Goal: Information Seeking & Learning: Learn about a topic

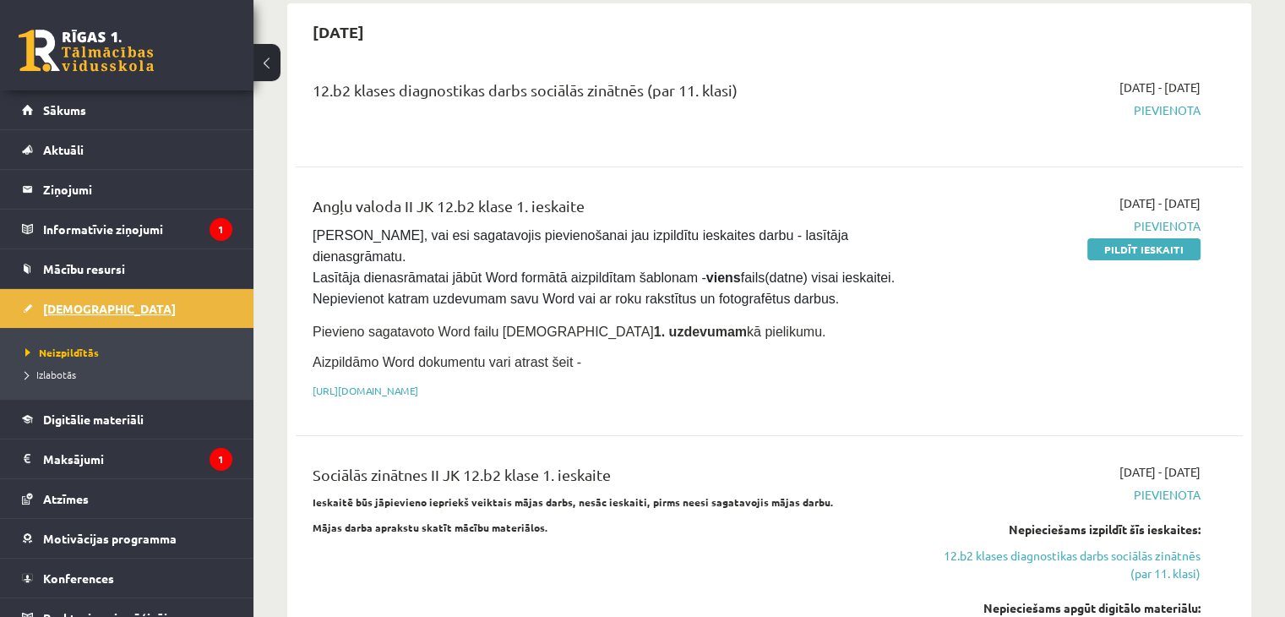
scroll to position [169, 0]
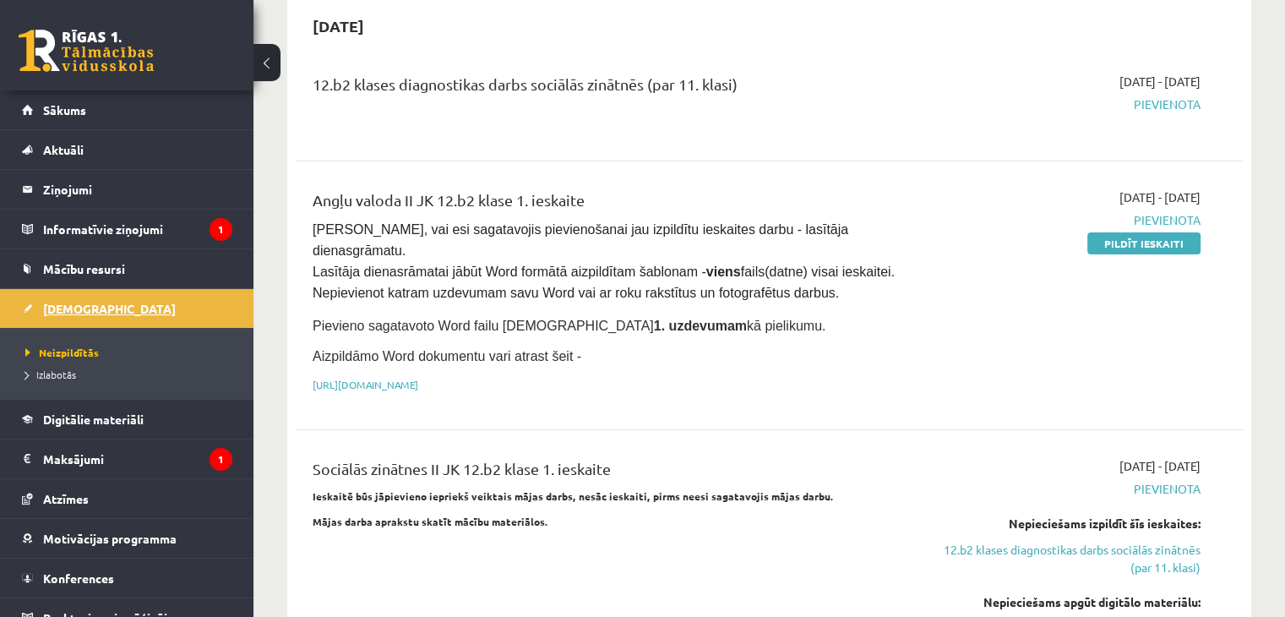
click at [74, 308] on span "[DEMOGRAPHIC_DATA]" at bounding box center [109, 308] width 133 height 15
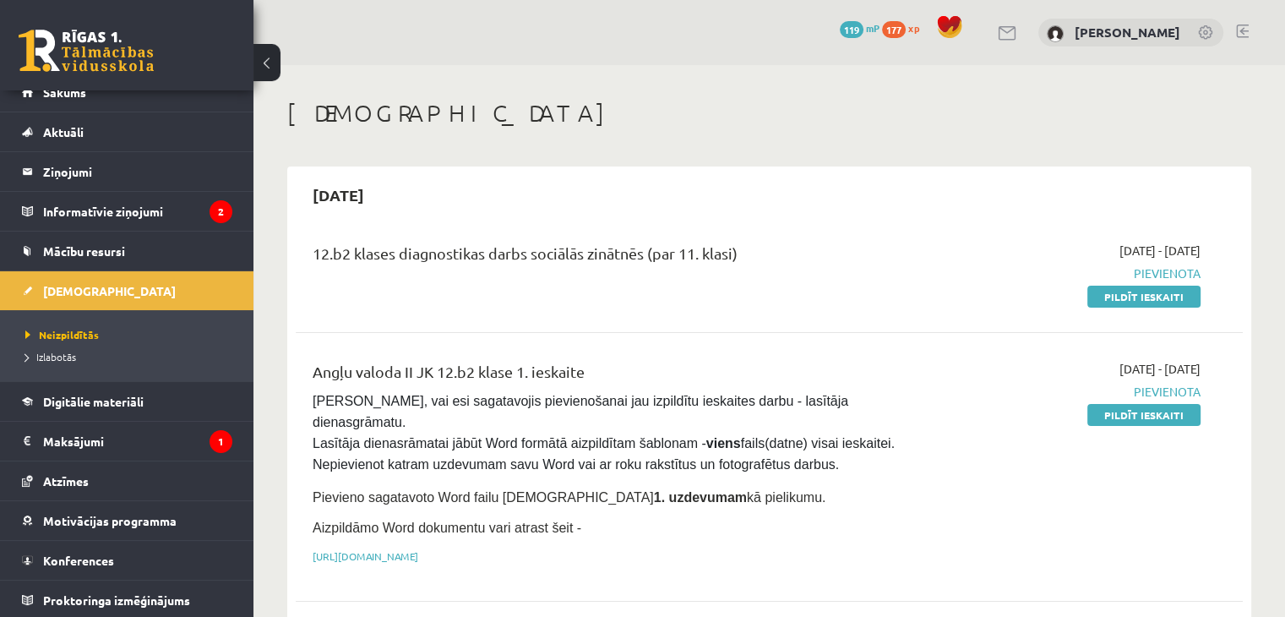
scroll to position [19, 0]
click at [100, 400] on span "Digitālie materiāli" at bounding box center [93, 400] width 101 height 15
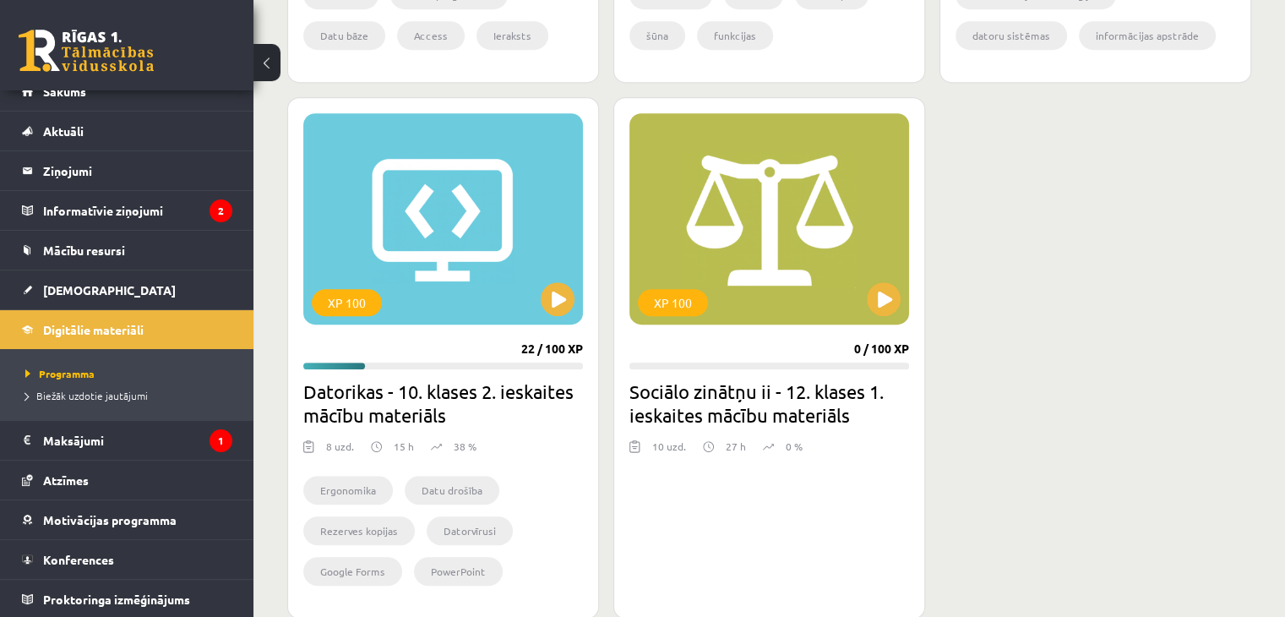
scroll to position [929, 0]
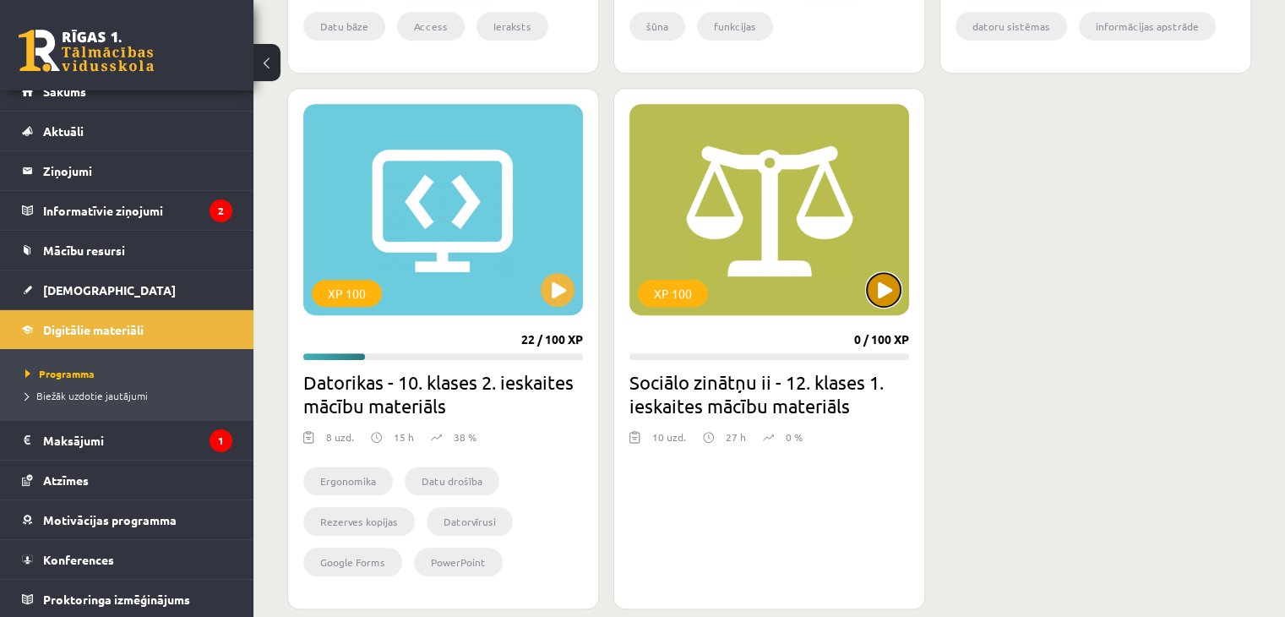
click at [886, 284] on button at bounding box center [884, 290] width 34 height 34
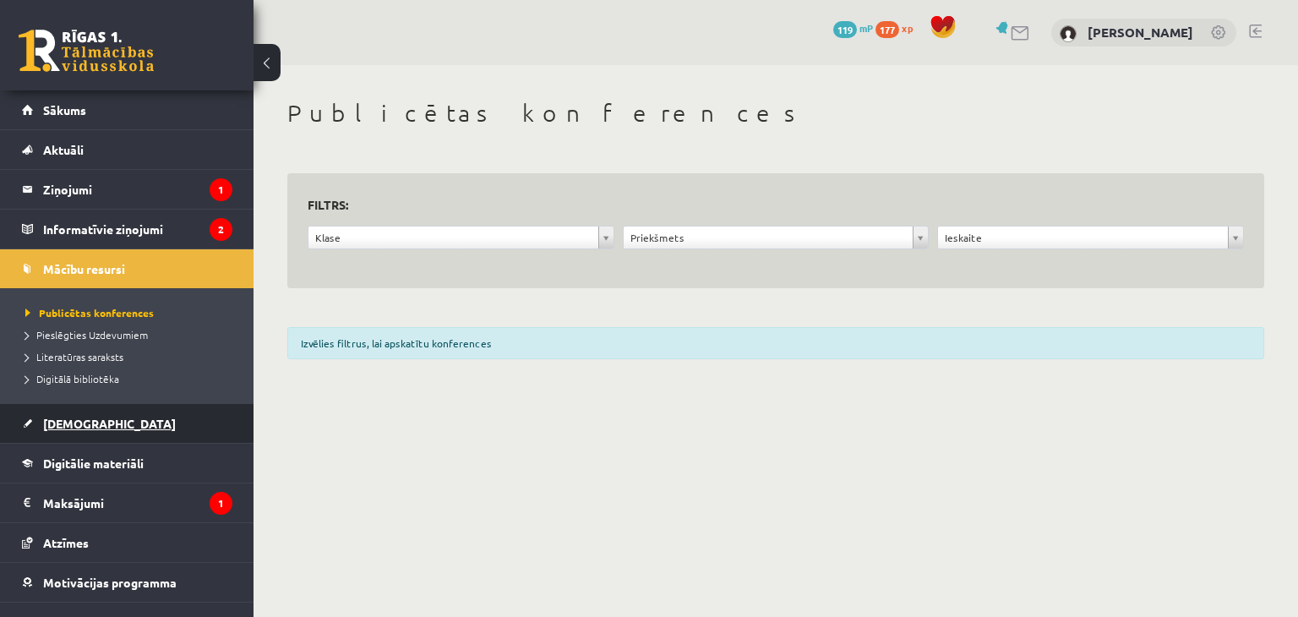
click at [84, 423] on span "[DEMOGRAPHIC_DATA]" at bounding box center [109, 423] width 133 height 15
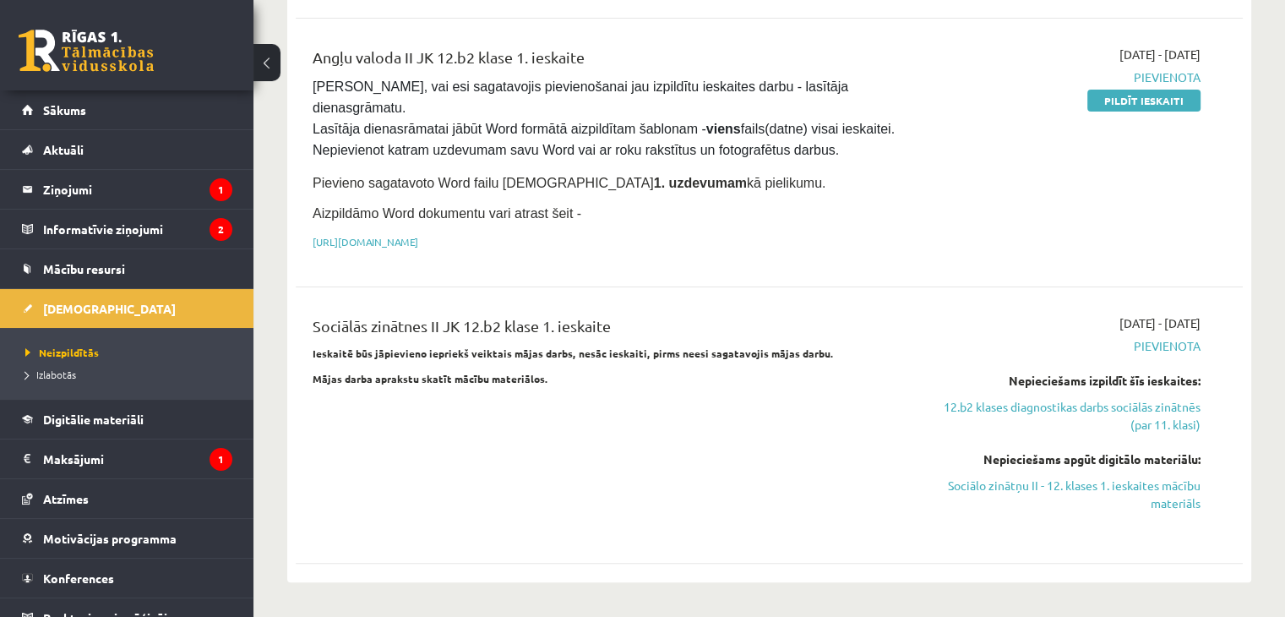
scroll to position [338, 0]
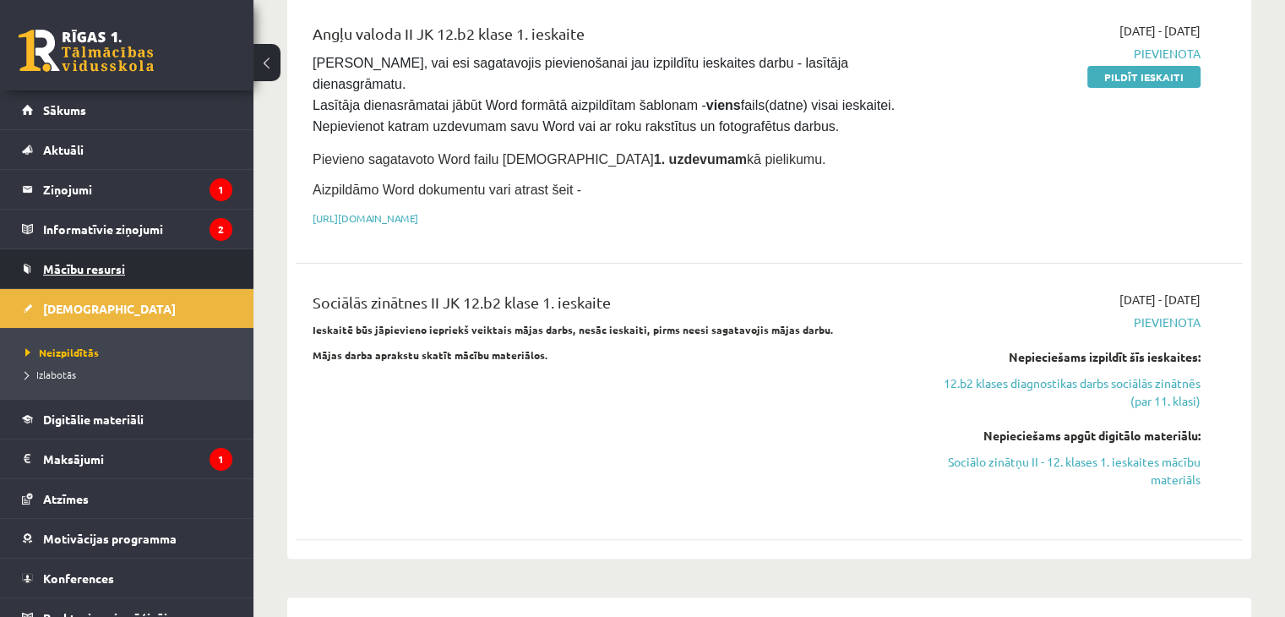
click at [148, 271] on link "Mācību resursi" at bounding box center [127, 268] width 210 height 39
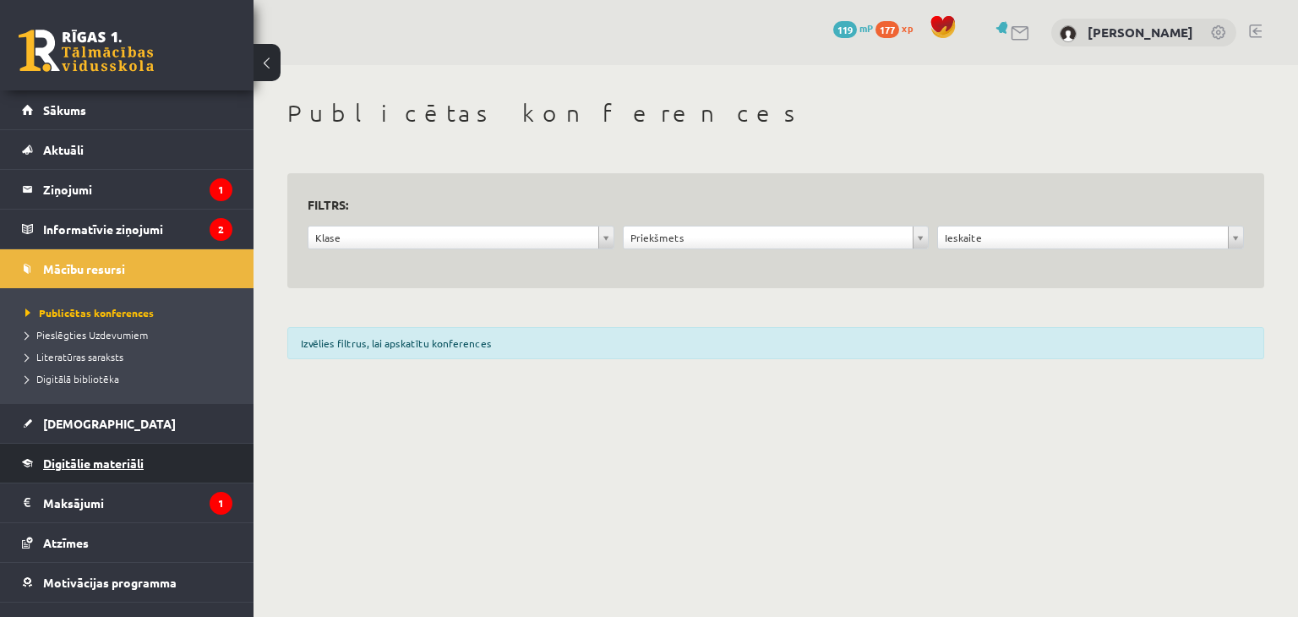
click at [89, 461] on span "Digitālie materiāli" at bounding box center [93, 462] width 101 height 15
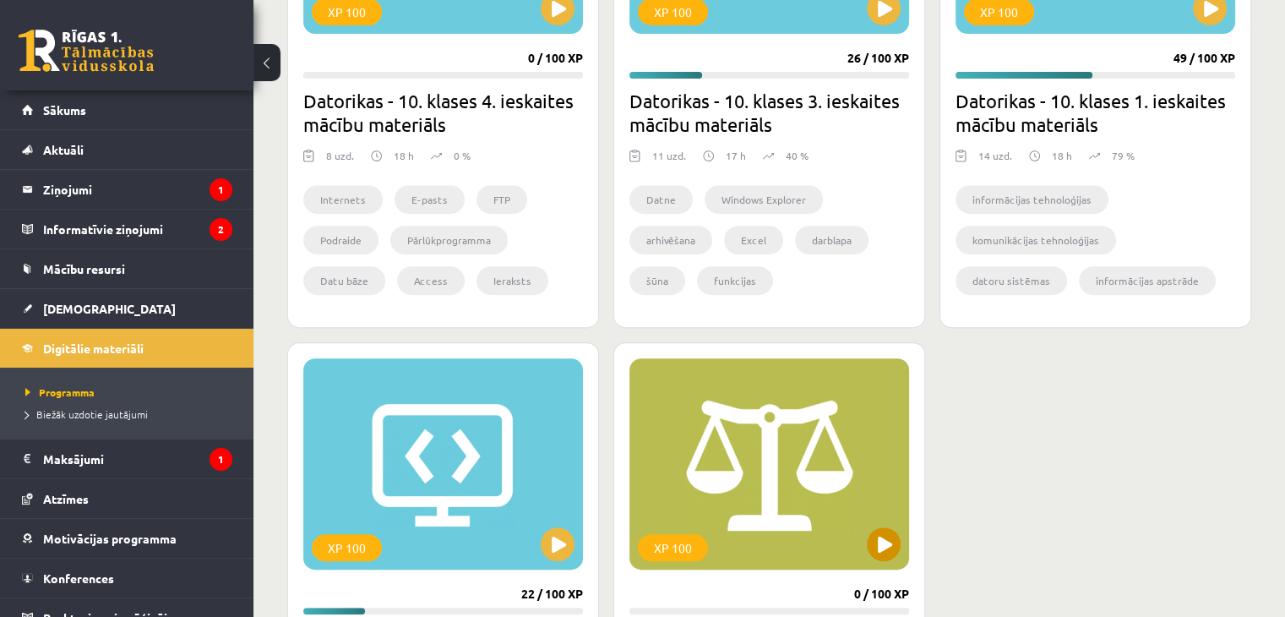
scroll to position [845, 0]
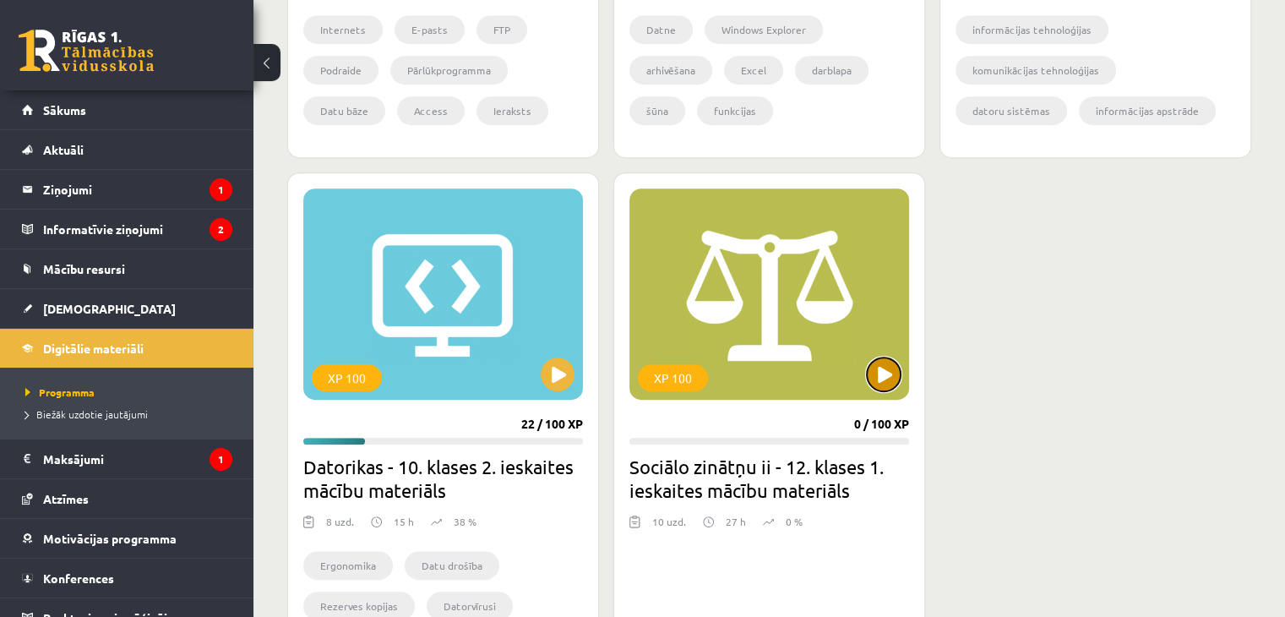
click at [887, 387] on button at bounding box center [884, 374] width 34 height 34
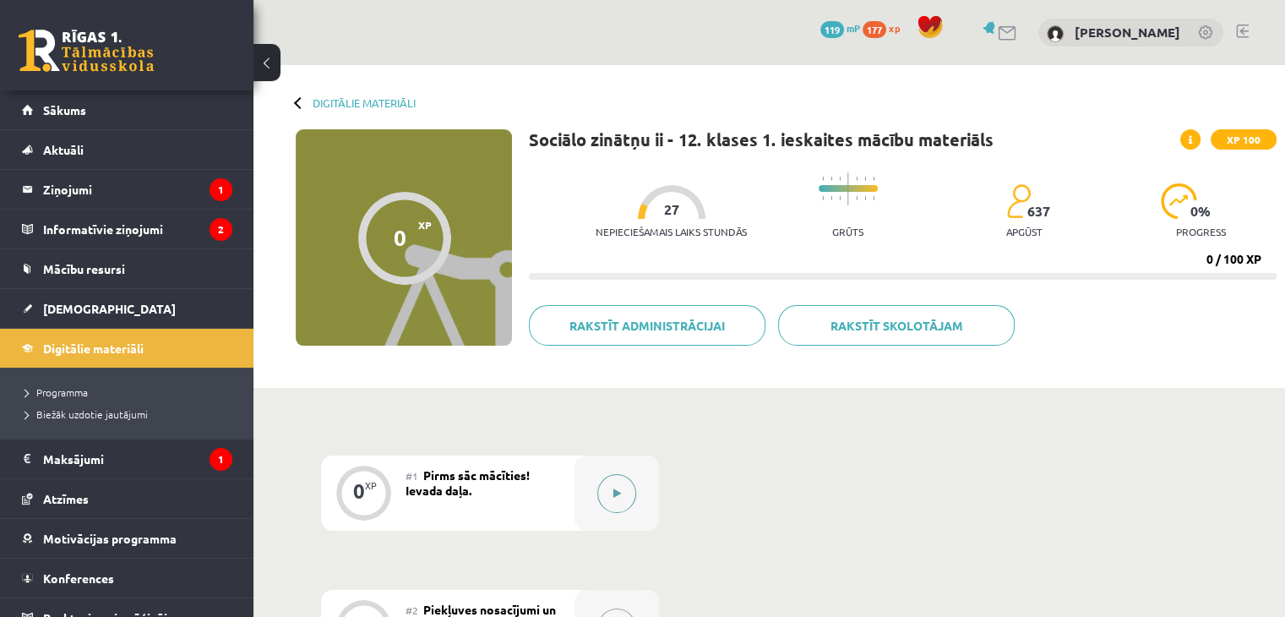
click at [619, 492] on icon at bounding box center [617, 493] width 8 height 10
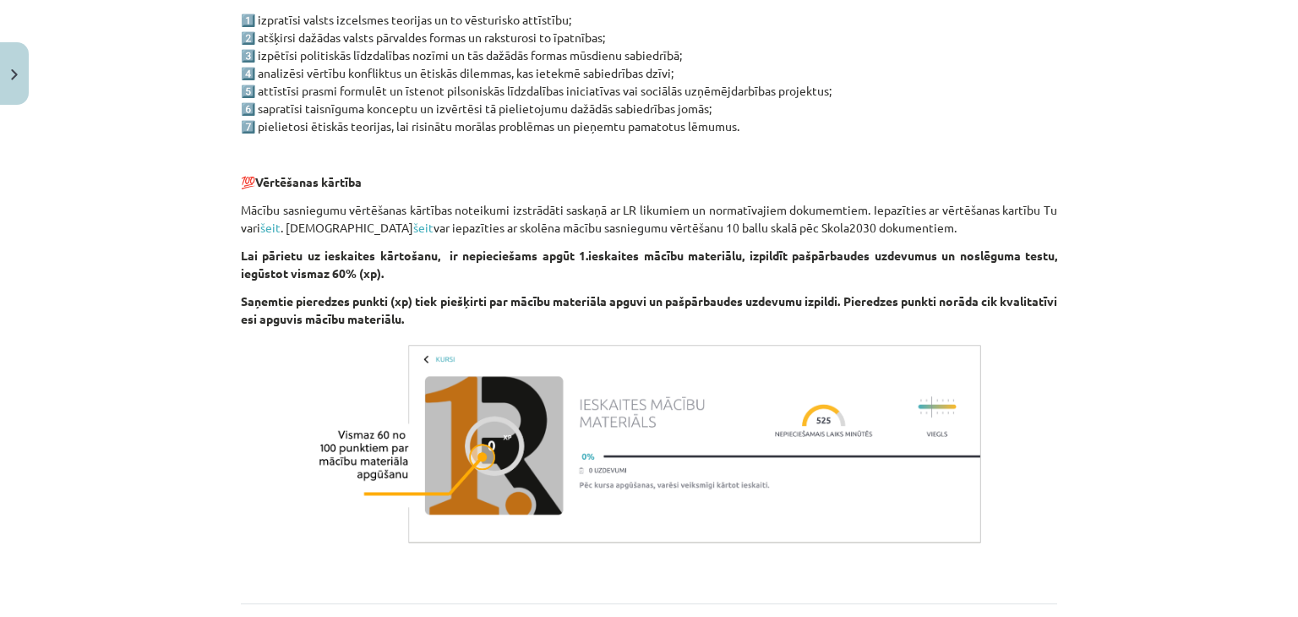
scroll to position [1078, 0]
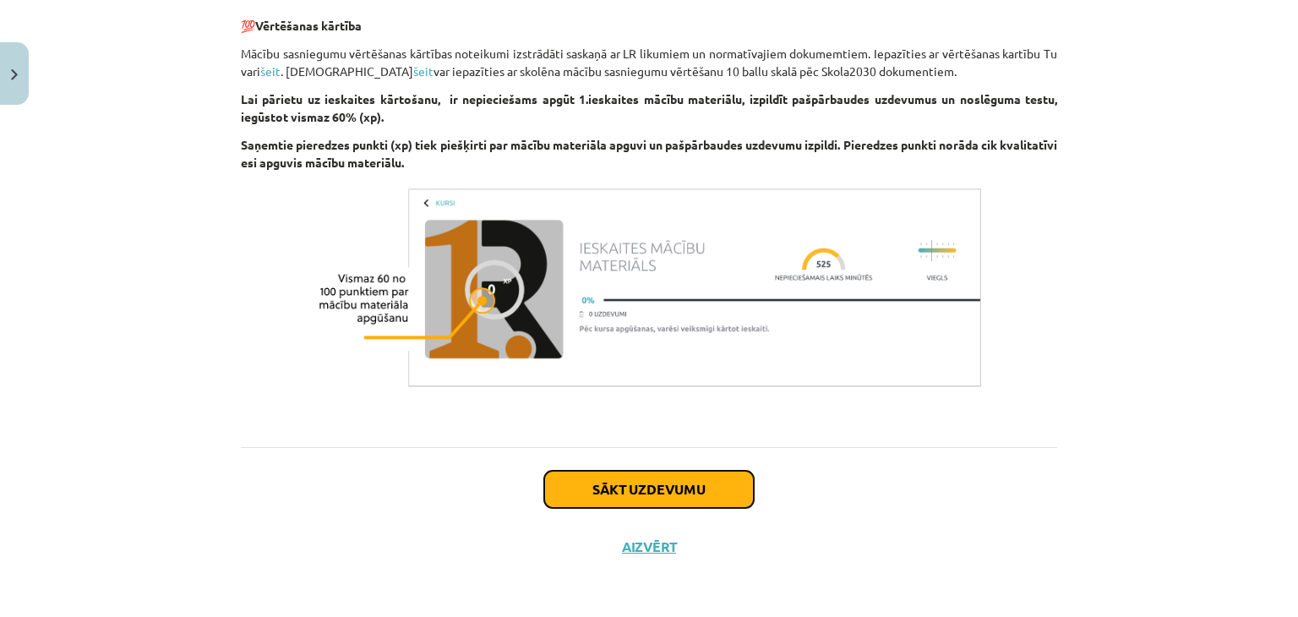
click at [632, 480] on button "Sākt uzdevumu" at bounding box center [649, 489] width 210 height 37
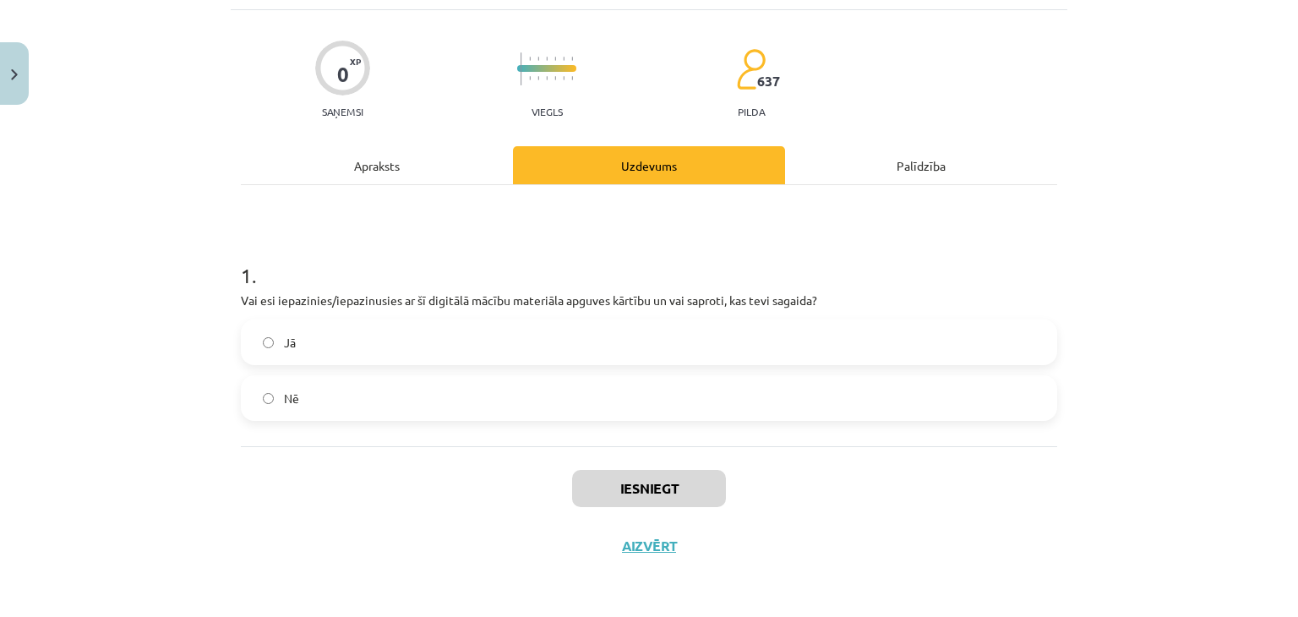
scroll to position [42, 0]
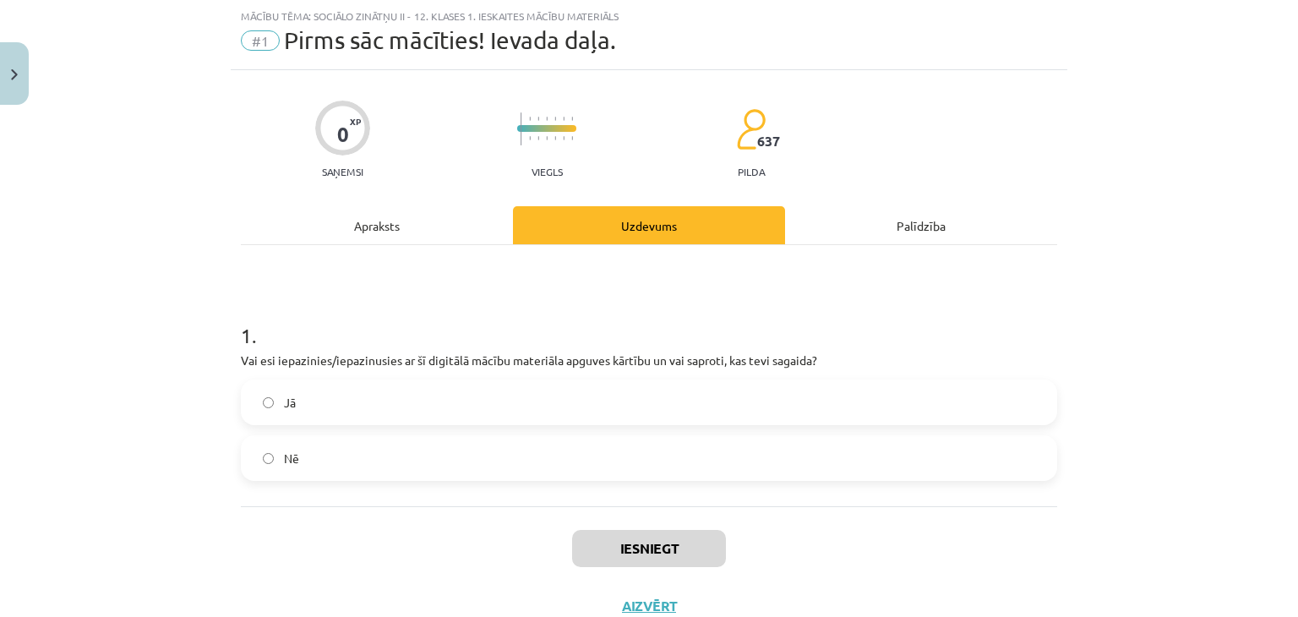
click at [472, 395] on label "Jā" at bounding box center [649, 402] width 813 height 42
click at [631, 542] on button "Iesniegt" at bounding box center [649, 548] width 154 height 37
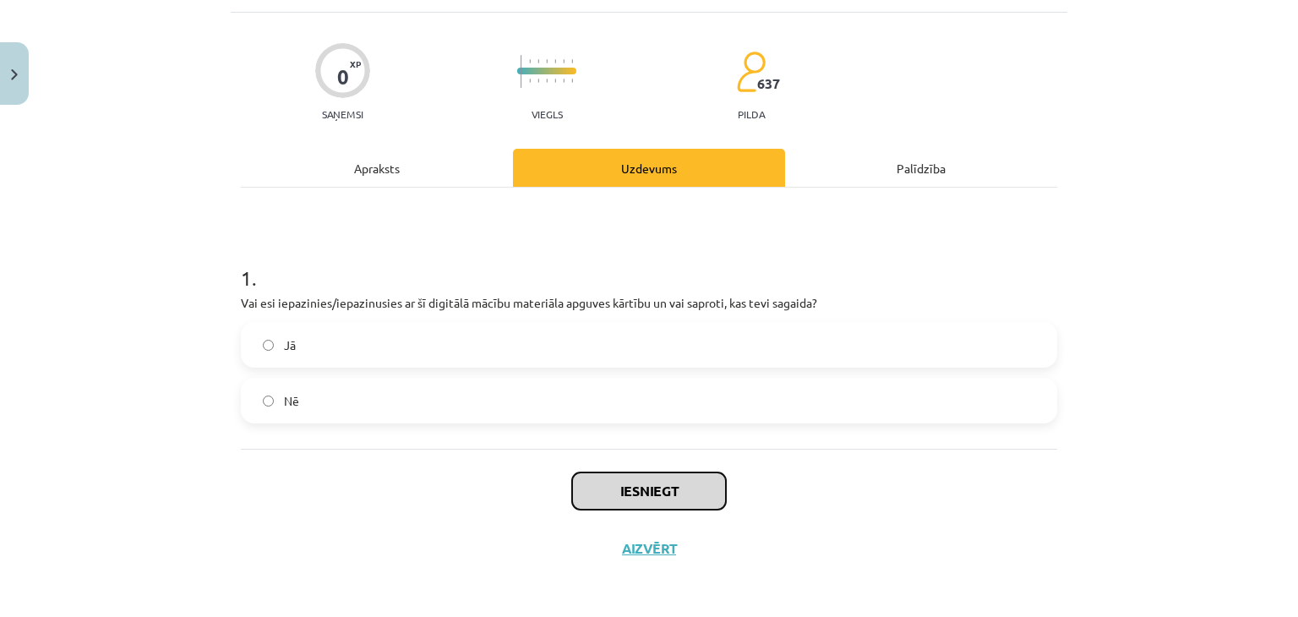
scroll to position [101, 0]
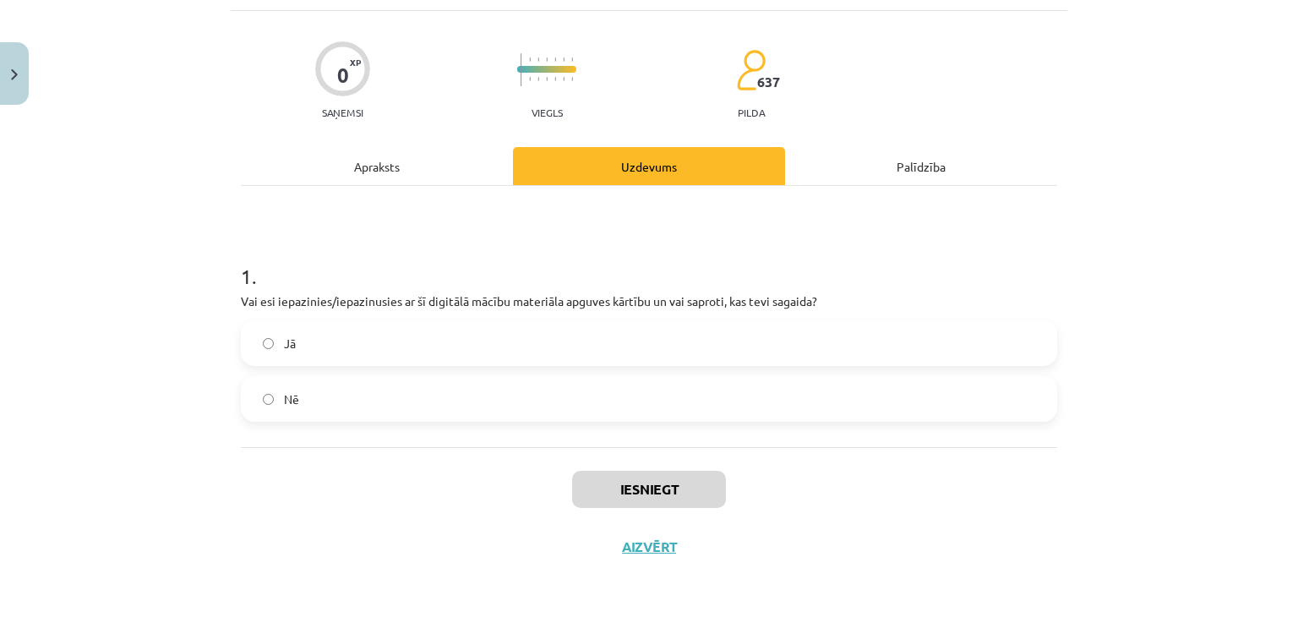
click at [790, 467] on div "Iesniegt Aizvērt" at bounding box center [649, 506] width 816 height 118
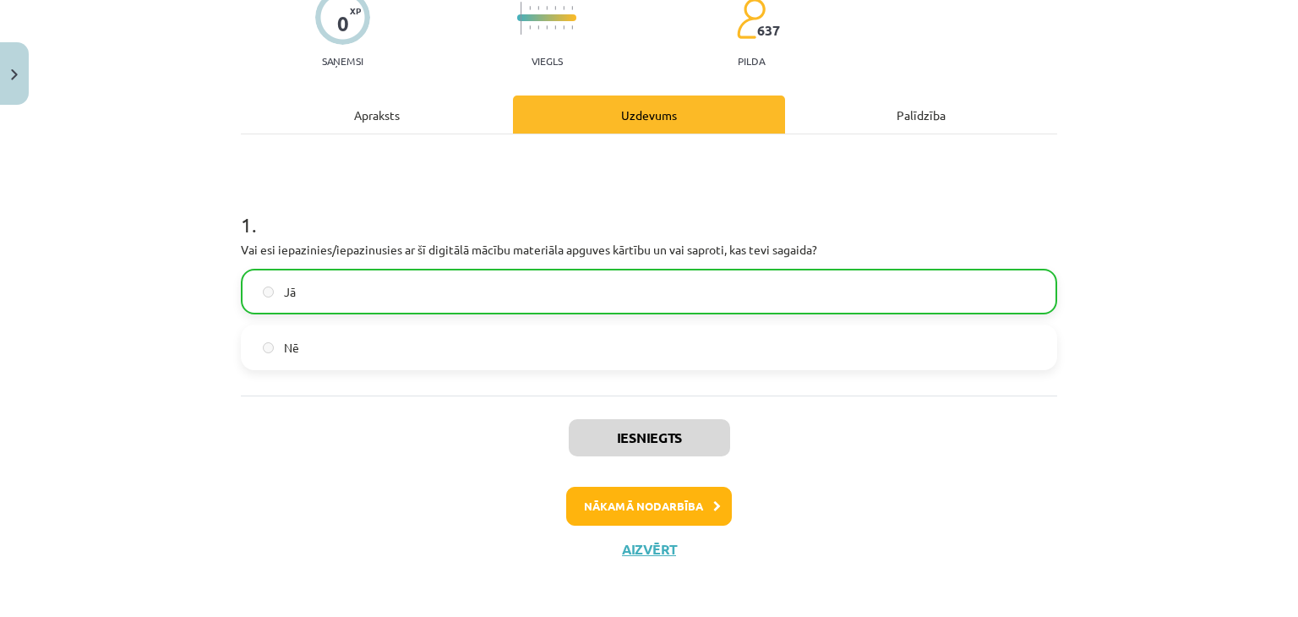
scroll to position [155, 0]
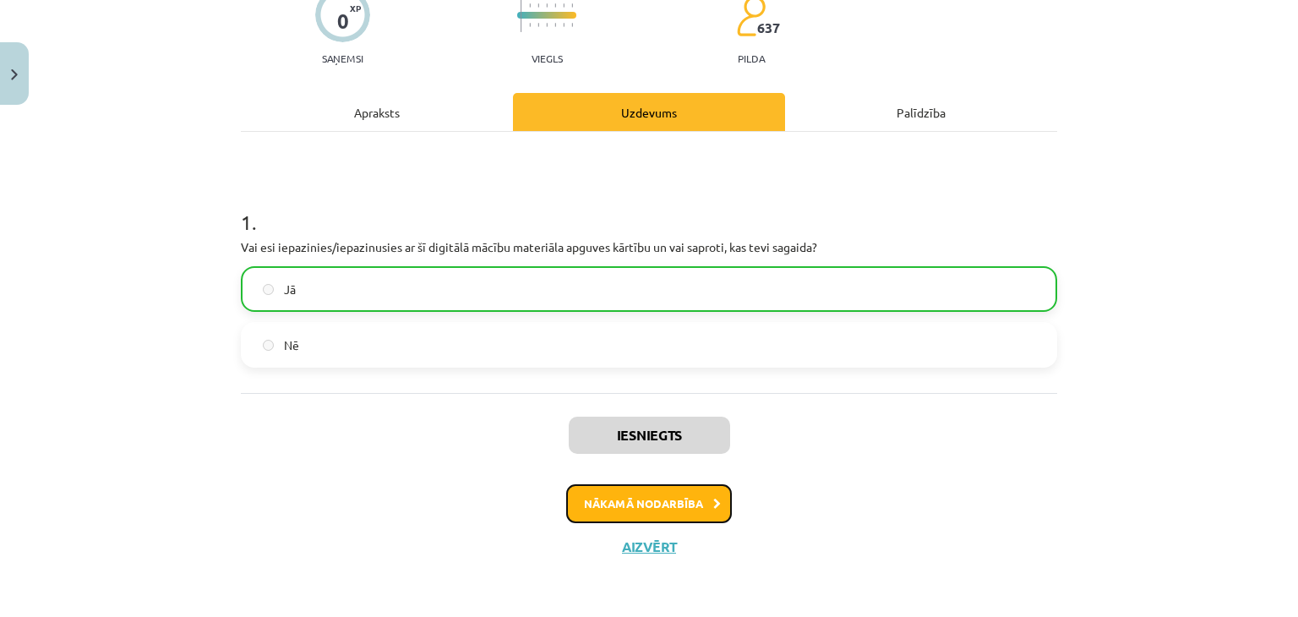
click at [656, 509] on button "Nākamā nodarbība" at bounding box center [649, 503] width 166 height 39
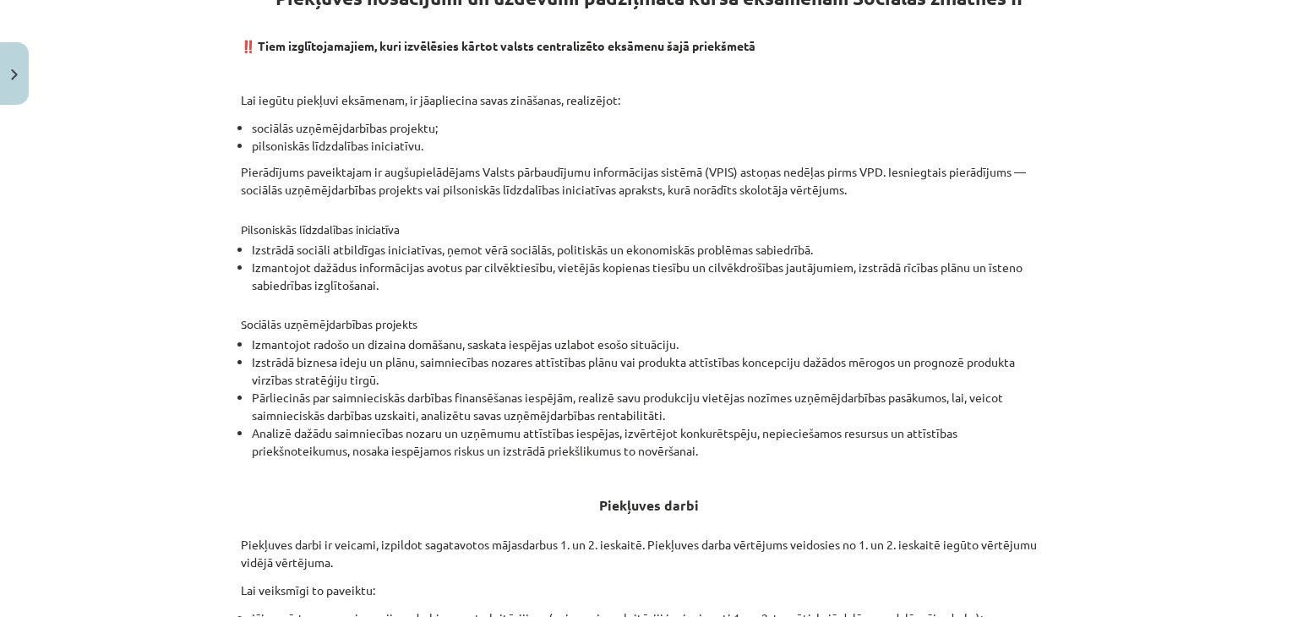
scroll to position [341, 0]
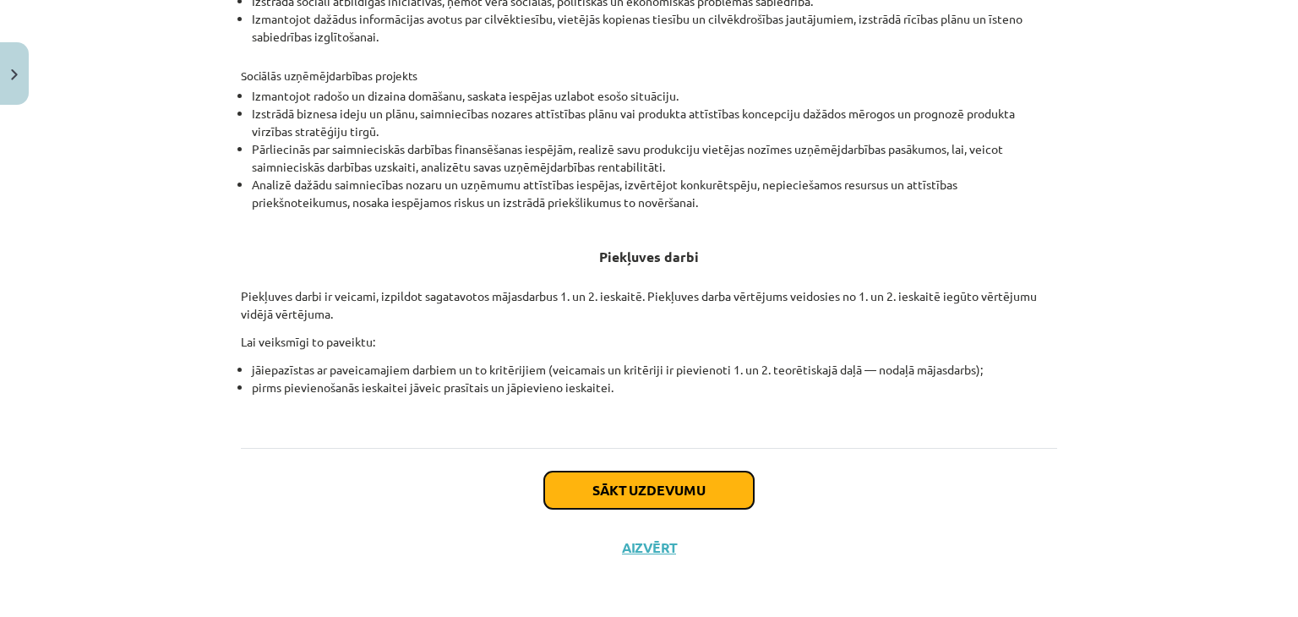
click at [658, 482] on button "Sākt uzdevumu" at bounding box center [649, 489] width 210 height 37
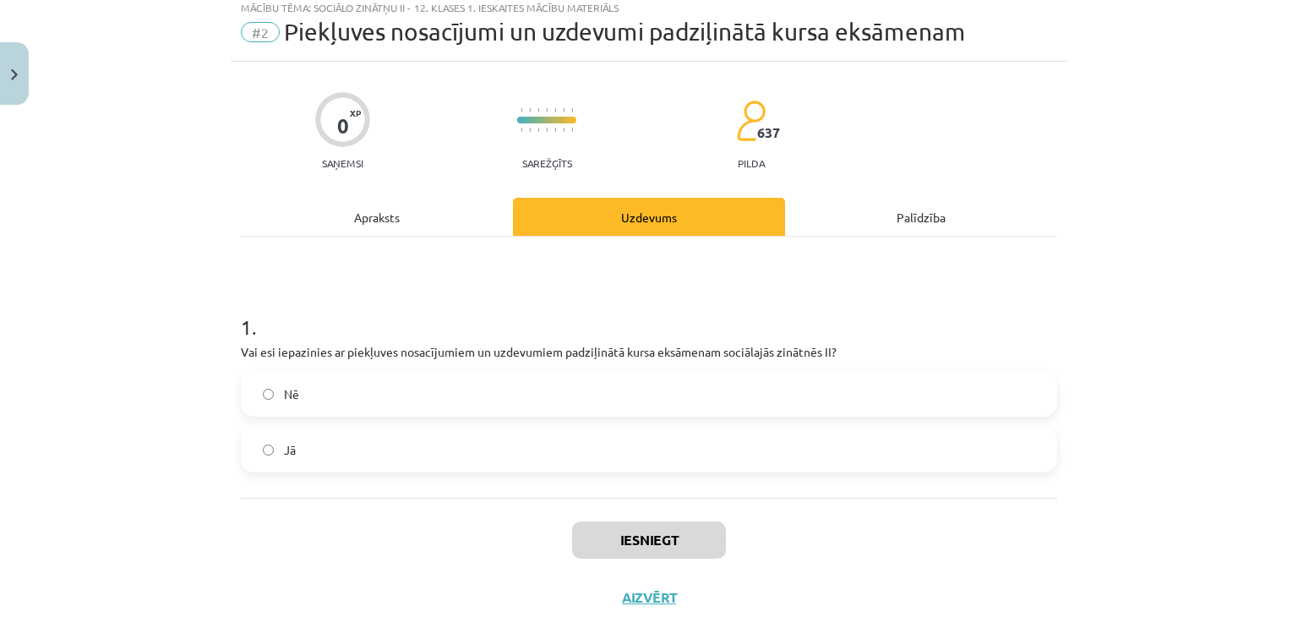
scroll to position [42, 0]
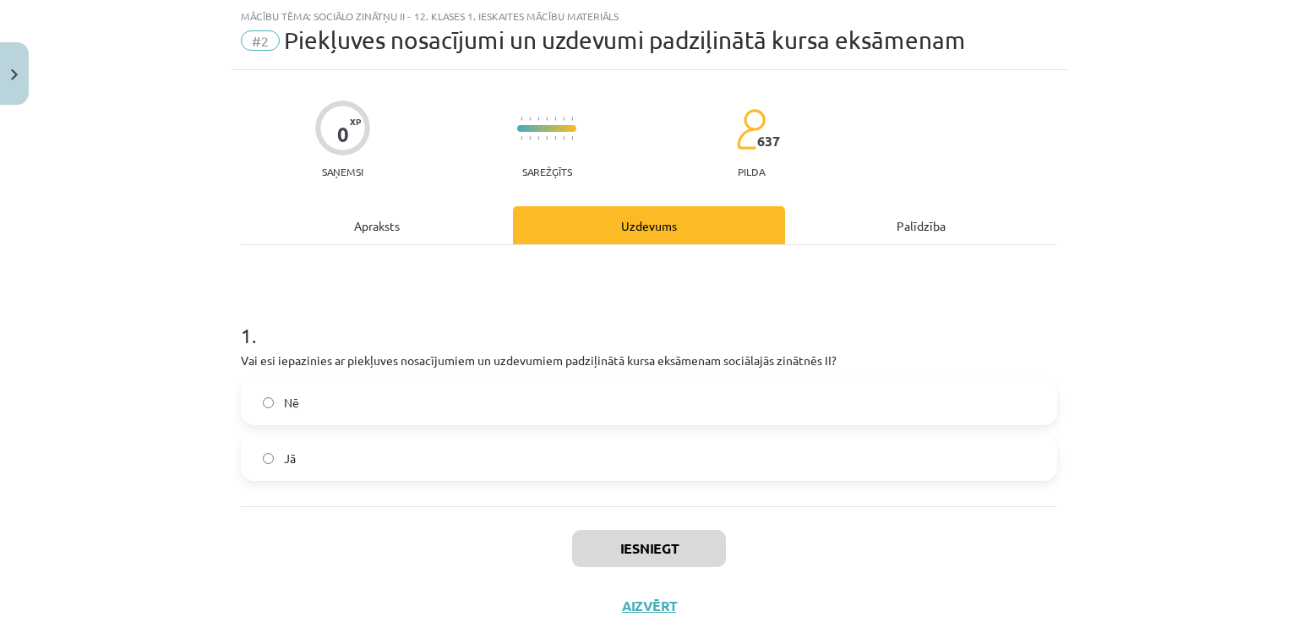
click at [585, 387] on label "Nē" at bounding box center [649, 402] width 813 height 42
click at [463, 450] on label "Jā" at bounding box center [649, 458] width 813 height 42
click at [673, 548] on button "Iesniegt" at bounding box center [649, 548] width 154 height 37
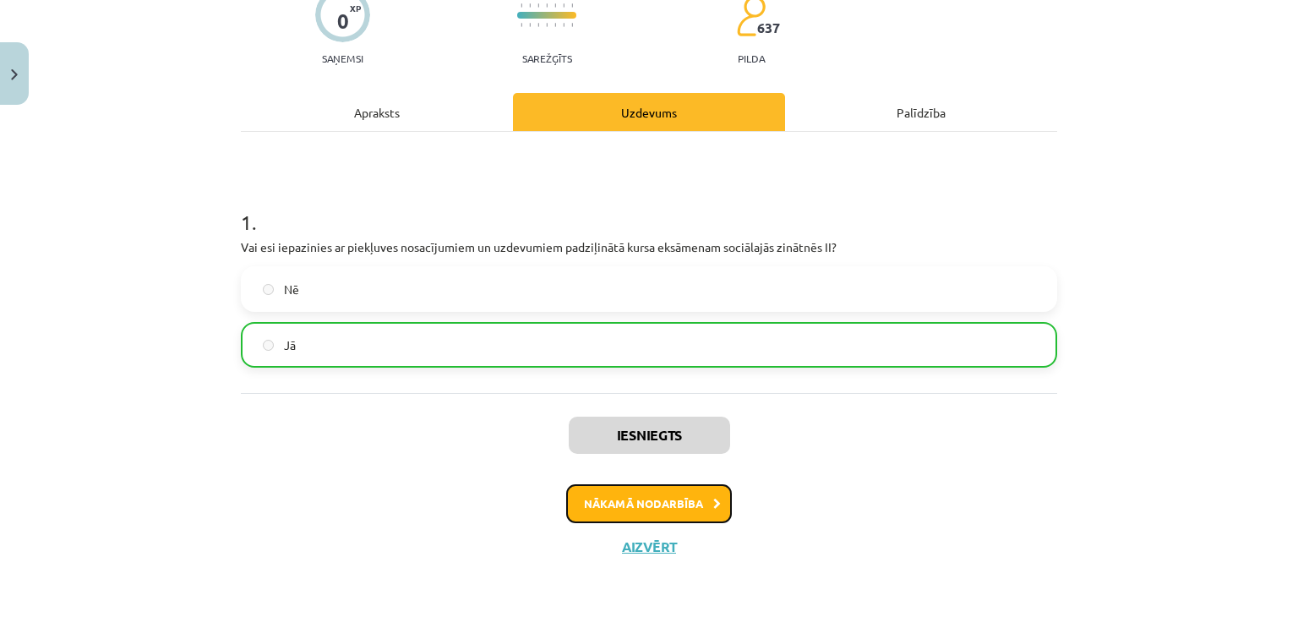
click at [653, 510] on button "Nākamā nodarbība" at bounding box center [649, 503] width 166 height 39
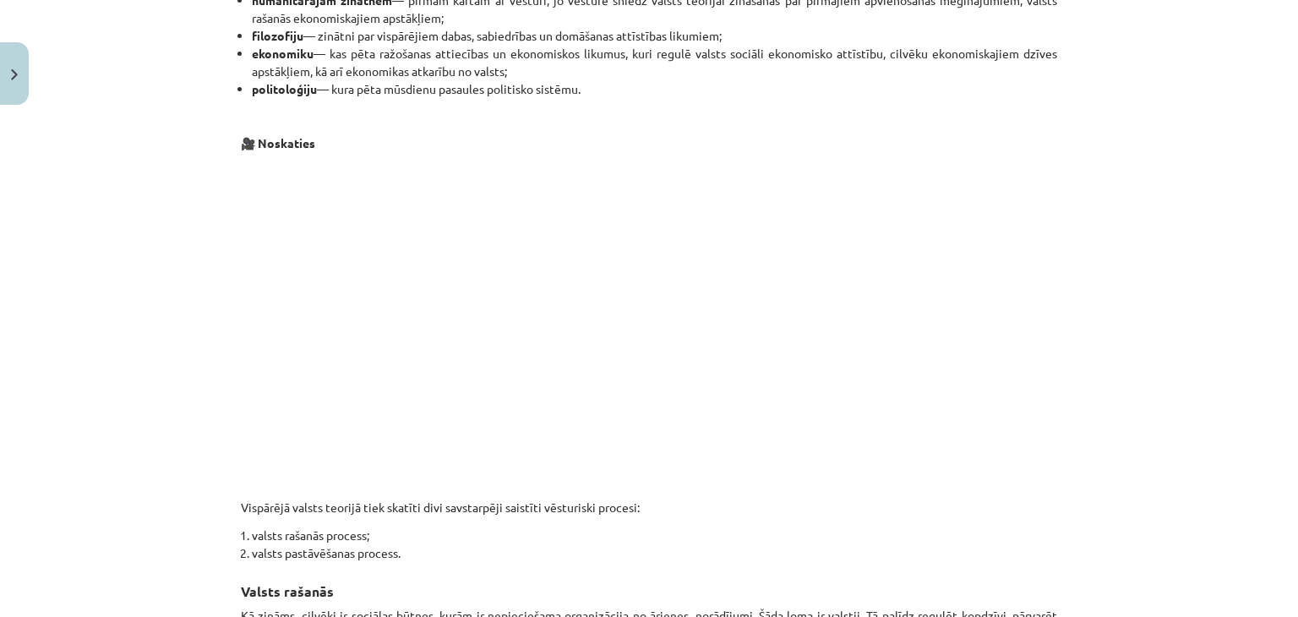
scroll to position [949, 0]
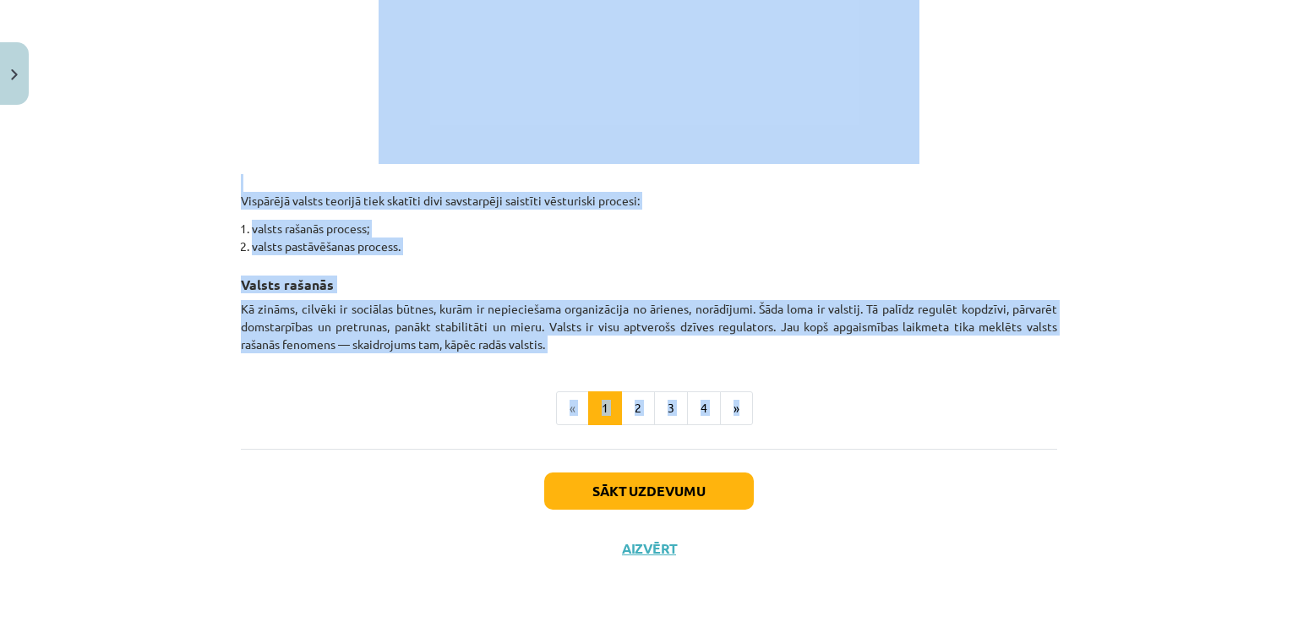
drag, startPoint x: 480, startPoint y: 248, endPoint x: 773, endPoint y: 352, distance: 311.4
copy div "Vispārējā valsts teorija — zinātne par valsti Teorija par valsti ir saistīta ar…"
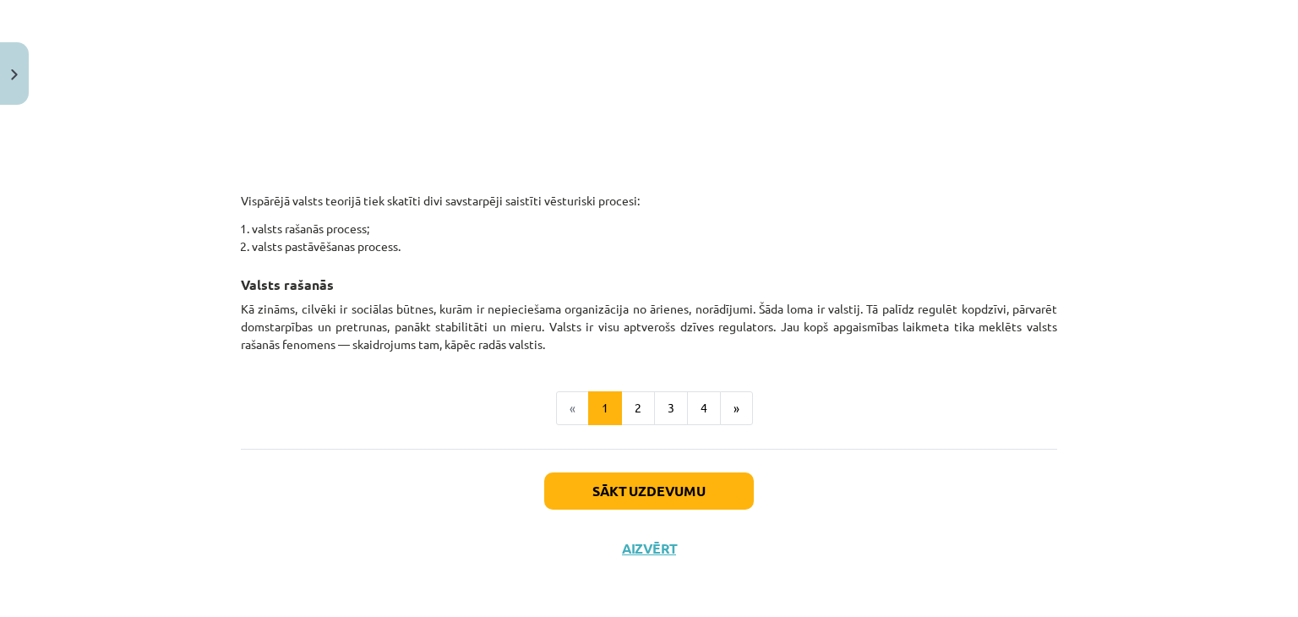
click at [849, 465] on div "Sākt uzdevumu Aizvērt" at bounding box center [649, 508] width 816 height 118
click at [694, 487] on button "Sākt uzdevumu" at bounding box center [649, 490] width 210 height 37
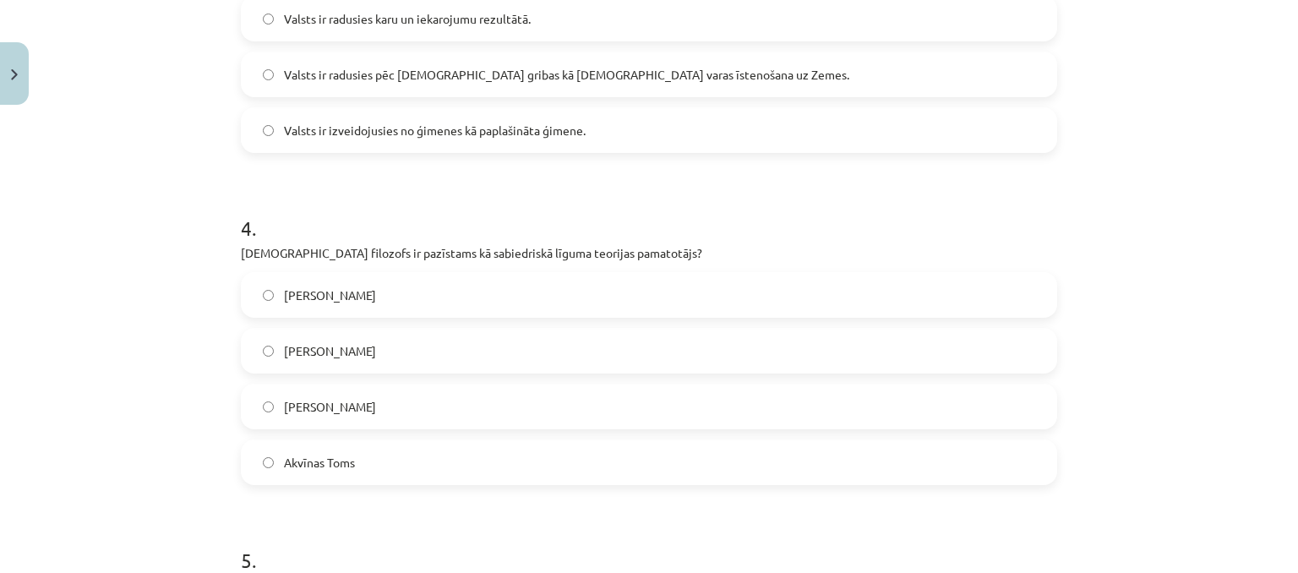
scroll to position [1585, 0]
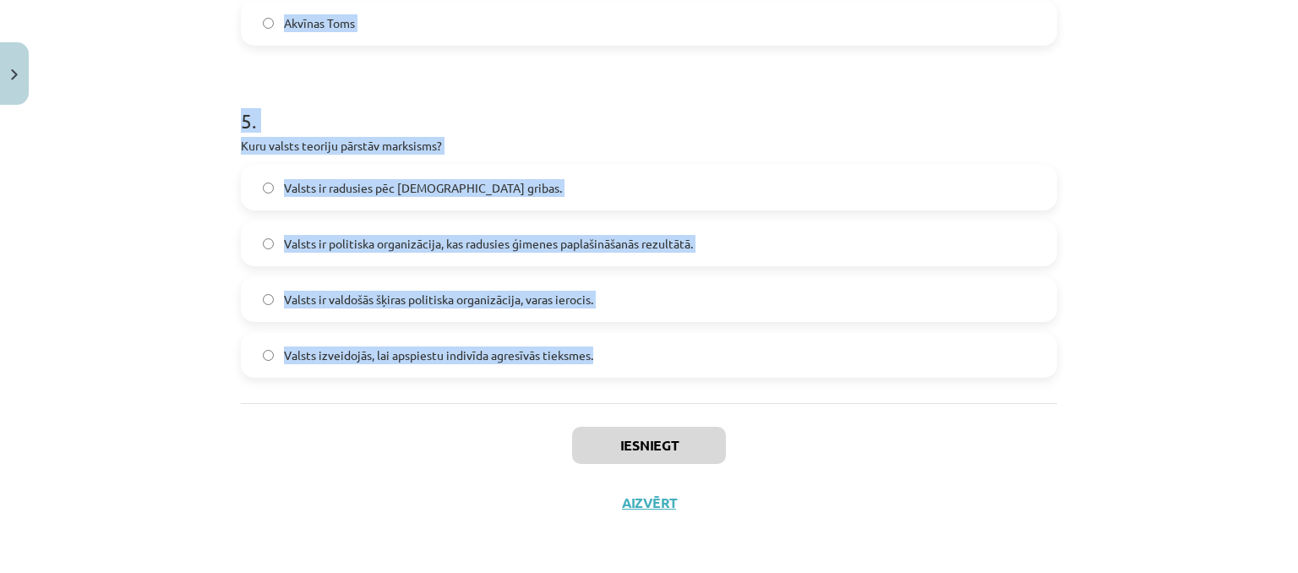
drag, startPoint x: 243, startPoint y: 341, endPoint x: 547, endPoint y: 313, distance: 305.5
copy form "1 . Kura no šīm valsts pārvaldes formām raksturo valsti ar centralizētu varu, k…"
click at [510, 133] on div "5 . Kuru valsts teoriju pārstāv marksisms? Valsts ir radusies pēc Dieva gribas.…" at bounding box center [649, 228] width 816 height 298
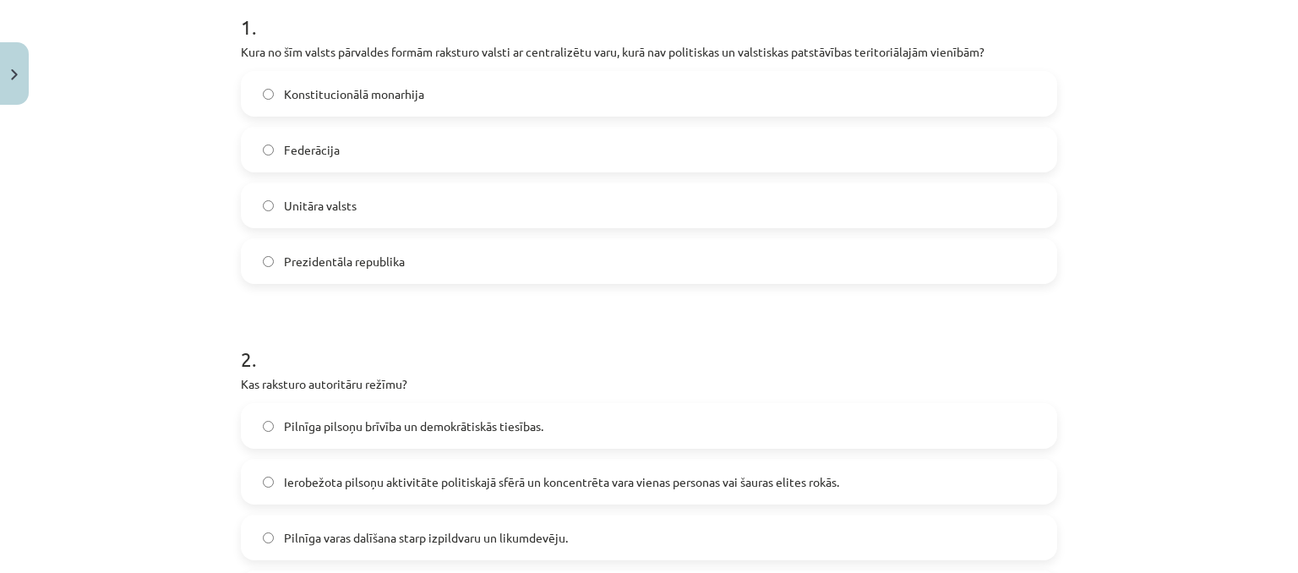
scroll to position [318, 0]
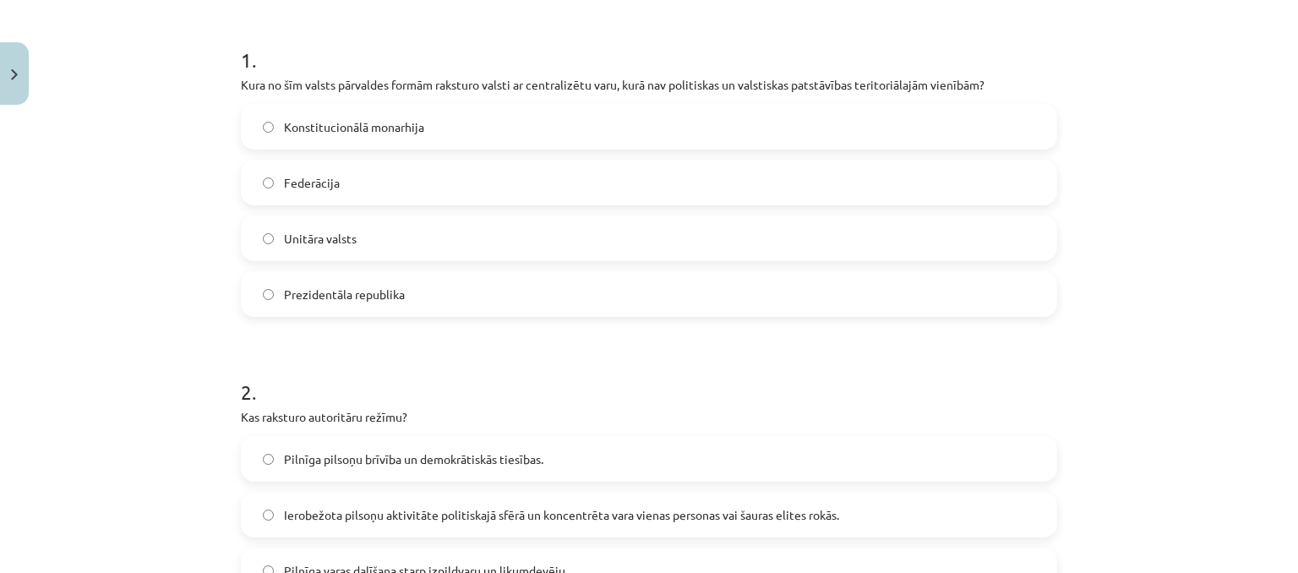
click at [419, 241] on label "Unitāra valsts" at bounding box center [649, 238] width 813 height 42
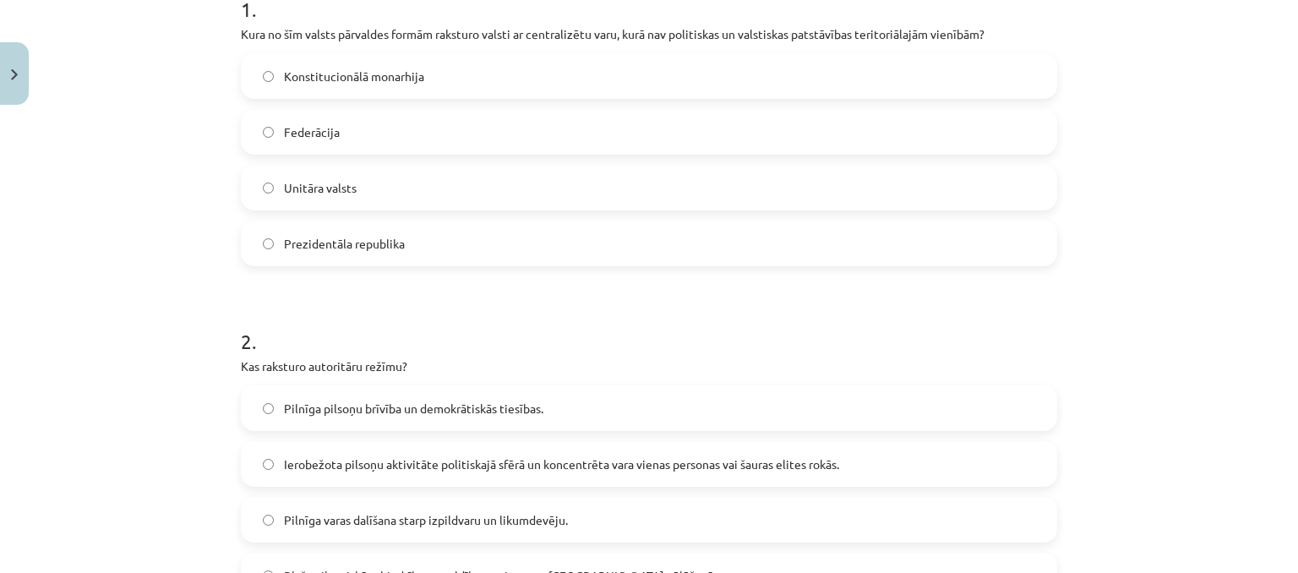
scroll to position [571, 0]
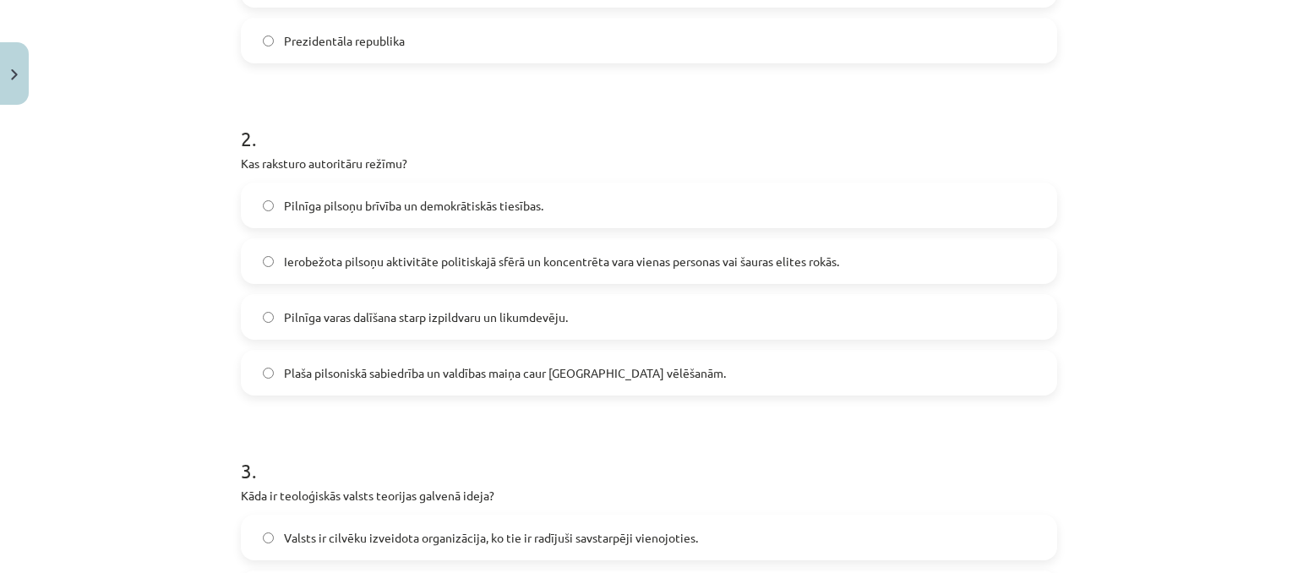
click at [356, 248] on label "Ierobežota pilsoņu aktivitāte politiskajā sfērā un koncentrēta vara vienas pers…" at bounding box center [649, 261] width 813 height 42
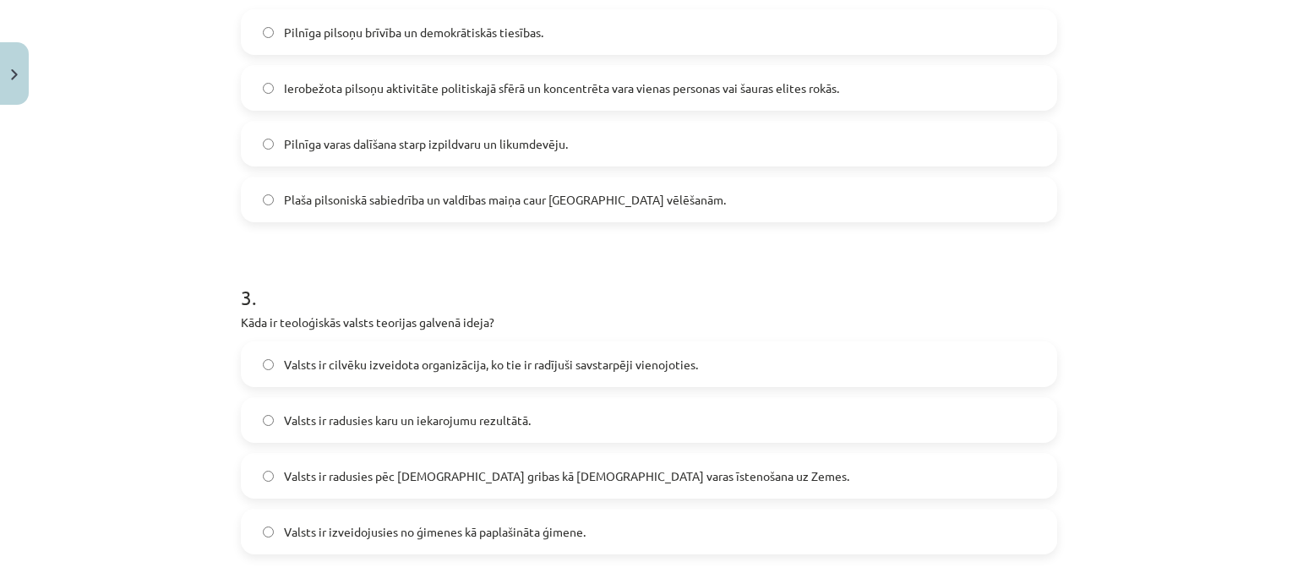
scroll to position [825, 0]
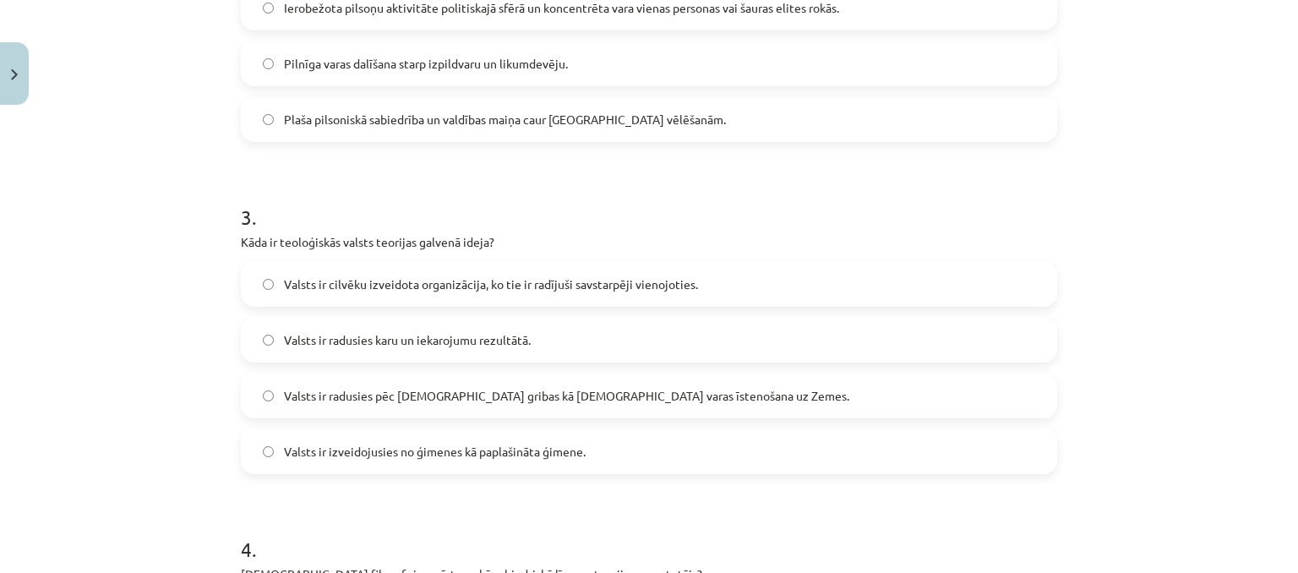
click at [485, 392] on span "Valsts ir radusies pēc Dieva gribas kā dievišķās varas īstenošana uz Zemes." at bounding box center [566, 396] width 565 height 18
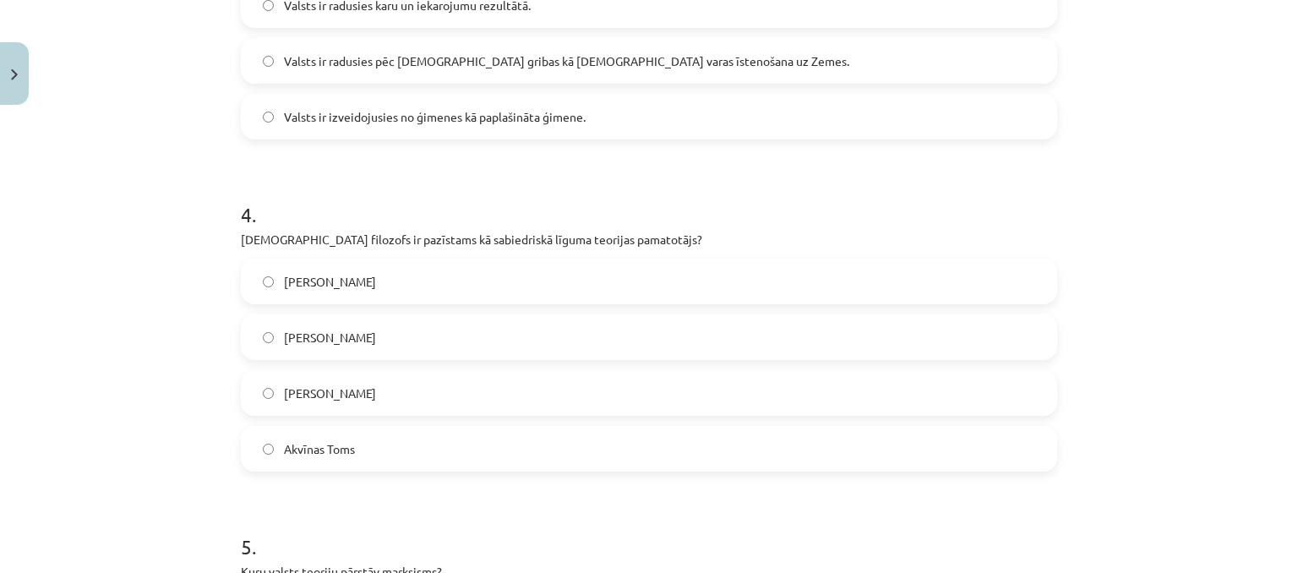
scroll to position [1163, 0]
click at [466, 269] on label "Tomass Hobss" at bounding box center [649, 278] width 813 height 42
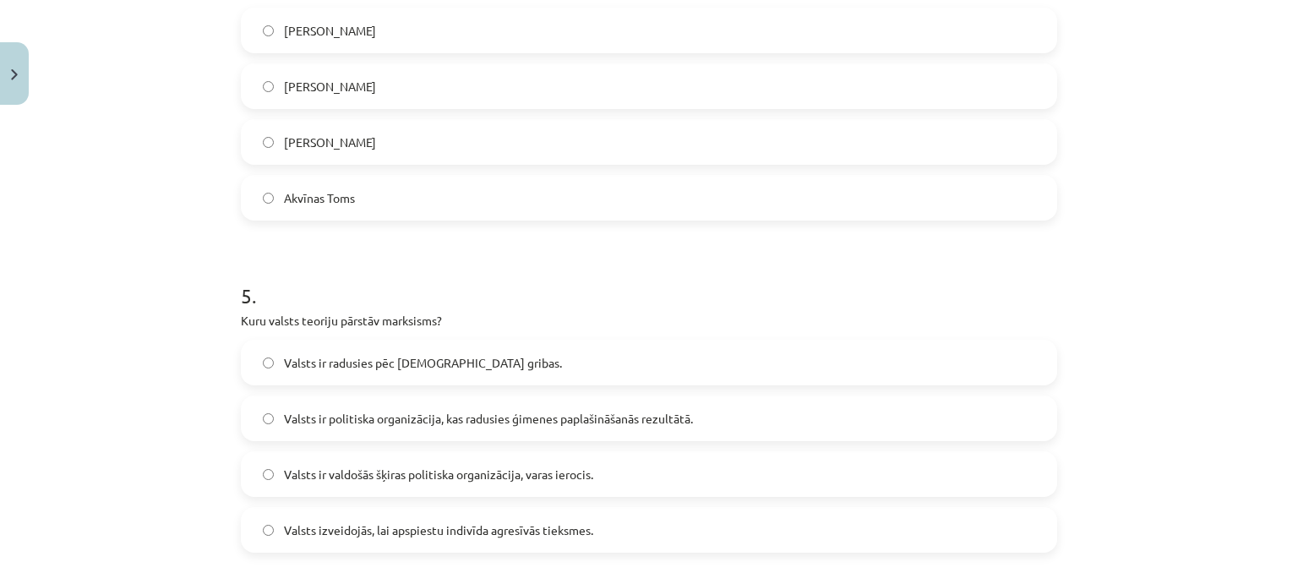
scroll to position [1585, 0]
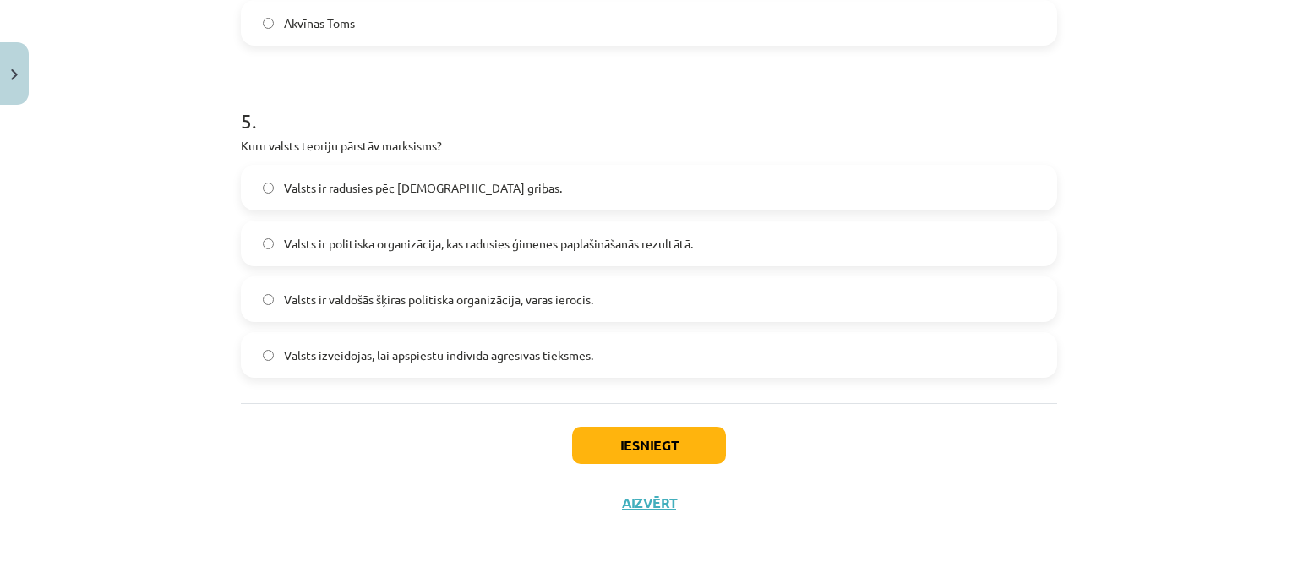
click at [610, 299] on label "Valsts ir valdošās šķiras politiska organizācija, varas ierocis." at bounding box center [649, 299] width 813 height 42
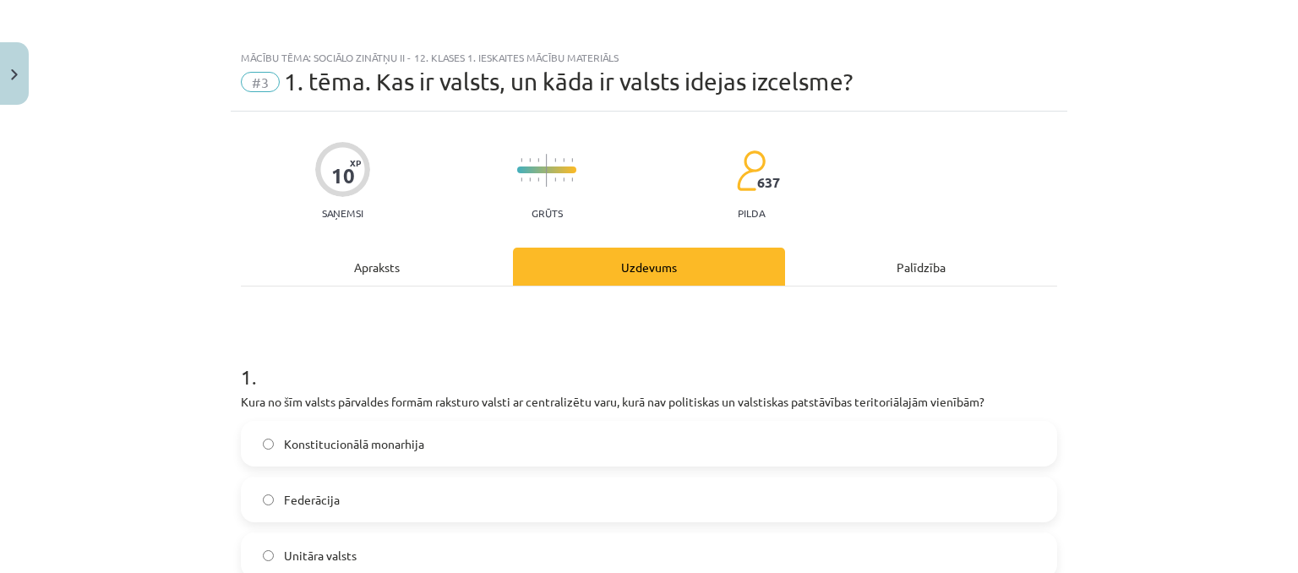
scroll to position [0, 0]
click at [368, 274] on div "Apraksts" at bounding box center [377, 267] width 272 height 38
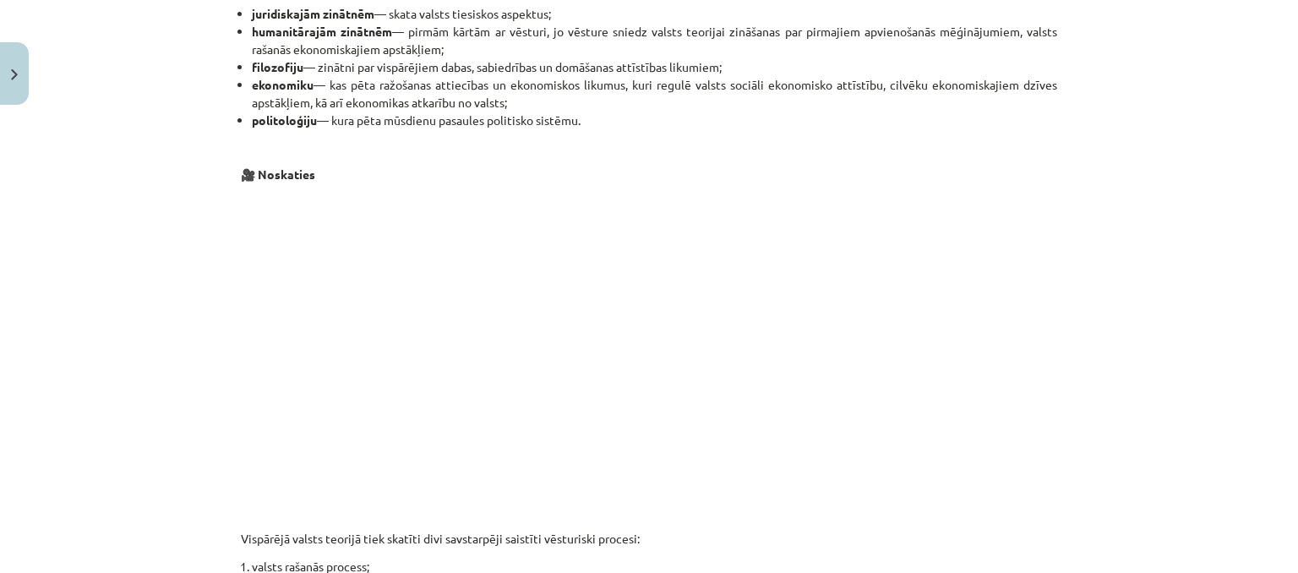
scroll to position [718, 0]
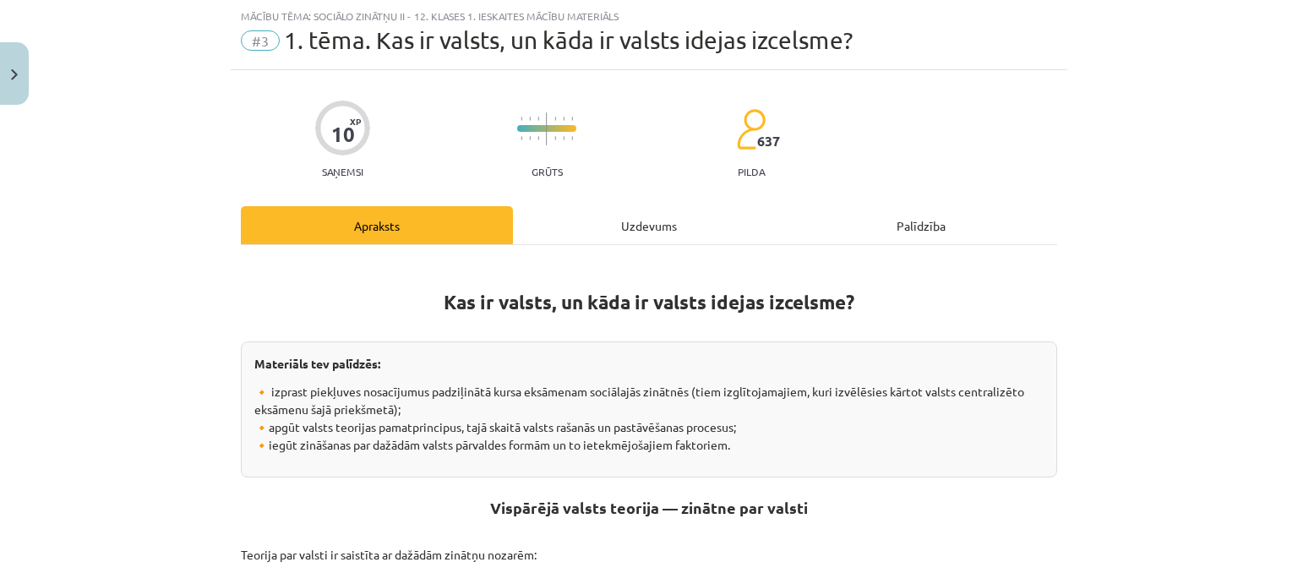
click at [670, 226] on div "Uzdevums" at bounding box center [649, 225] width 272 height 38
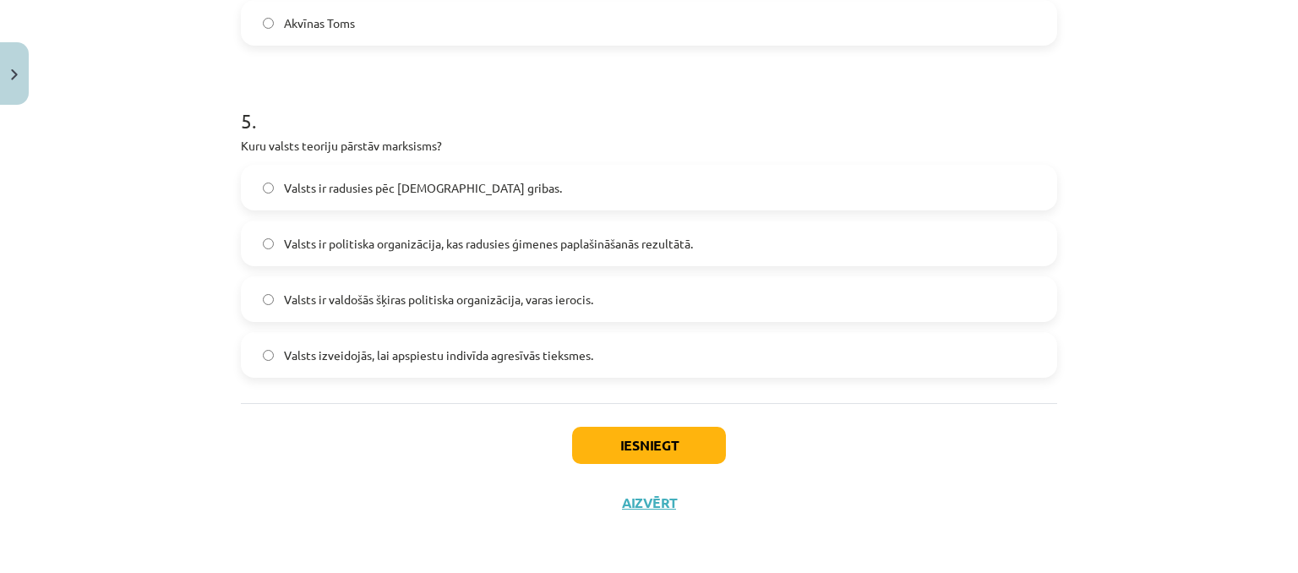
scroll to position [1585, 0]
click at [630, 436] on button "Iesniegt" at bounding box center [649, 445] width 154 height 37
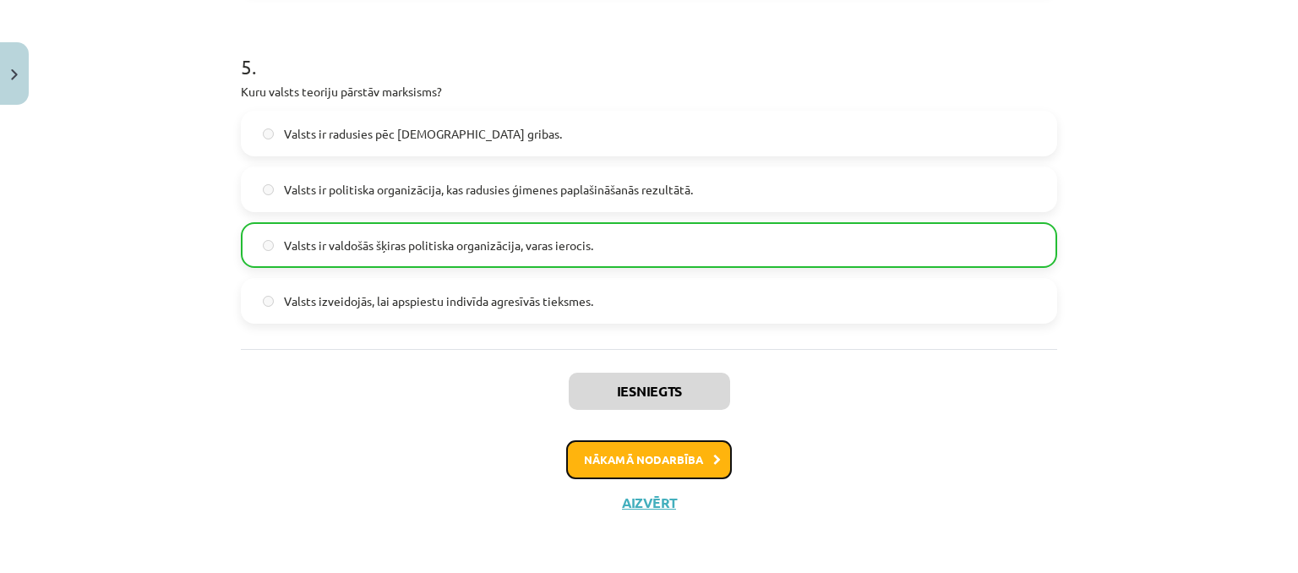
click at [663, 466] on button "Nākamā nodarbība" at bounding box center [649, 459] width 166 height 39
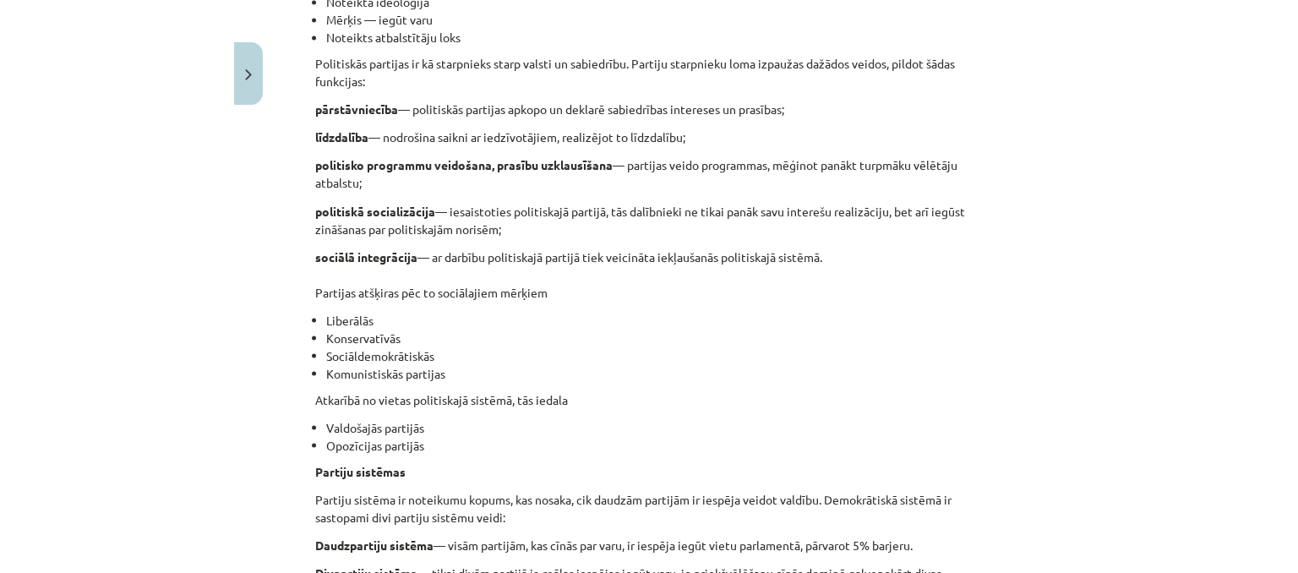
scroll to position [815, 0]
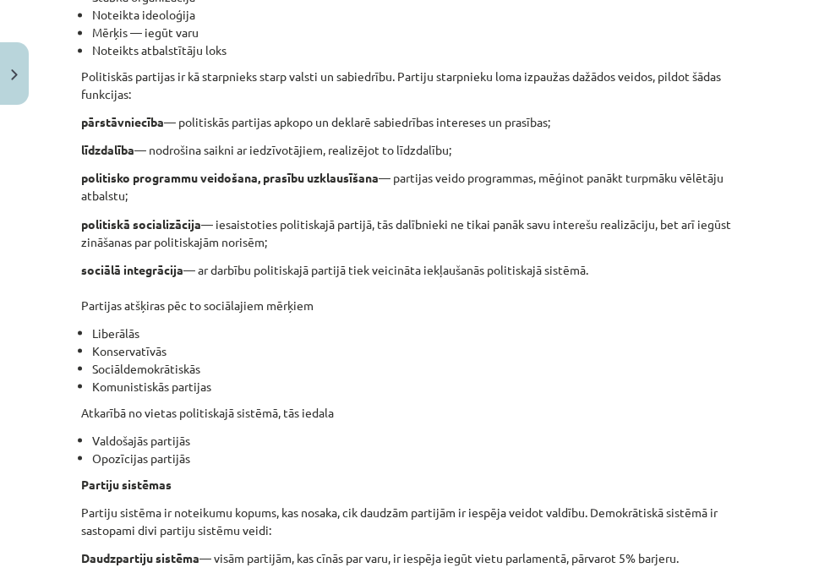
click at [722, 297] on p "sociālā integrācija — ar darbību politiskajā partijā tiek veicināta iekļaušanās…" at bounding box center [415, 286] width 668 height 53
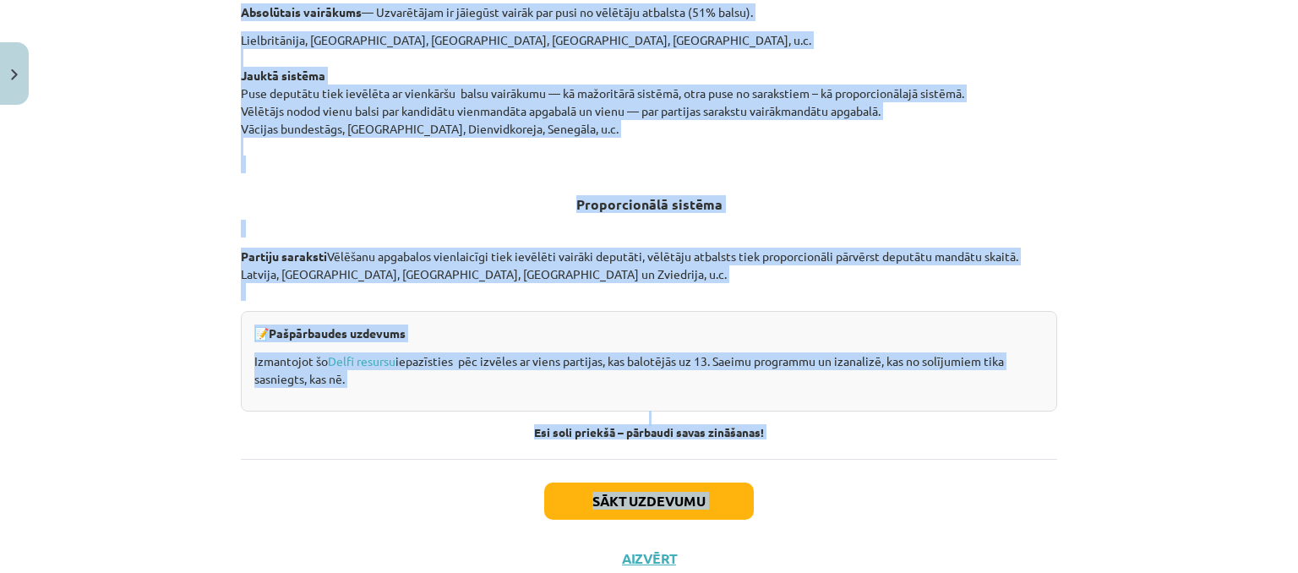
scroll to position [1791, 0]
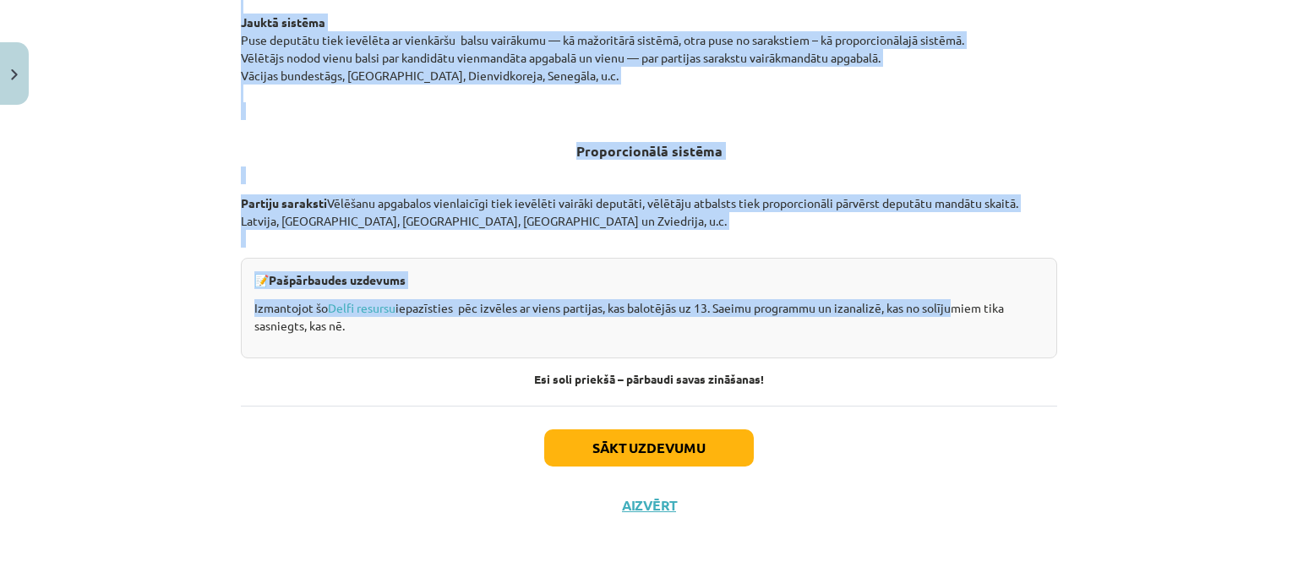
drag, startPoint x: 285, startPoint y: 150, endPoint x: 949, endPoint y: 300, distance: 681.0
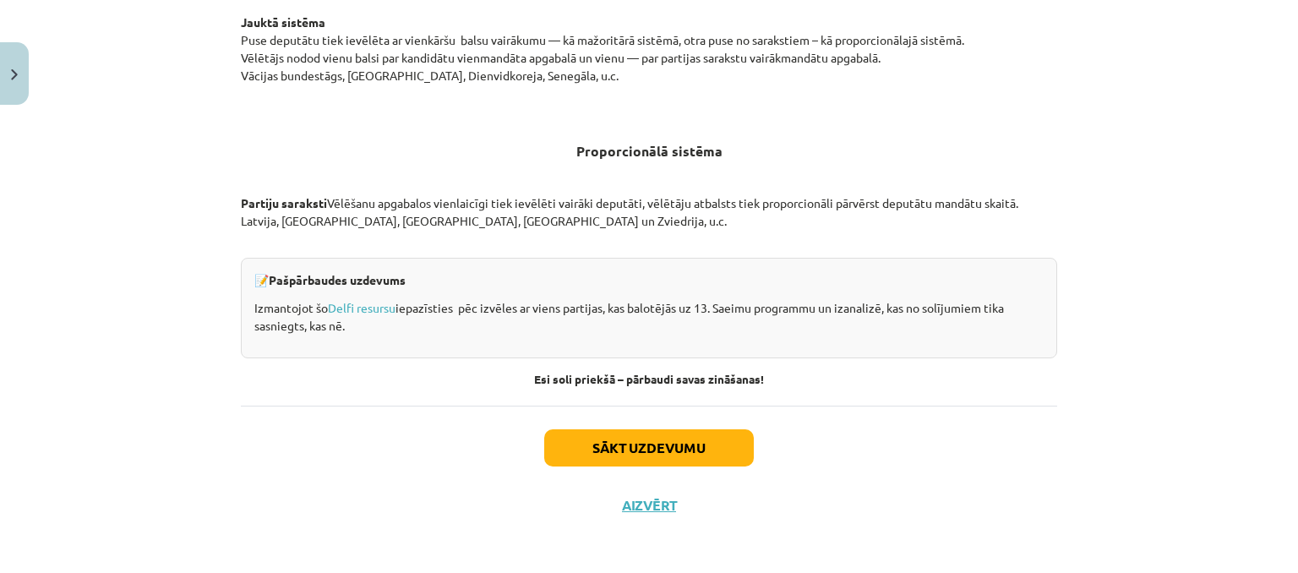
drag, startPoint x: 944, startPoint y: 537, endPoint x: 900, endPoint y: 498, distance: 59.2
click at [942, 536] on div "Mācību tēma: Sociālo zinātņu ii - 12. klases 1. ieskaites mācību materiāls #4 2…" at bounding box center [649, 286] width 1298 height 573
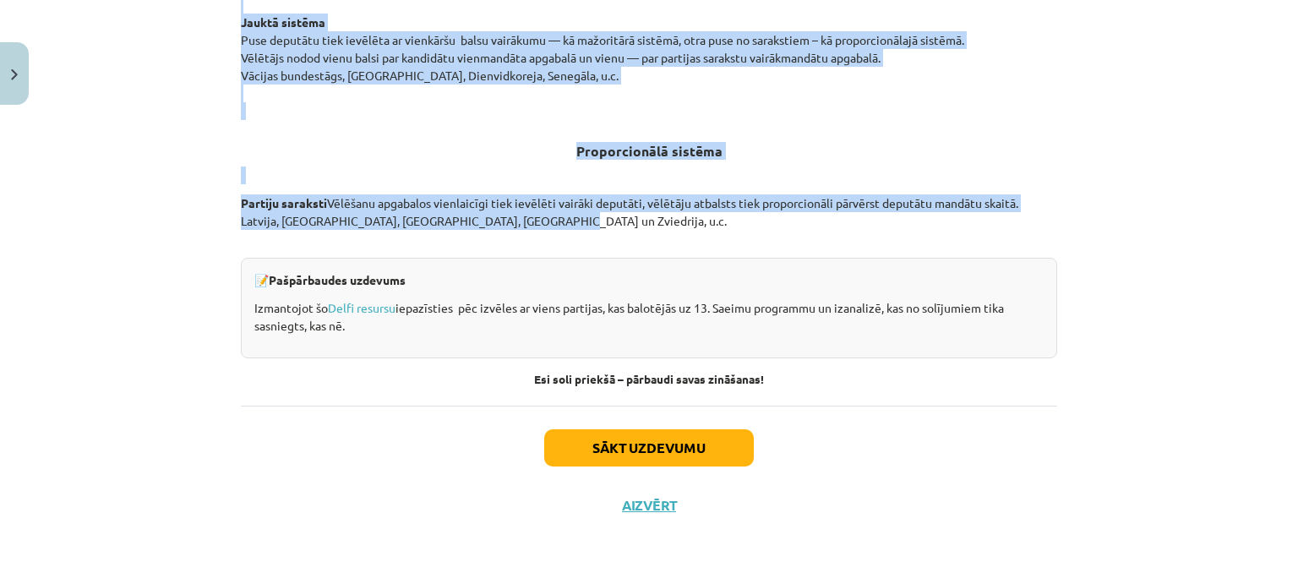
drag, startPoint x: 280, startPoint y: 259, endPoint x: 1010, endPoint y: 216, distance: 731.3
click at [637, 446] on button "Sākt uzdevumu" at bounding box center [649, 447] width 210 height 37
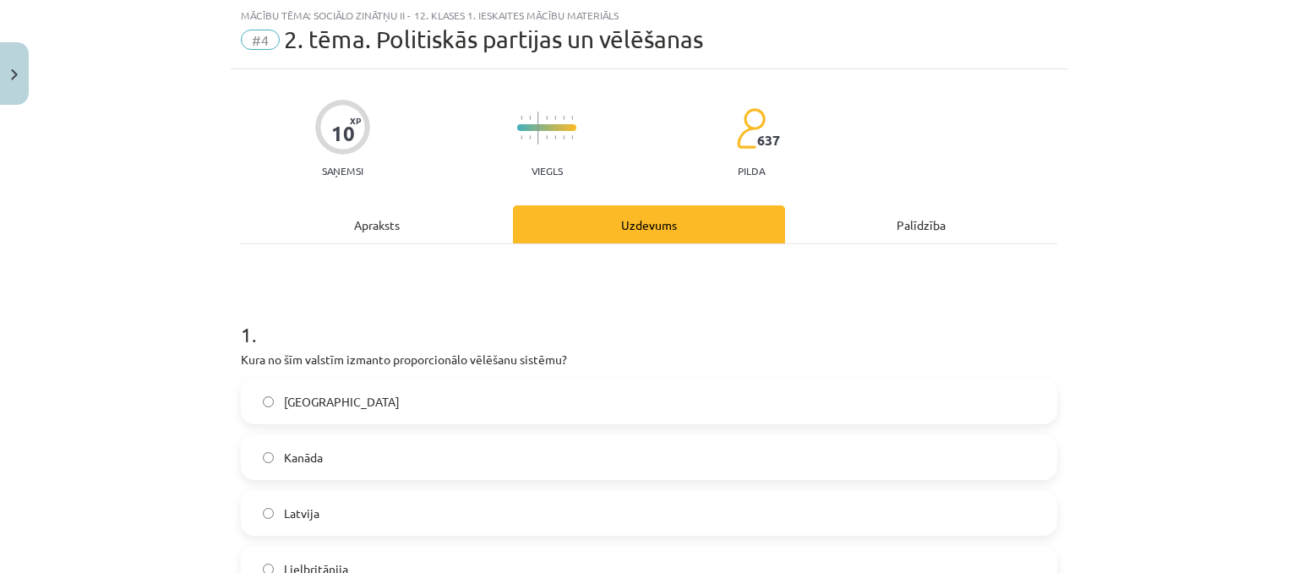
scroll to position [42, 0]
click at [388, 221] on div "Apraksts" at bounding box center [377, 225] width 272 height 38
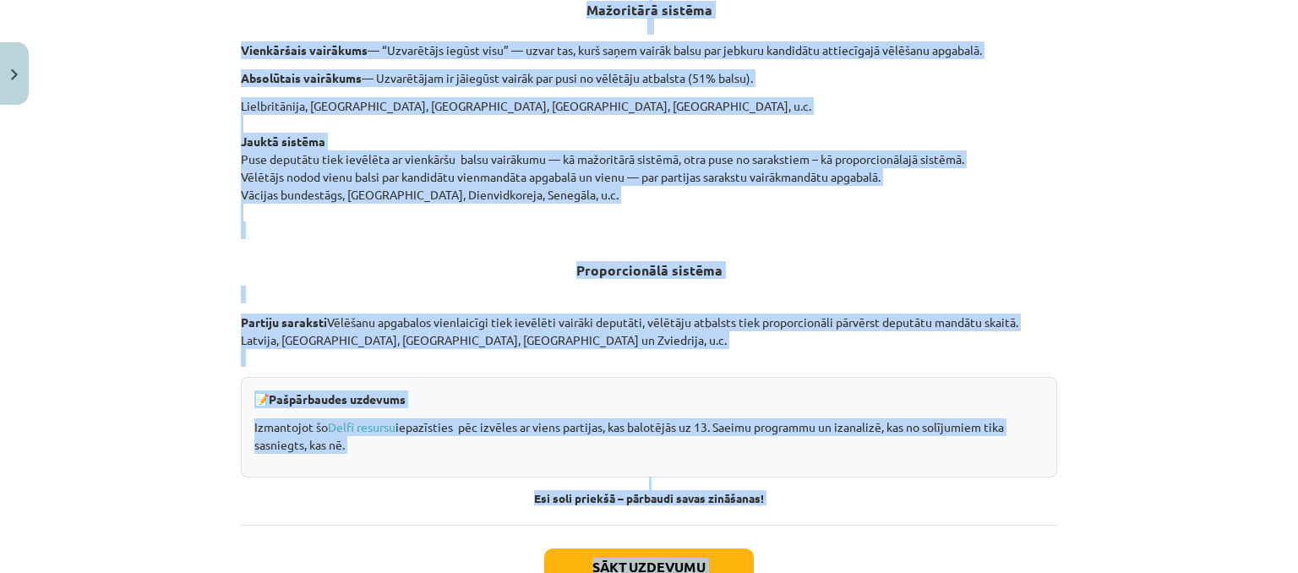
scroll to position [1791, 0]
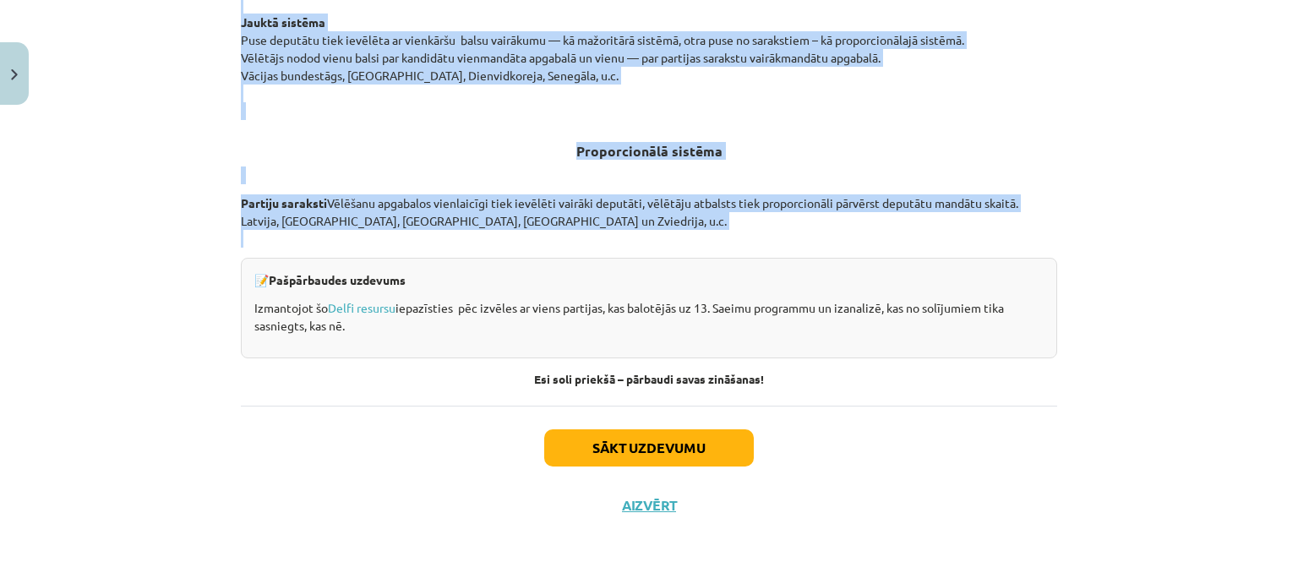
drag, startPoint x: 284, startPoint y: 346, endPoint x: 1027, endPoint y: 241, distance: 750.9
copy div "Patiesi brīvs mūsdienu liberālajās demokrātijās cilvēks ir vienīgi brīdī, kad b…"
click at [662, 440] on button "Sākt uzdevumu" at bounding box center [649, 447] width 210 height 37
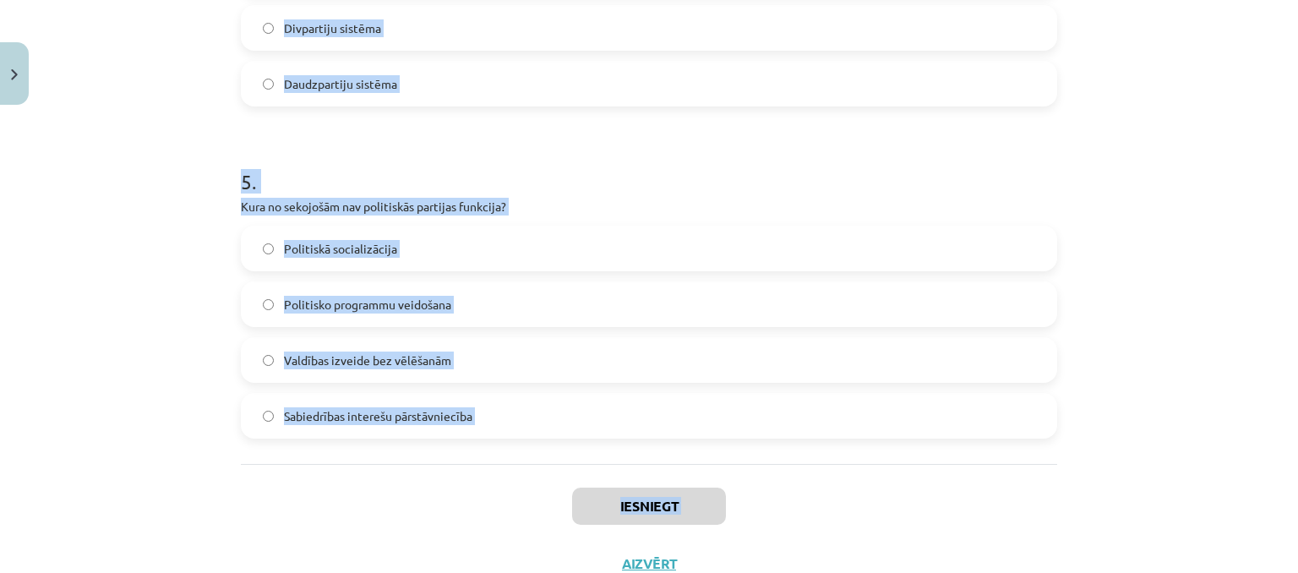
scroll to position [1585, 0]
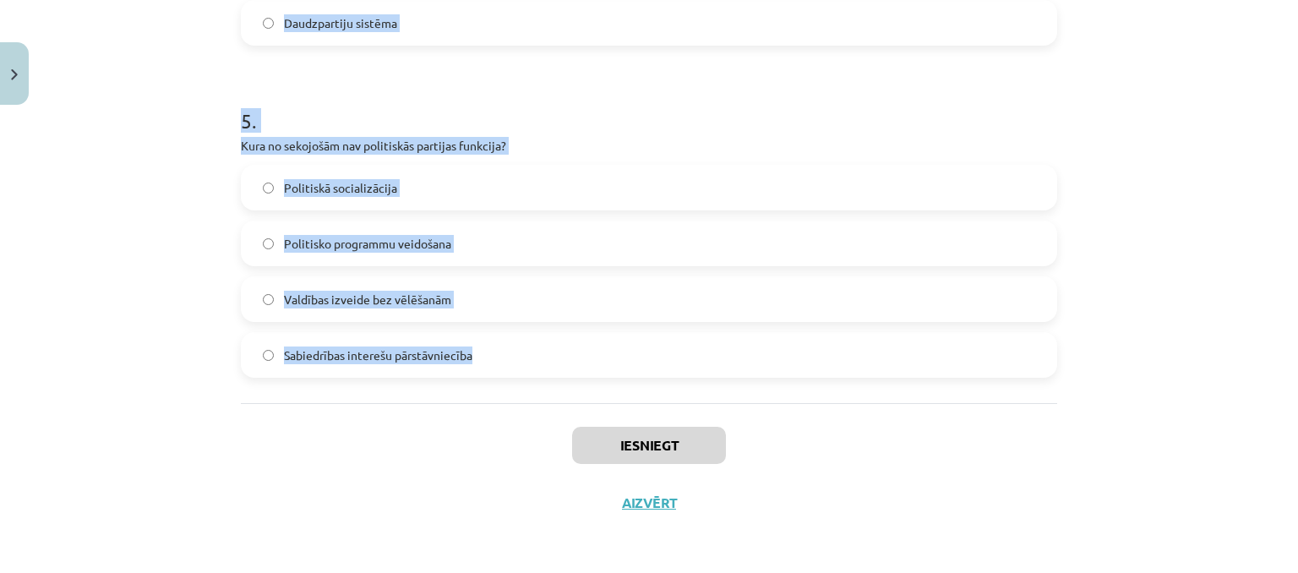
drag, startPoint x: 231, startPoint y: 324, endPoint x: 464, endPoint y: 356, distance: 235.3
copy form "1 . Kura no šīm valstīm izmanto proporcionālo vēlēšanu sistēmu? ASV Kanāda Latv…"
click at [520, 95] on h1 "5 ." at bounding box center [649, 105] width 816 height 52
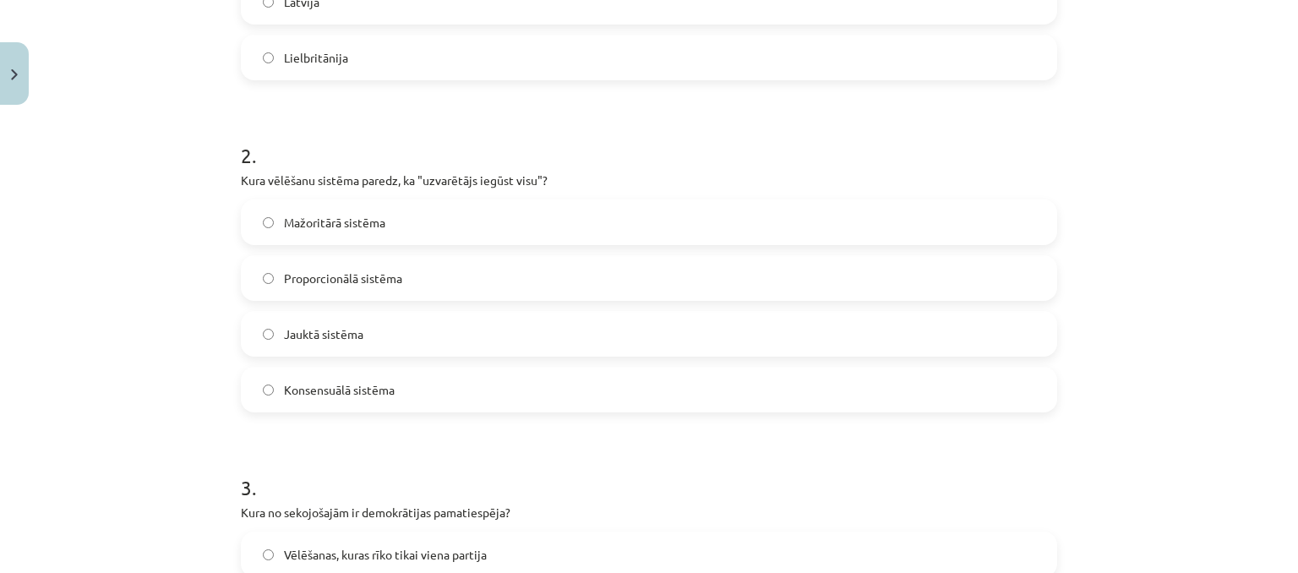
scroll to position [571, 0]
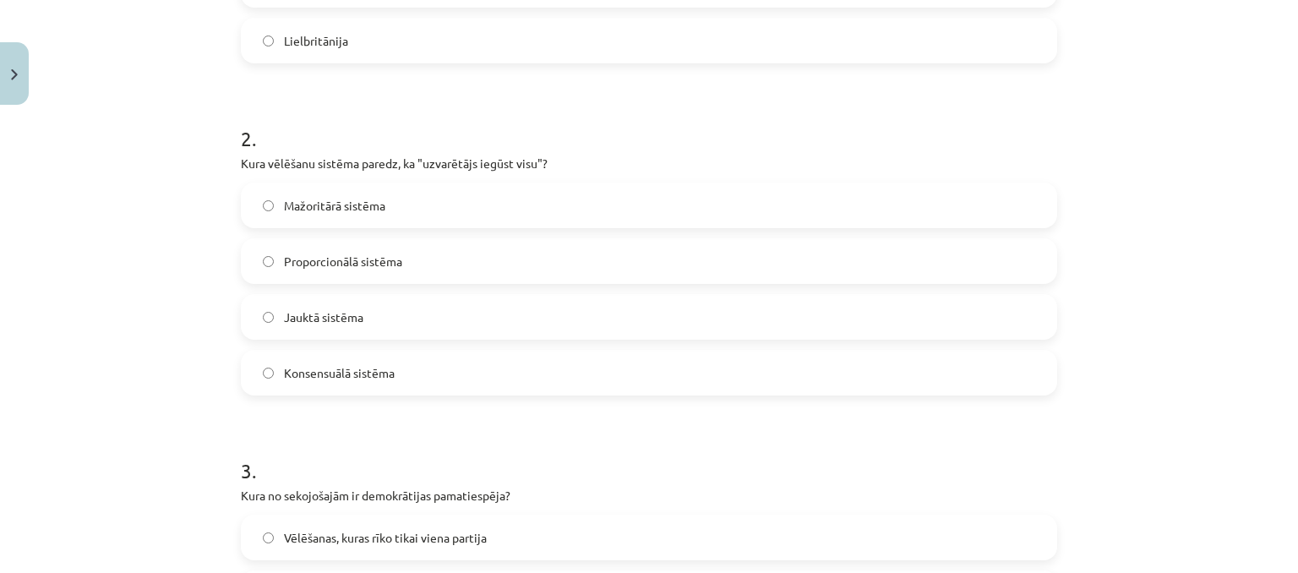
click at [327, 204] on span "Mažoritārā sistēma" at bounding box center [334, 206] width 101 height 18
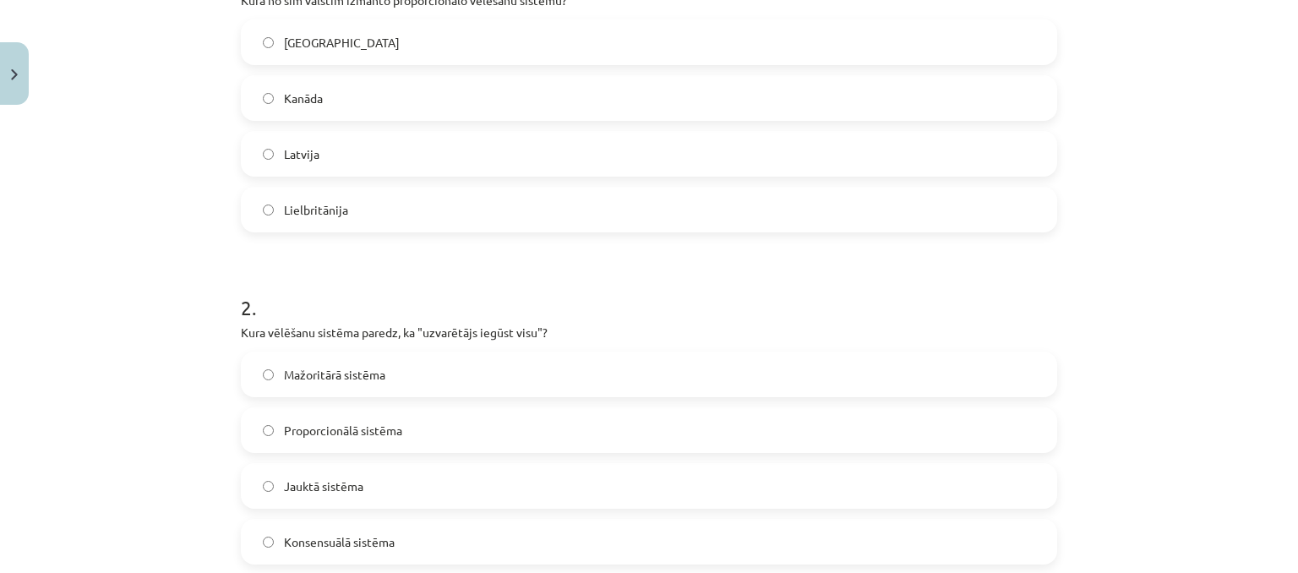
click at [357, 156] on label "Latvija" at bounding box center [649, 154] width 813 height 42
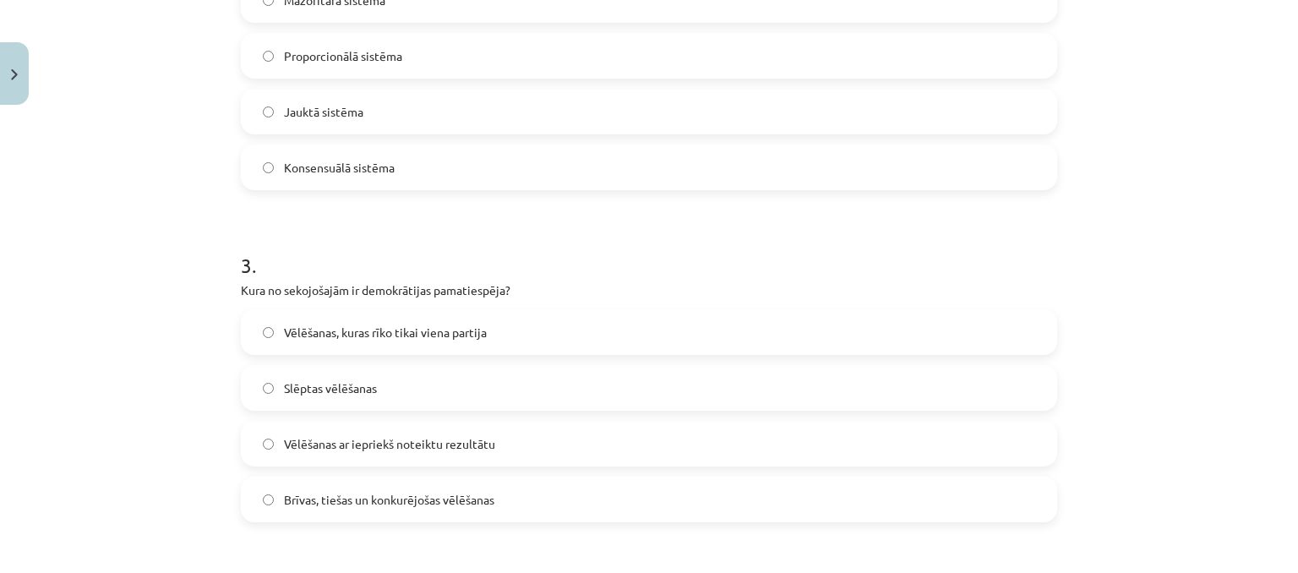
scroll to position [825, 0]
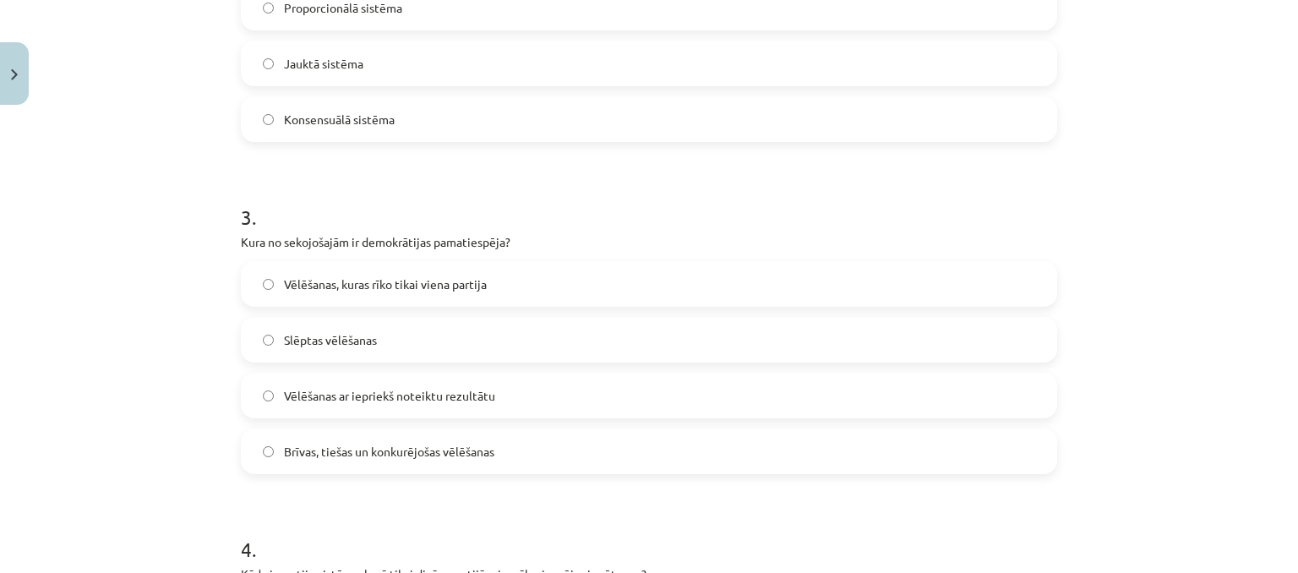
click at [363, 443] on span "Brīvas, tiešas un konkurējošas vēlēšanas" at bounding box center [389, 452] width 210 height 18
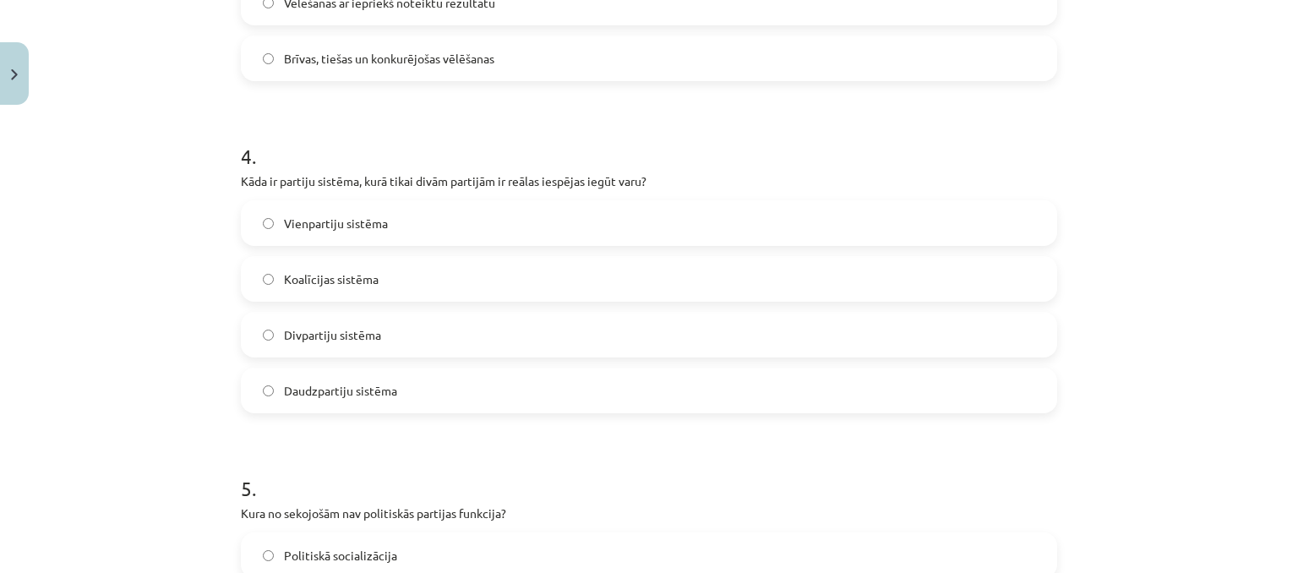
scroll to position [1247, 0]
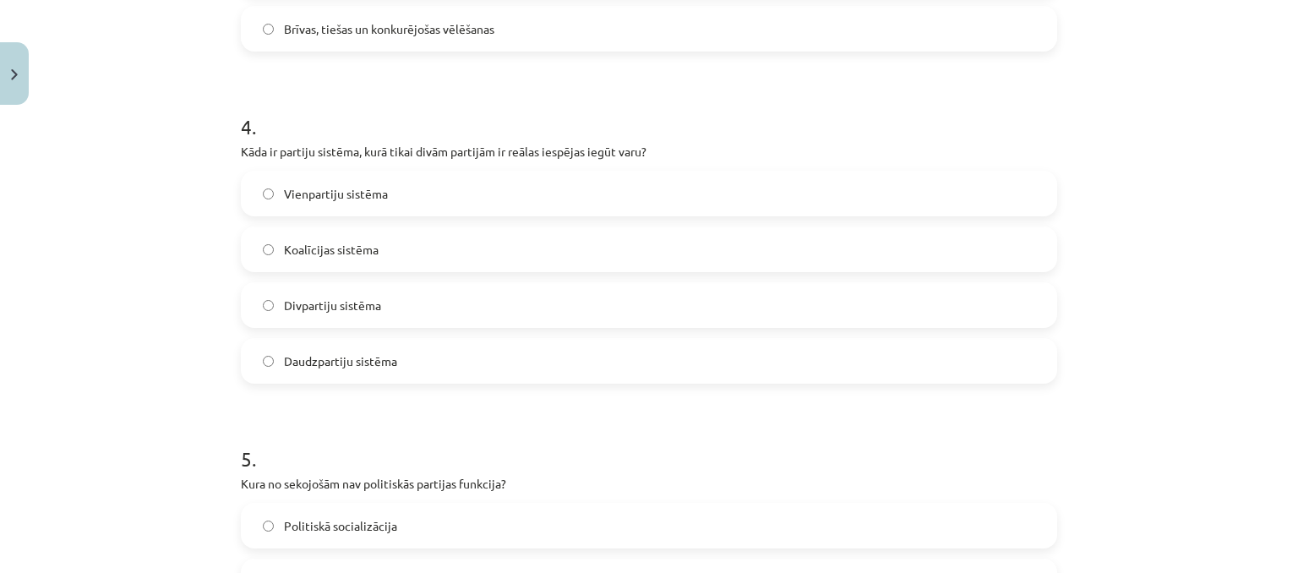
click at [416, 321] on label "Divpartiju sistēma" at bounding box center [649, 305] width 813 height 42
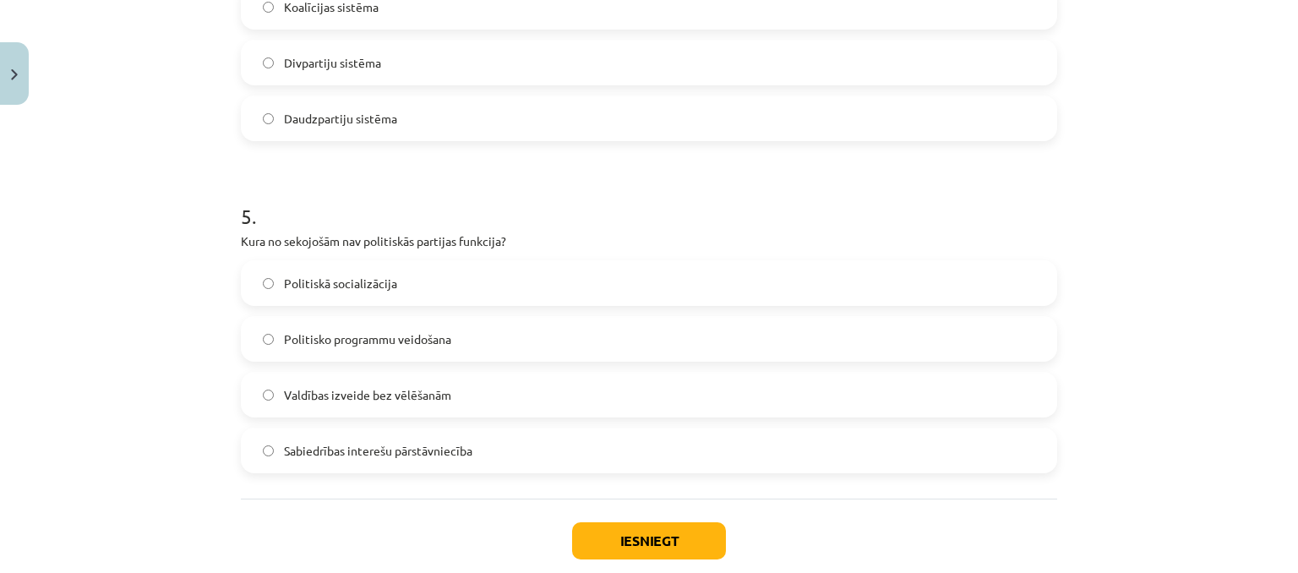
scroll to position [1501, 0]
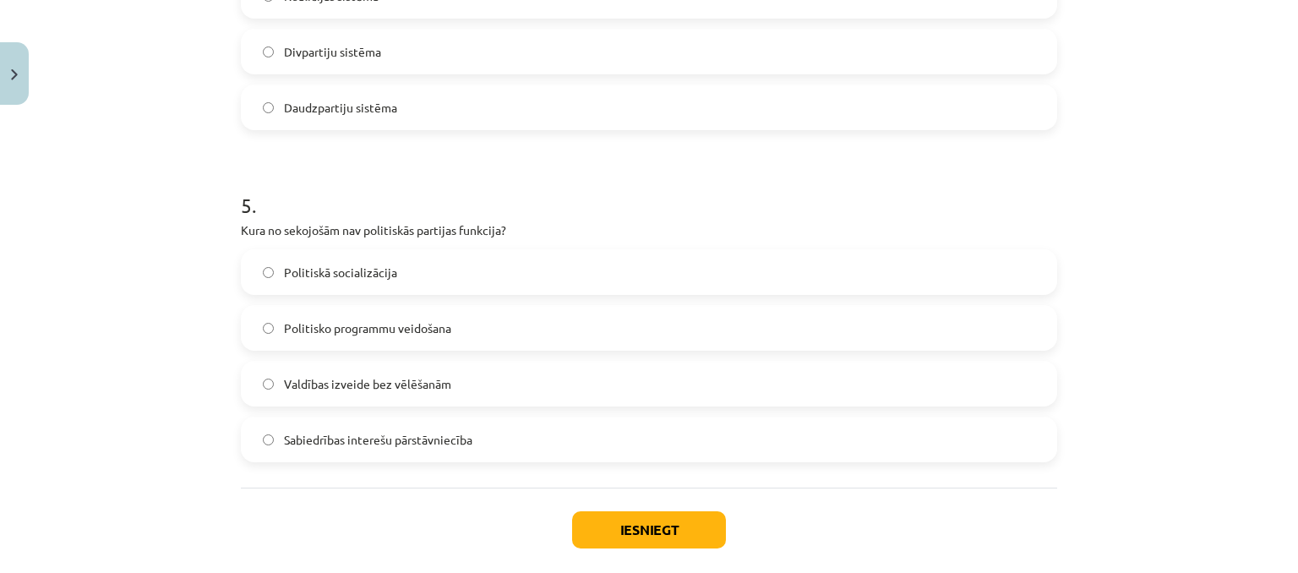
click at [425, 389] on span "Valdības izveide bez vēlēšanām" at bounding box center [367, 384] width 167 height 18
click at [648, 533] on button "Iesniegt" at bounding box center [649, 529] width 154 height 37
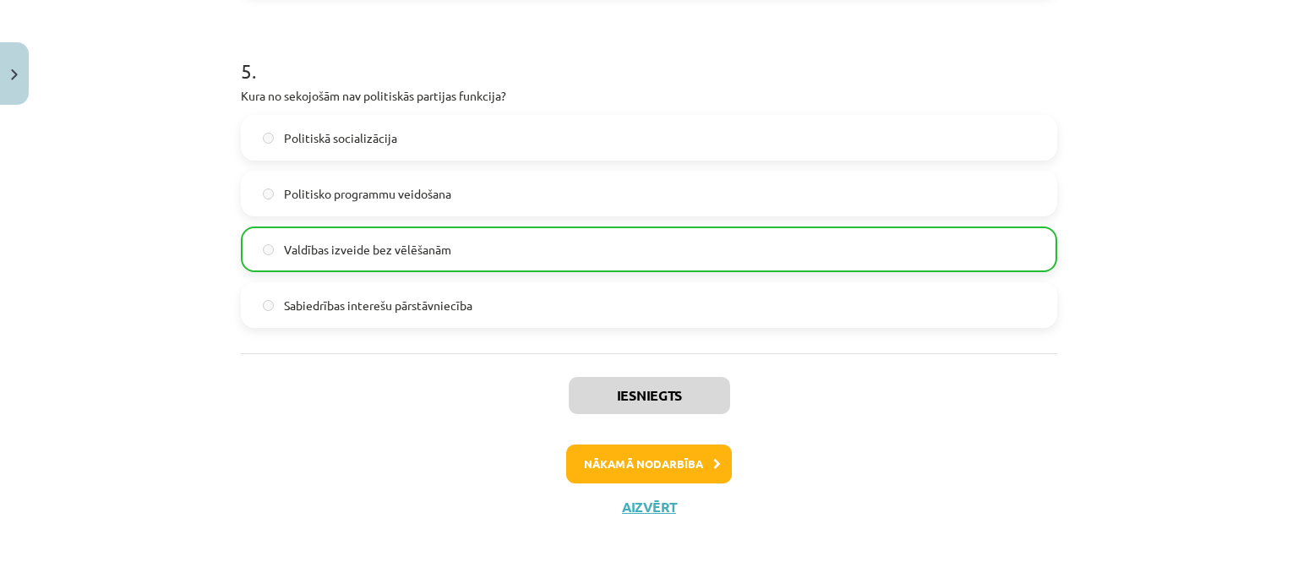
scroll to position [1639, 0]
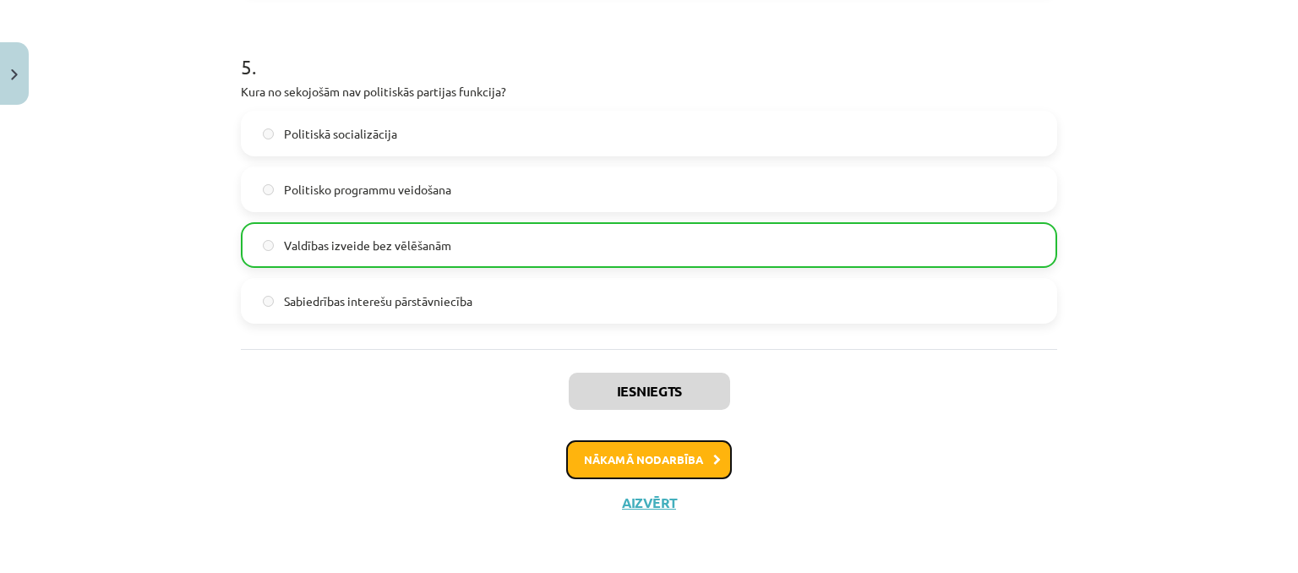
drag, startPoint x: 590, startPoint y: 457, endPoint x: 608, endPoint y: 444, distance: 22.3
click at [597, 454] on button "Nākamā nodarbība" at bounding box center [649, 459] width 166 height 39
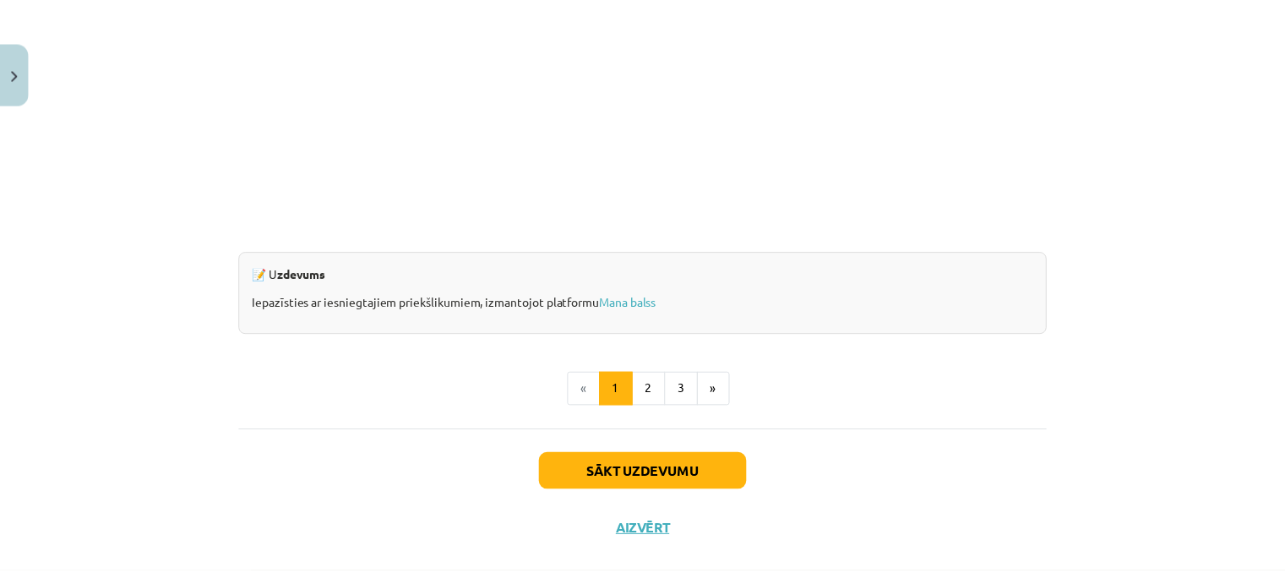
scroll to position [1666, 0]
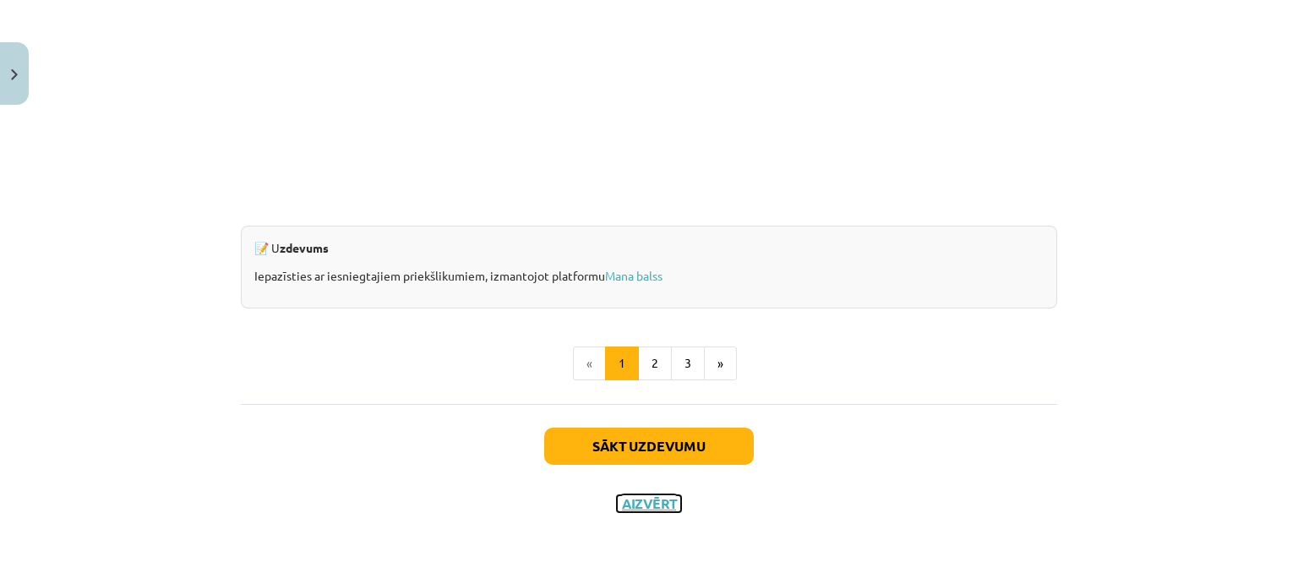
click at [636, 504] on button "Aizvērt" at bounding box center [649, 503] width 64 height 17
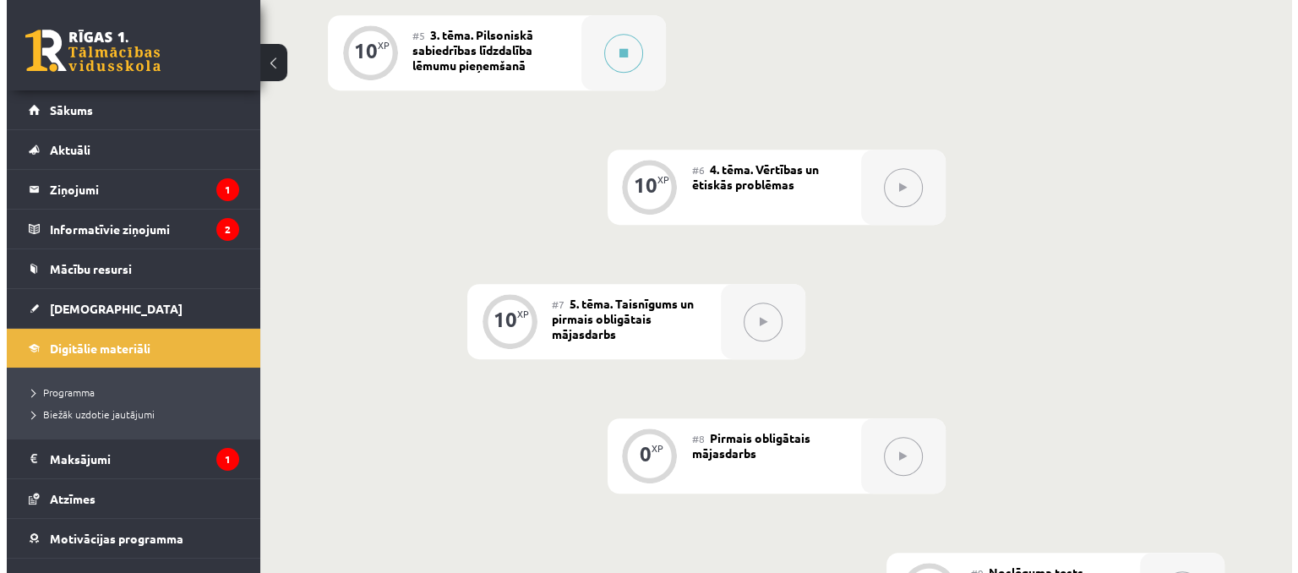
scroll to position [929, 0]
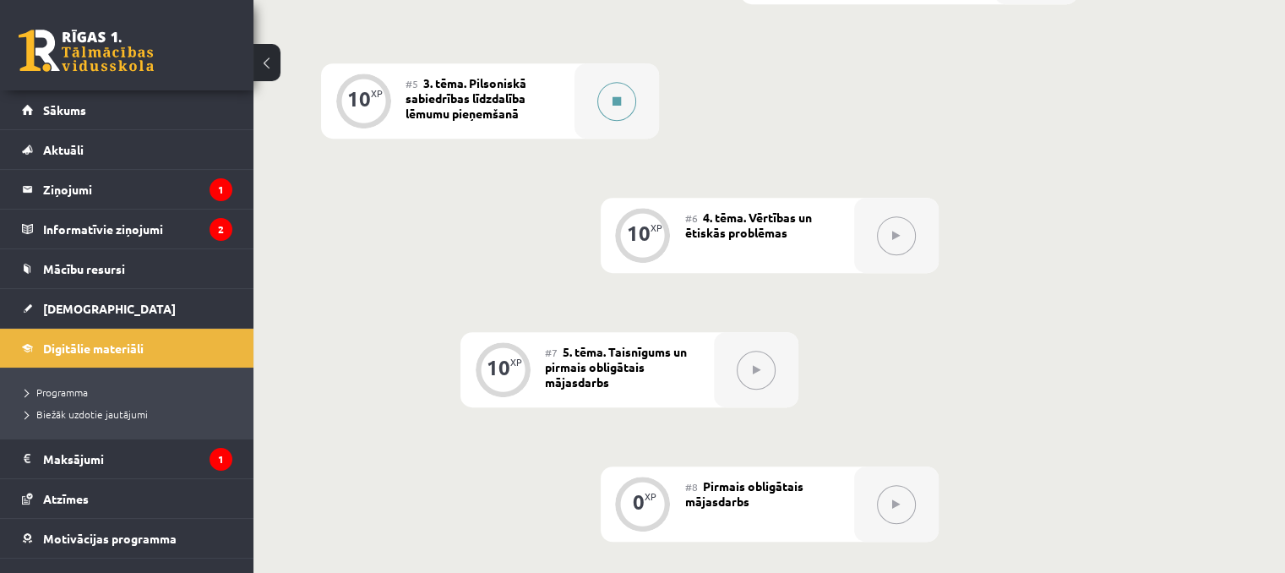
click at [612, 101] on button at bounding box center [616, 101] width 39 height 39
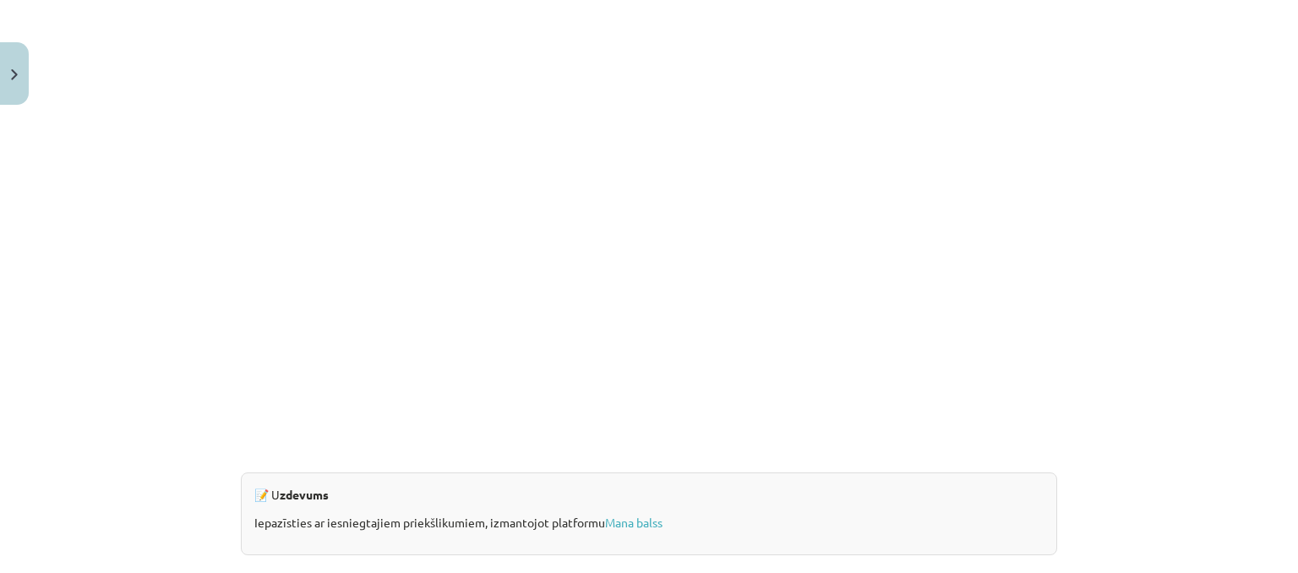
scroll to position [1666, 0]
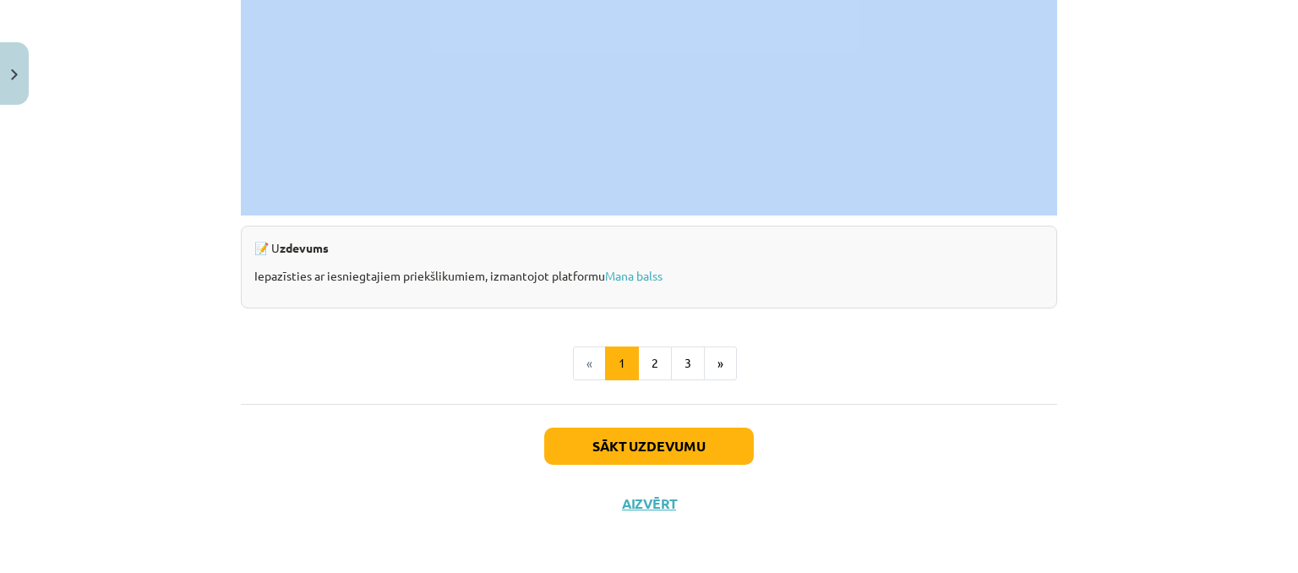
drag, startPoint x: 232, startPoint y: 304, endPoint x: 691, endPoint y: 210, distance: 469.3
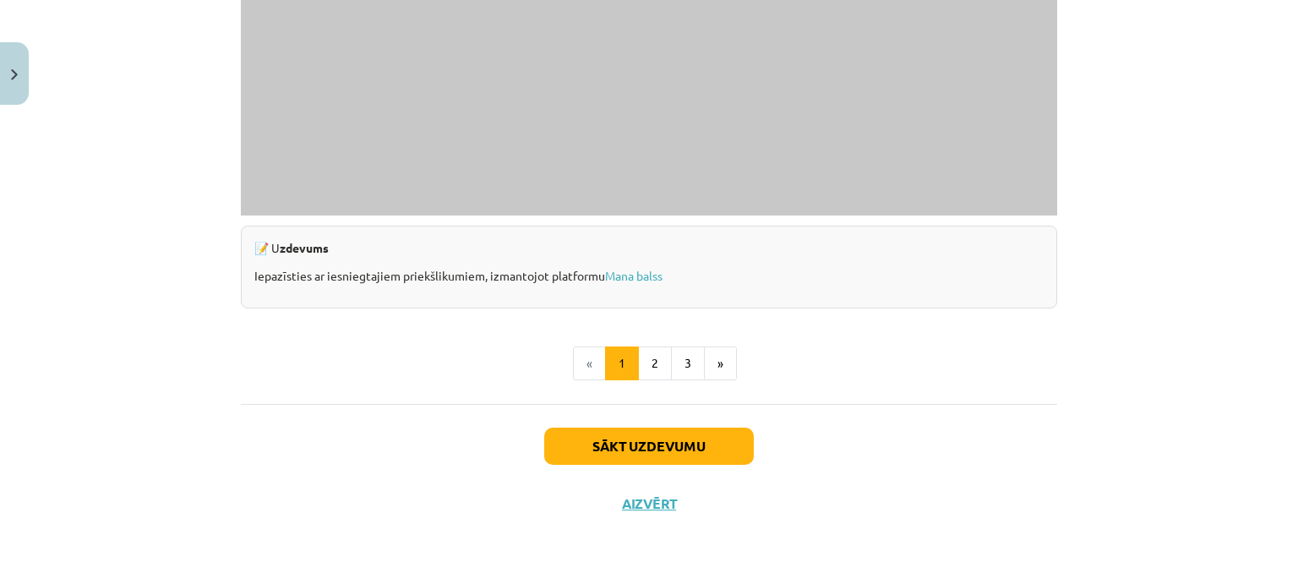
scroll to position [1328, 0]
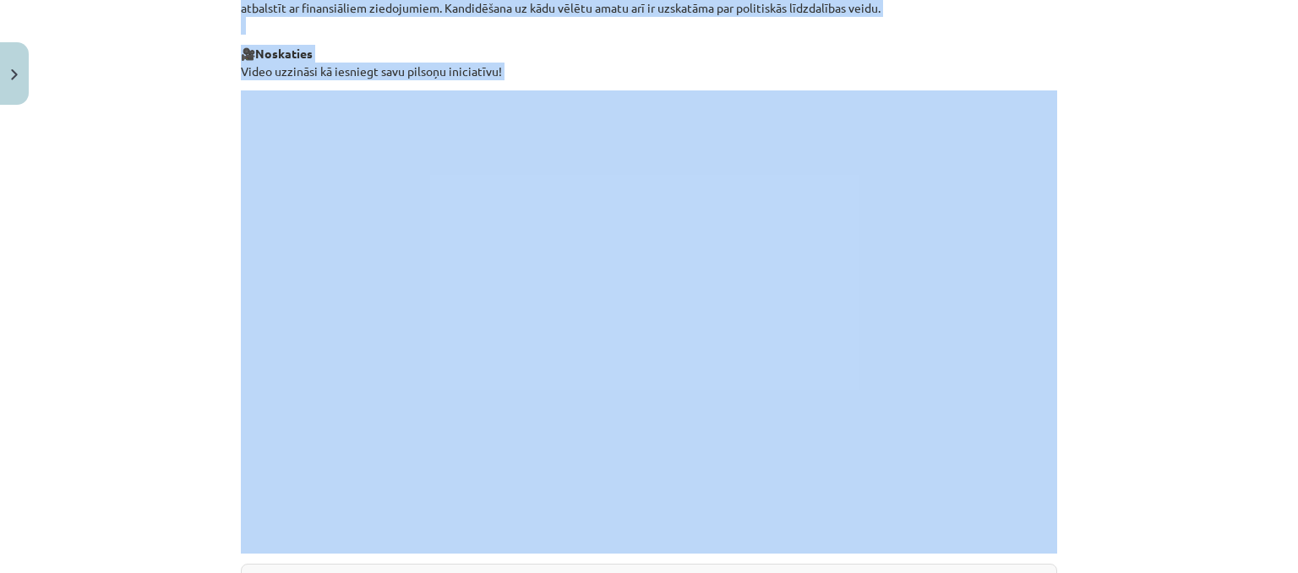
click at [158, 166] on div "Mācību tēma: Sociālo zinātņu ii - 12. klases 1. ieskaites mācību materiāls #5 3…" at bounding box center [649, 286] width 1298 height 573
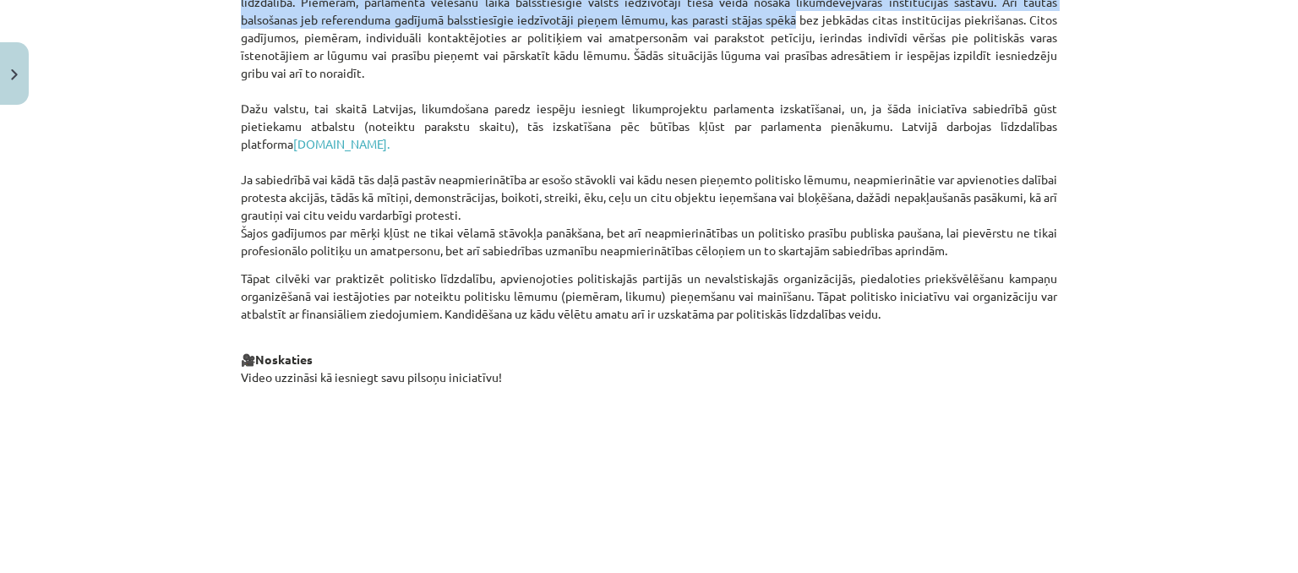
scroll to position [1018, 0]
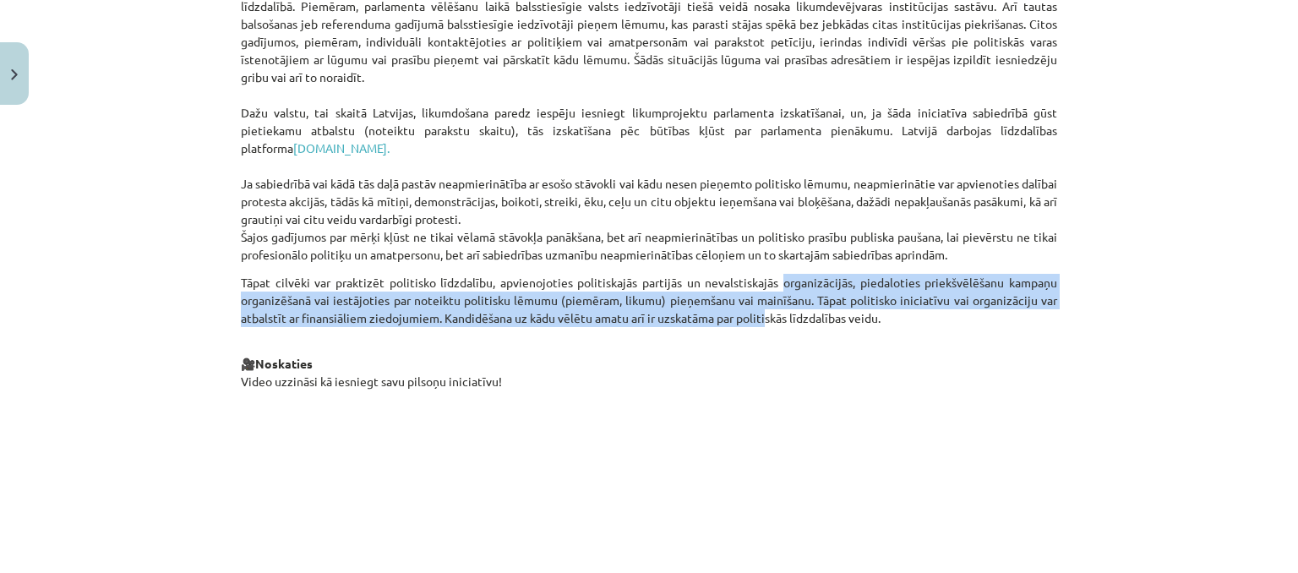
drag, startPoint x: 766, startPoint y: 294, endPoint x: 761, endPoint y: 310, distance: 16.6
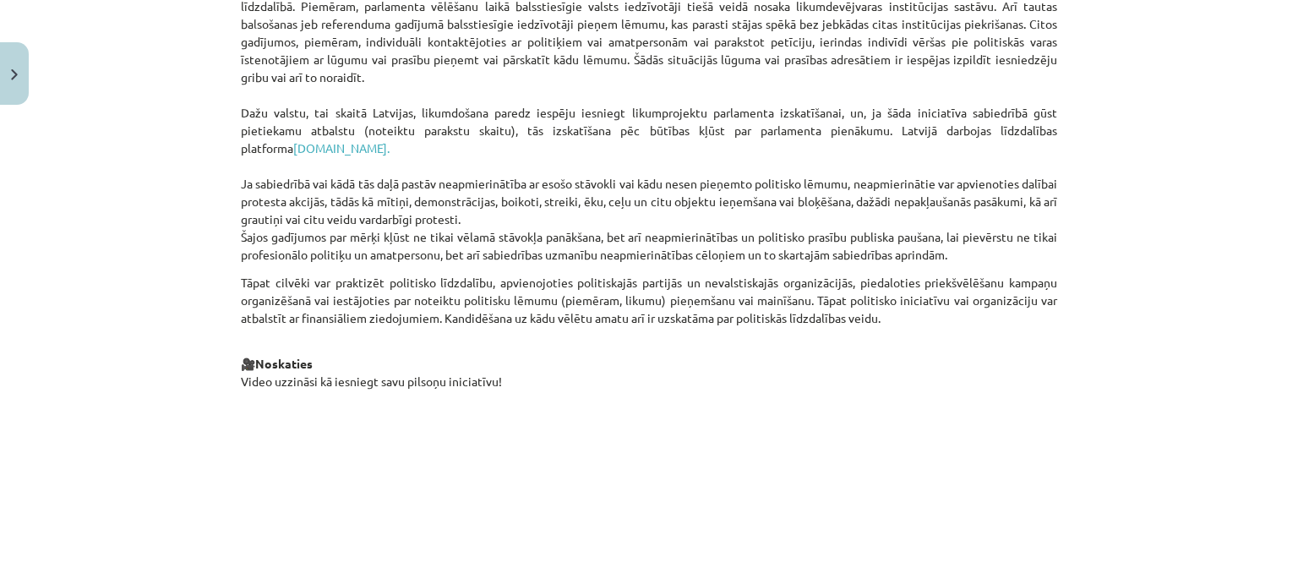
drag, startPoint x: 761, startPoint y: 310, endPoint x: 169, endPoint y: 191, distance: 604.2
click at [152, 187] on div "Mācību tēma: Sociālo zinātņu ii - 12. klases 1. ieskaites mācību materiāls #5 3…" at bounding box center [649, 286] width 1298 height 573
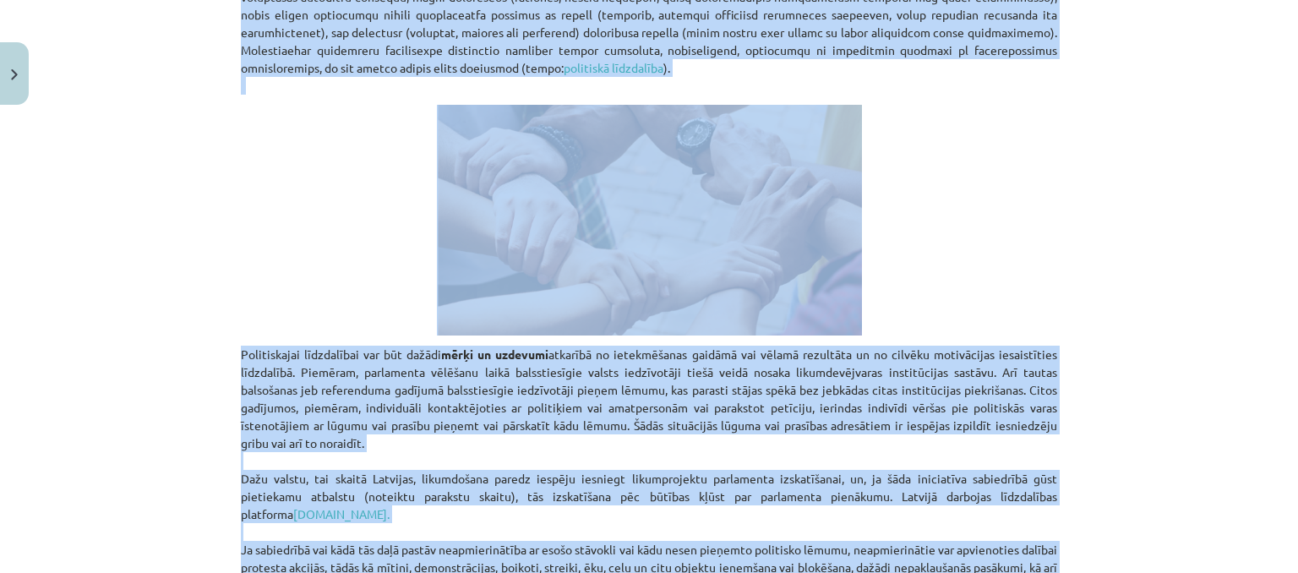
scroll to position [0, 0]
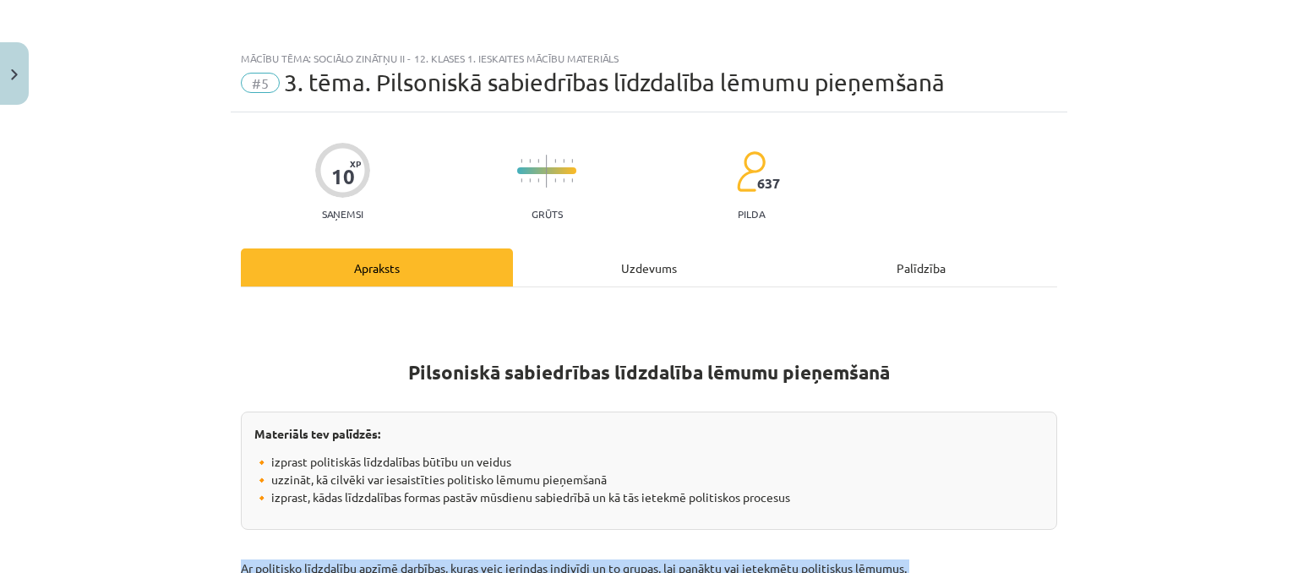
drag, startPoint x: 877, startPoint y: 319, endPoint x: 235, endPoint y: 555, distance: 684.4
copy div "Ar politisko līdzdalību apzīmē darbības, kuras veic ierindas indivīdi un to gru…"
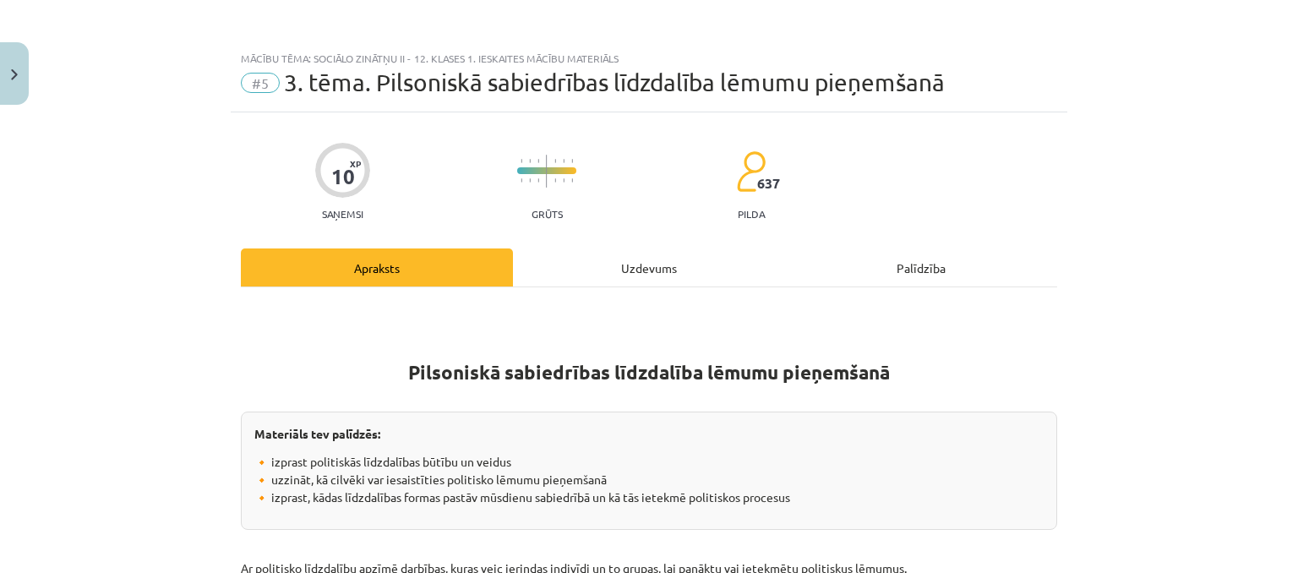
click at [91, 319] on div "Mācību tēma: Sociālo zinātņu ii - 12. klases 1. ieskaites mācību materiāls #5 3…" at bounding box center [649, 286] width 1298 height 573
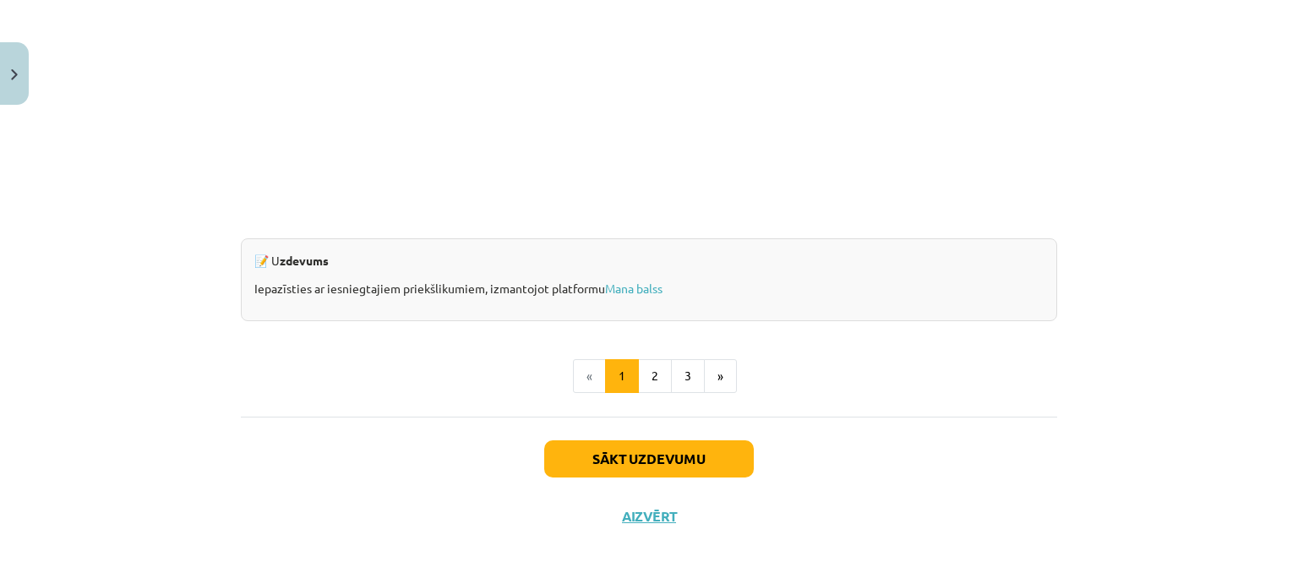
scroll to position [1666, 0]
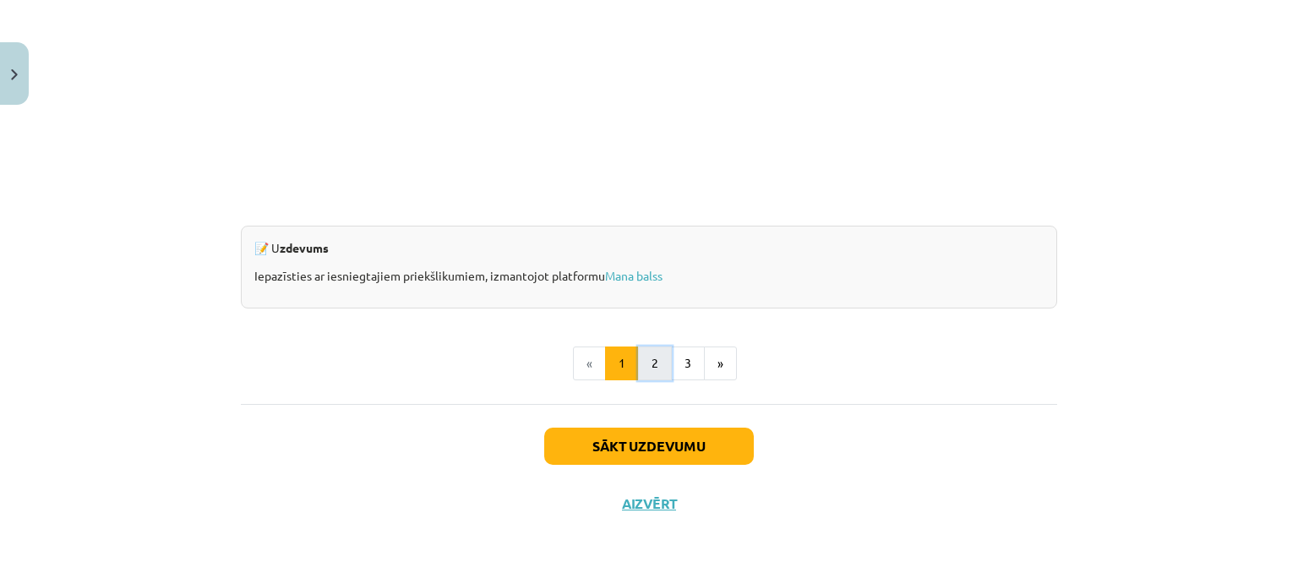
click at [646, 373] on button "2" at bounding box center [655, 363] width 34 height 34
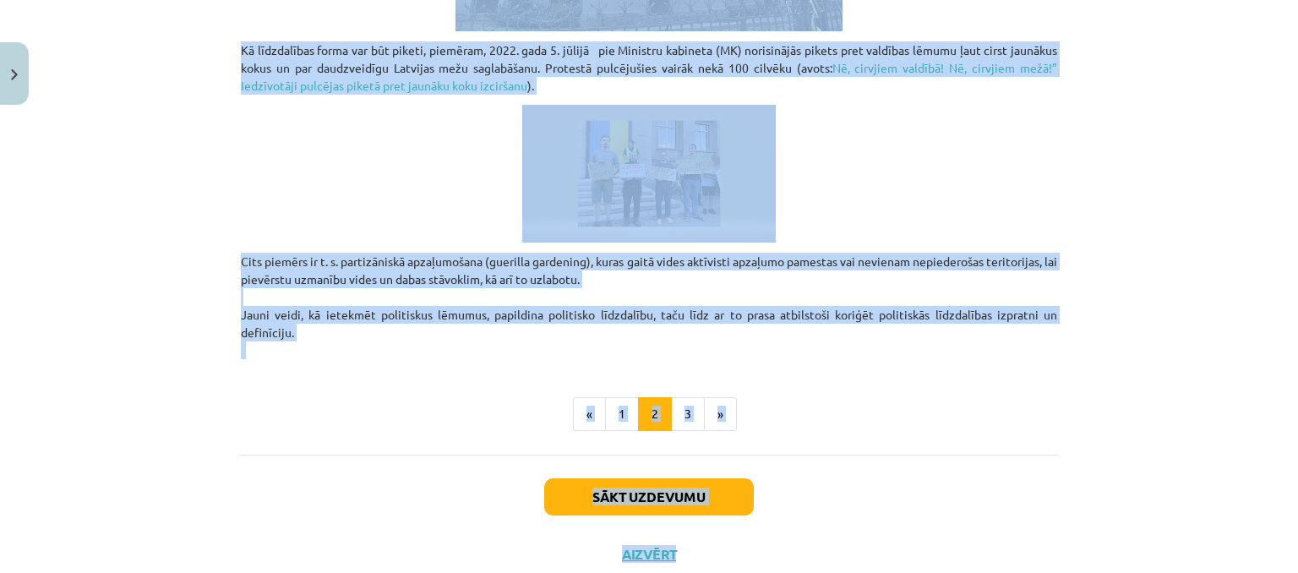
scroll to position [1360, 0]
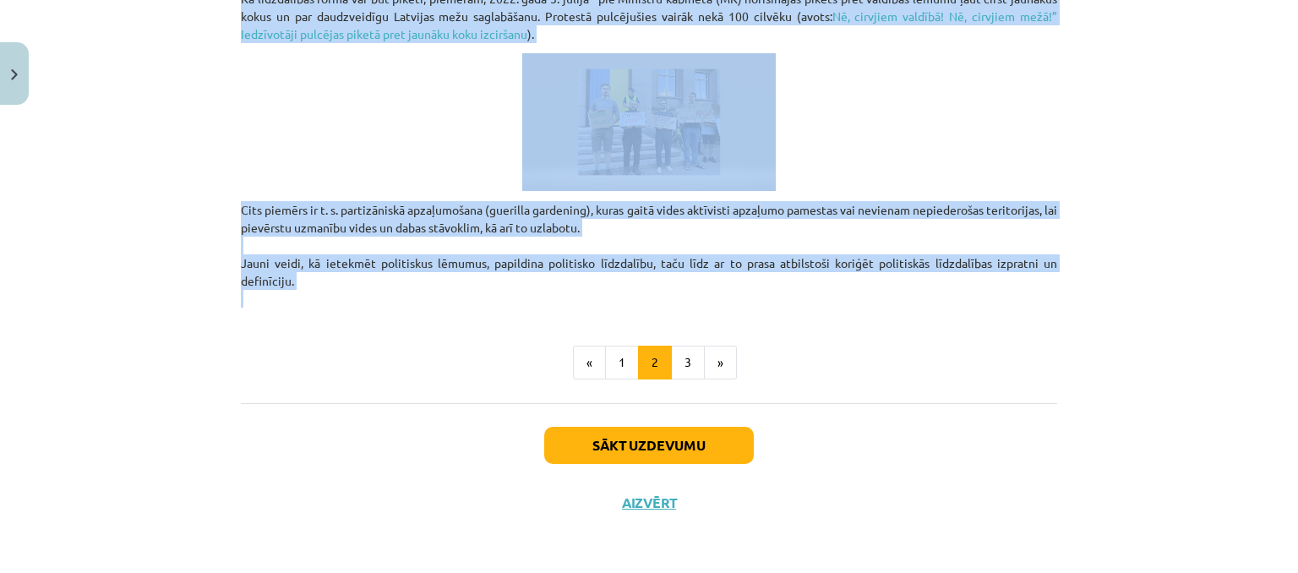
drag, startPoint x: 531, startPoint y: 23, endPoint x: 700, endPoint y: 289, distance: 315.3
copy div "Politiskā līdzdalība mūsdienās Ļaužu līdzdalība savas kopienas, pilsētas vai va…"
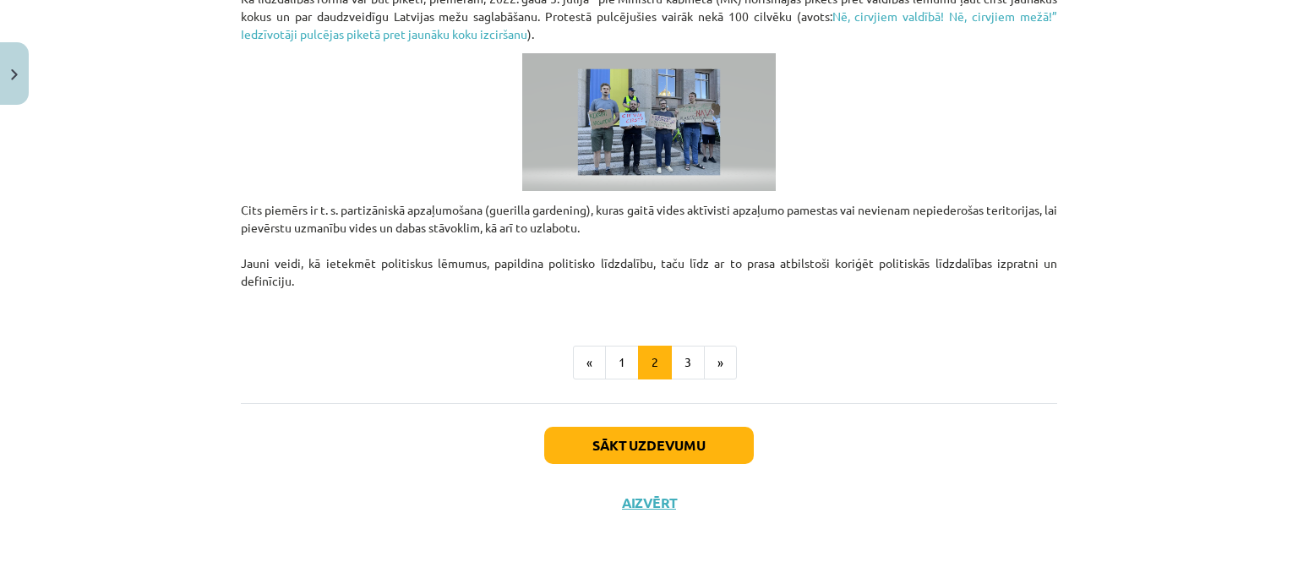
click at [486, 363] on ul "« 1 2 3 »" at bounding box center [649, 363] width 816 height 34
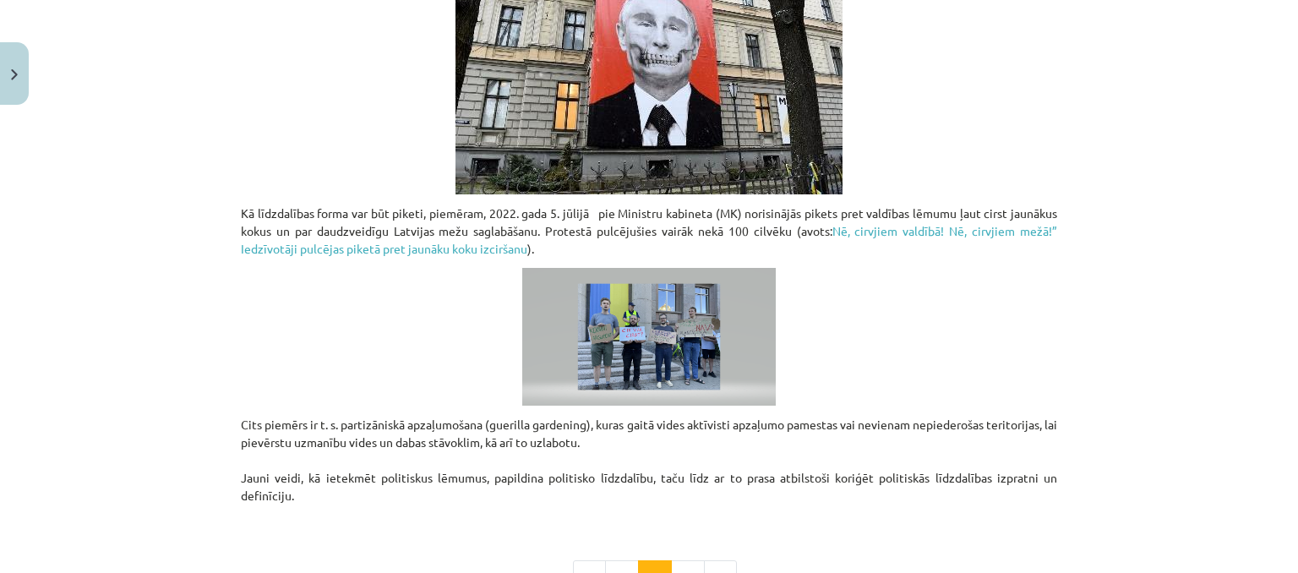
scroll to position [1107, 0]
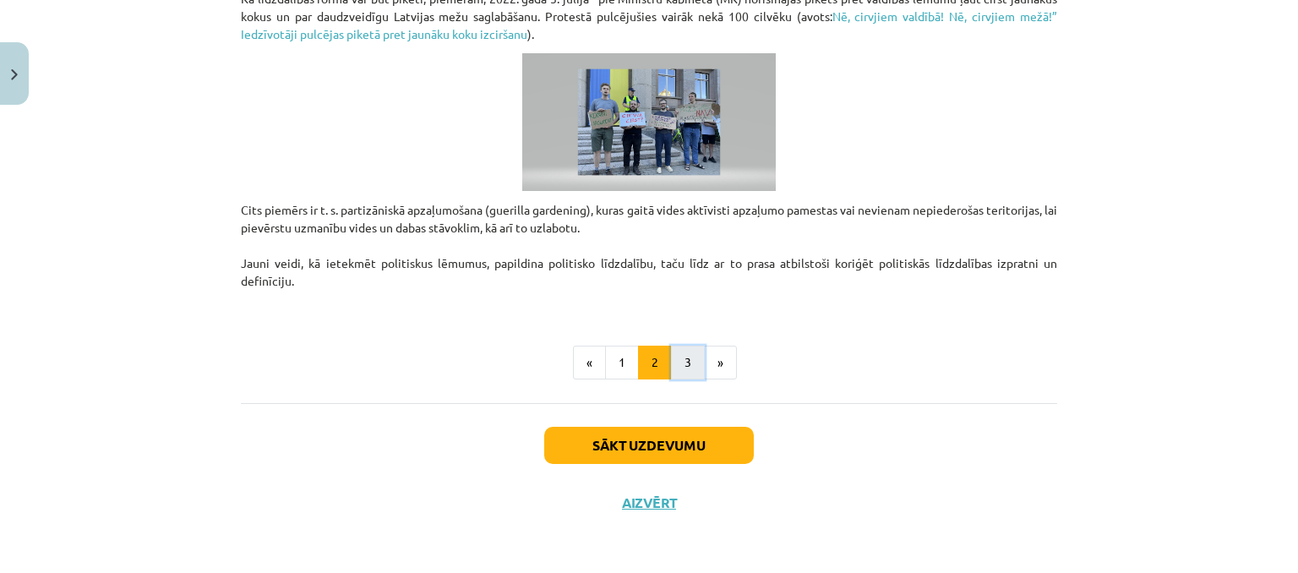
click at [684, 369] on button "3" at bounding box center [688, 363] width 34 height 34
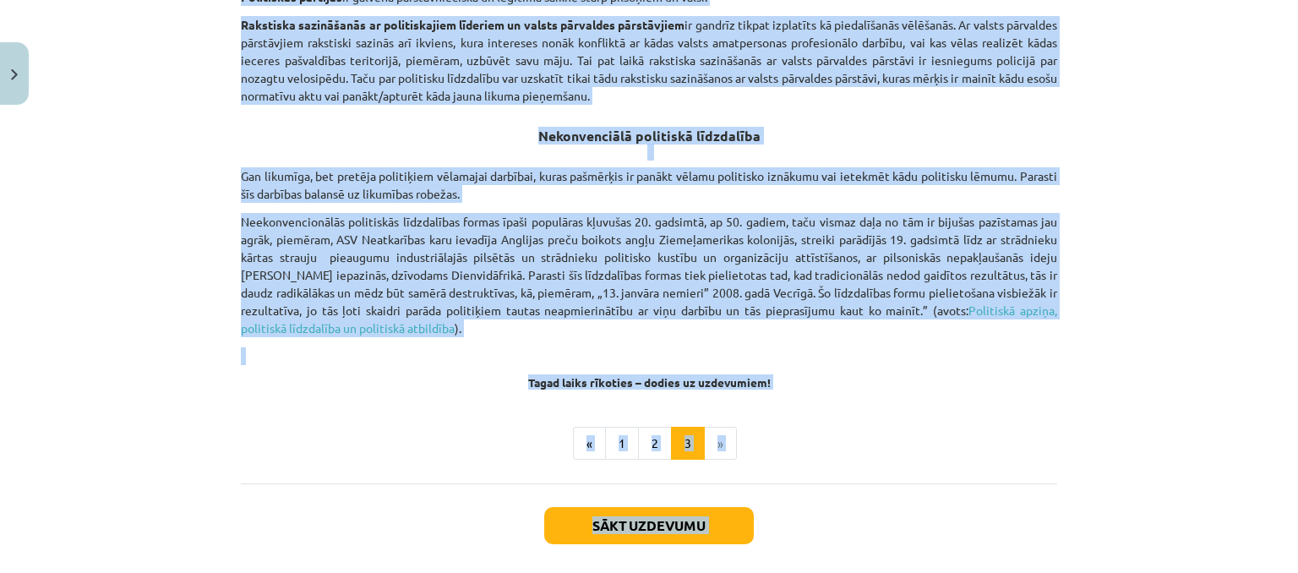
scroll to position [1171, 0]
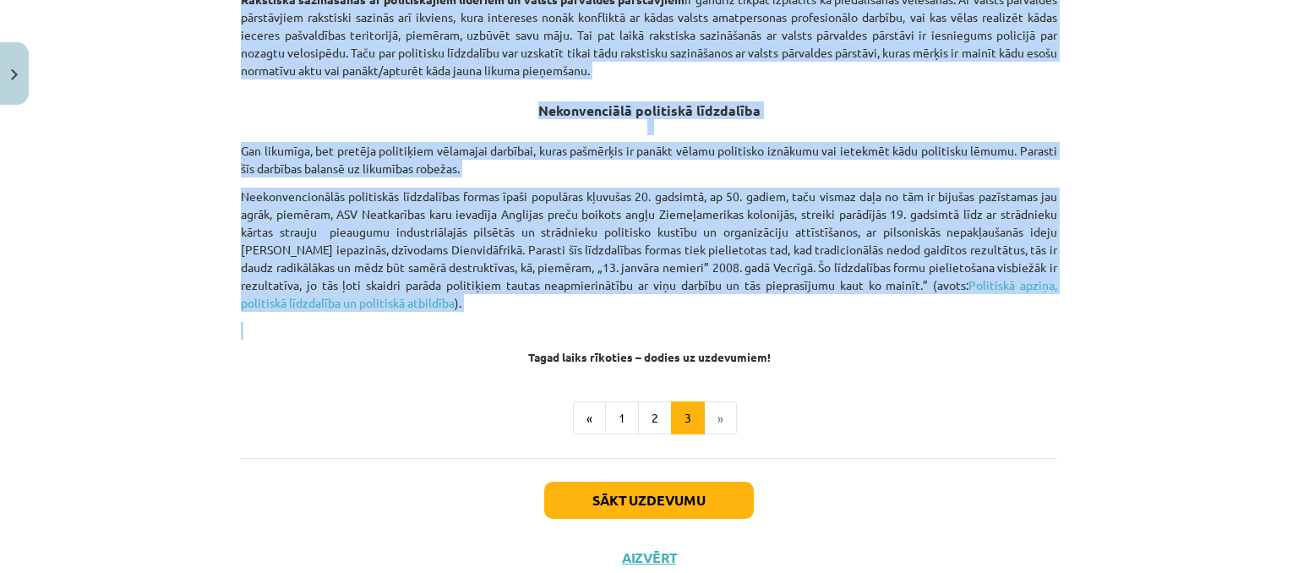
drag, startPoint x: 536, startPoint y: 18, endPoint x: 688, endPoint y: 280, distance: 302.9
copy div "Politiskās līdzdalības formas Demokrātiskos politiskajos režīmos politiskā līdz…"
click at [706, 302] on p "Neekonvencionālās politiskās līdzdalības formas īpaši populāras kļuvušas 20. ga…" at bounding box center [649, 250] width 816 height 124
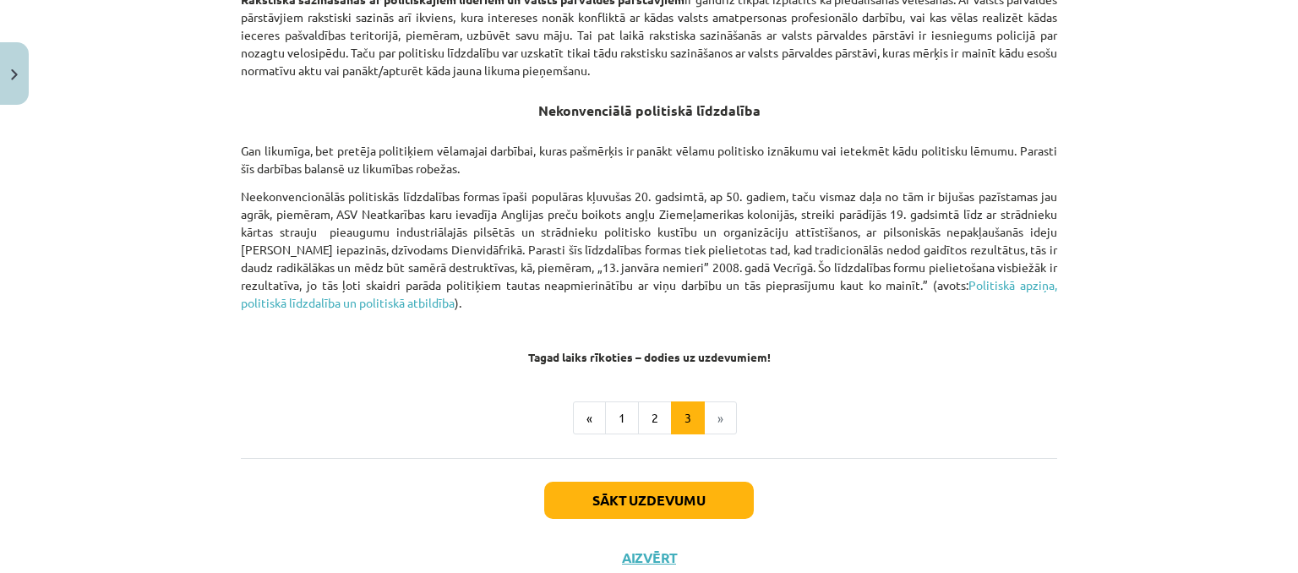
click at [702, 494] on button "Sākt uzdevumu" at bounding box center [649, 500] width 210 height 37
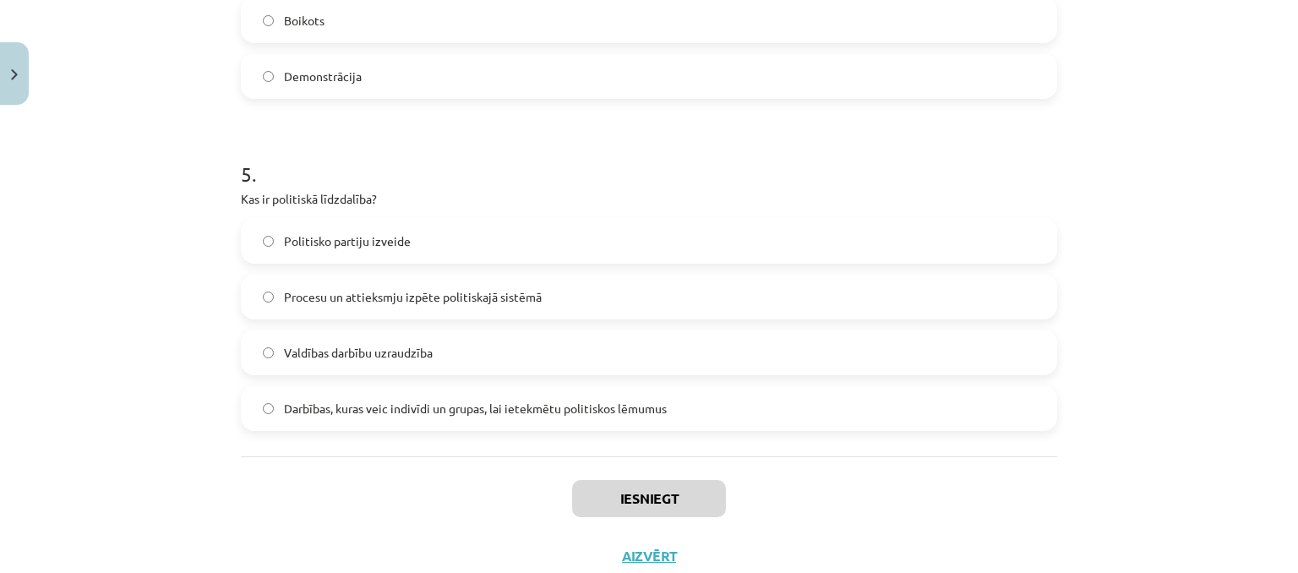
scroll to position [1585, 0]
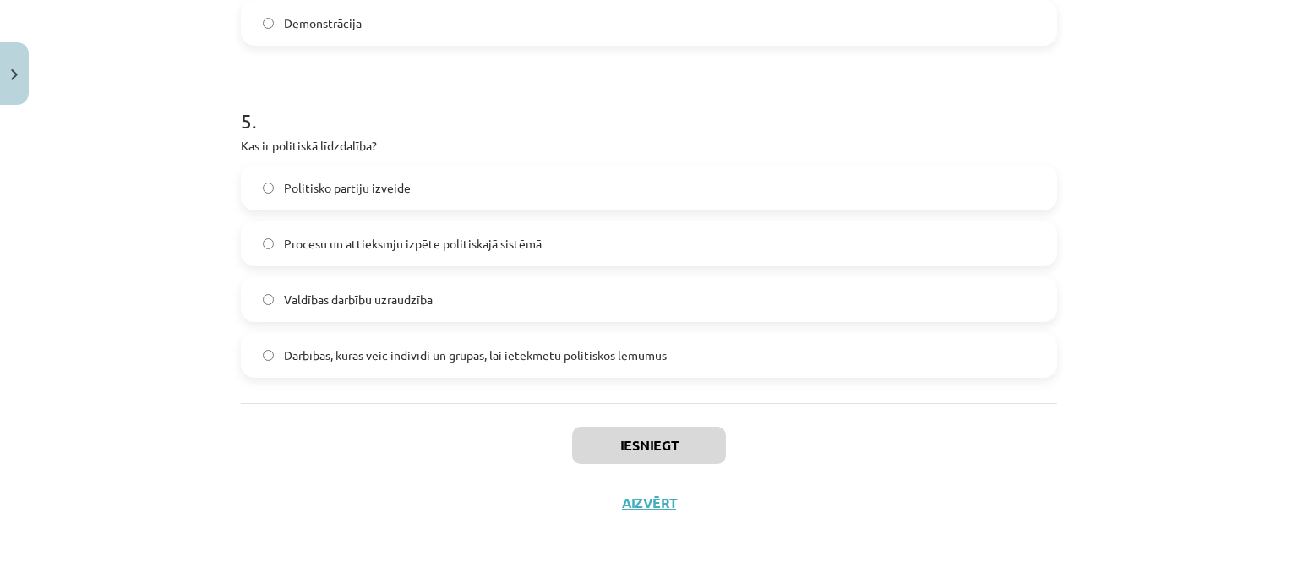
drag, startPoint x: 235, startPoint y: 325, endPoint x: 662, endPoint y: 357, distance: 428.7
copy form "1 . Kāds ir galvenais nekonvencionālās politiskās līdzdalības mērķis? Izrādīt n…"
click at [93, 382] on div "Mācību tēma: Sociālo zinātņu ii - 12. klases 1. ieskaites mācību materiāls #5 3…" at bounding box center [649, 286] width 1298 height 573
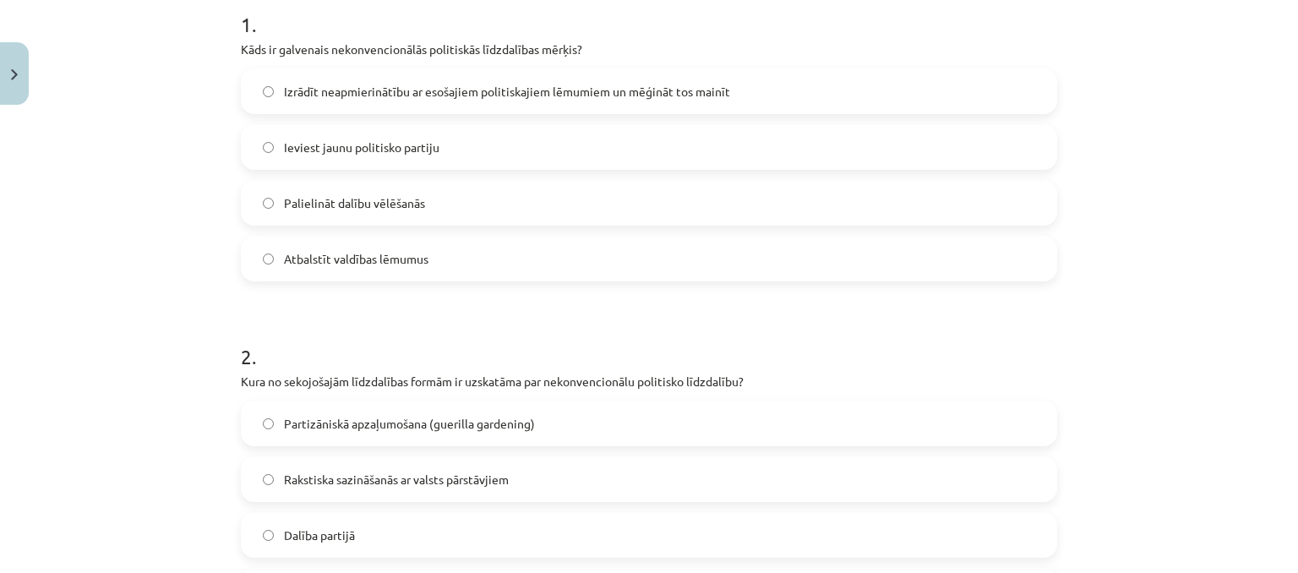
scroll to position [233, 0]
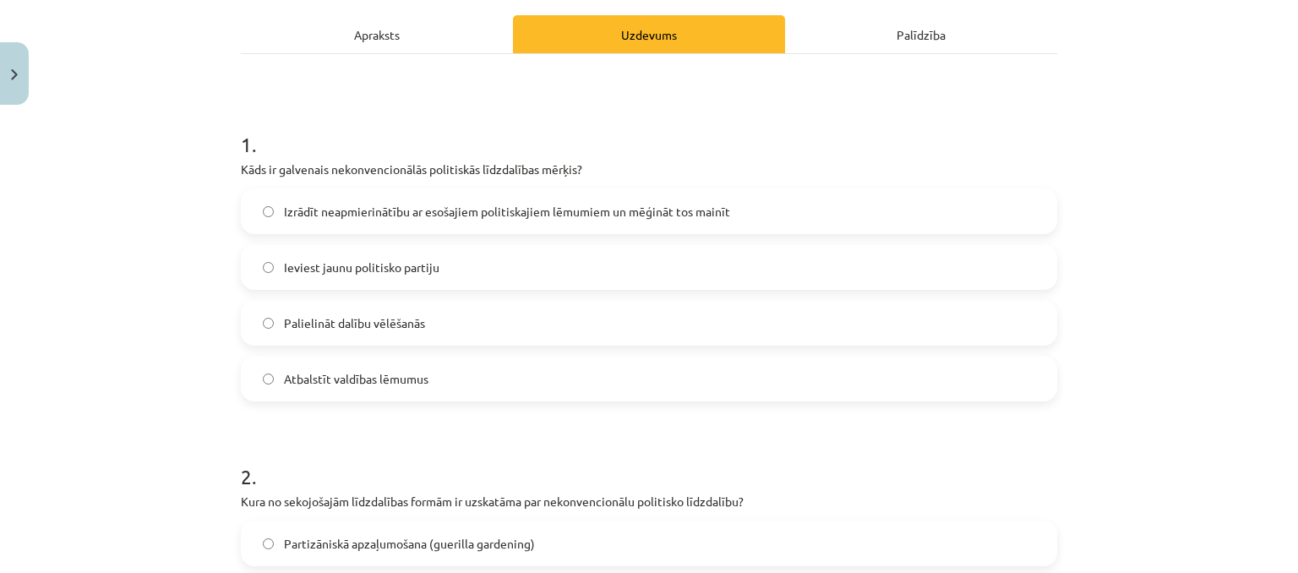
click at [361, 205] on span "Izrādīt neapmierinātību ar esošajiem politiskajiem lēmumiem un mēģināt tos main…" at bounding box center [507, 212] width 446 height 18
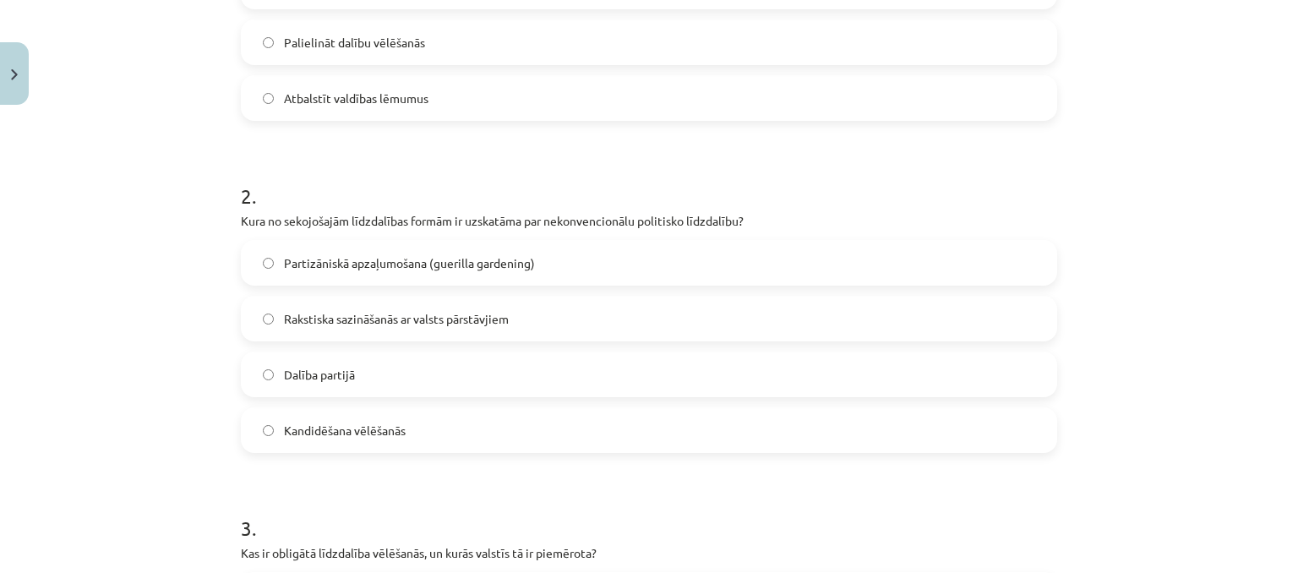
scroll to position [571, 0]
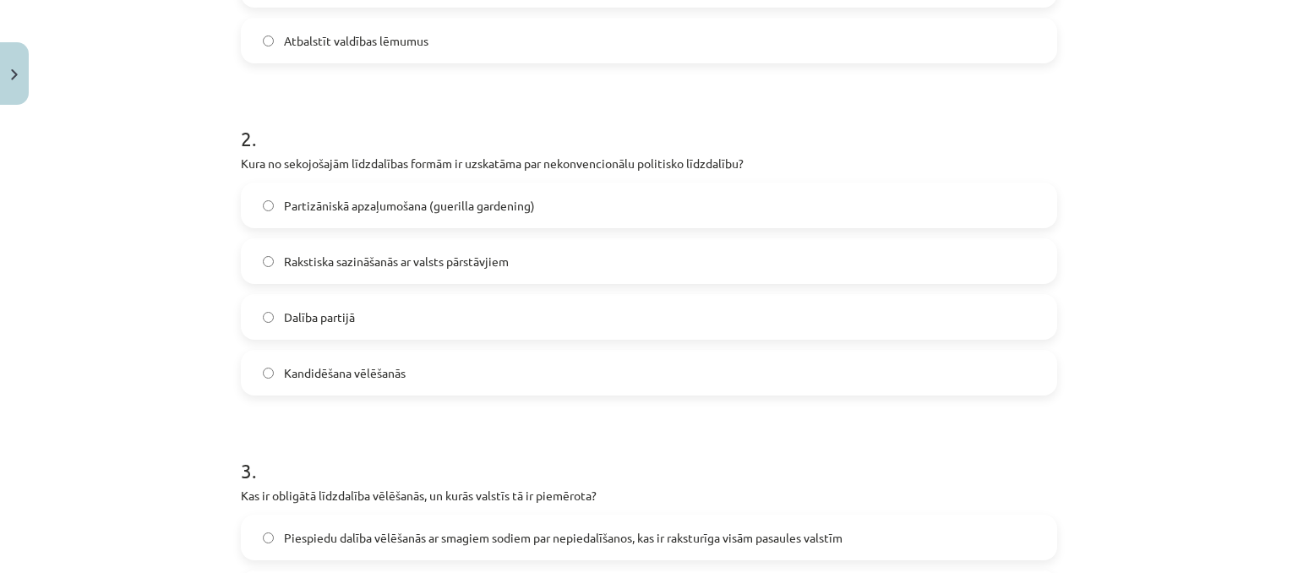
click at [341, 206] on span "Partizāniskā apzaļumošana (guerilla gardening)" at bounding box center [409, 206] width 251 height 18
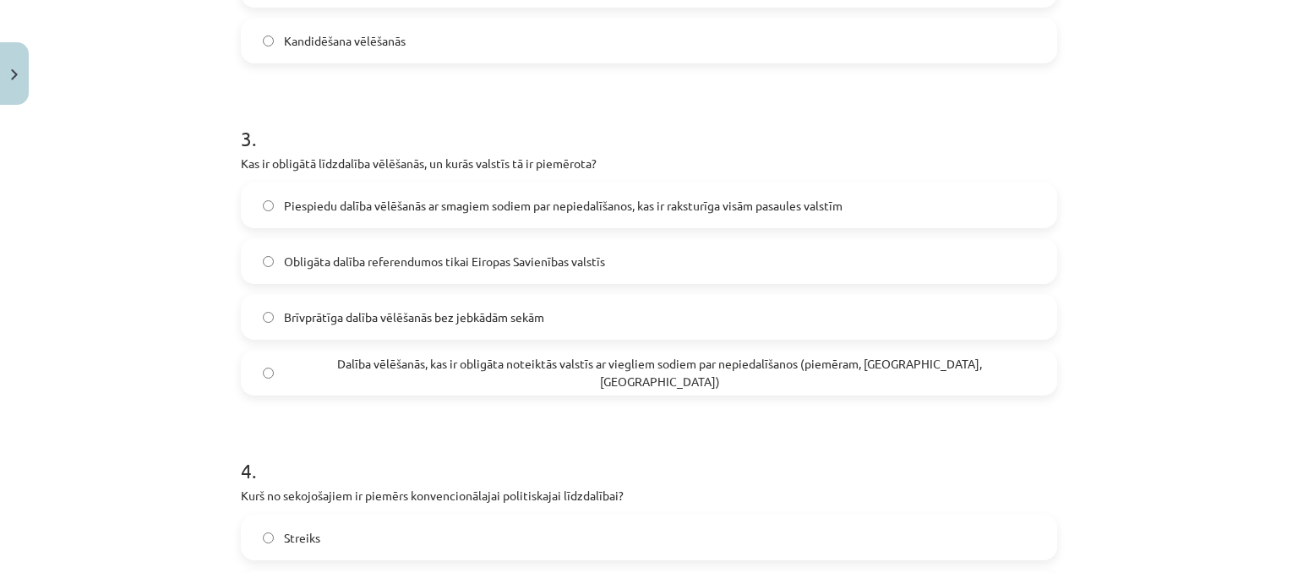
scroll to position [909, 0]
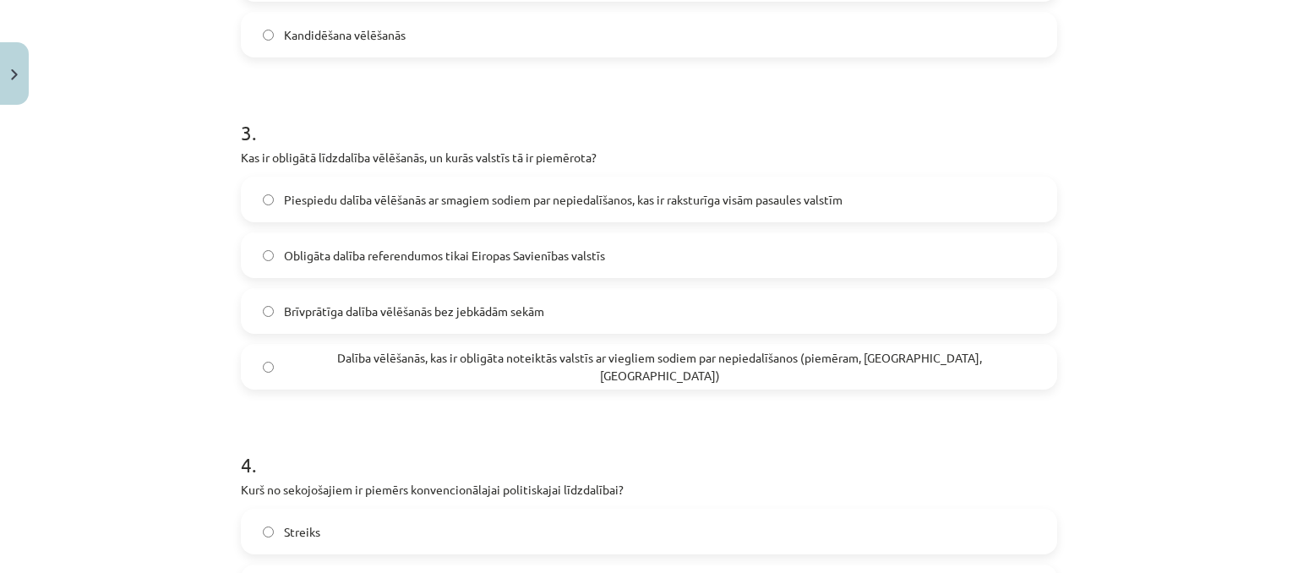
click at [421, 368] on span "Dalība vēlēšanās, kas ir obligāta noteiktās valstīs ar viegliem sodiem par nepi…" at bounding box center [659, 366] width 751 height 35
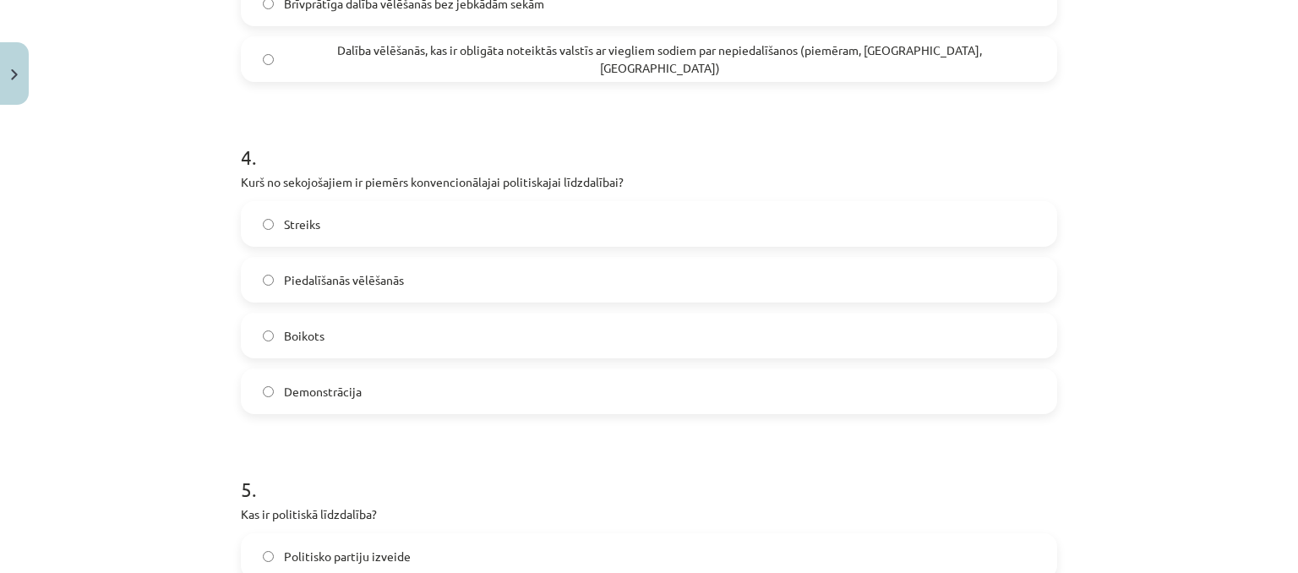
scroll to position [1247, 0]
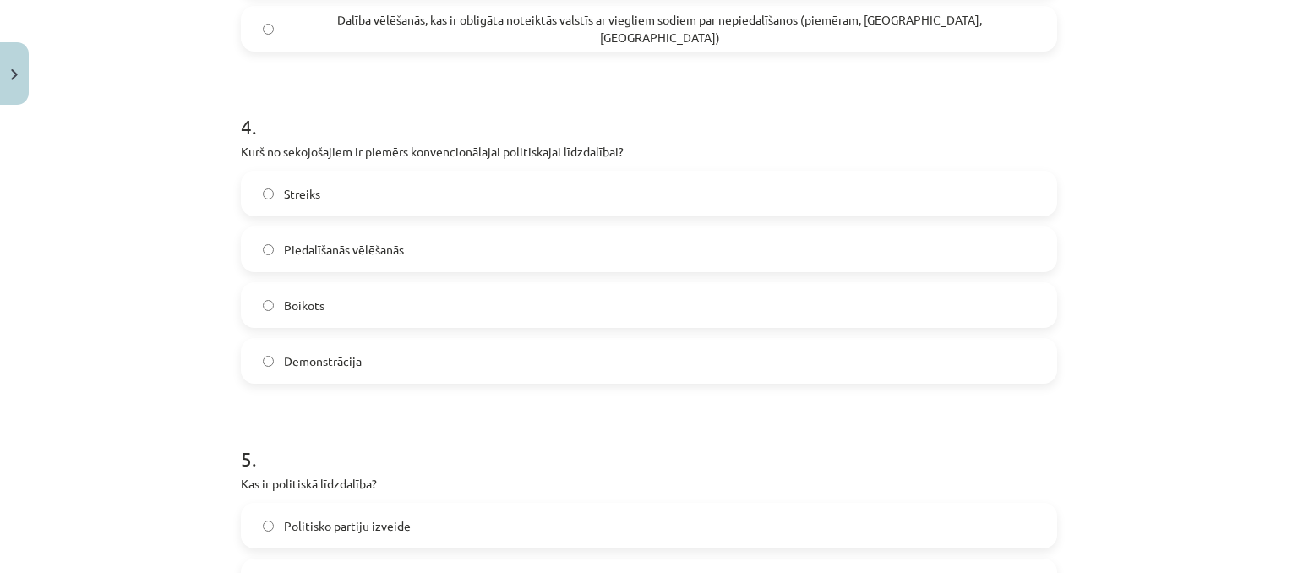
drag, startPoint x: 935, startPoint y: 586, endPoint x: 940, endPoint y: 597, distance: 11.8
click at [329, 264] on label "Piedalīšanās vēlēšanās" at bounding box center [649, 249] width 813 height 42
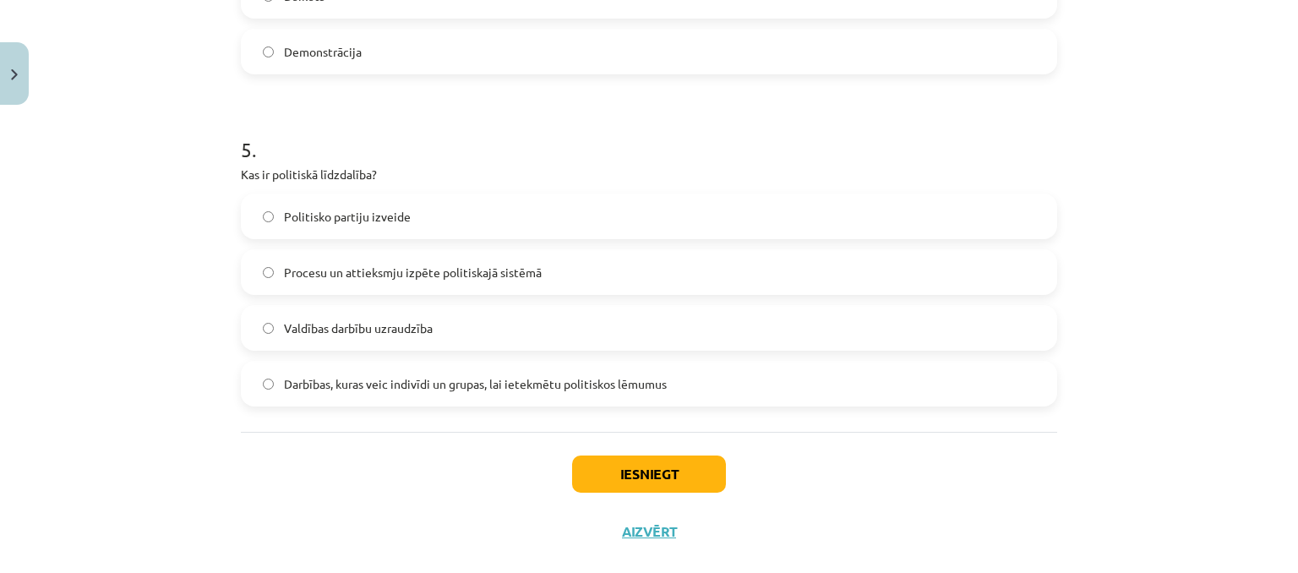
scroll to position [1585, 0]
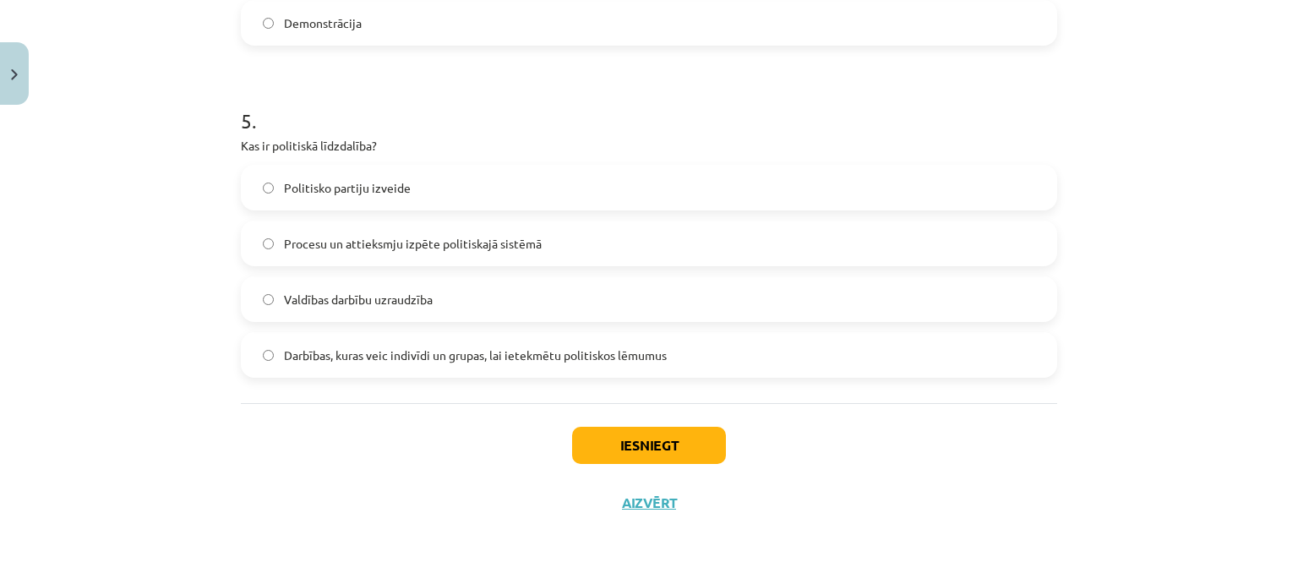
click at [357, 360] on span "Darbības, kuras veic indivīdi un grupas, lai ietekmētu politiskos lēmumus" at bounding box center [475, 355] width 383 height 18
click at [622, 433] on button "Iesniegt" at bounding box center [649, 445] width 154 height 37
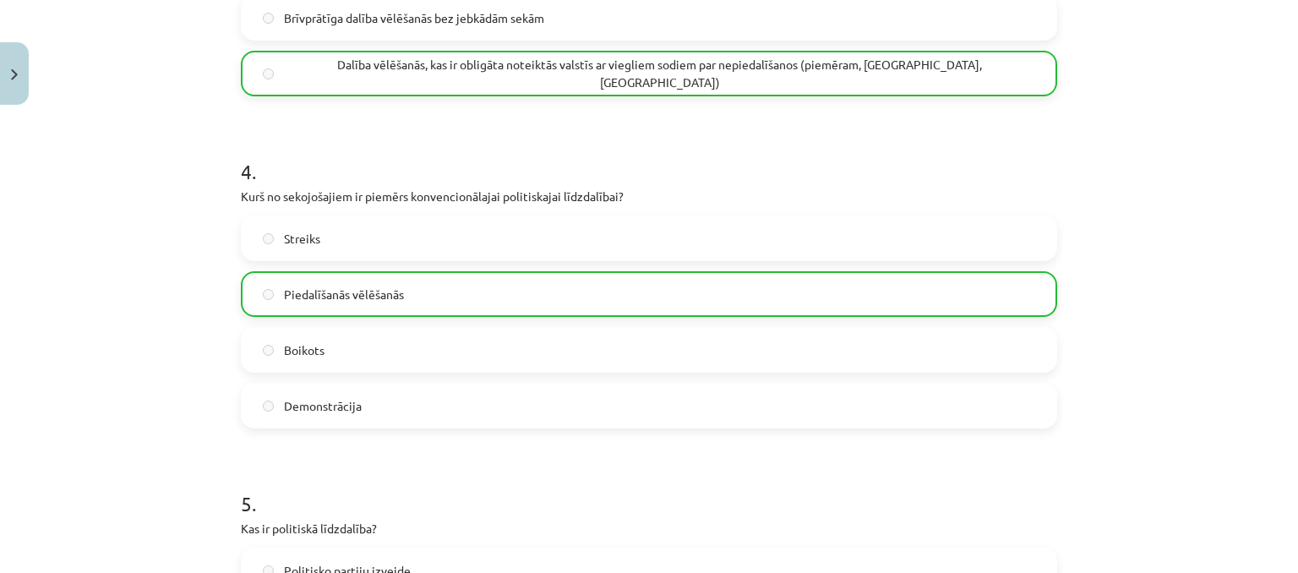
scroll to position [1078, 0]
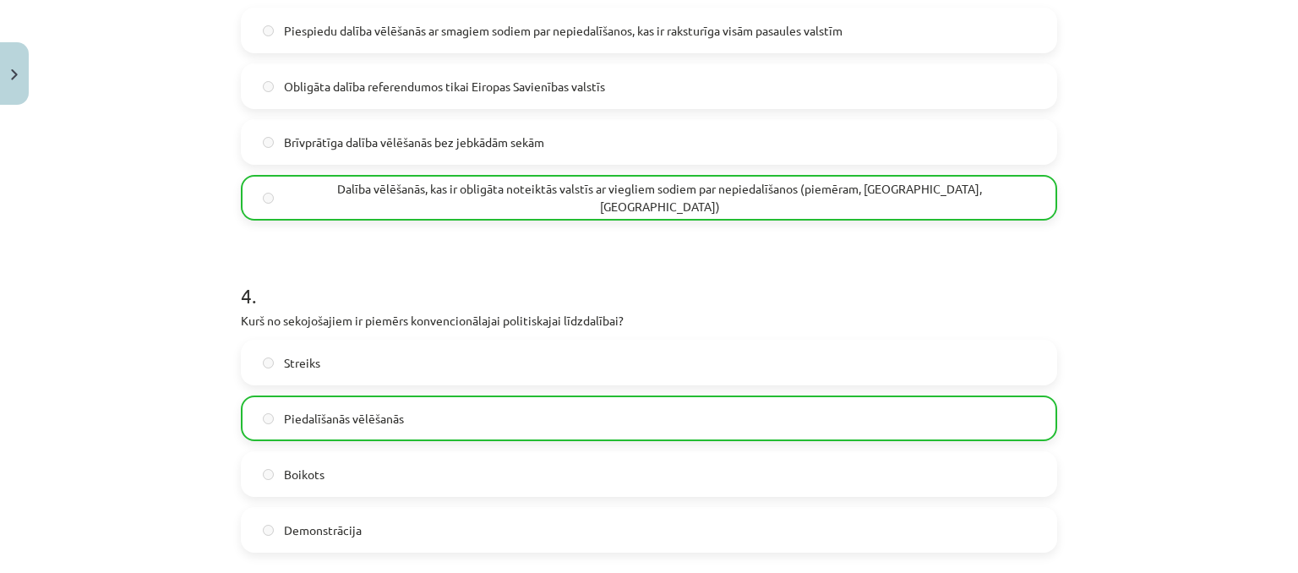
drag, startPoint x: 531, startPoint y: 389, endPoint x: 417, endPoint y: 258, distance: 173.7
click at [417, 258] on h1 "4 ." at bounding box center [649, 280] width 816 height 52
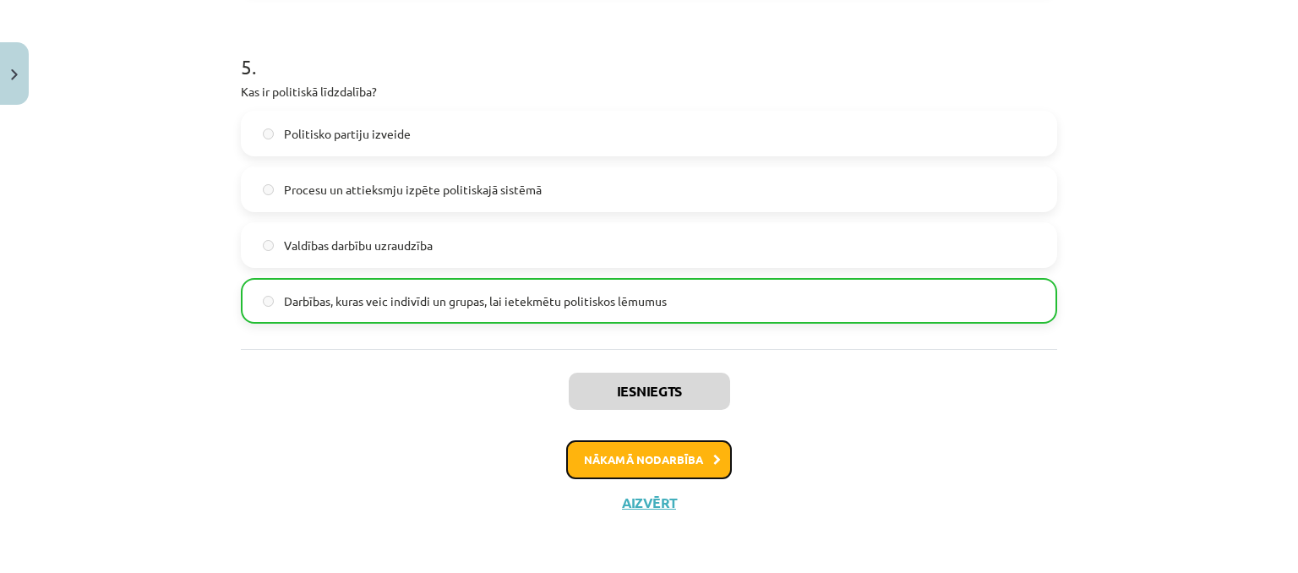
click at [605, 463] on button "Nākamā nodarbība" at bounding box center [649, 459] width 166 height 39
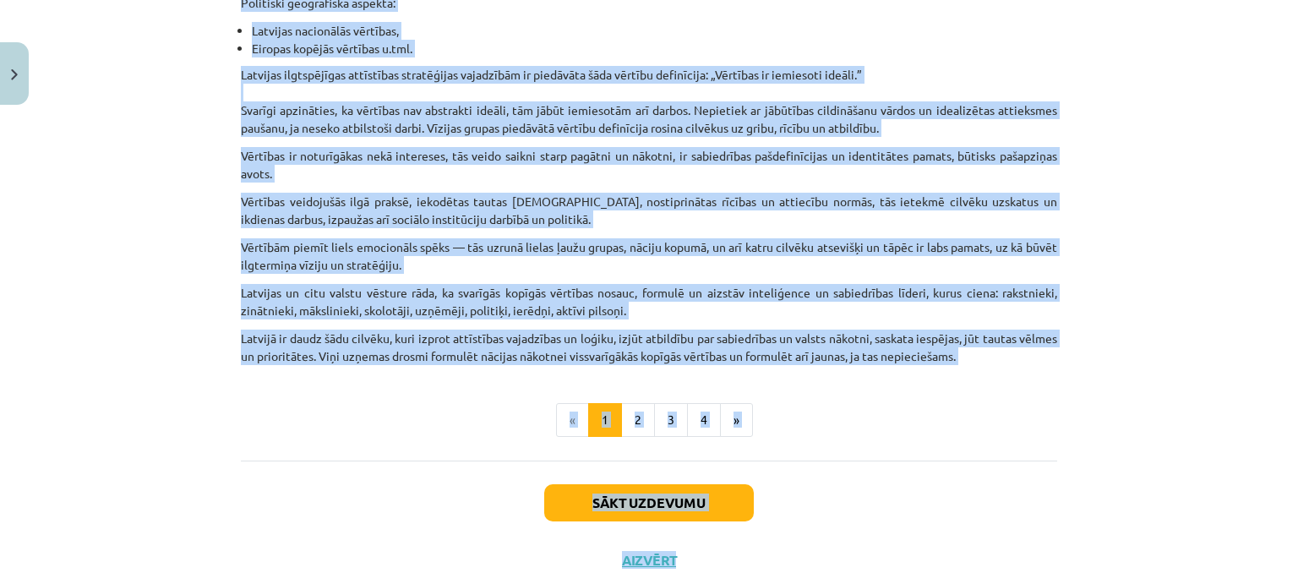
scroll to position [1082, 0]
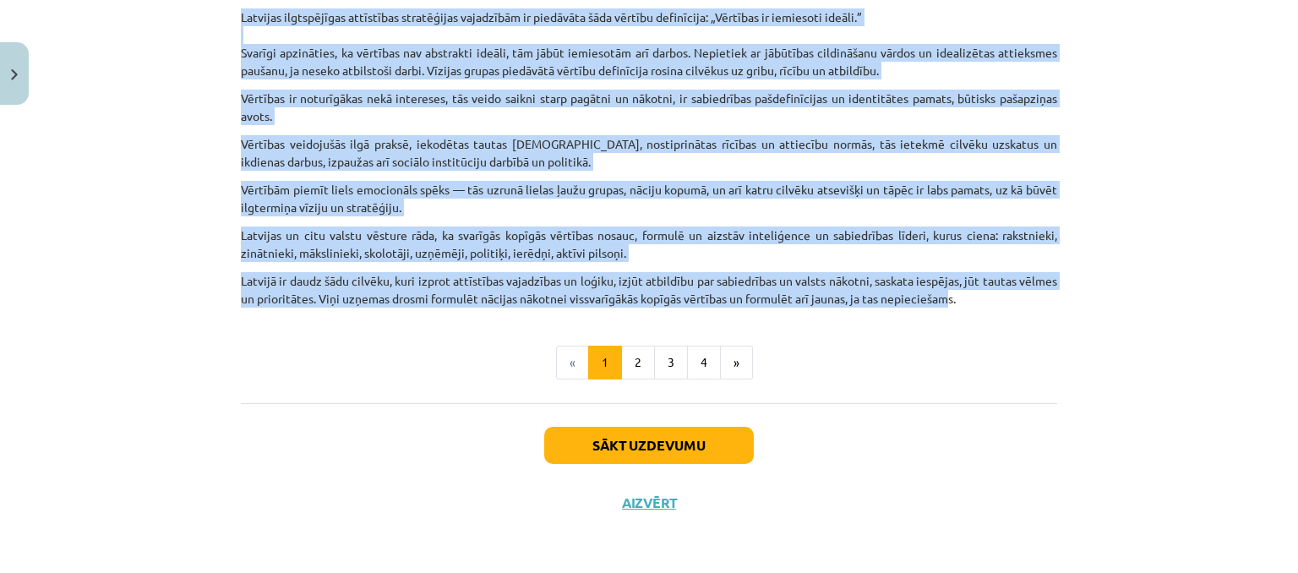
drag, startPoint x: 236, startPoint y: 270, endPoint x: 987, endPoint y: 304, distance: 752.0
copy div "Vērtības nav kāda abstrakta ideālā pasaule, kura eksistē paralēli mūsu ikdienas…"
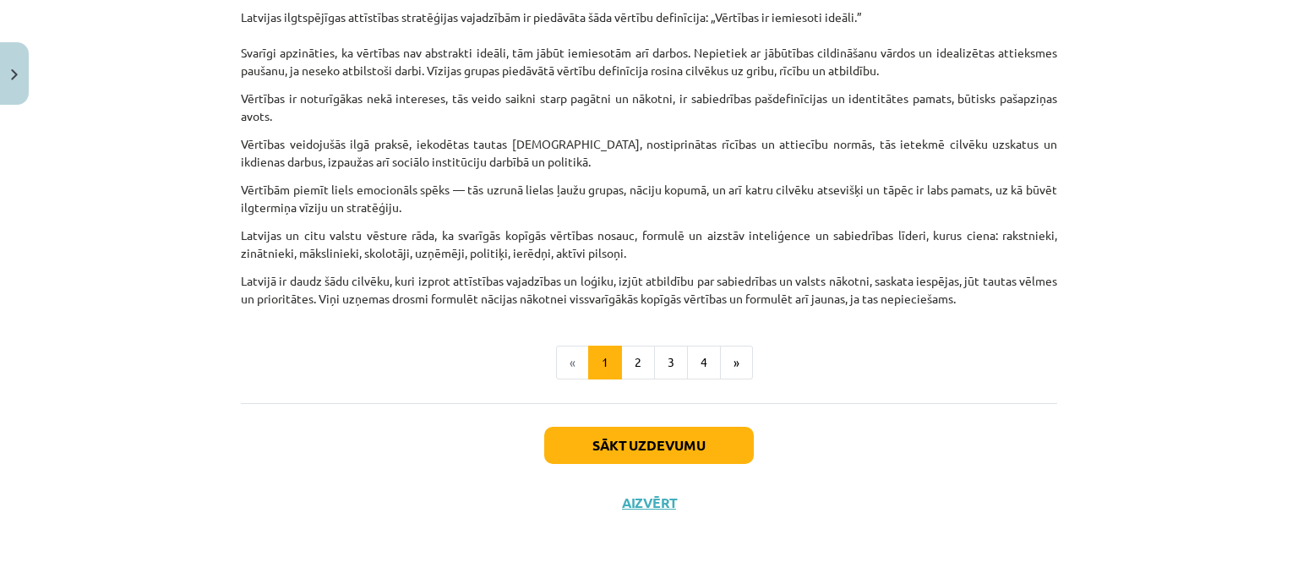
click at [629, 362] on button "2" at bounding box center [638, 363] width 34 height 34
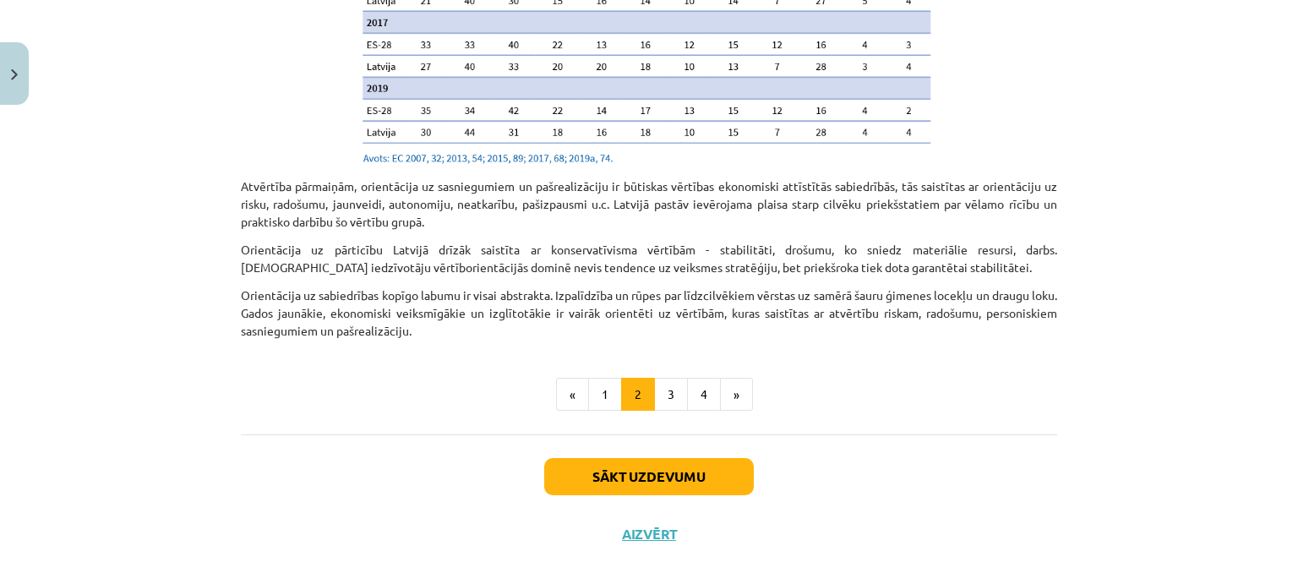
scroll to position [1850, 0]
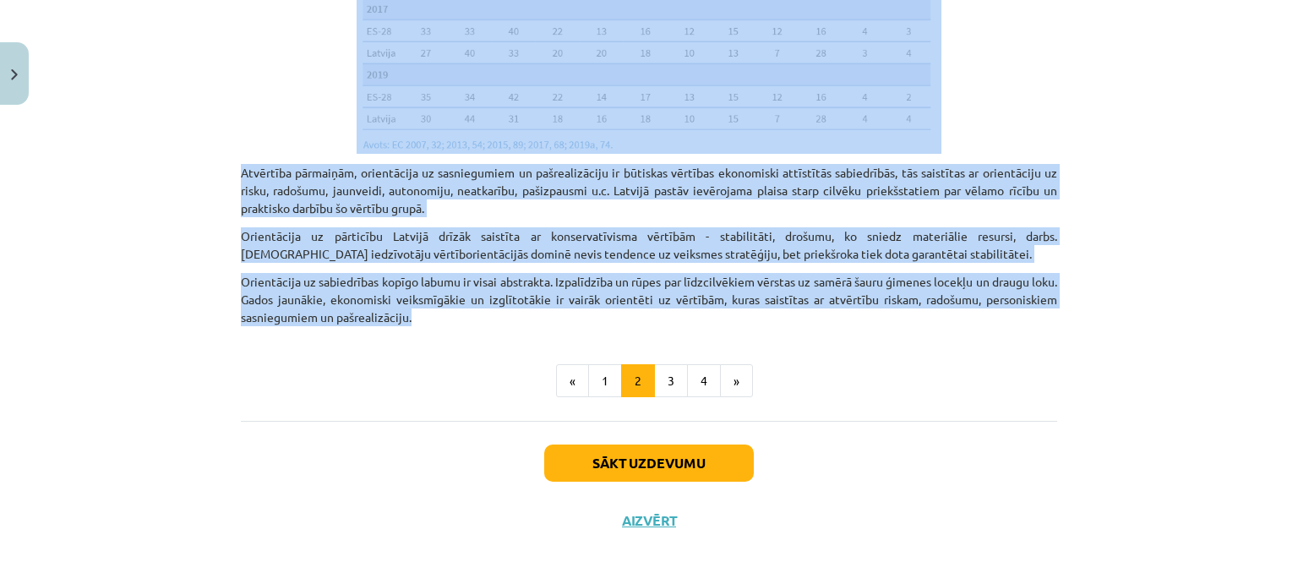
drag, startPoint x: 450, startPoint y: 125, endPoint x: 570, endPoint y: 302, distance: 213.5
copy div "Vērtību izpratne un orientācijas Latvijas sabiedrībā 20. gadsimta beigu un 21. …"
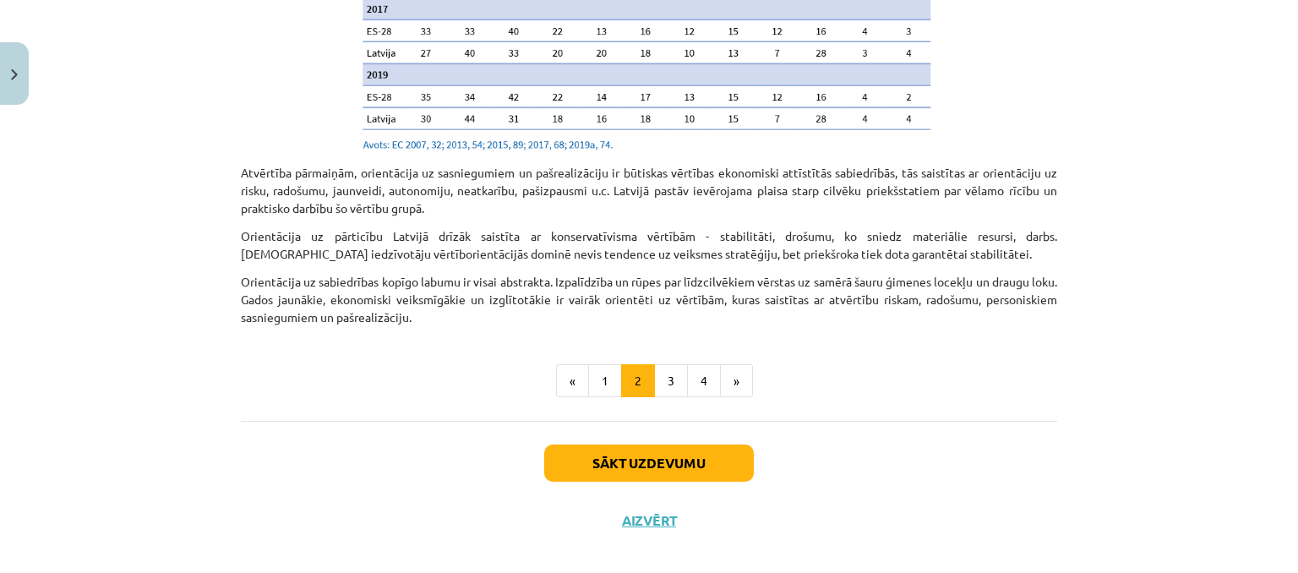
click at [676, 369] on button "3" at bounding box center [671, 381] width 34 height 34
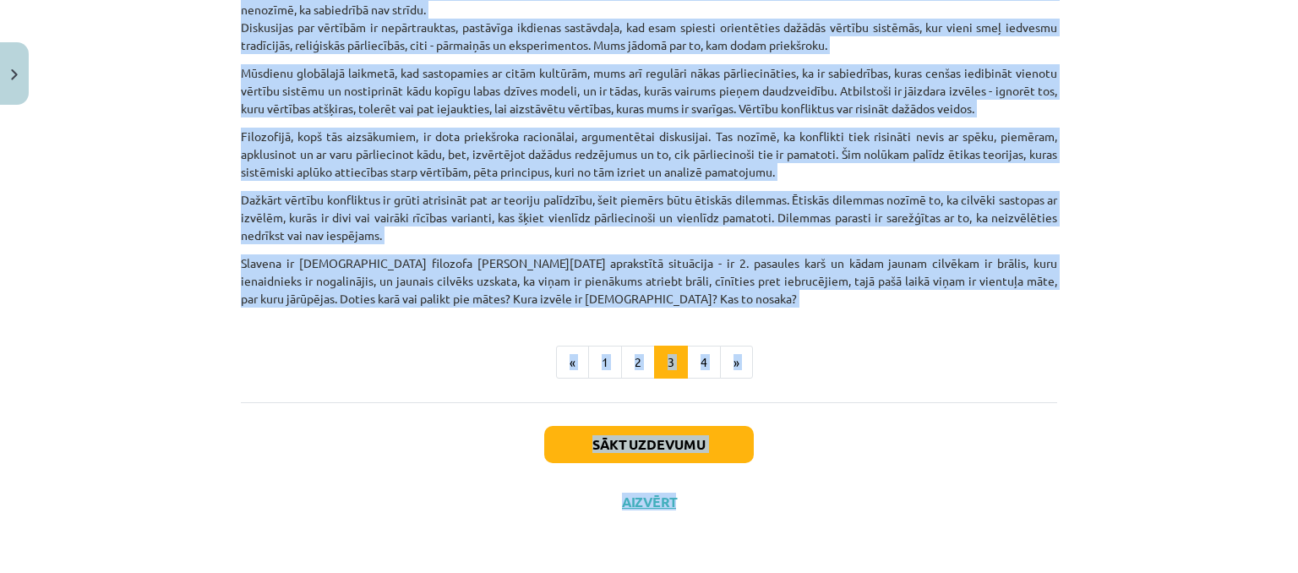
scroll to position [646, 0]
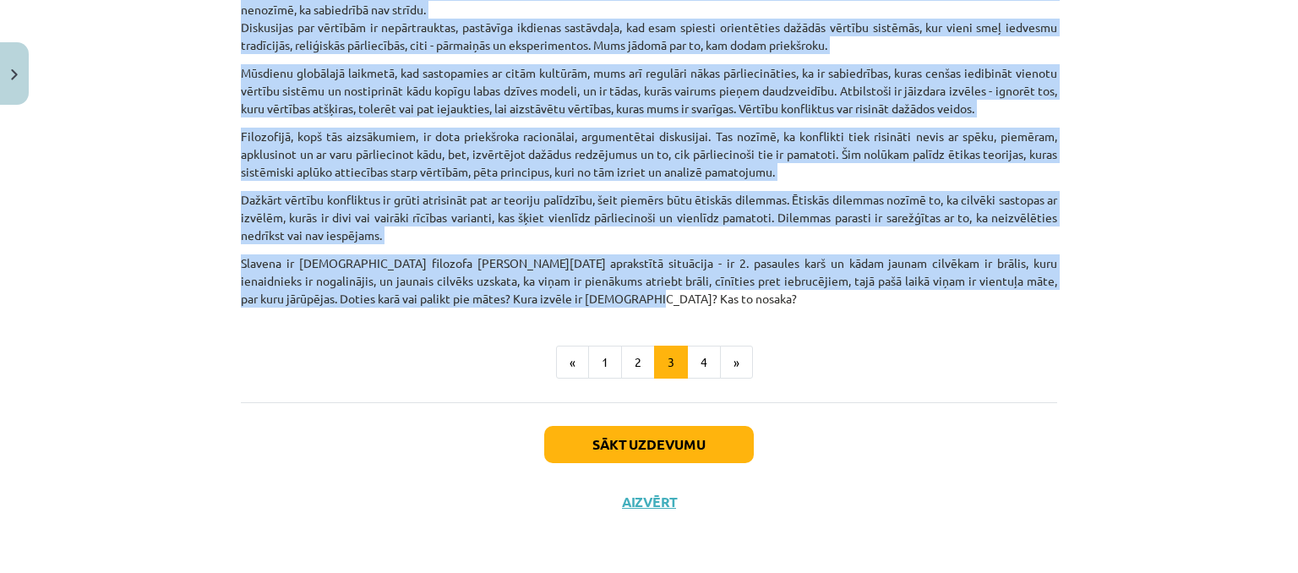
drag, startPoint x: 575, startPoint y: 25, endPoint x: 563, endPoint y: 302, distance: 277.4
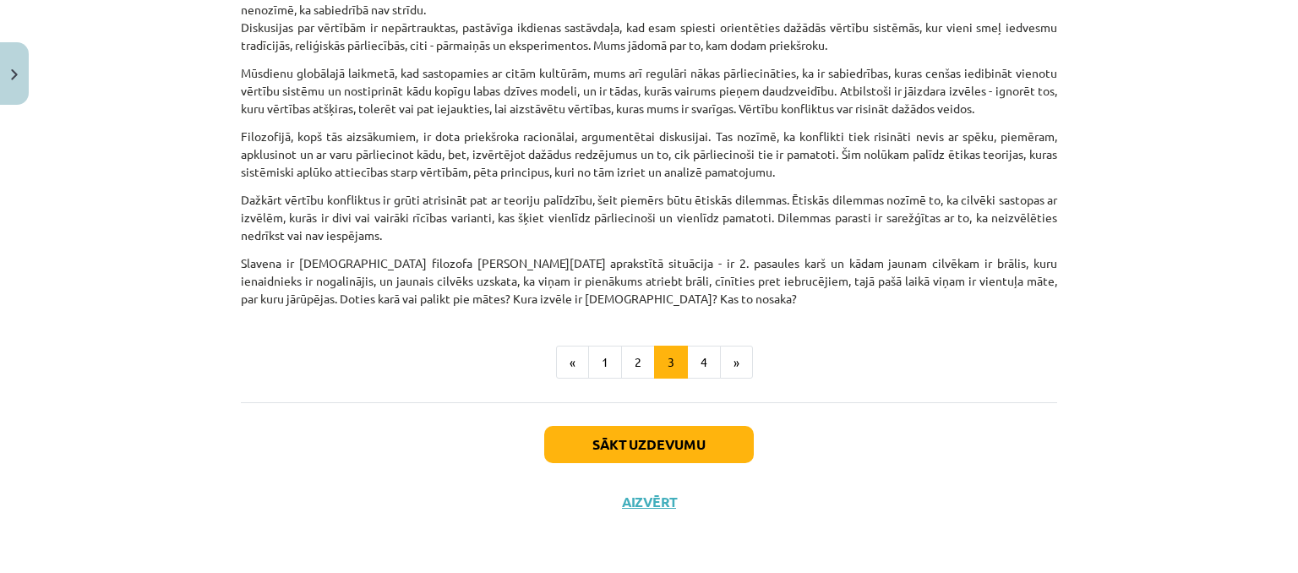
click at [483, 346] on ul "« 1 2 3 4 »" at bounding box center [649, 363] width 816 height 34
click at [693, 375] on button "4" at bounding box center [704, 363] width 34 height 34
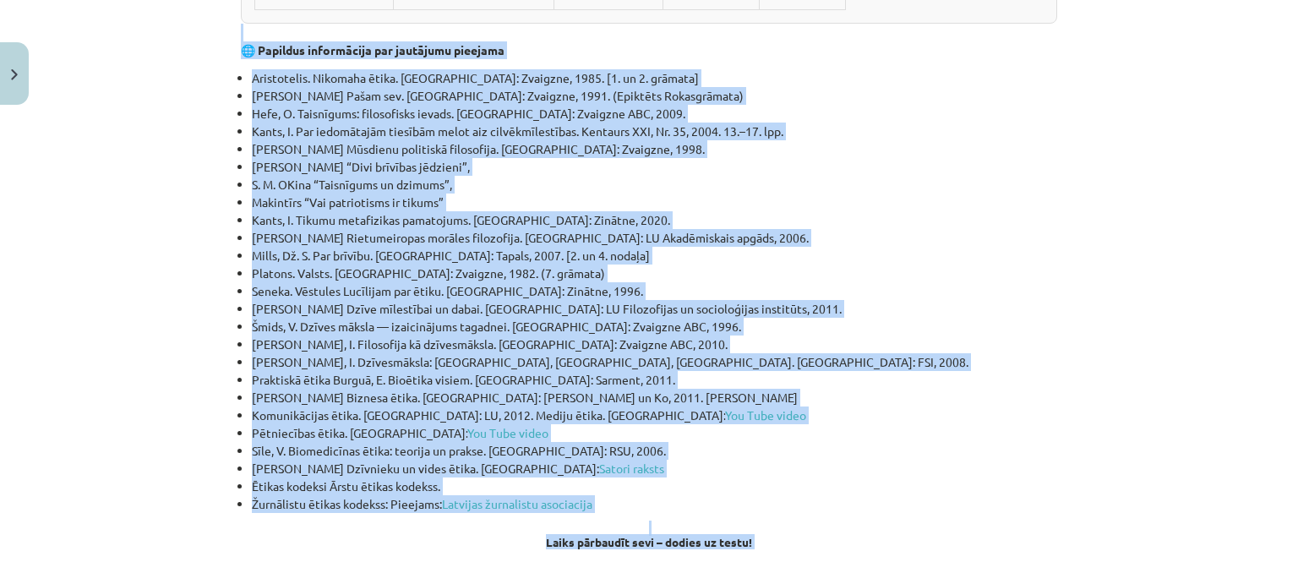
scroll to position [5550, 0]
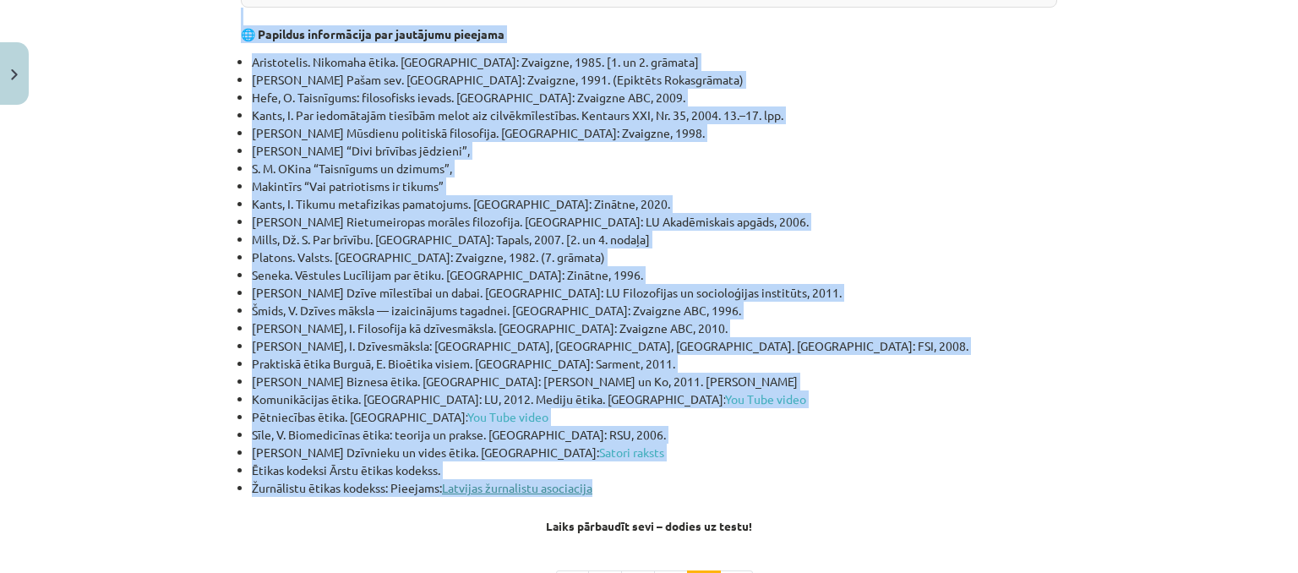
drag, startPoint x: 542, startPoint y: 31, endPoint x: 558, endPoint y: 236, distance: 205.1
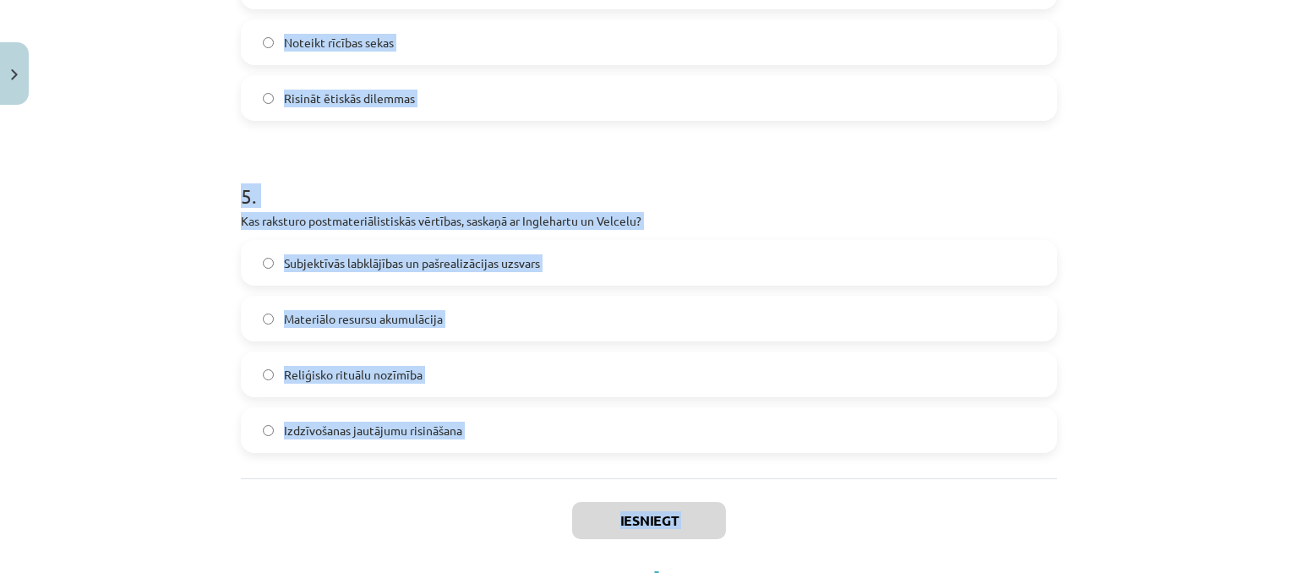
scroll to position [1521, 0]
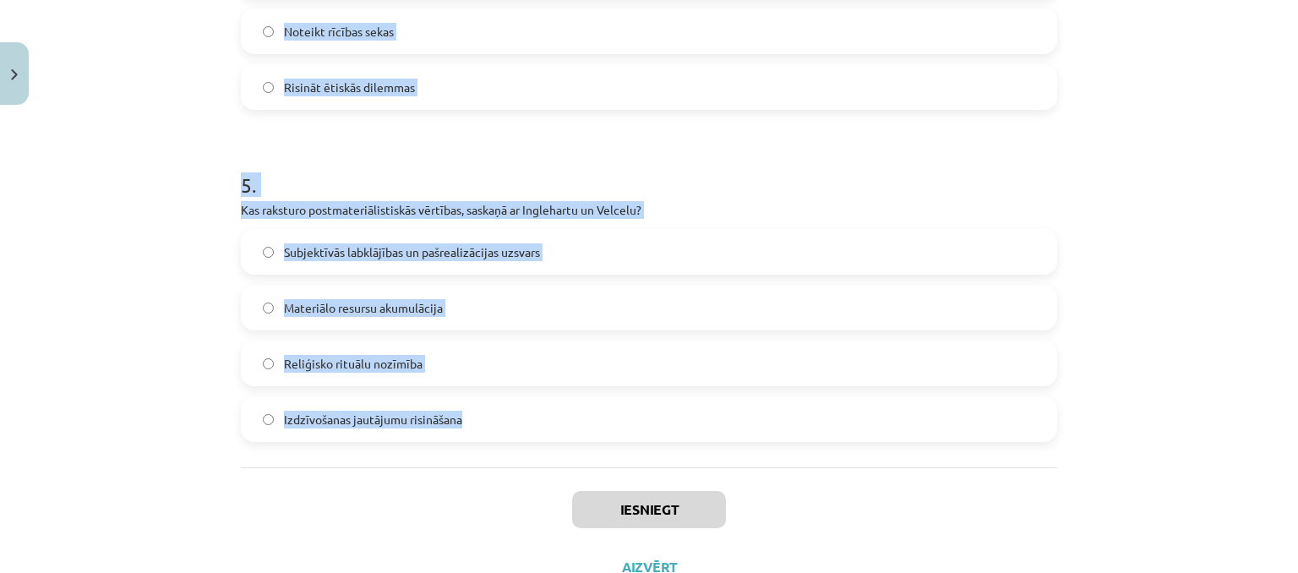
drag, startPoint x: 215, startPoint y: 340, endPoint x: 454, endPoint y: 440, distance: 259.4
click at [453, 444] on div "Mācību tēma: Sociālo zinātņu ii - 12. klases 1. ieskaites mācību materiāls #6 4…" at bounding box center [649, 286] width 1298 height 573
click at [155, 219] on div "Mācību tēma: Sociālo zinātņu ii - 12. klases 1. ieskaites mācību materiāls #6 4…" at bounding box center [649, 286] width 1298 height 573
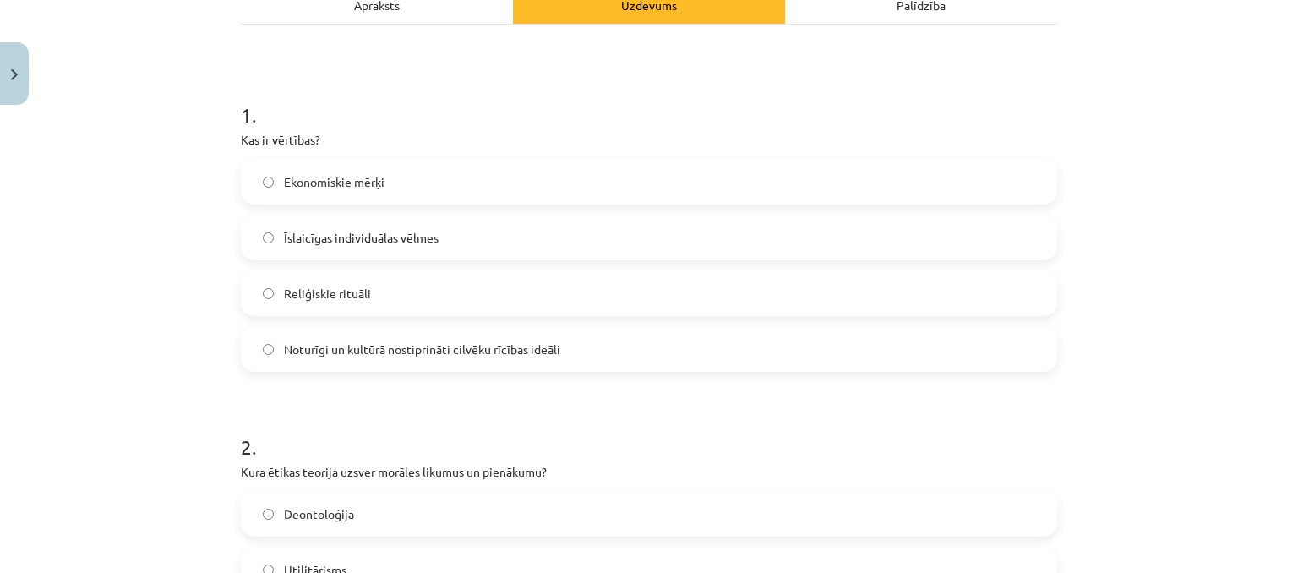
scroll to position [253, 0]
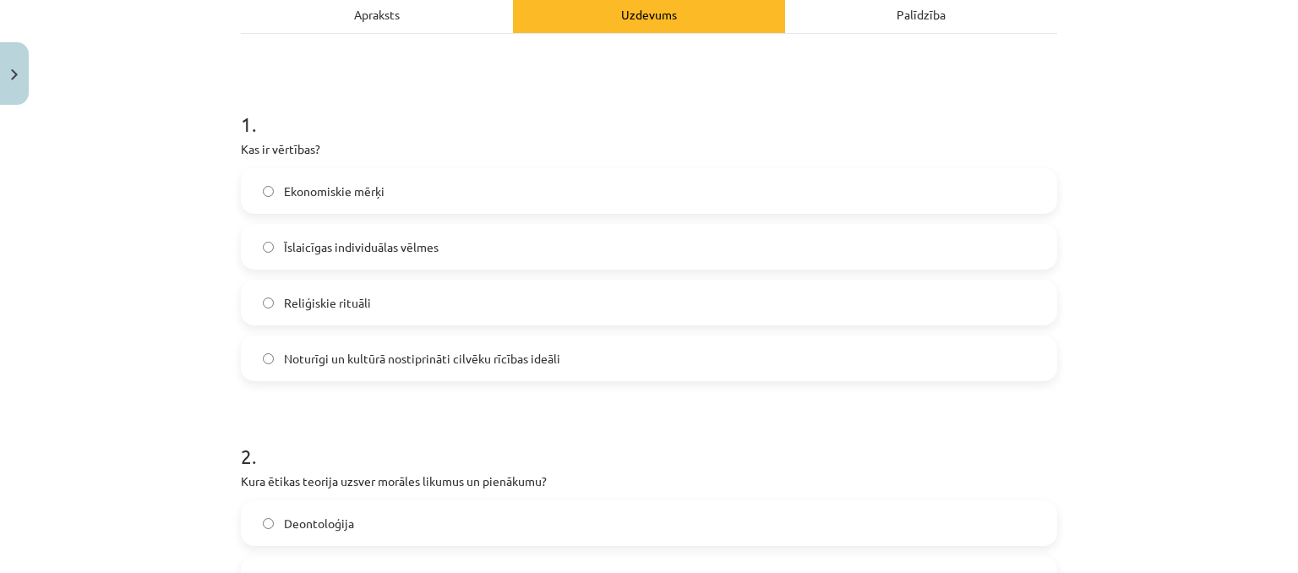
click at [339, 356] on span "Noturīgi un kultūrā nostiprināti cilvēku rīcības ideāli" at bounding box center [422, 359] width 276 height 18
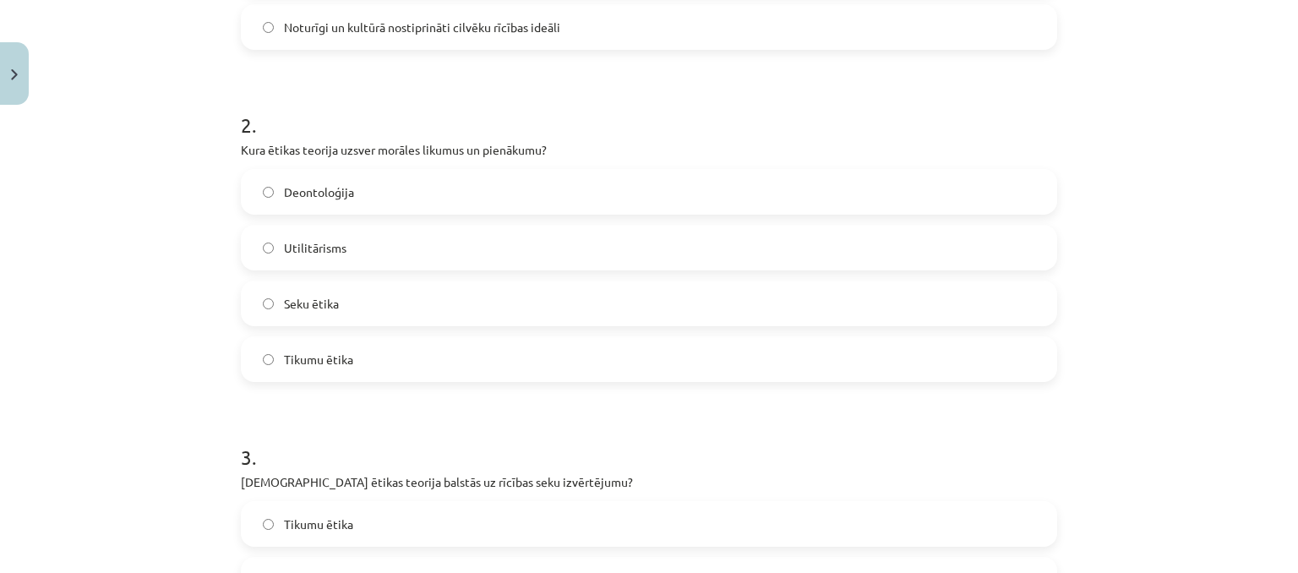
scroll to position [591, 0]
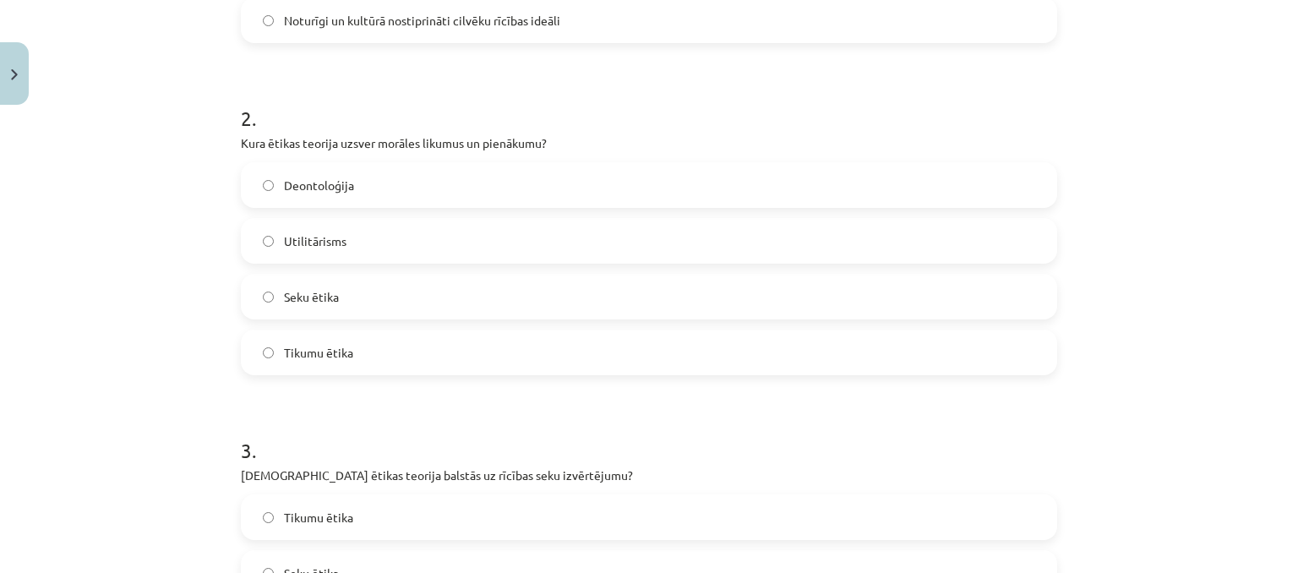
click at [341, 190] on span "Deontoloģija" at bounding box center [319, 186] width 70 height 18
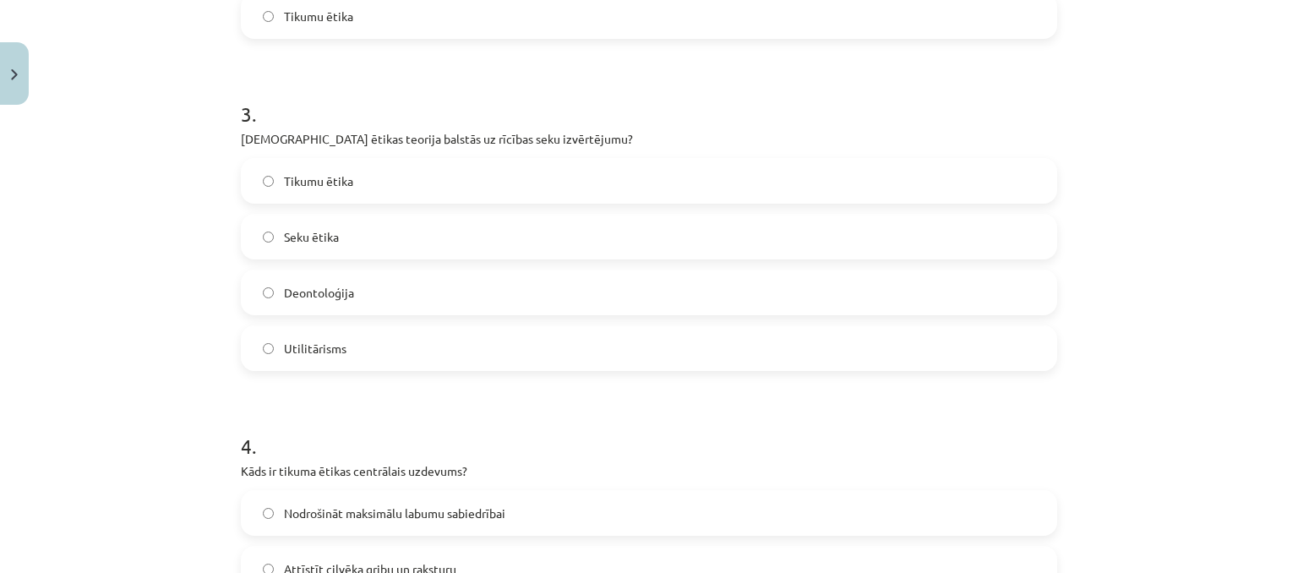
scroll to position [929, 0]
drag, startPoint x: 324, startPoint y: 233, endPoint x: 319, endPoint y: 188, distance: 45.9
click at [324, 231] on span "Seku ētika" at bounding box center [311, 235] width 55 height 18
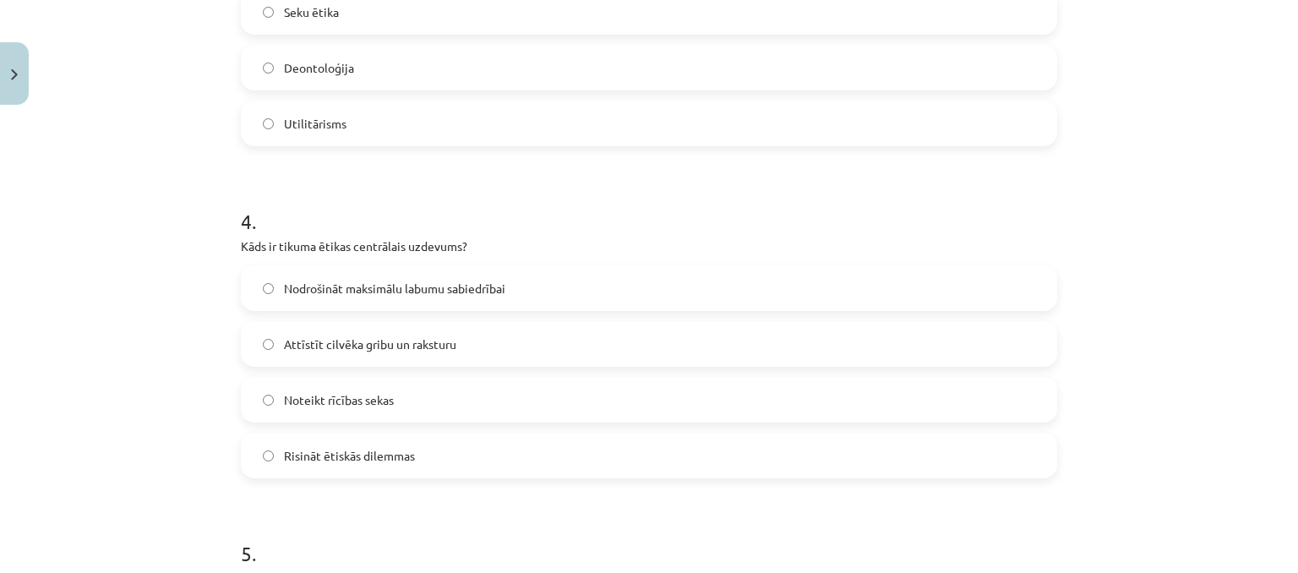
scroll to position [1267, 0]
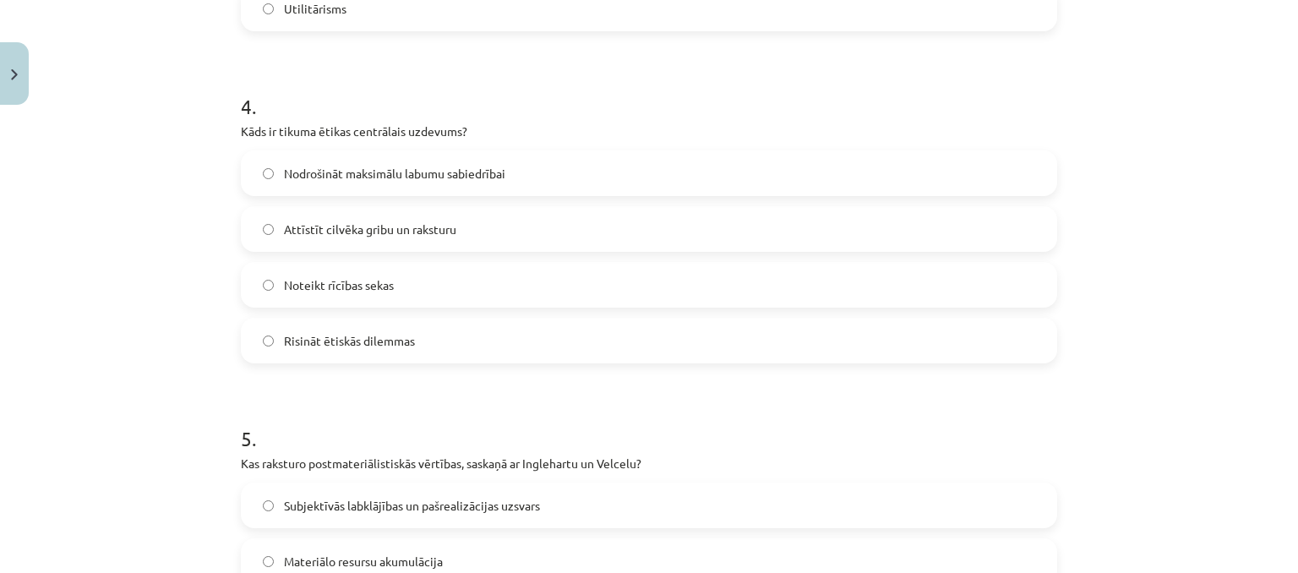
click at [330, 221] on span "Attīstīt cilvēka gribu un raksturu" at bounding box center [370, 230] width 172 height 18
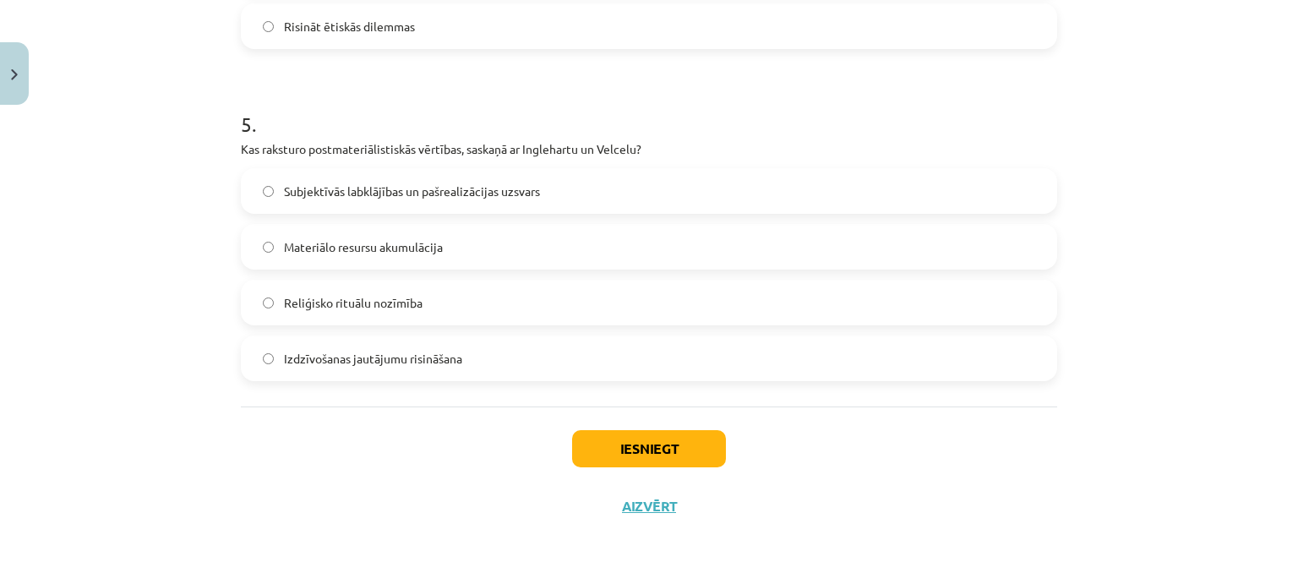
scroll to position [1585, 0]
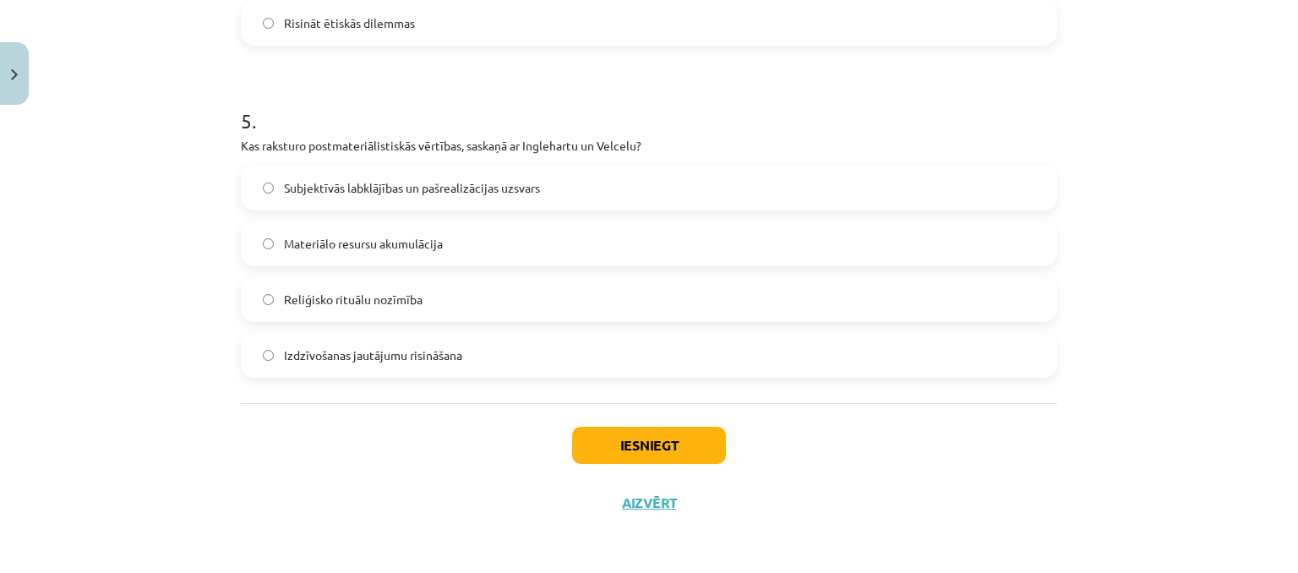
click at [428, 188] on span "Subjektīvās labklājības un pašrealizācijas uzsvars" at bounding box center [412, 188] width 256 height 18
click at [597, 447] on button "Iesniegt" at bounding box center [649, 445] width 154 height 37
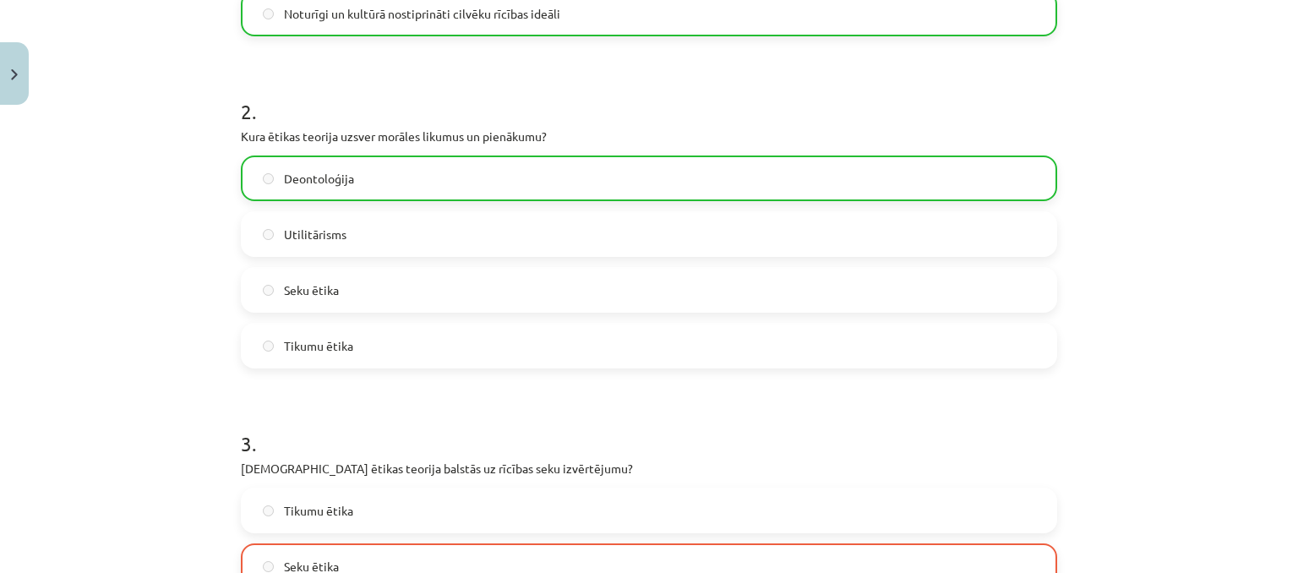
scroll to position [571, 0]
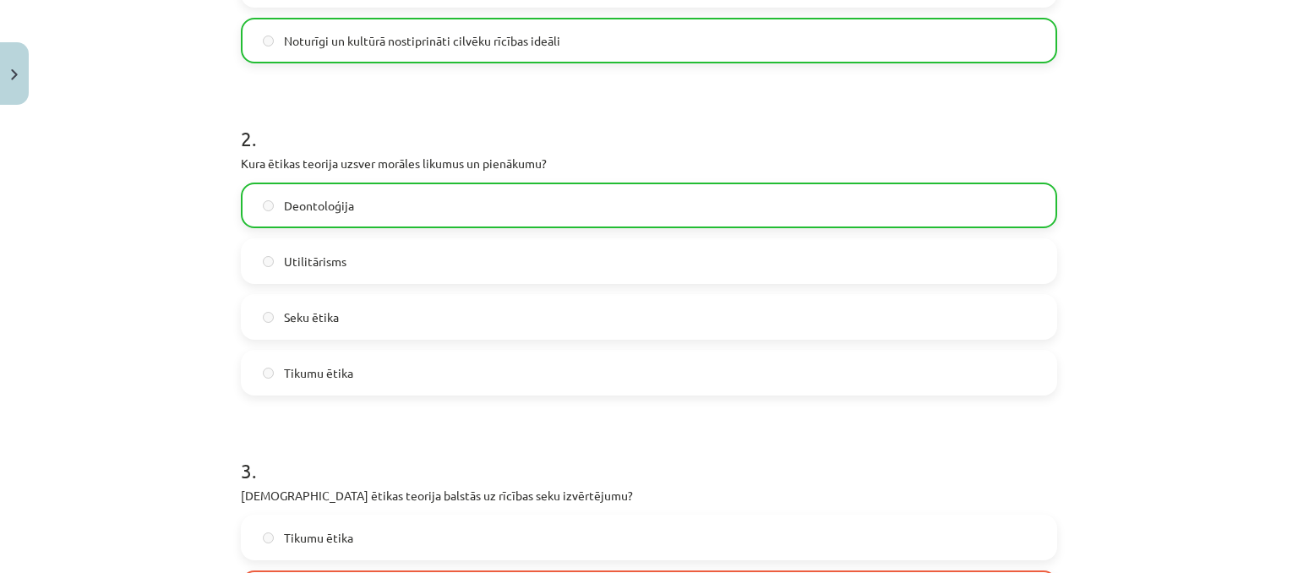
drag, startPoint x: 597, startPoint y: 275, endPoint x: 136, endPoint y: 288, distance: 460.7
click at [136, 288] on div "Mācību tēma: Sociālo zinātņu ii - 12. klases 1. ieskaites mācību materiāls #6 4…" at bounding box center [649, 286] width 1298 height 573
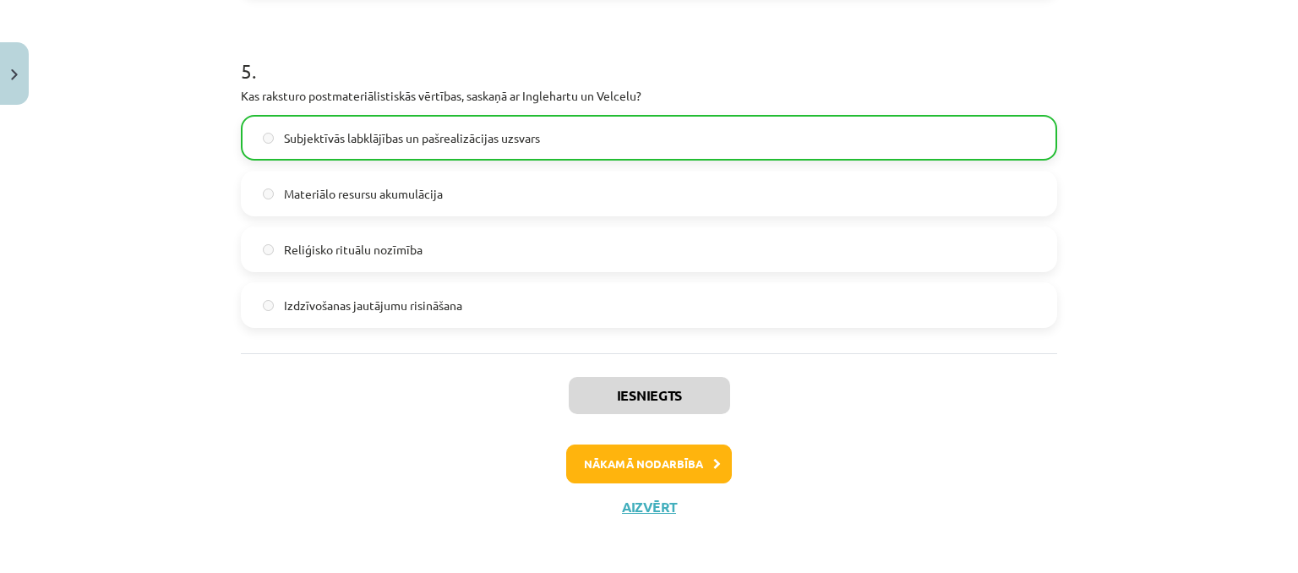
scroll to position [1639, 0]
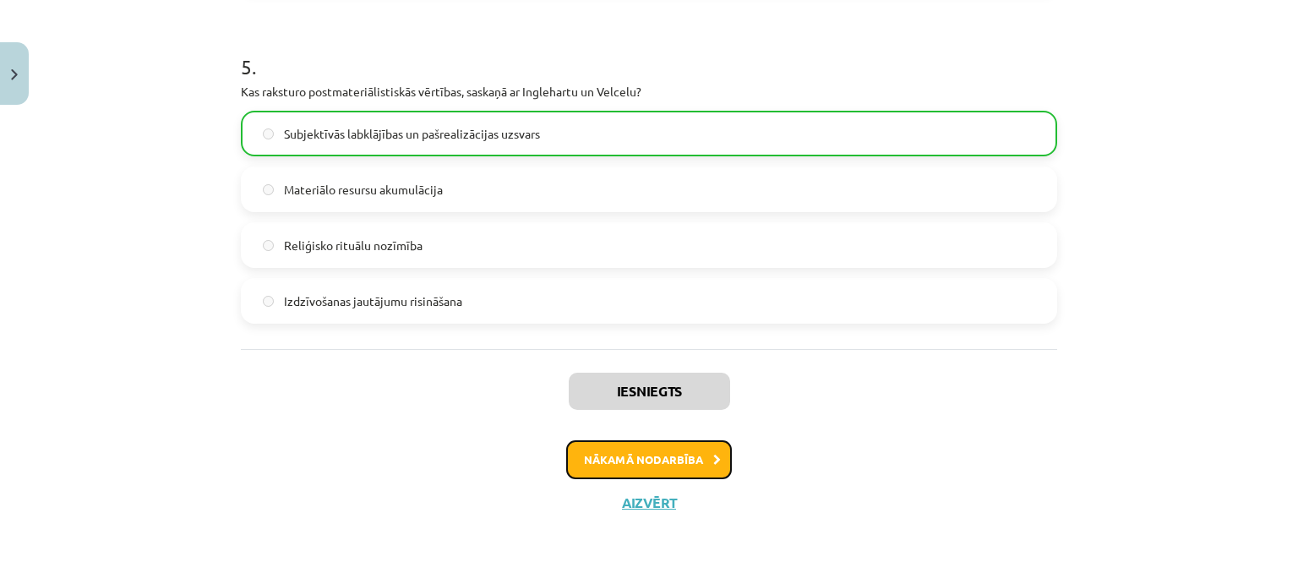
click at [637, 461] on button "Nākamā nodarbība" at bounding box center [649, 459] width 166 height 39
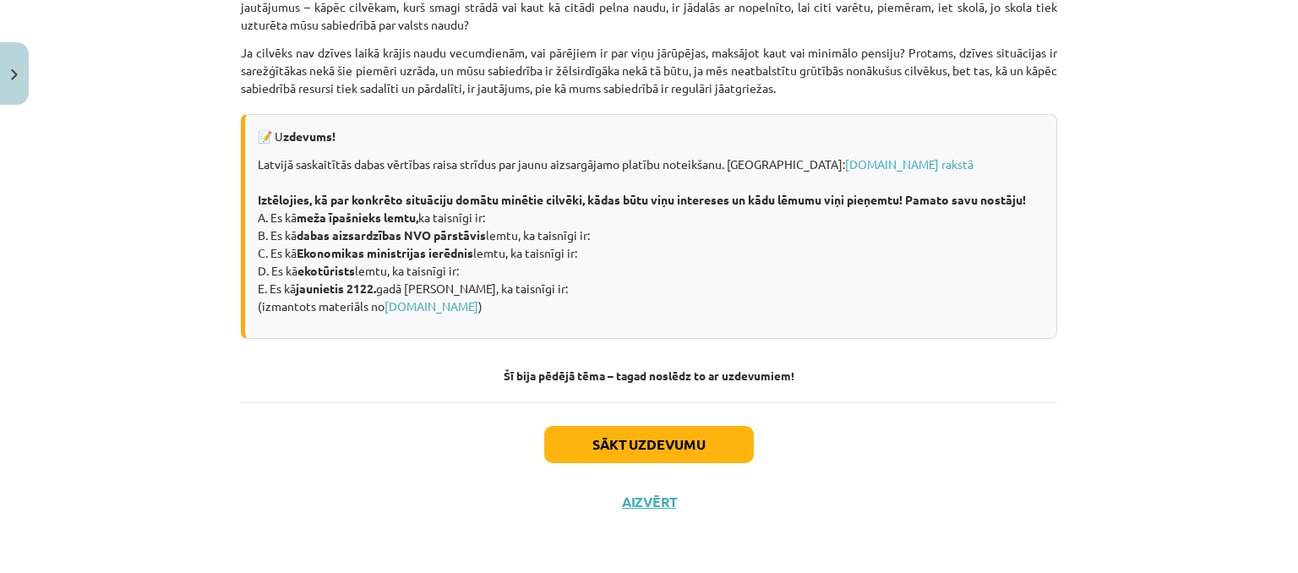
scroll to position [2374, 0]
click at [659, 512] on div "Sākt uzdevumu Aizvērt" at bounding box center [649, 461] width 816 height 118
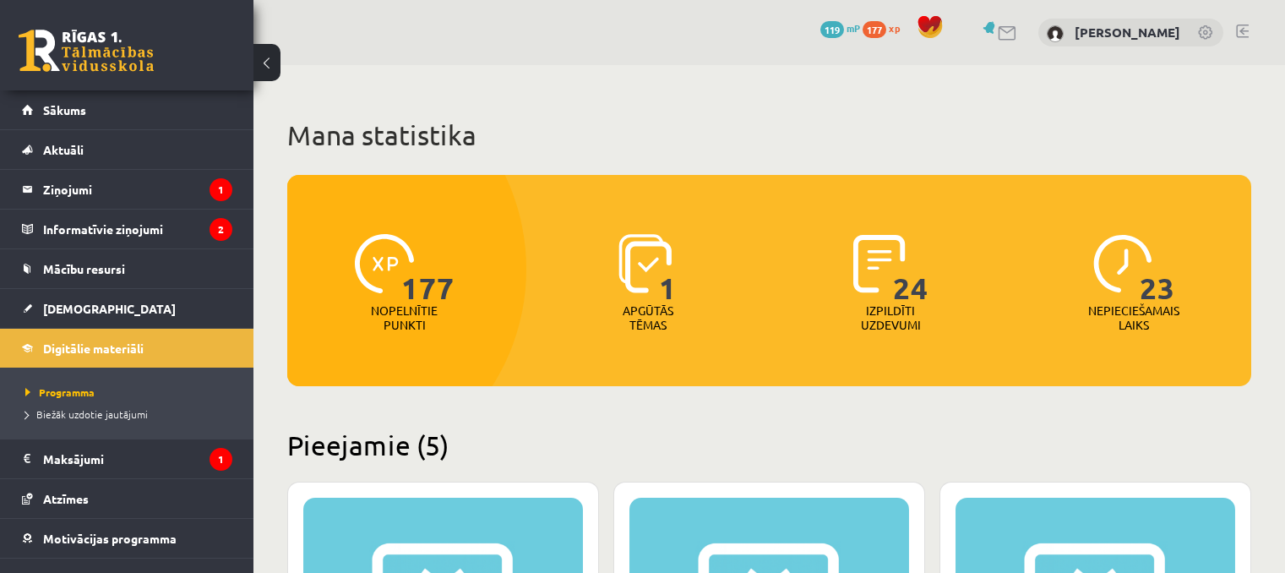
scroll to position [845, 0]
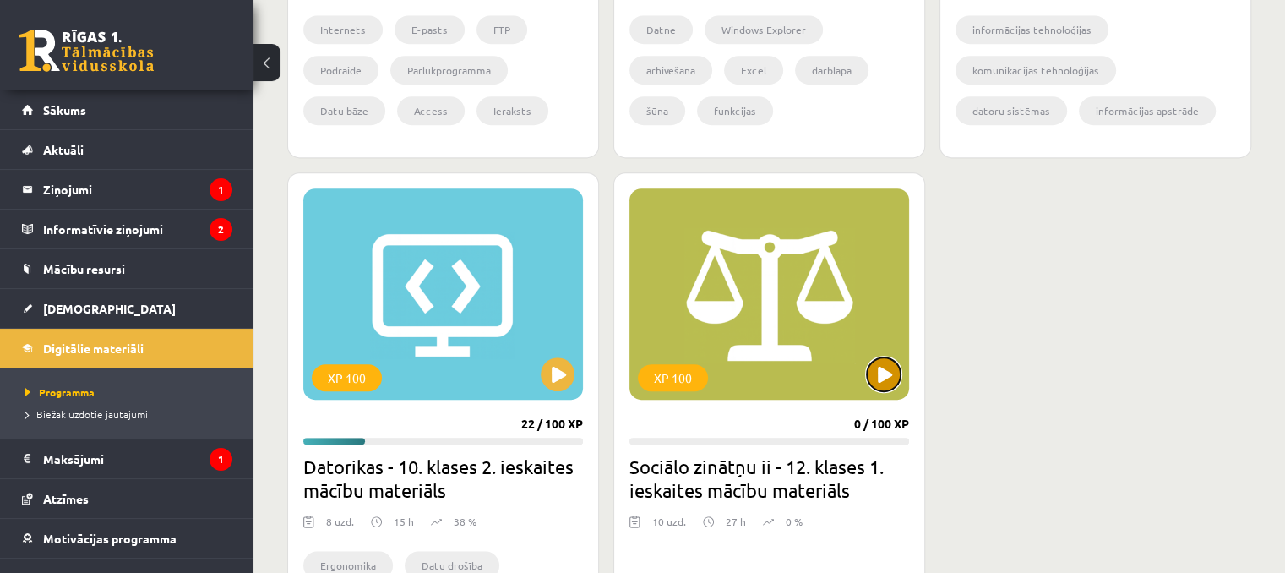
click at [881, 376] on button at bounding box center [884, 374] width 34 height 34
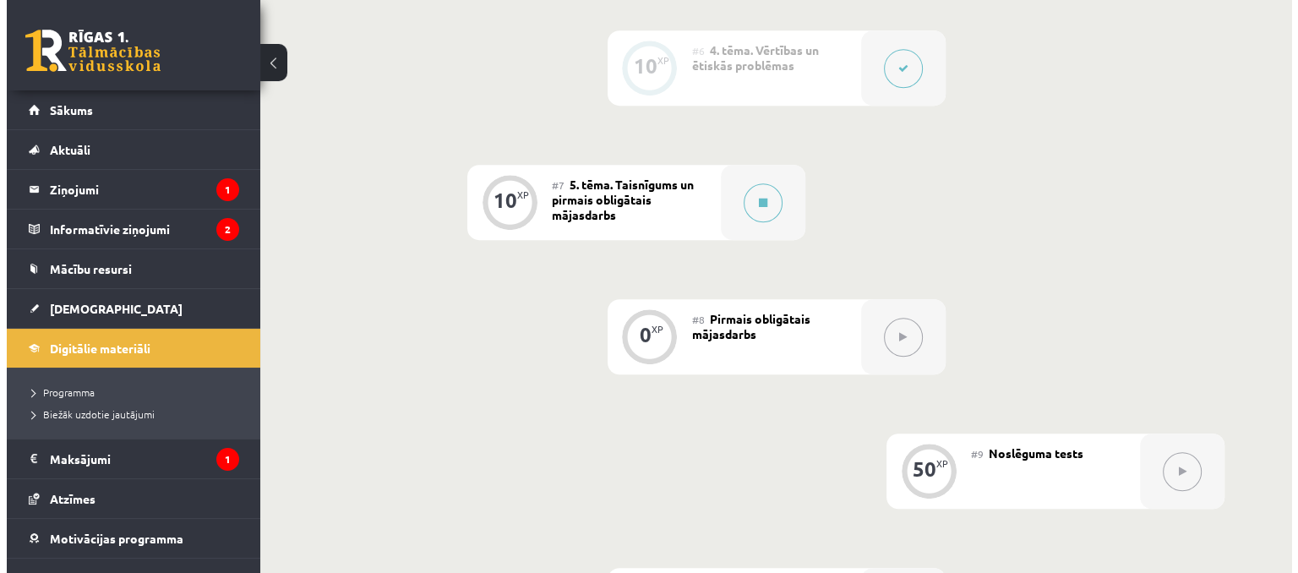
scroll to position [1098, 0]
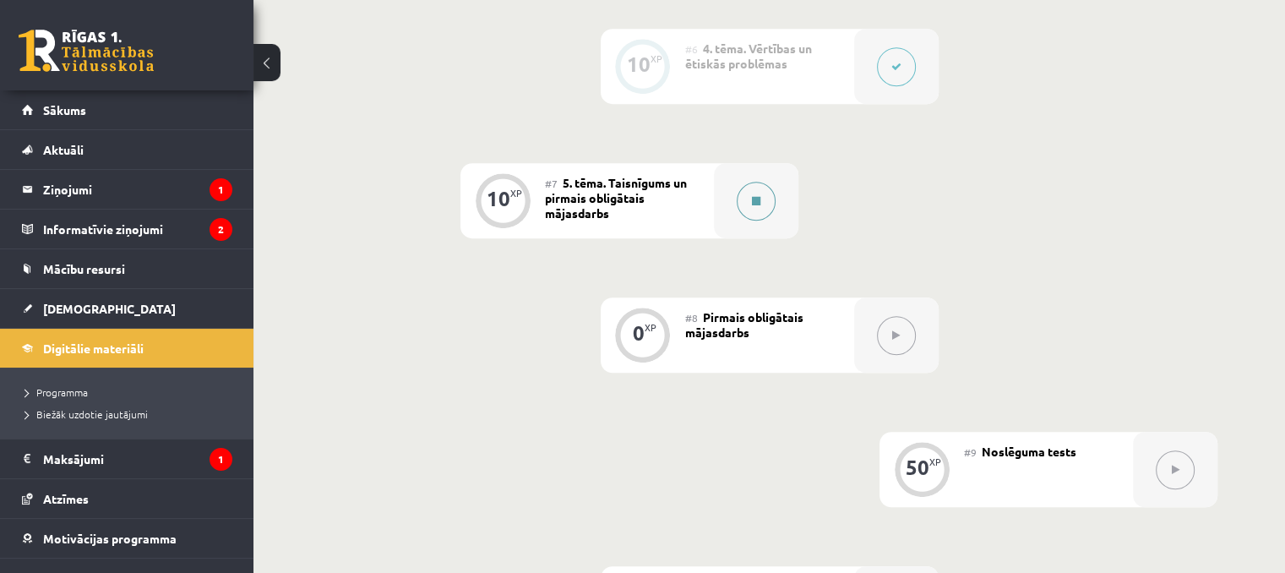
click at [760, 205] on icon at bounding box center [756, 201] width 8 height 10
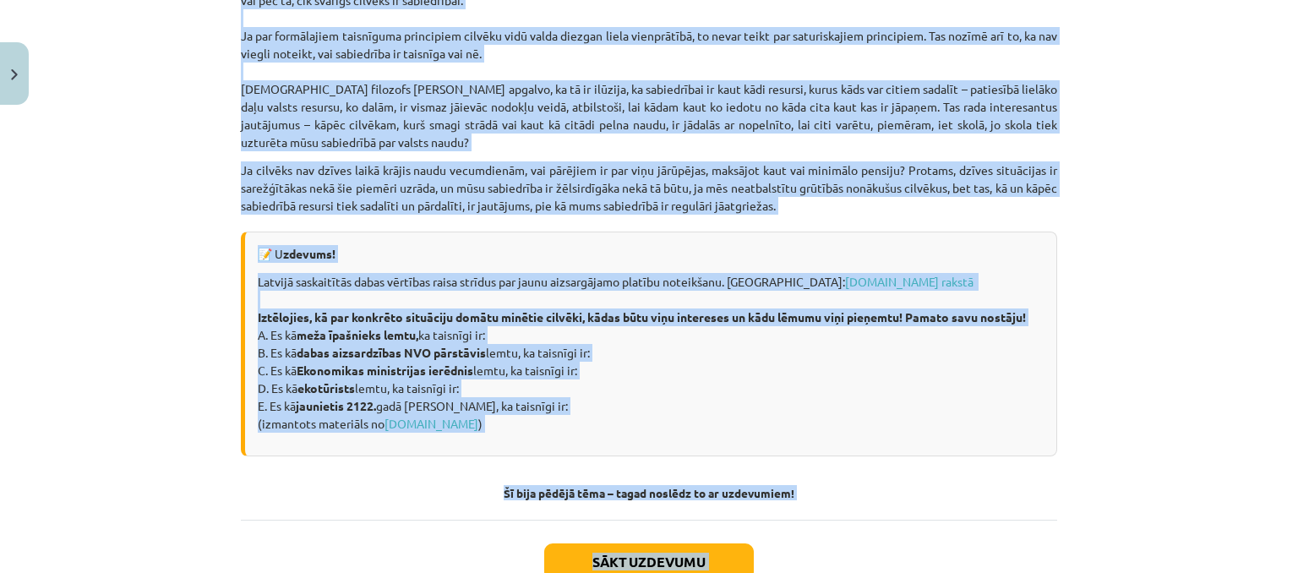
scroll to position [2374, 0]
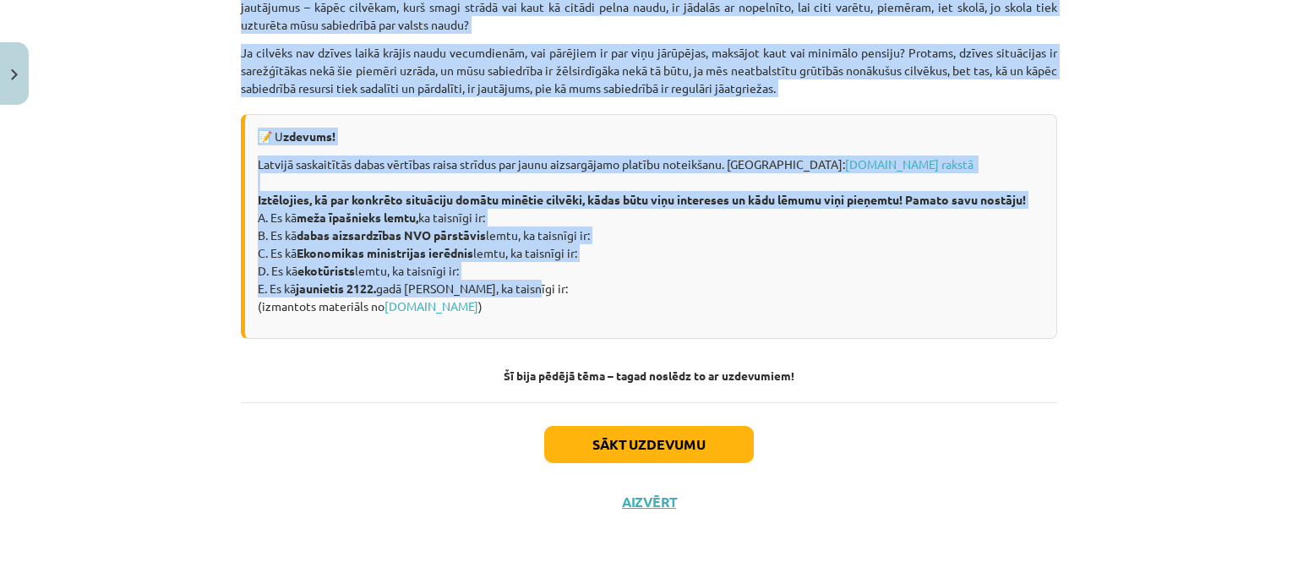
drag, startPoint x: 225, startPoint y: 310, endPoint x: 514, endPoint y: 291, distance: 289.6
copy div "Taisnīgums ir morālās pareizības jēdziens, kas balstās uz ētiku, dabas likumiem…"
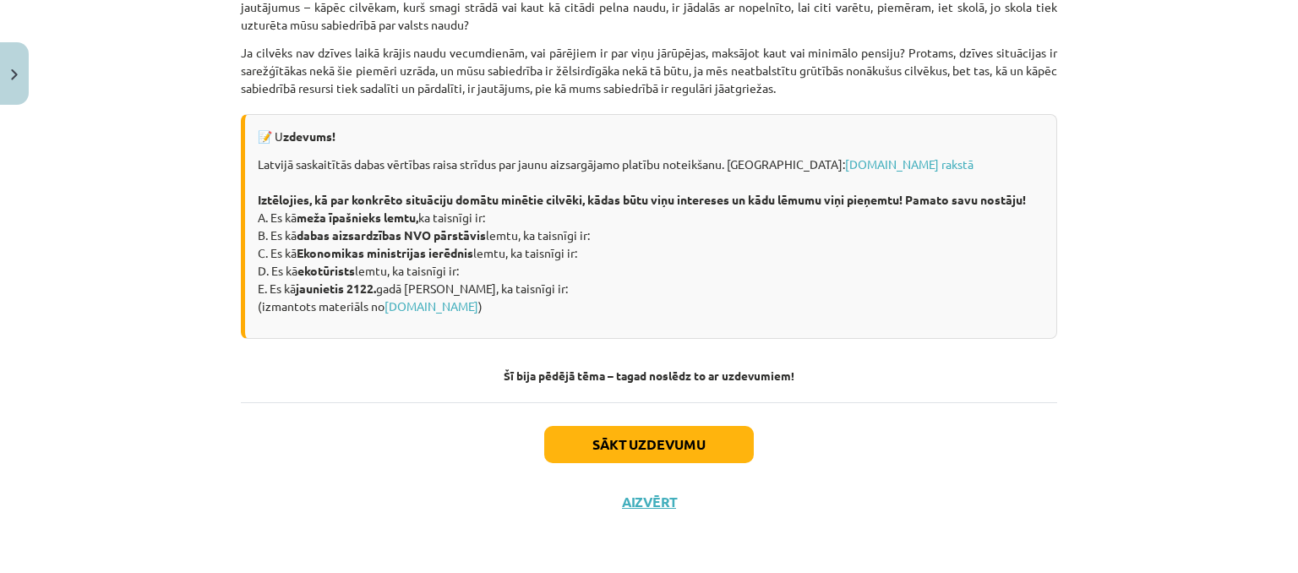
click at [155, 437] on div "Mācību tēma: Sociālo zinātņu ii - 12. klases 1. ieskaites mācību materiāls #7 5…" at bounding box center [649, 286] width 1298 height 573
click at [686, 450] on button "Sākt uzdevumu" at bounding box center [649, 444] width 210 height 37
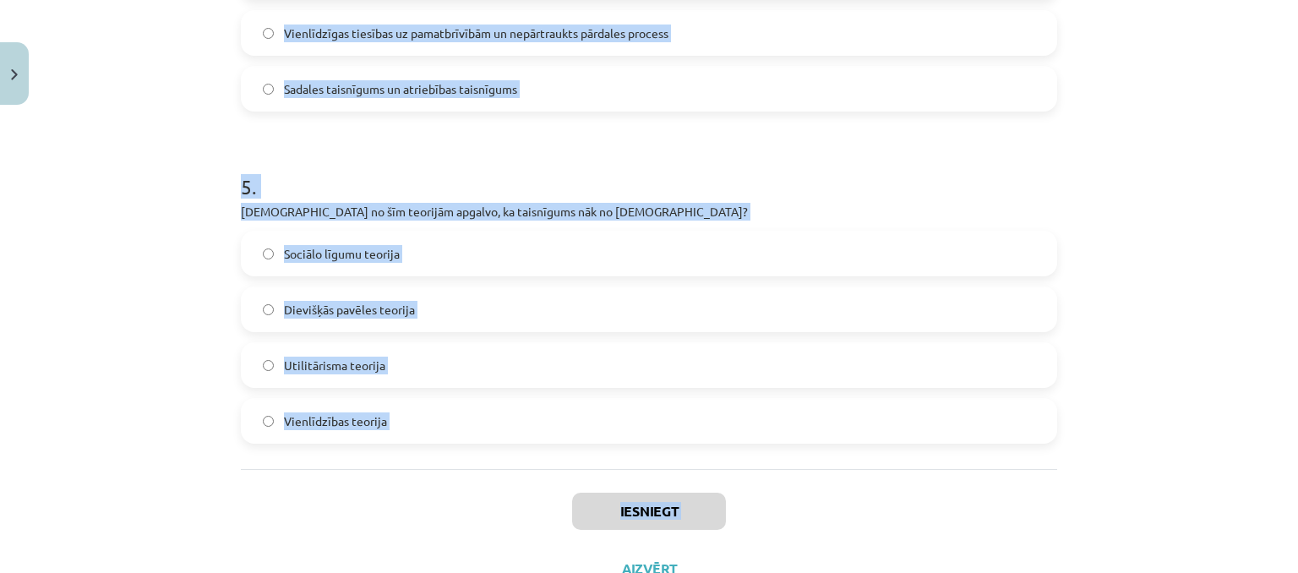
scroll to position [1585, 0]
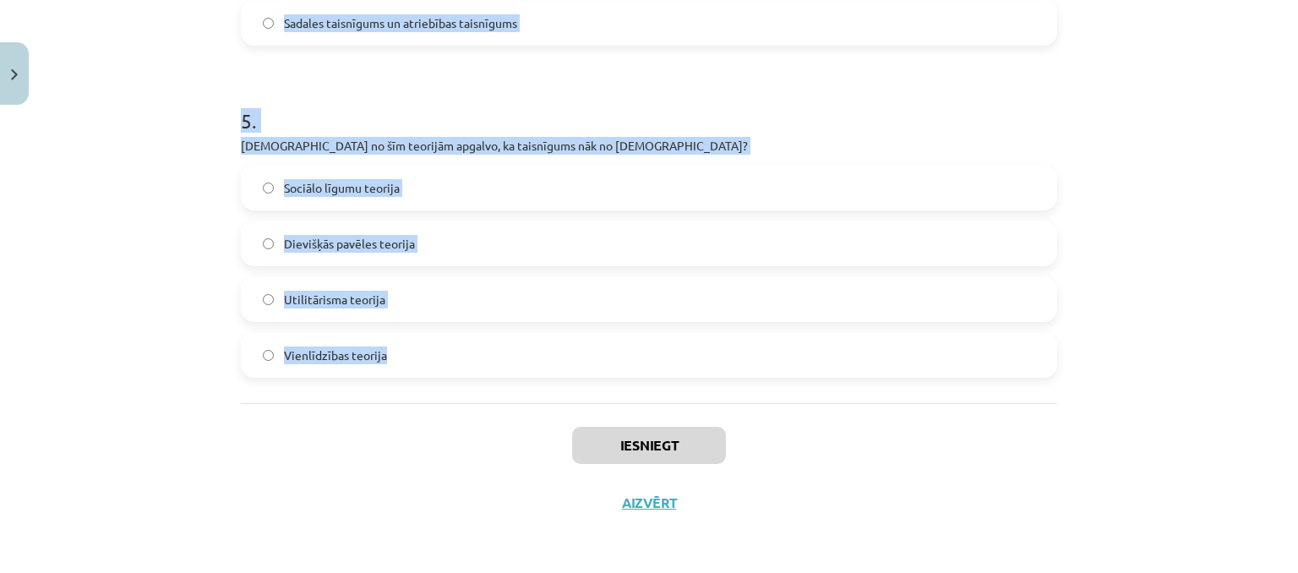
drag, startPoint x: 226, startPoint y: 326, endPoint x: 381, endPoint y: 357, distance: 157.6
copy form "1 . Kura no šīm teorijām uzskata, ka taisnīgums var pastāvēt tikai vienlīdzības…"
click at [477, 107] on h1 "5 ." at bounding box center [649, 105] width 816 height 52
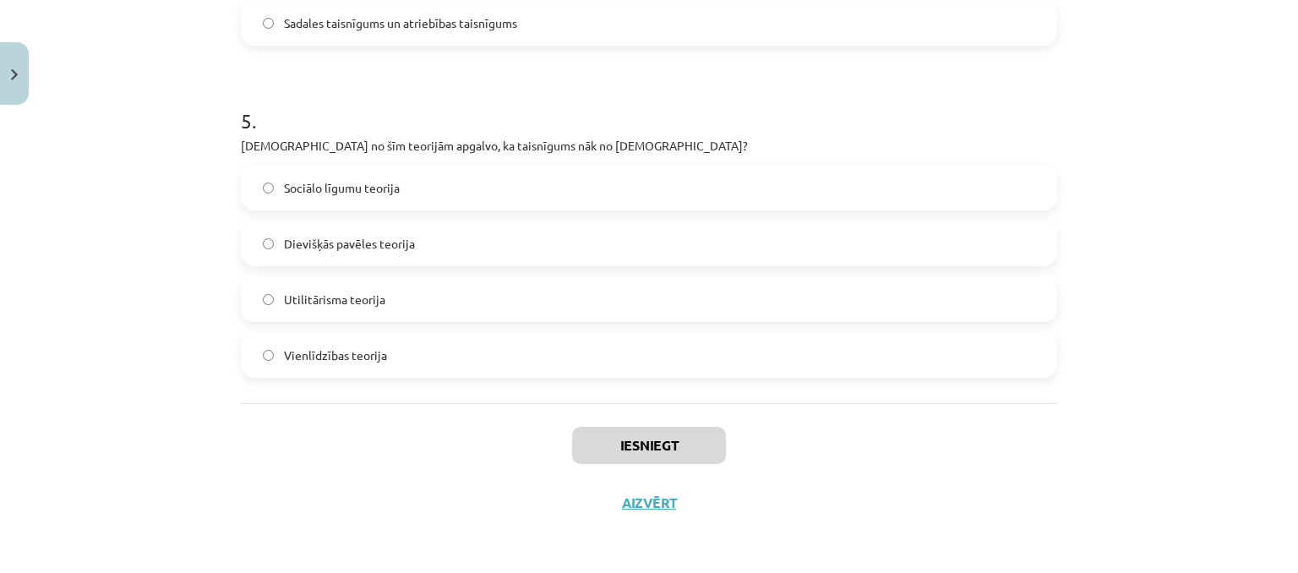
click at [341, 250] on span "Dievišķās pavēles teorija" at bounding box center [349, 244] width 131 height 18
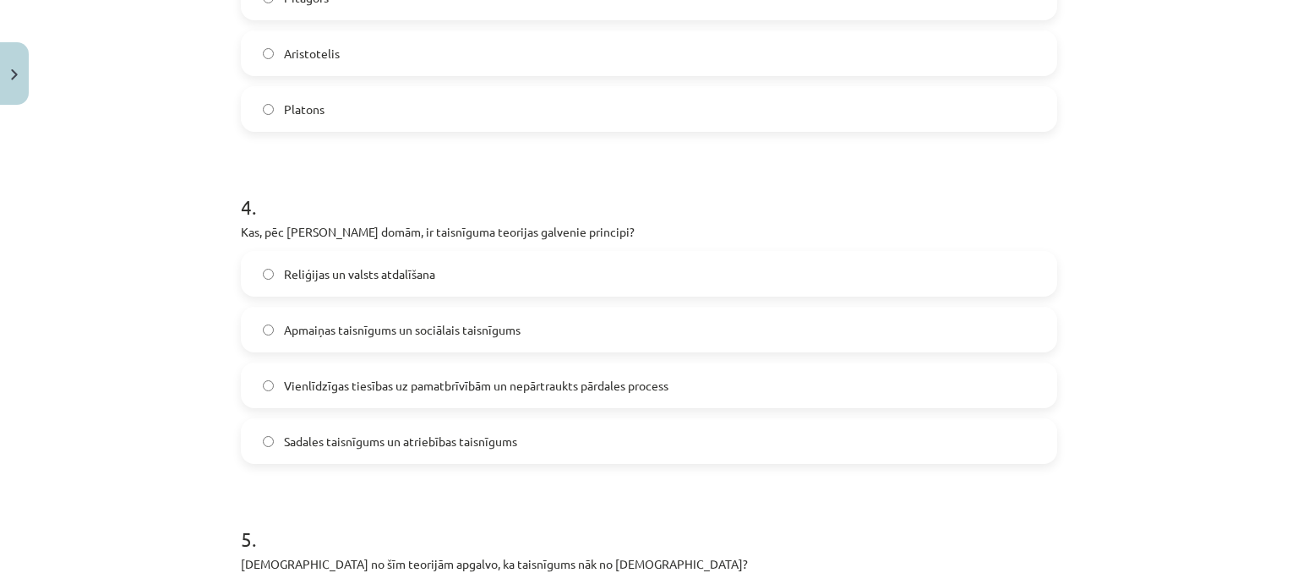
scroll to position [1163, 0]
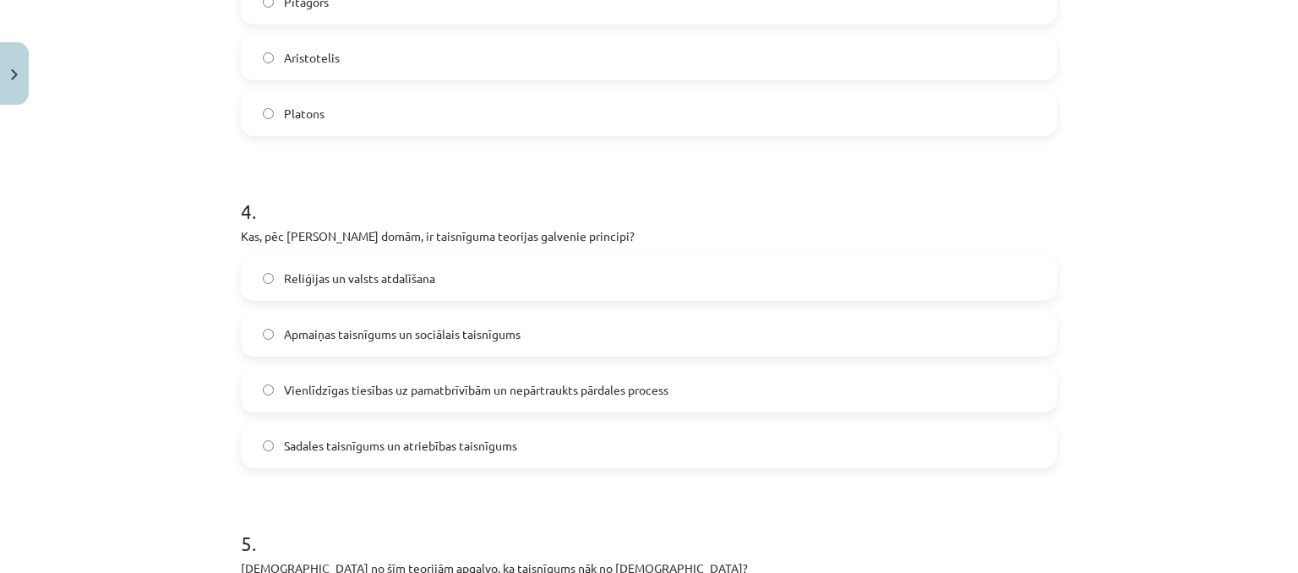
click at [395, 390] on span "Vienlīdzīgas tiesības uz pamatbrīvībām un nepārtraukts pārdales process" at bounding box center [476, 390] width 384 height 18
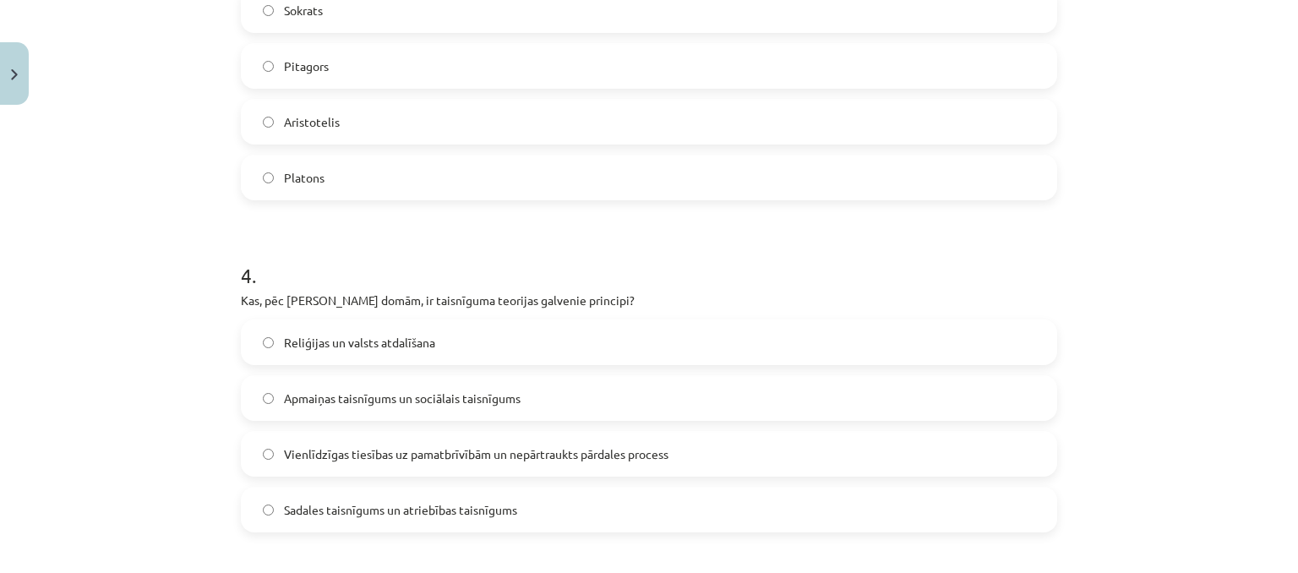
scroll to position [909, 0]
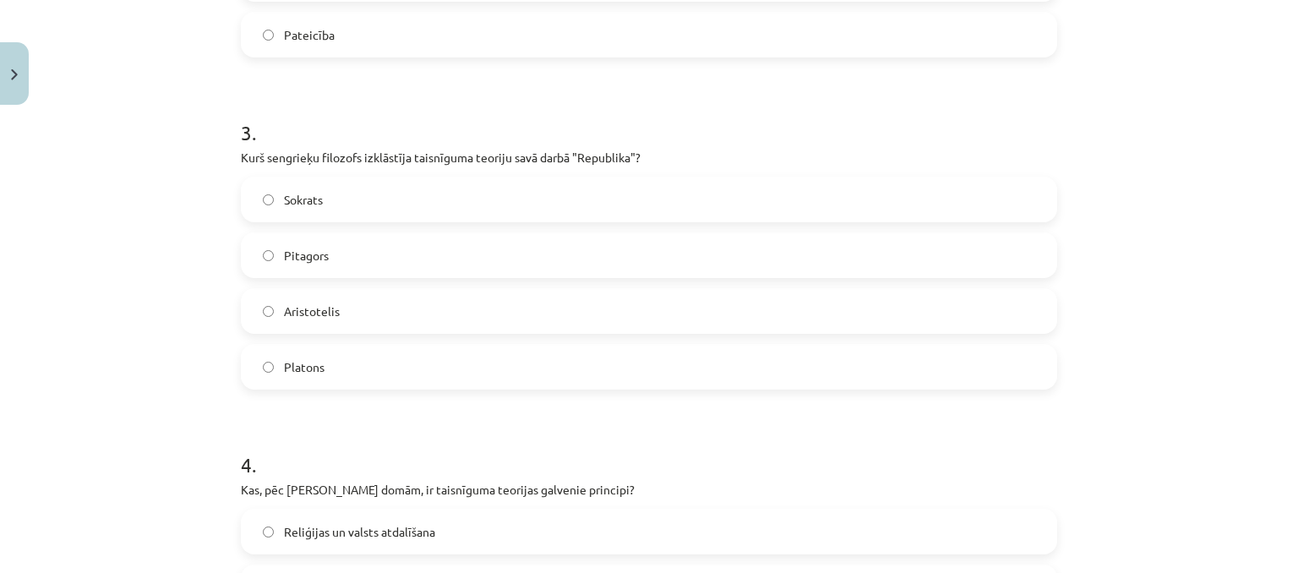
click at [339, 366] on label "Platons" at bounding box center [649, 367] width 813 height 42
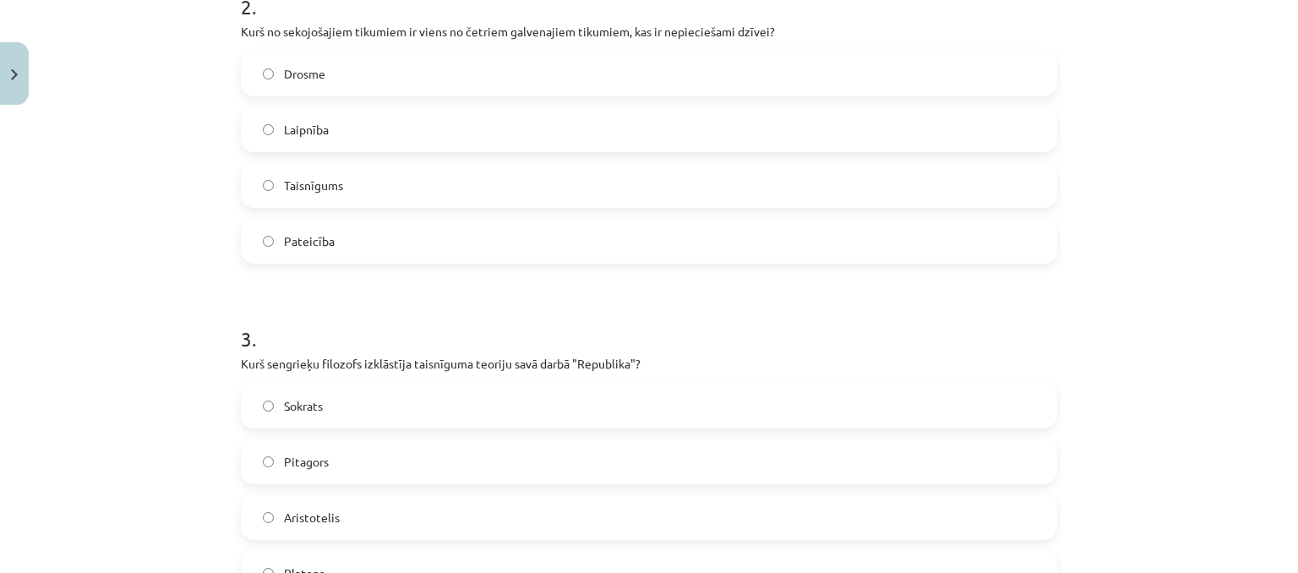
scroll to position [656, 0]
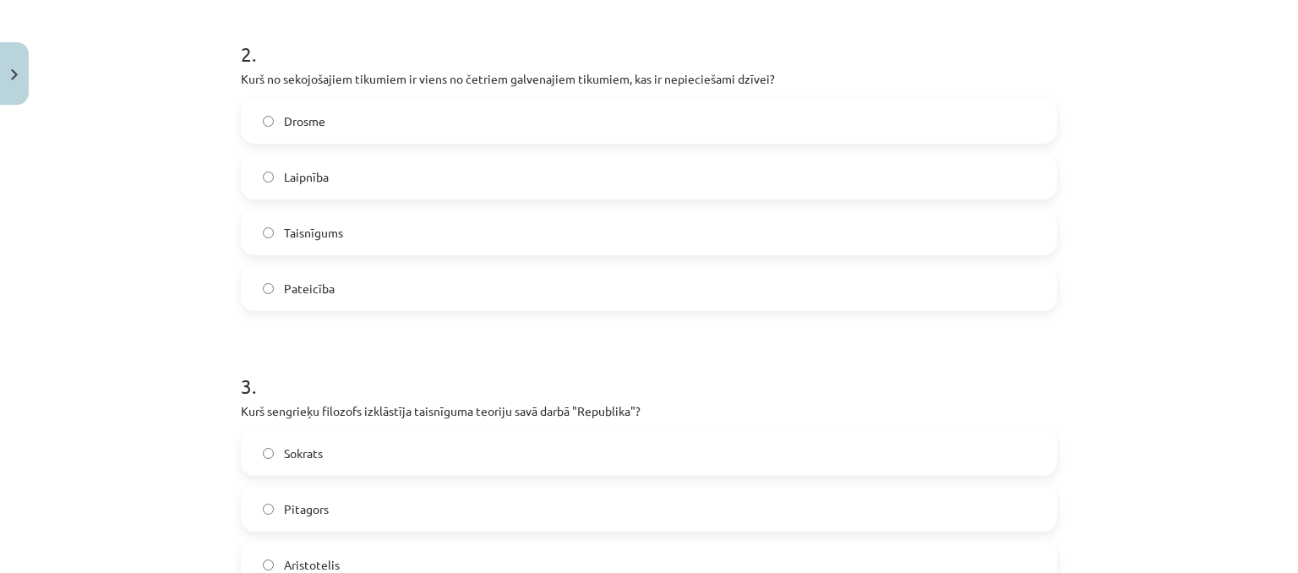
click at [390, 244] on label "Taisnīgums" at bounding box center [649, 232] width 813 height 42
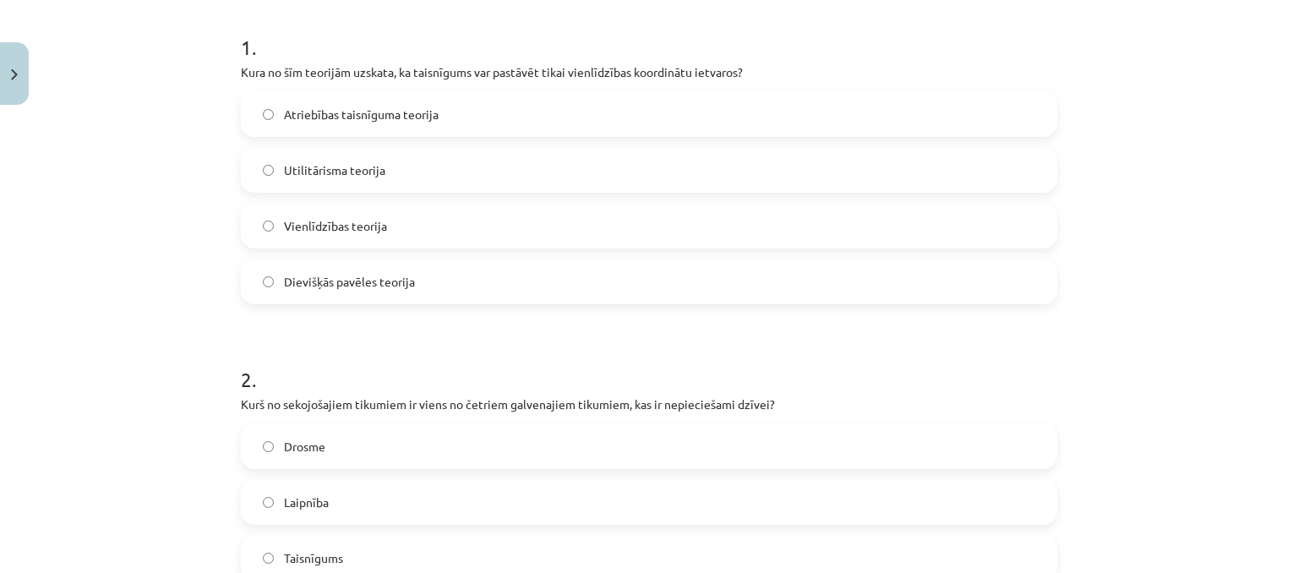
scroll to position [318, 0]
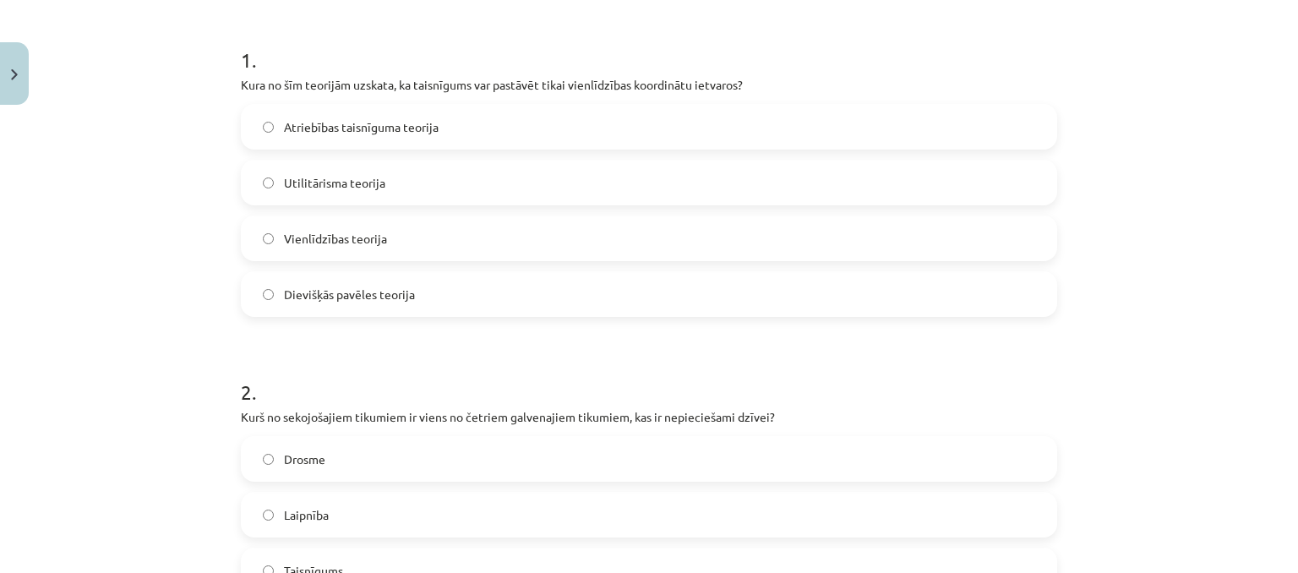
click at [352, 231] on span "Vienlīdzības teorija" at bounding box center [335, 239] width 103 height 18
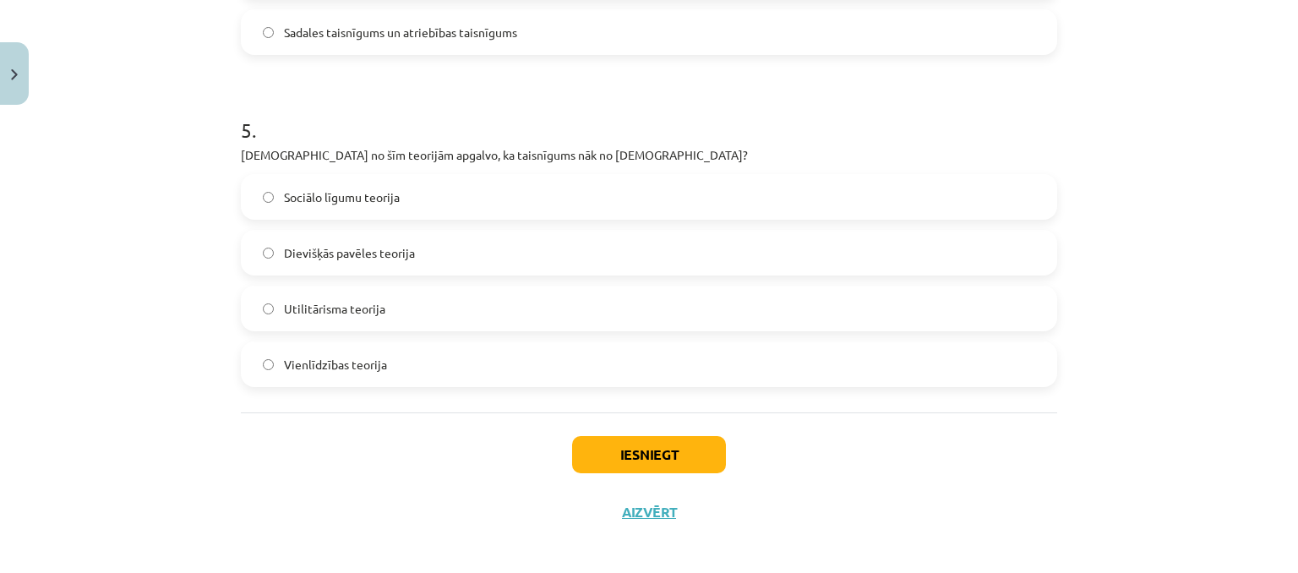
scroll to position [1585, 0]
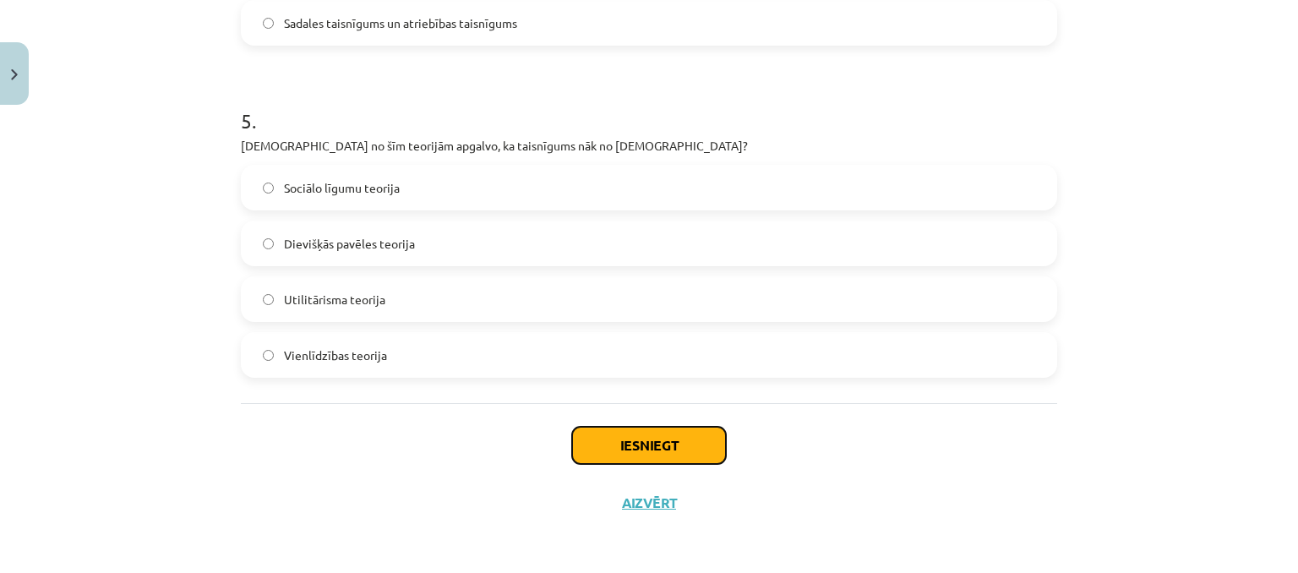
click at [637, 440] on button "Iesniegt" at bounding box center [649, 445] width 154 height 37
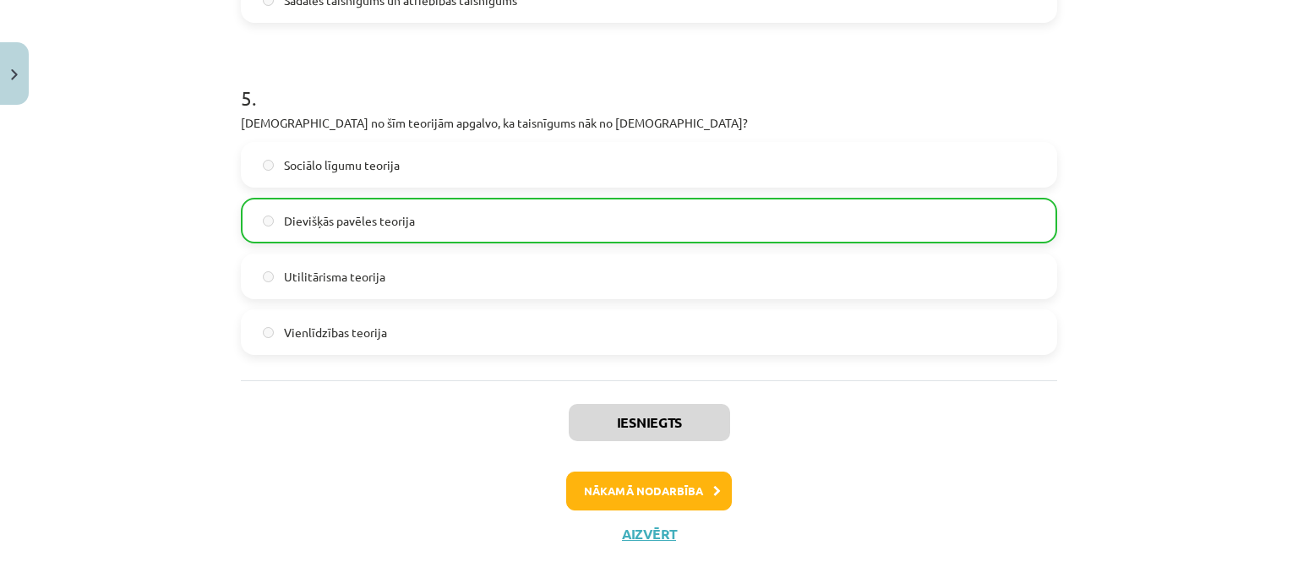
scroll to position [1639, 0]
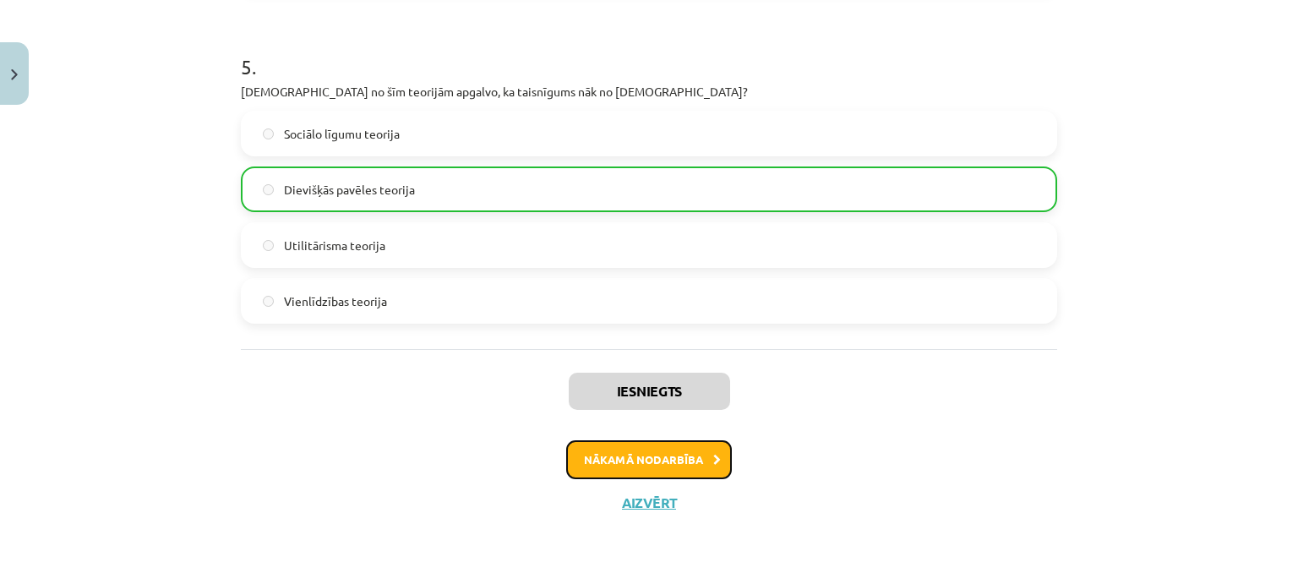
click at [631, 450] on button "Nākamā nodarbība" at bounding box center [649, 459] width 166 height 39
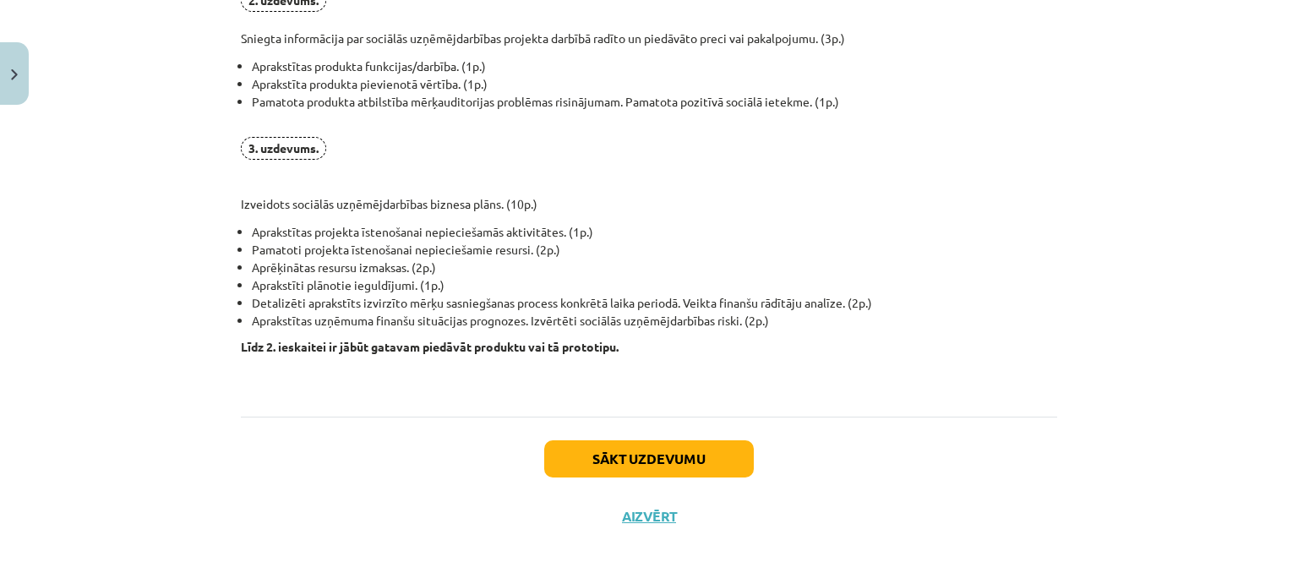
scroll to position [1307, 0]
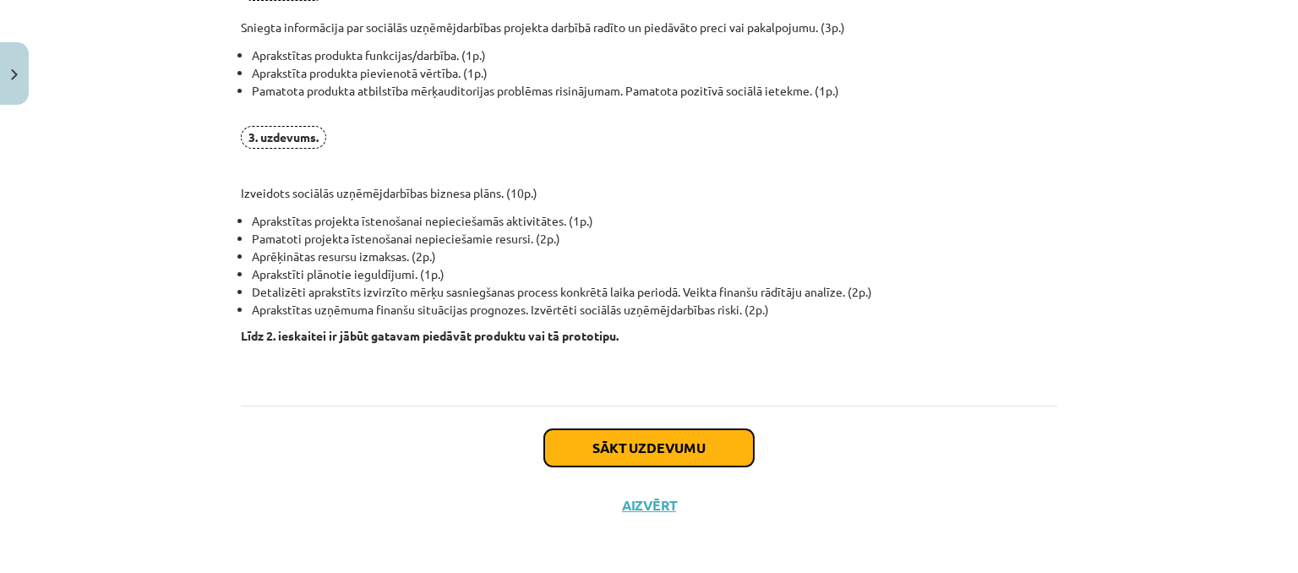
click at [626, 433] on button "Sākt uzdevumu" at bounding box center [649, 447] width 210 height 37
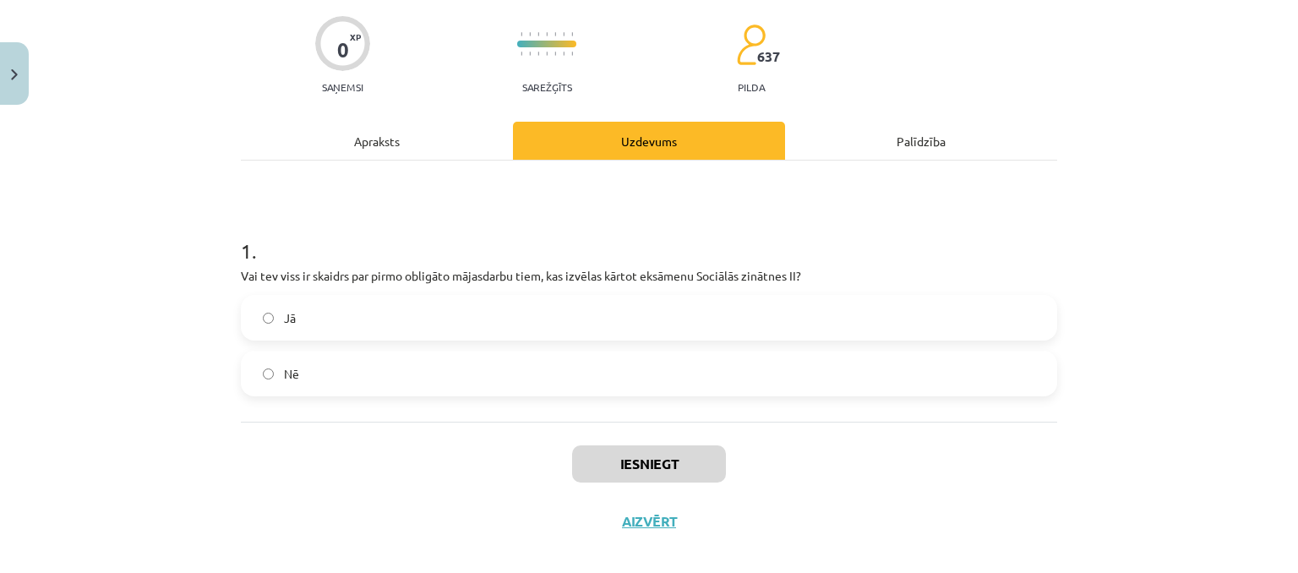
scroll to position [145, 0]
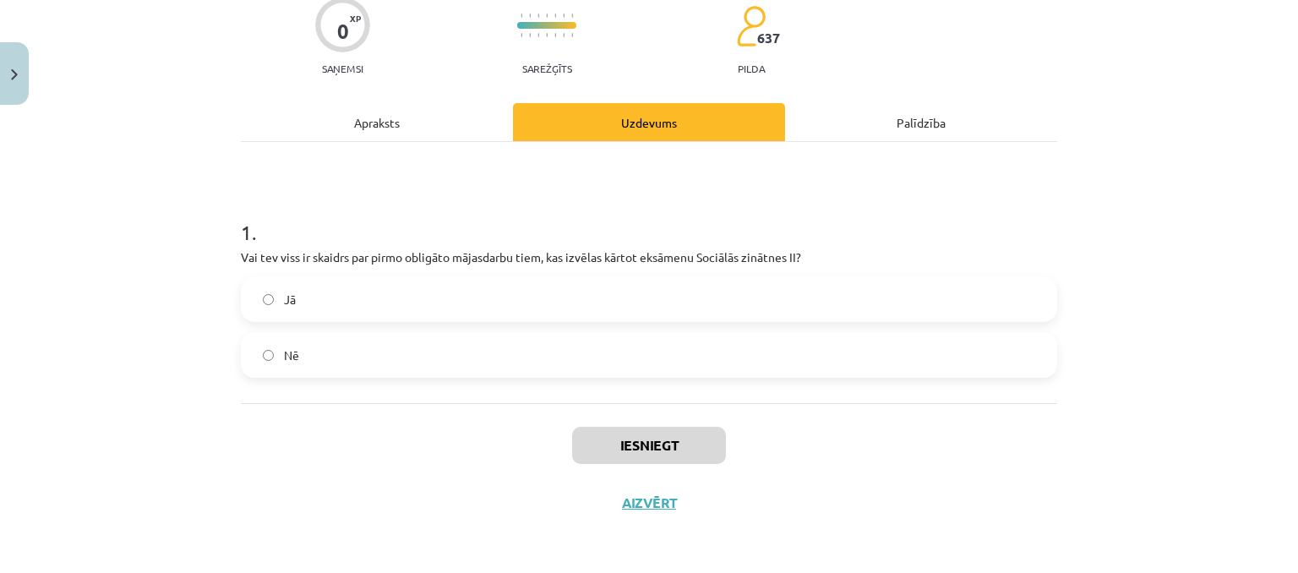
click at [542, 298] on label "Jā" at bounding box center [649, 299] width 813 height 42
click at [635, 443] on button "Iesniegt" at bounding box center [649, 445] width 154 height 37
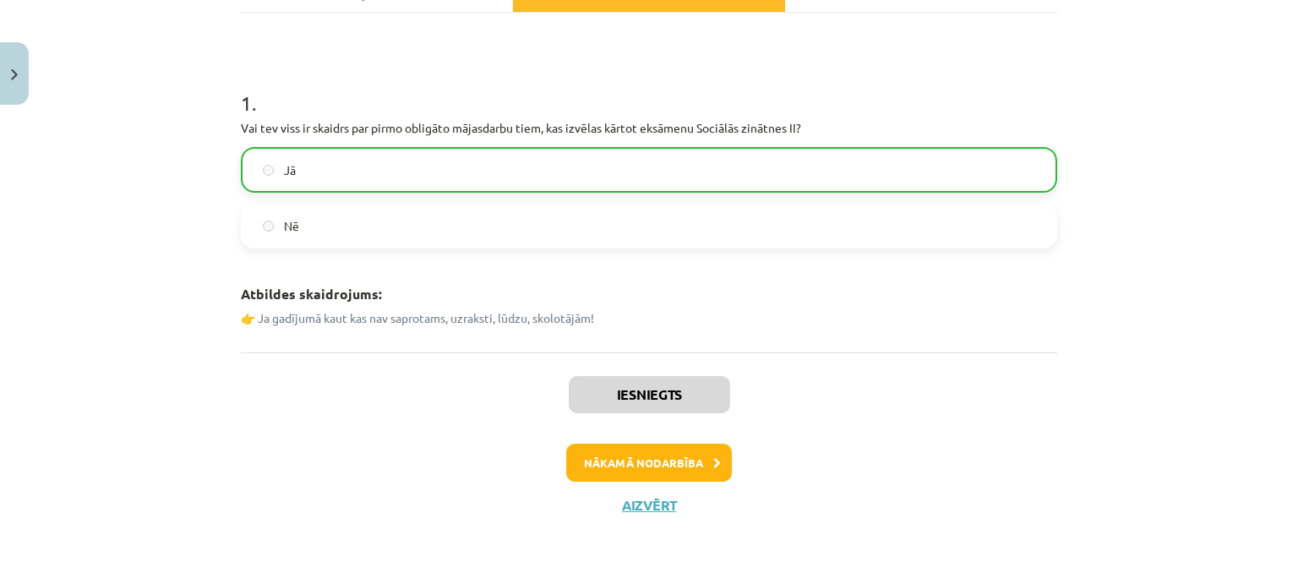
scroll to position [277, 0]
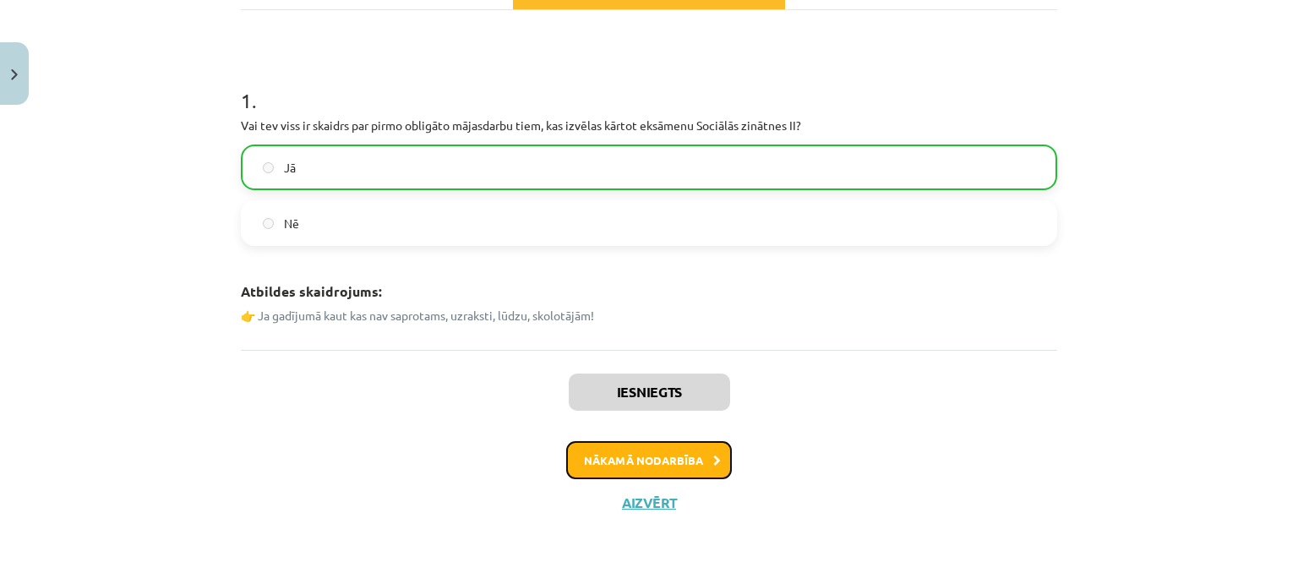
click at [657, 461] on button "Nākamā nodarbība" at bounding box center [649, 460] width 166 height 39
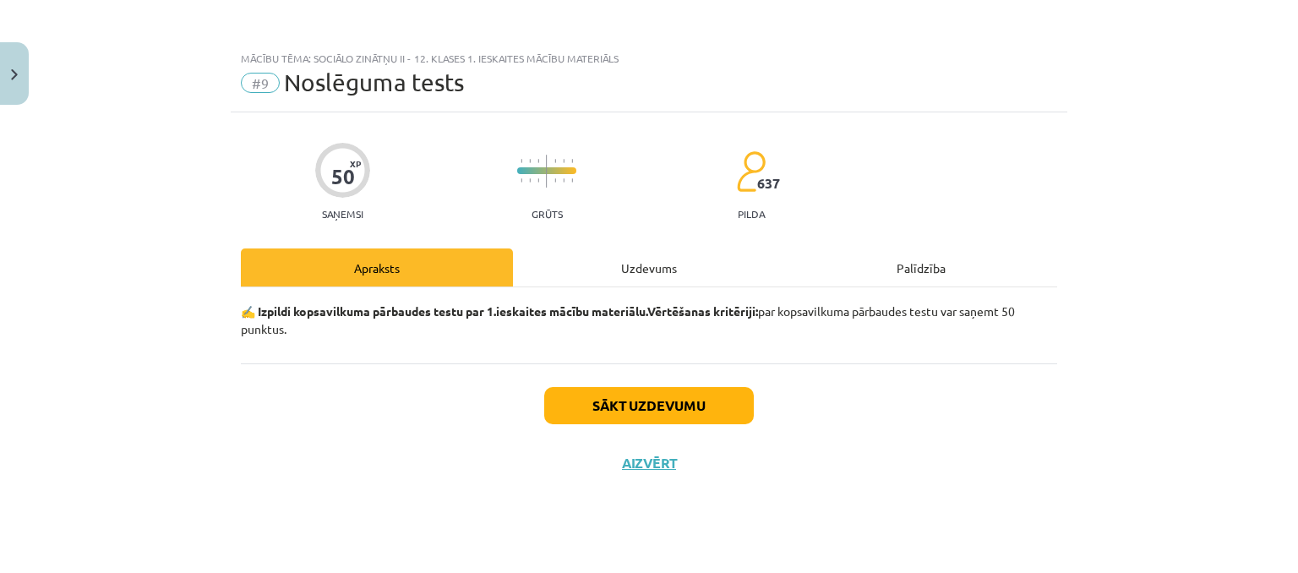
scroll to position [0, 0]
click at [590, 398] on button "Sākt uzdevumu" at bounding box center [649, 405] width 210 height 37
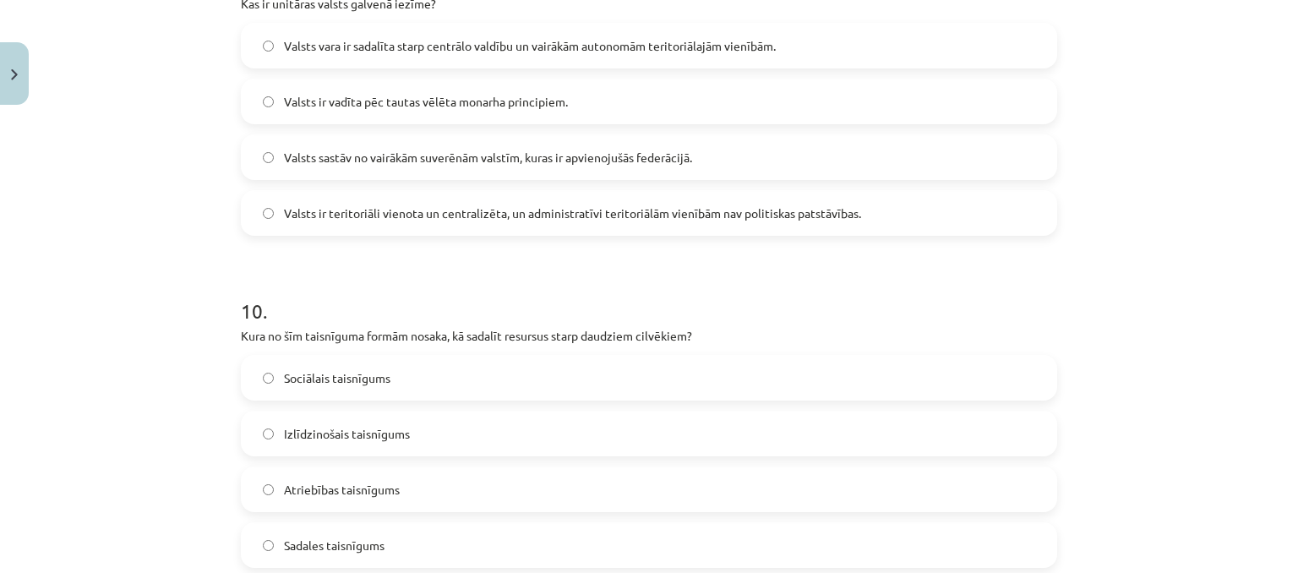
scroll to position [3246, 0]
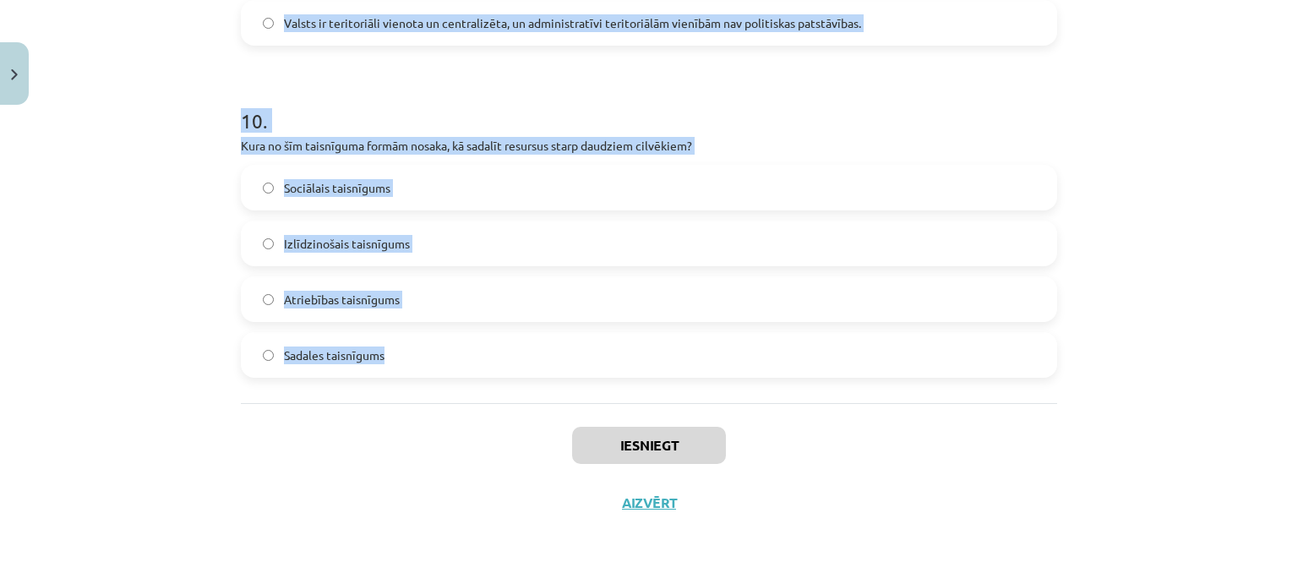
drag, startPoint x: 242, startPoint y: 297, endPoint x: 307, endPoint y: 212, distance: 106.6
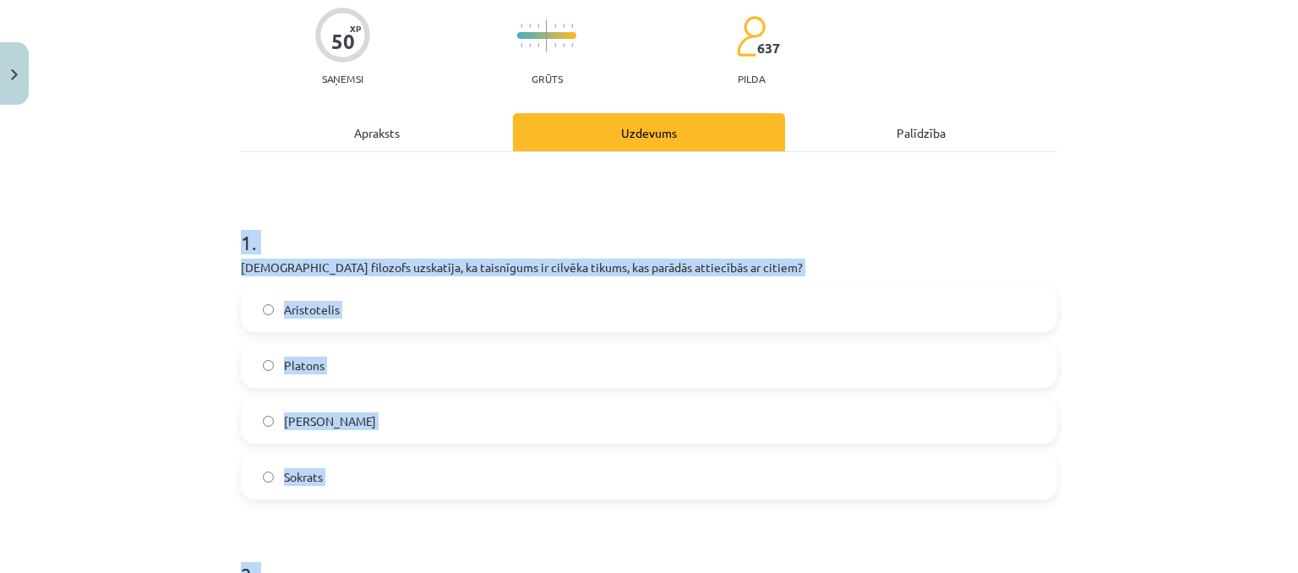
scroll to position [119, 0]
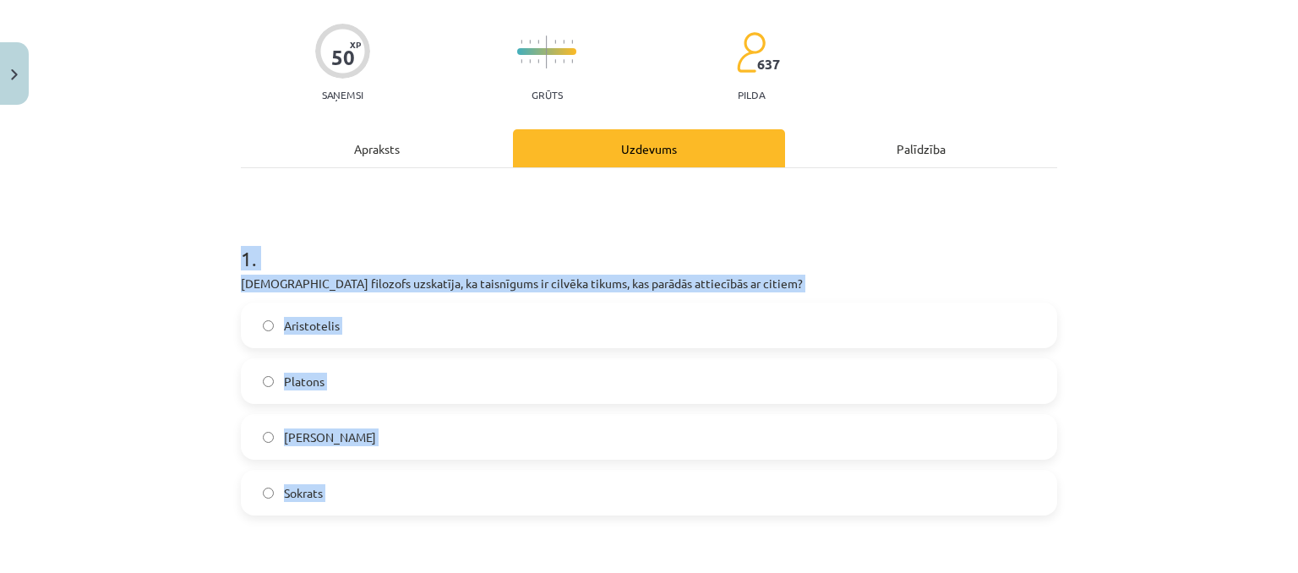
click at [169, 183] on div "Mācību tēma: Sociālo zinātņu ii - 12. klases 1. ieskaites mācību materiāls #9 N…" at bounding box center [649, 286] width 1298 height 573
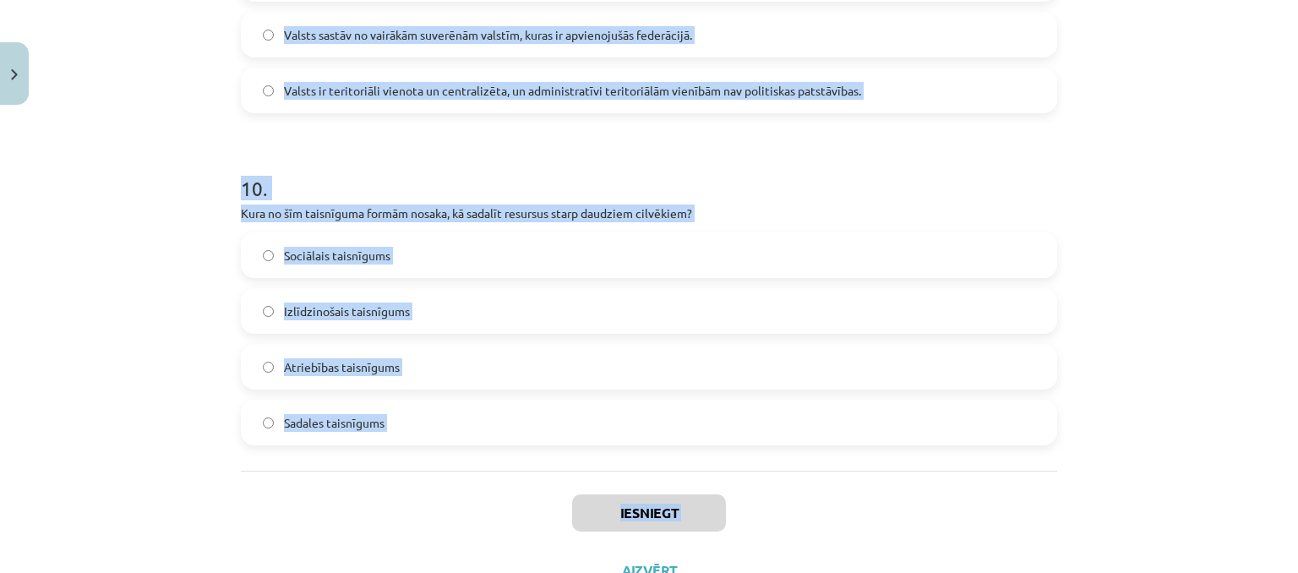
scroll to position [3246, 0]
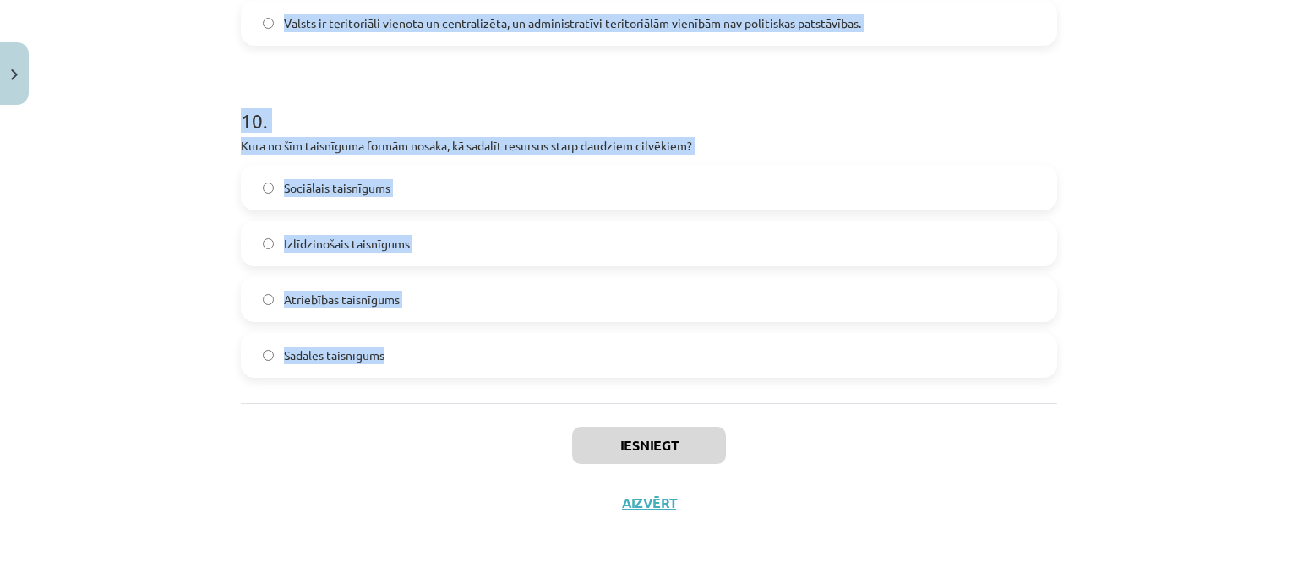
drag, startPoint x: 220, startPoint y: 256, endPoint x: 375, endPoint y: 346, distance: 179.4
click at [382, 356] on div "Mācību tēma: Sociālo zinātņu ii - 12. klases 1. ieskaites mācību materiāls #9 N…" at bounding box center [649, 286] width 1298 height 573
copy form "1 . Kurš filozofs uzskatīja, ka taisnīgums ir cilvēka tikums, kas parādās attie…"
click at [203, 103] on div "Mācību tēma: Sociālo zinātņu ii - 12. klases 1. ieskaites mācību materiāls #9 N…" at bounding box center [649, 286] width 1298 height 573
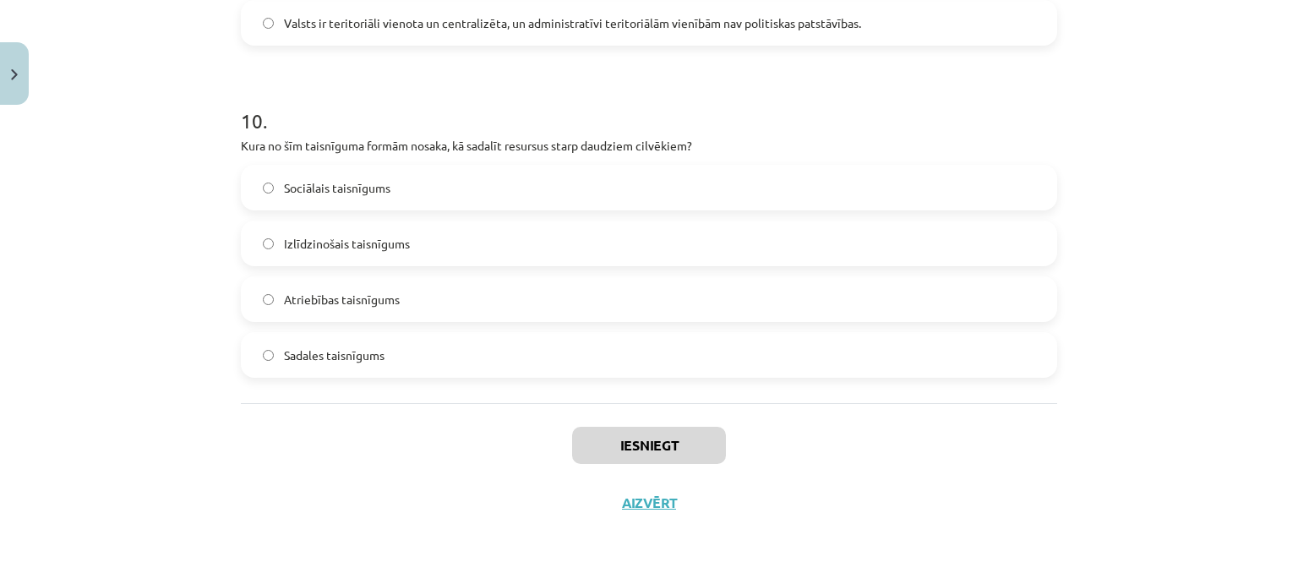
click at [440, 494] on div "Iesniegt Aizvērt" at bounding box center [649, 462] width 816 height 118
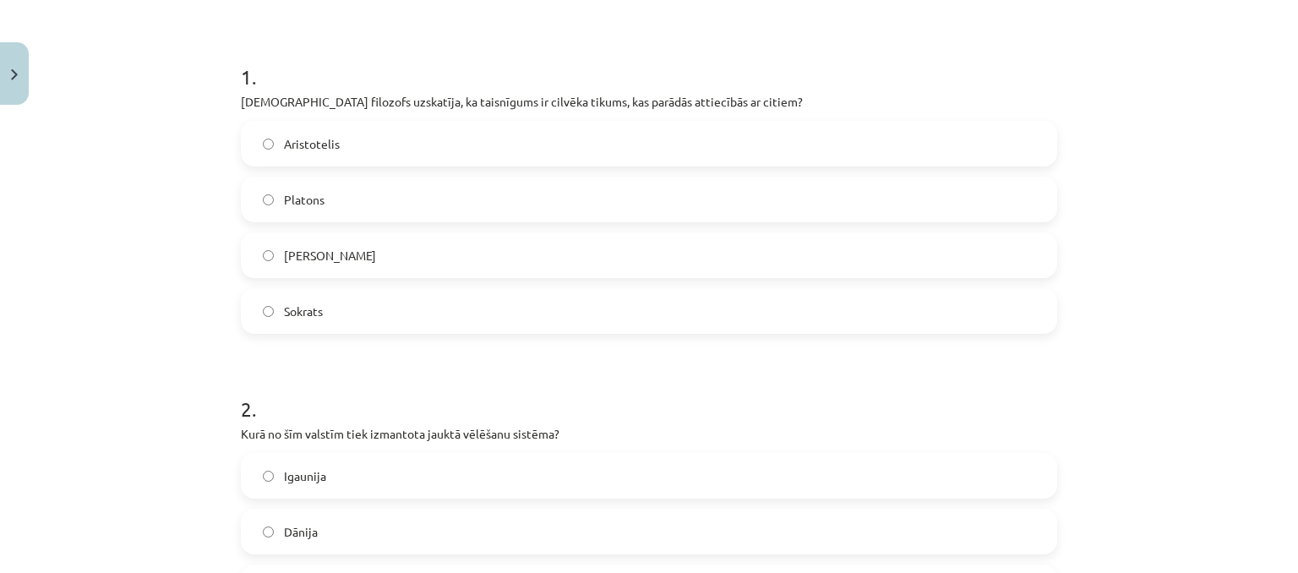
scroll to position [288, 0]
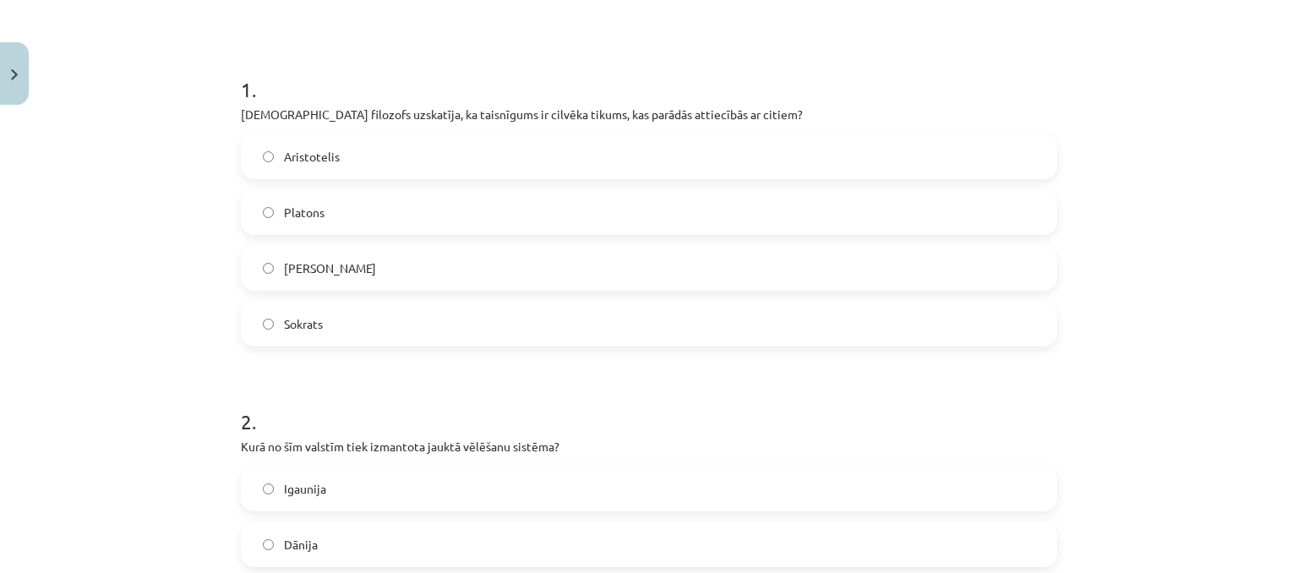
click at [598, 165] on label "Aristotelis" at bounding box center [649, 156] width 813 height 42
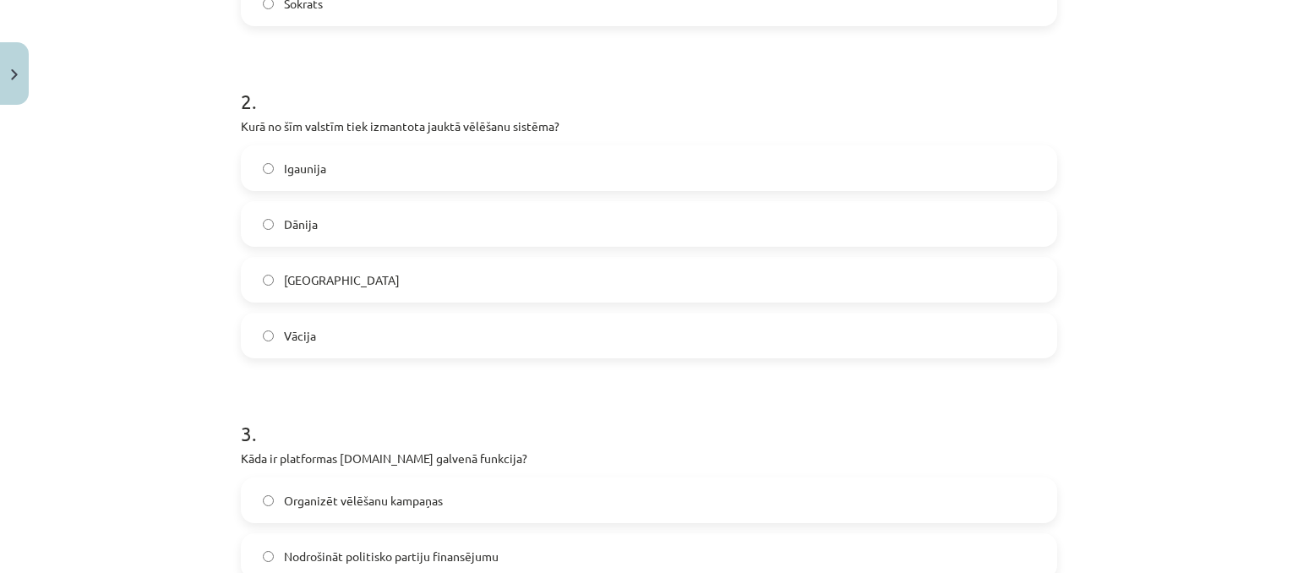
scroll to position [626, 0]
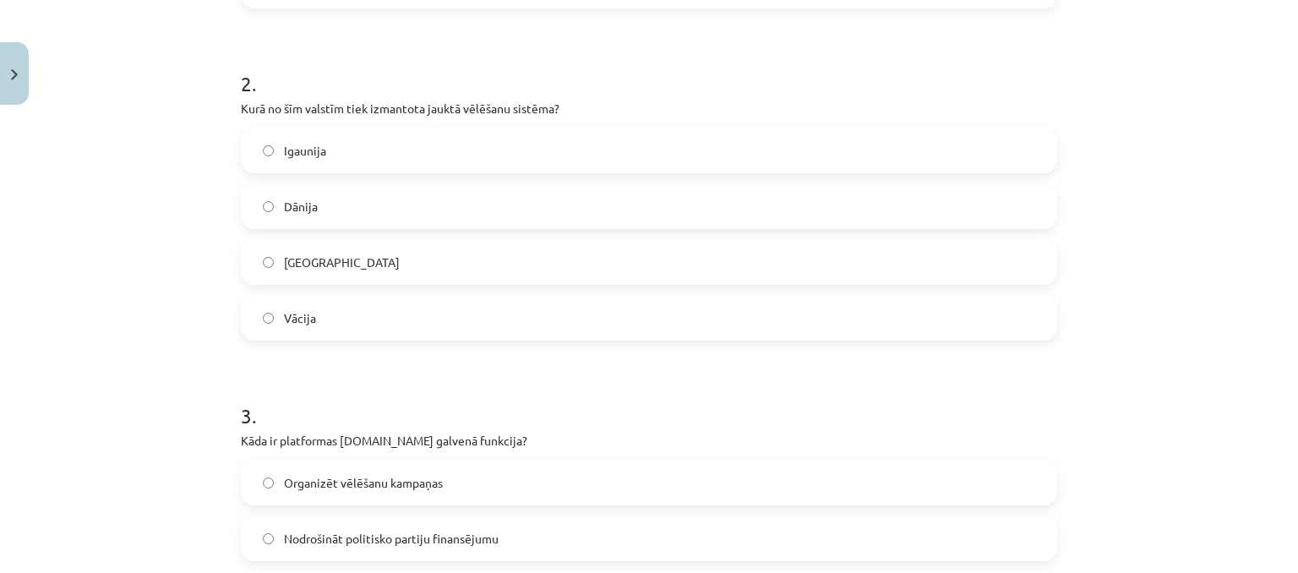
click at [428, 313] on label "Vācija" at bounding box center [649, 318] width 813 height 42
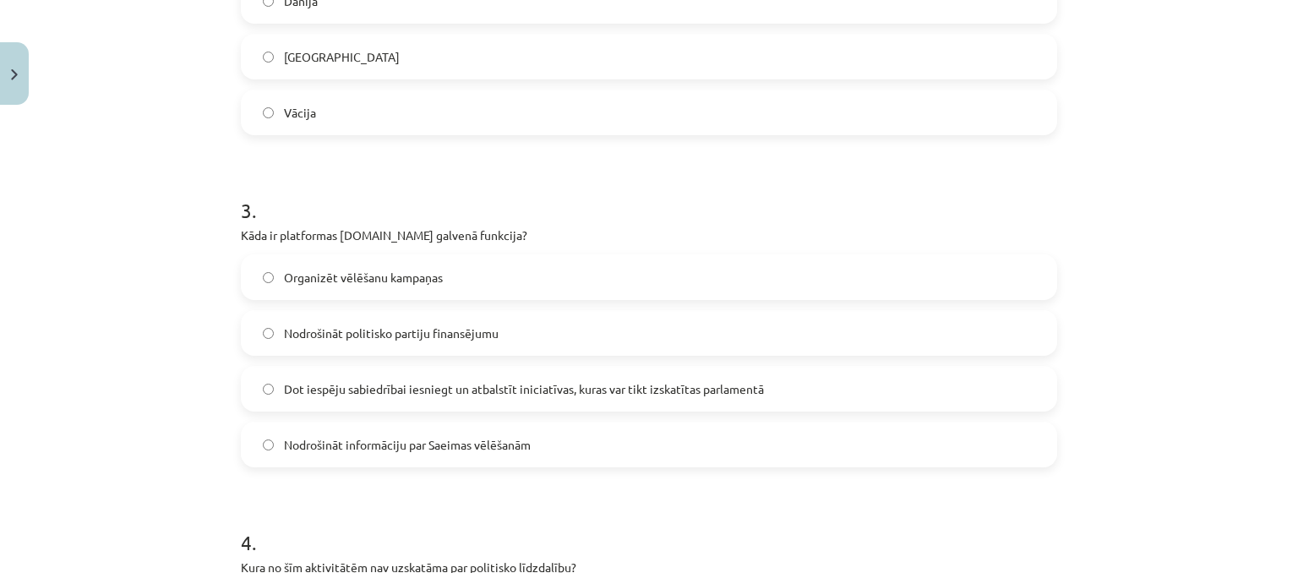
scroll to position [880, 0]
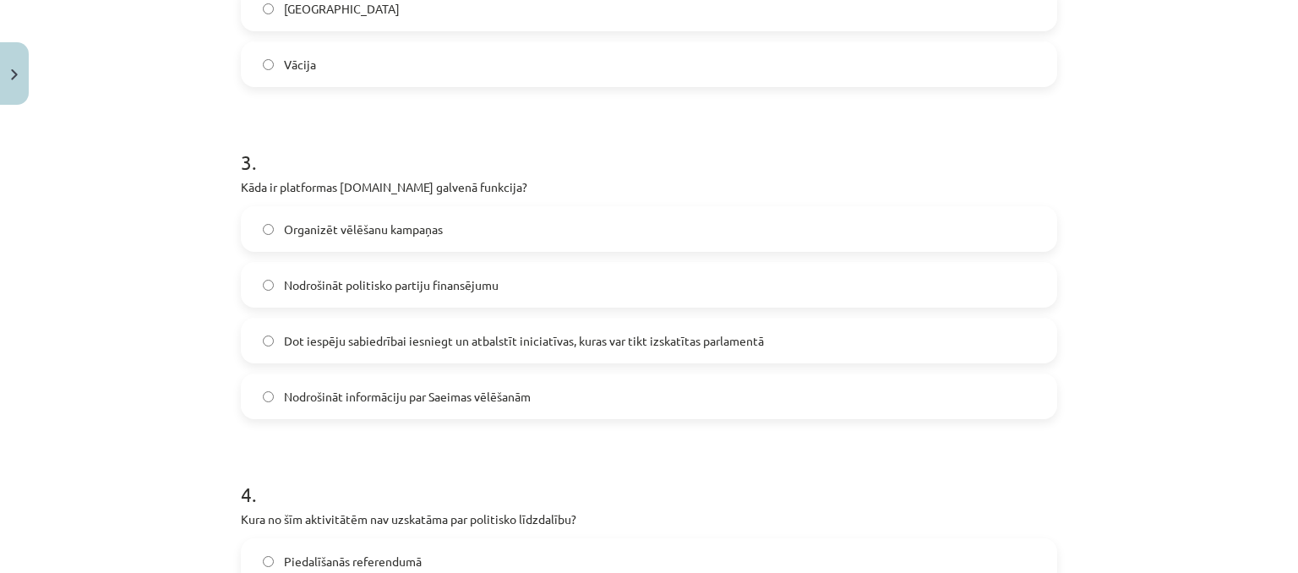
click at [588, 337] on span "Dot iespēju sabiedrībai iesniegt un atbalstīt iniciatīvas, kuras var tikt izska…" at bounding box center [524, 341] width 480 height 18
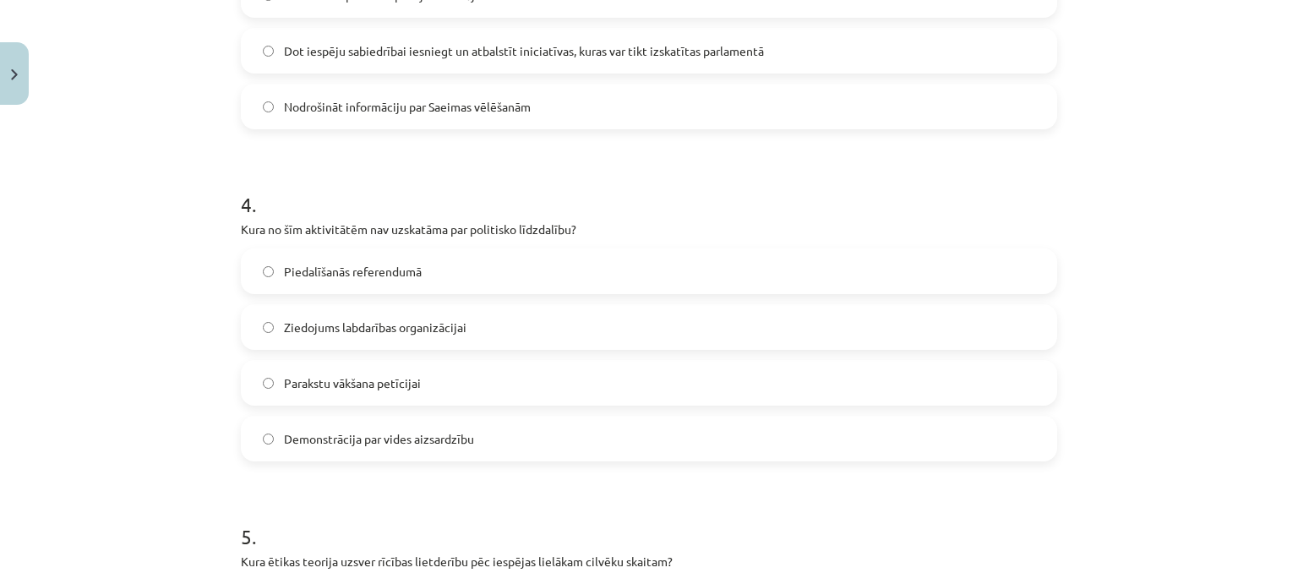
scroll to position [1218, 0]
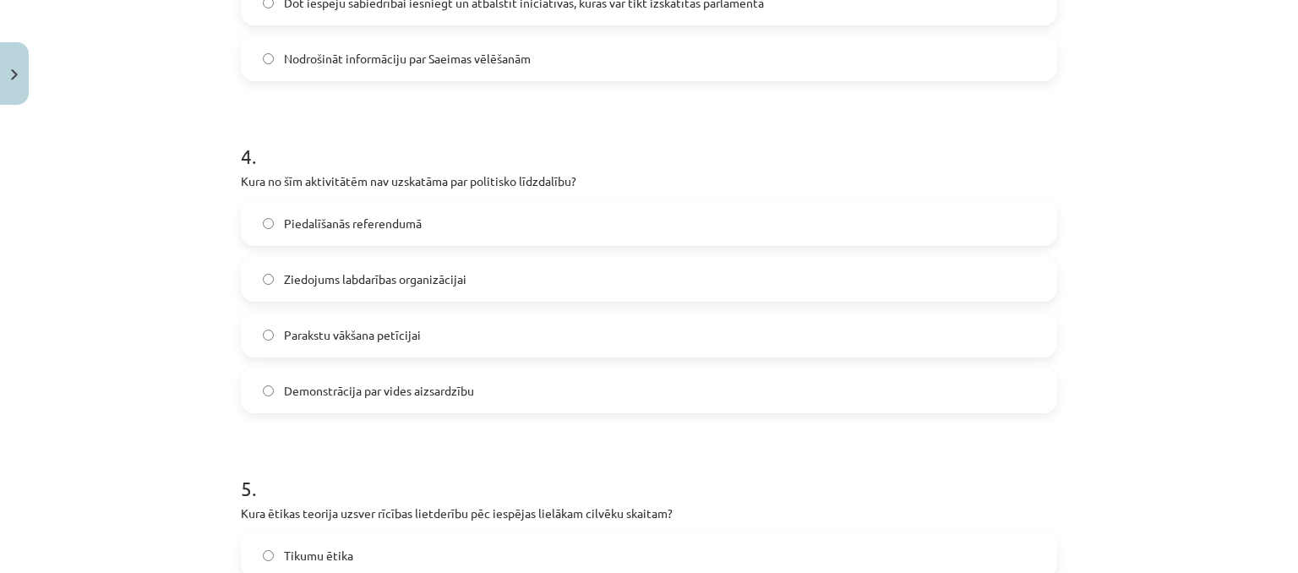
click at [452, 275] on span "Ziedojums labdarības organizācijai" at bounding box center [375, 279] width 183 height 18
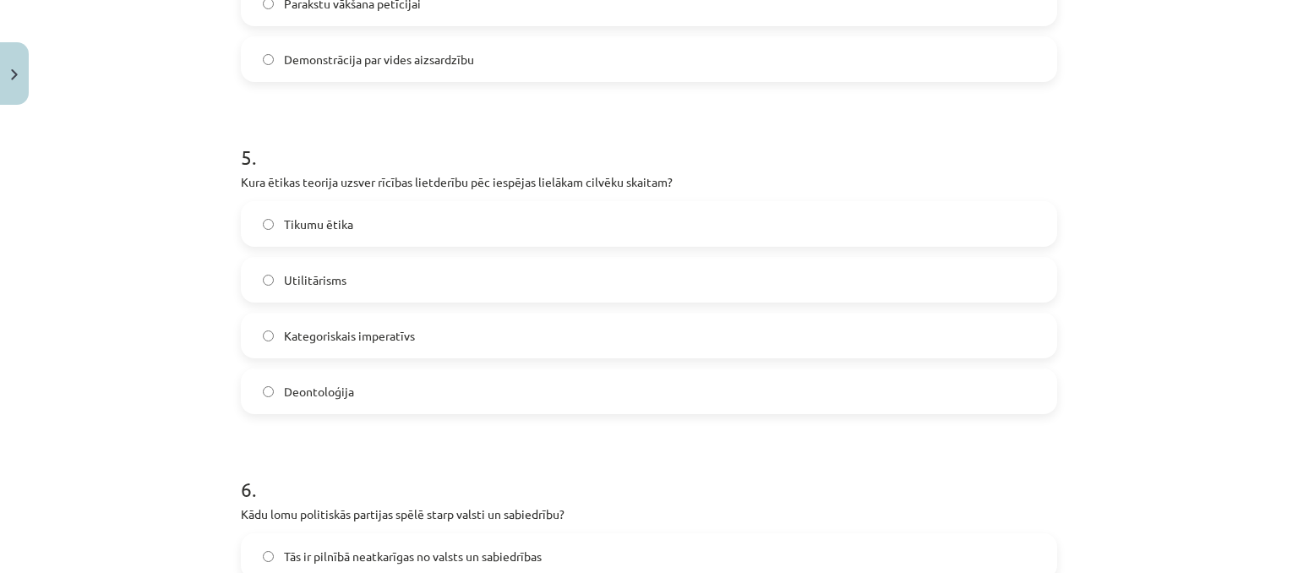
scroll to position [1556, 0]
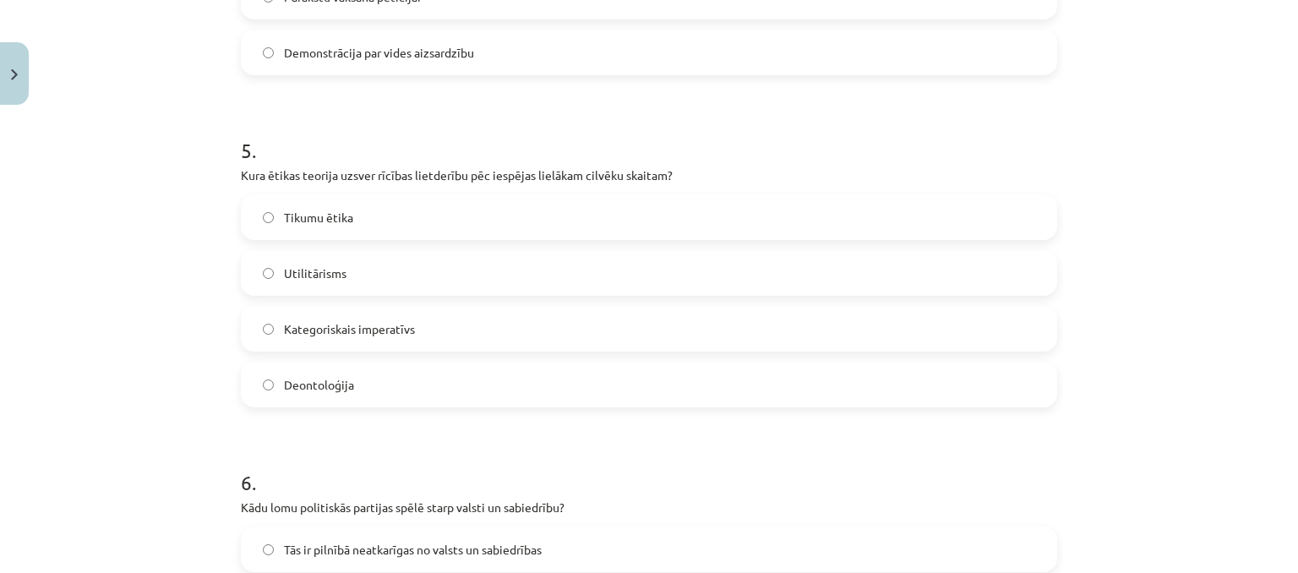
click at [354, 262] on label "Utilitārisms" at bounding box center [649, 273] width 813 height 42
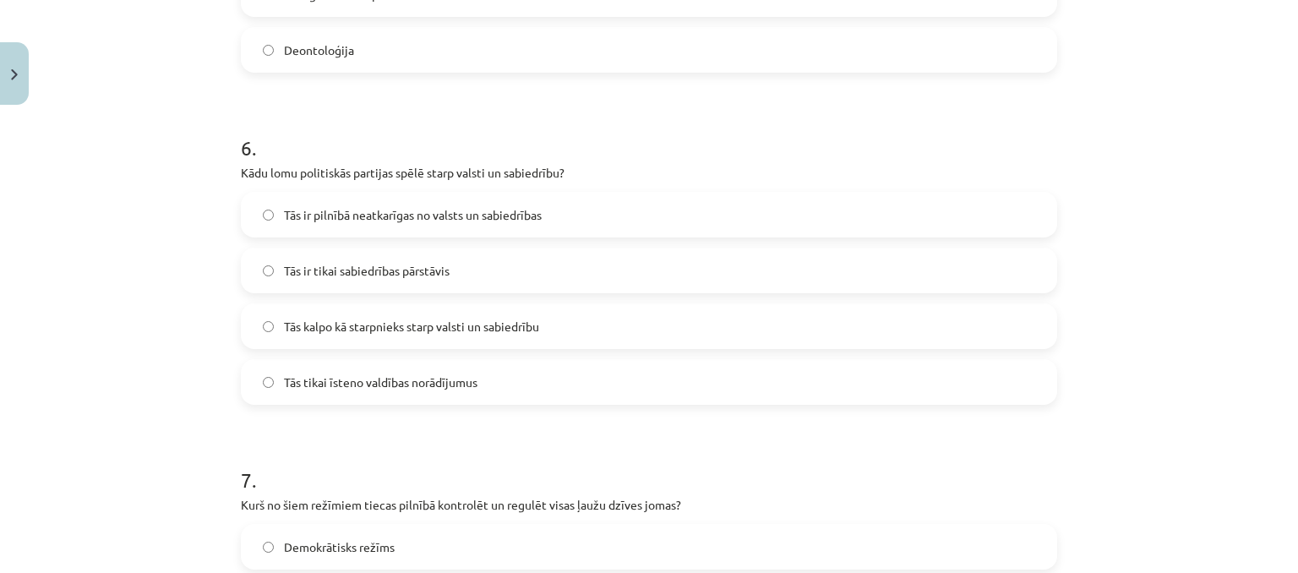
scroll to position [1894, 0]
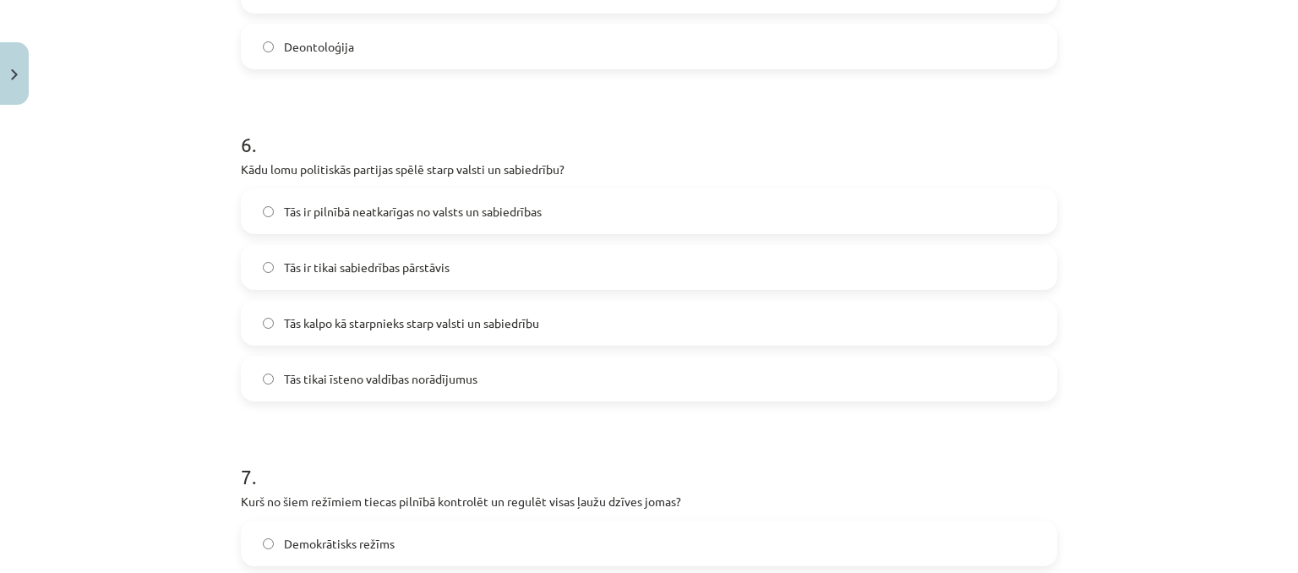
click at [422, 319] on span "Tās kalpo kā starpnieks starp valsti un sabiedrību" at bounding box center [411, 323] width 255 height 18
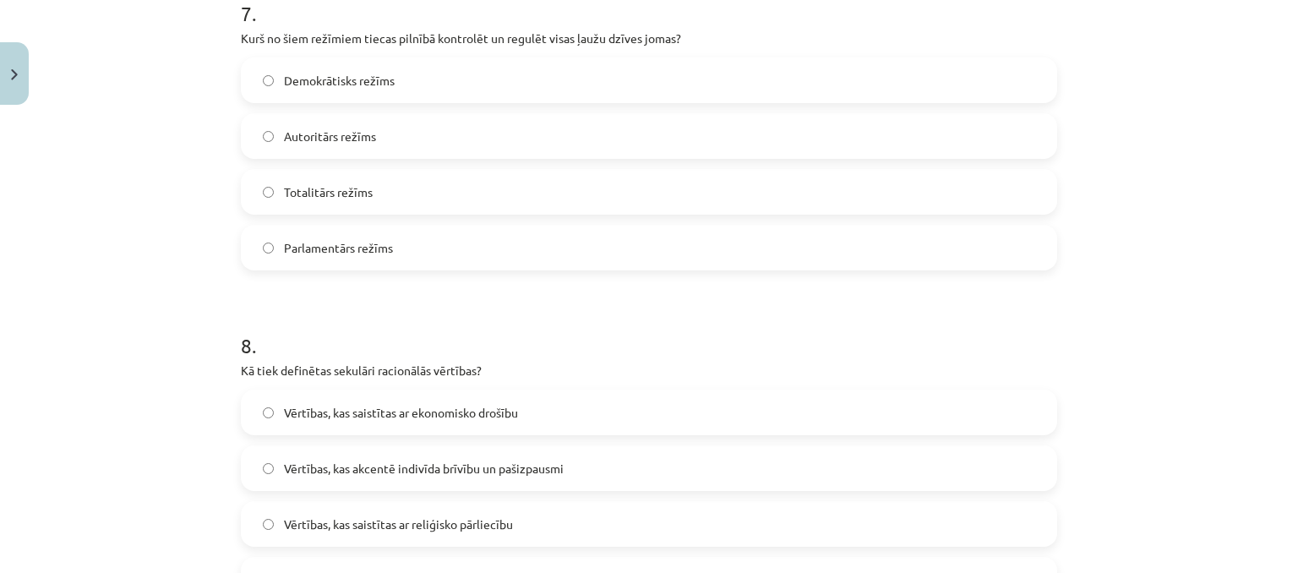
scroll to position [2401, 0]
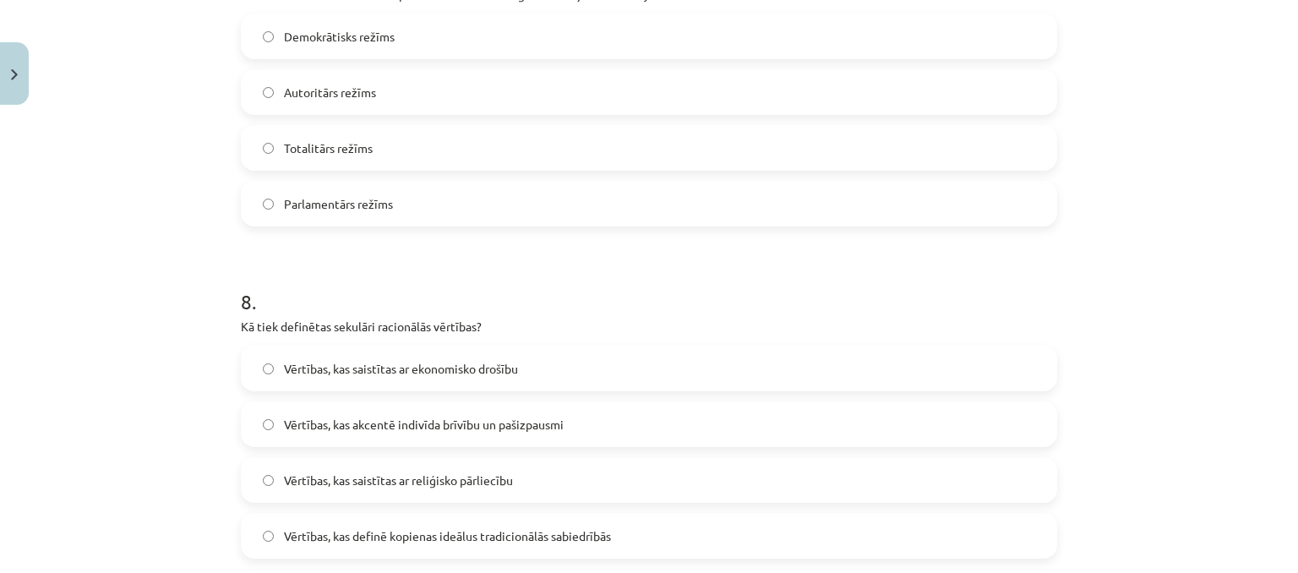
click at [365, 158] on label "Totalitārs režīms" at bounding box center [649, 148] width 813 height 42
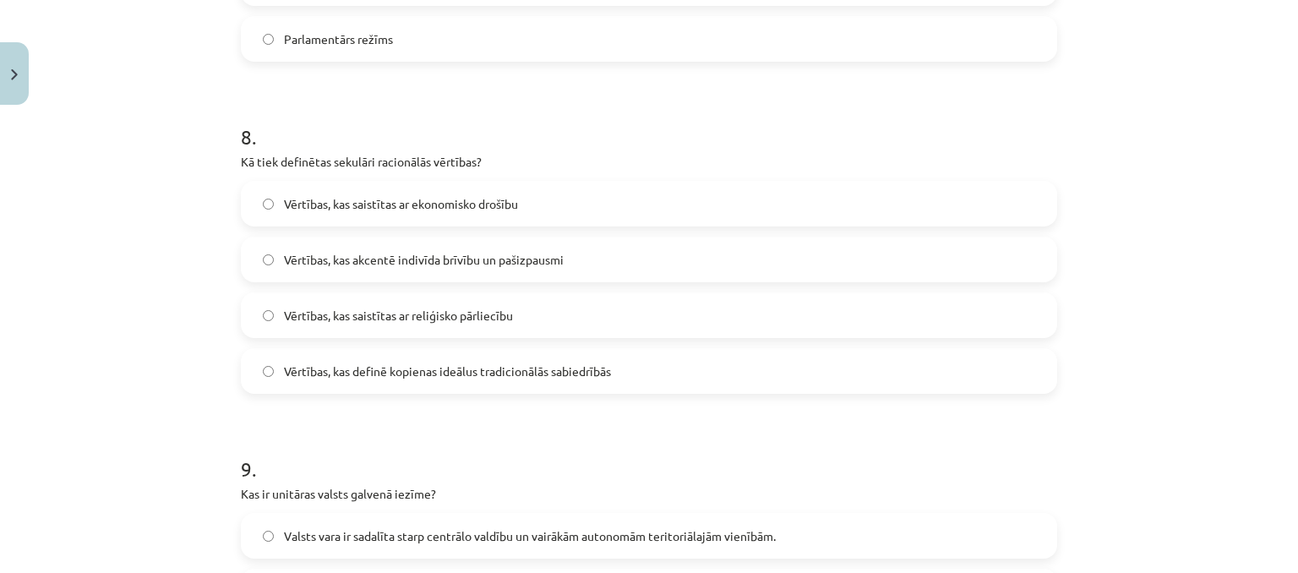
scroll to position [2570, 0]
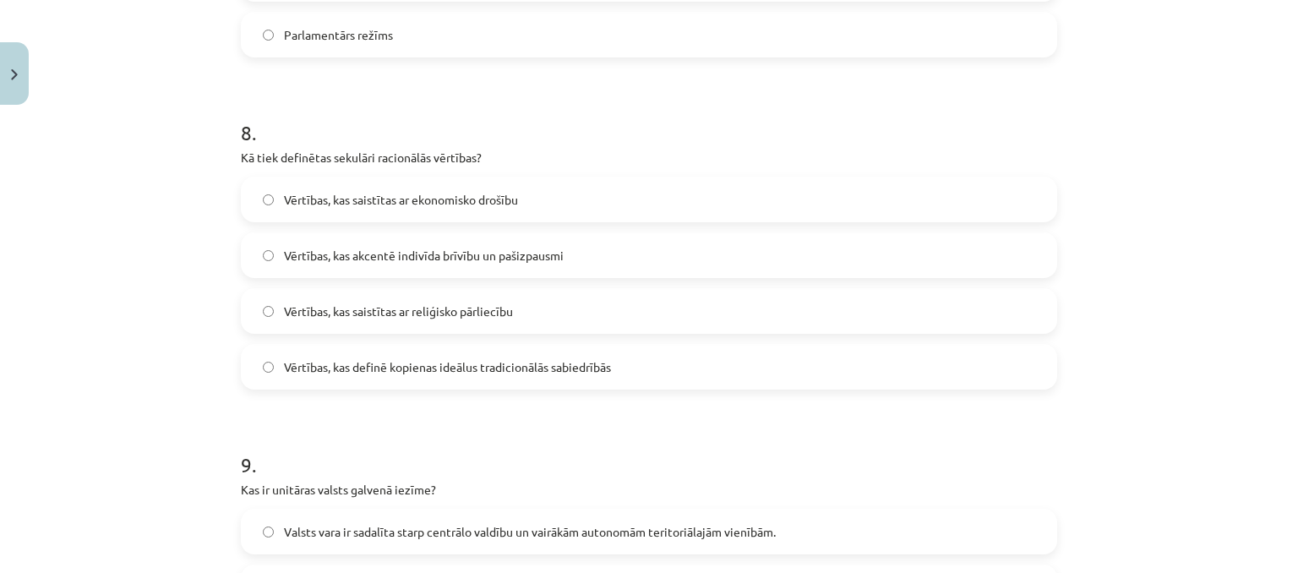
click at [561, 359] on span "Vērtības, kas definē kopienas ideālus tradicionālās sabiedrībās" at bounding box center [447, 367] width 327 height 18
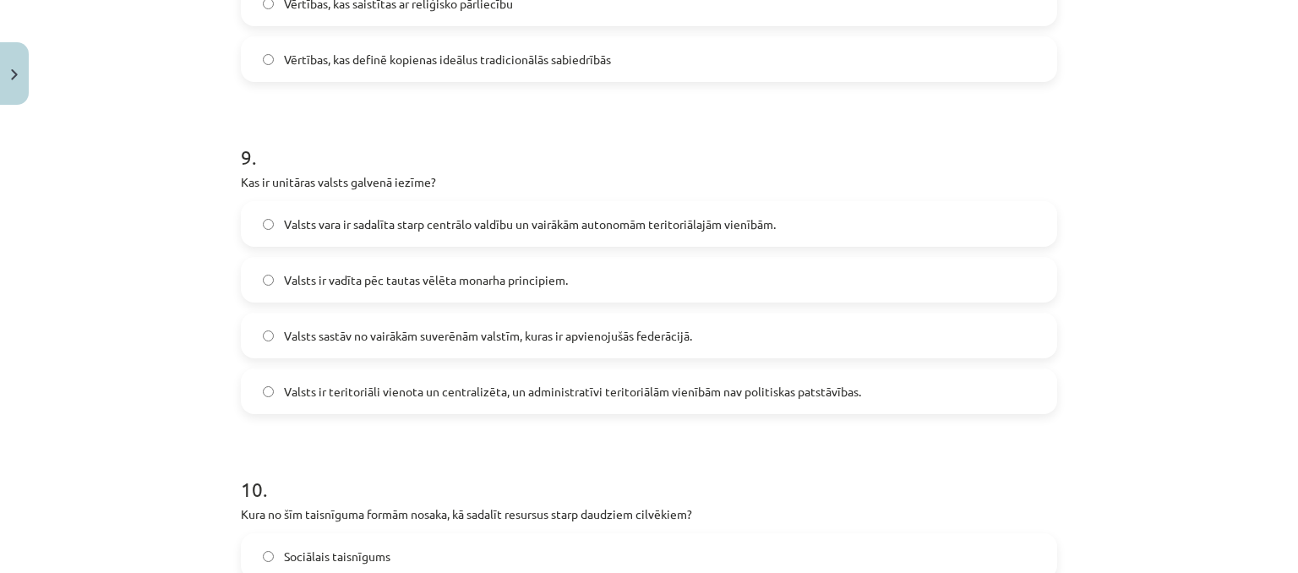
scroll to position [2908, 0]
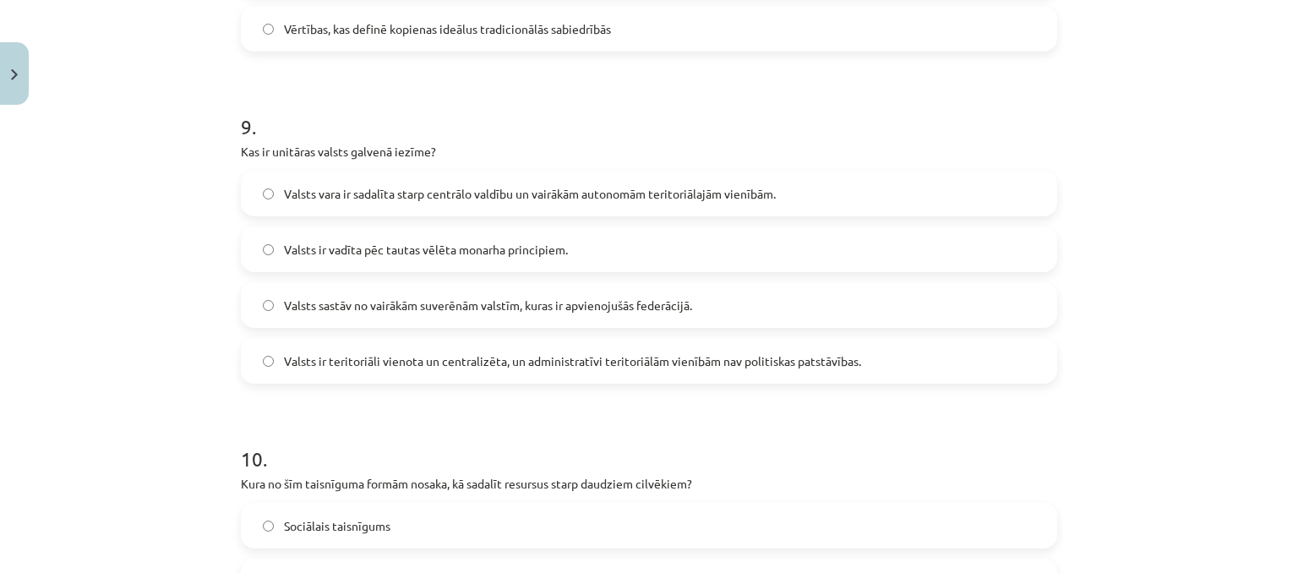
click at [713, 353] on span "Valsts ir teritoriāli vienota un centralizēta, un administratīvi teritoriālām v…" at bounding box center [572, 361] width 577 height 18
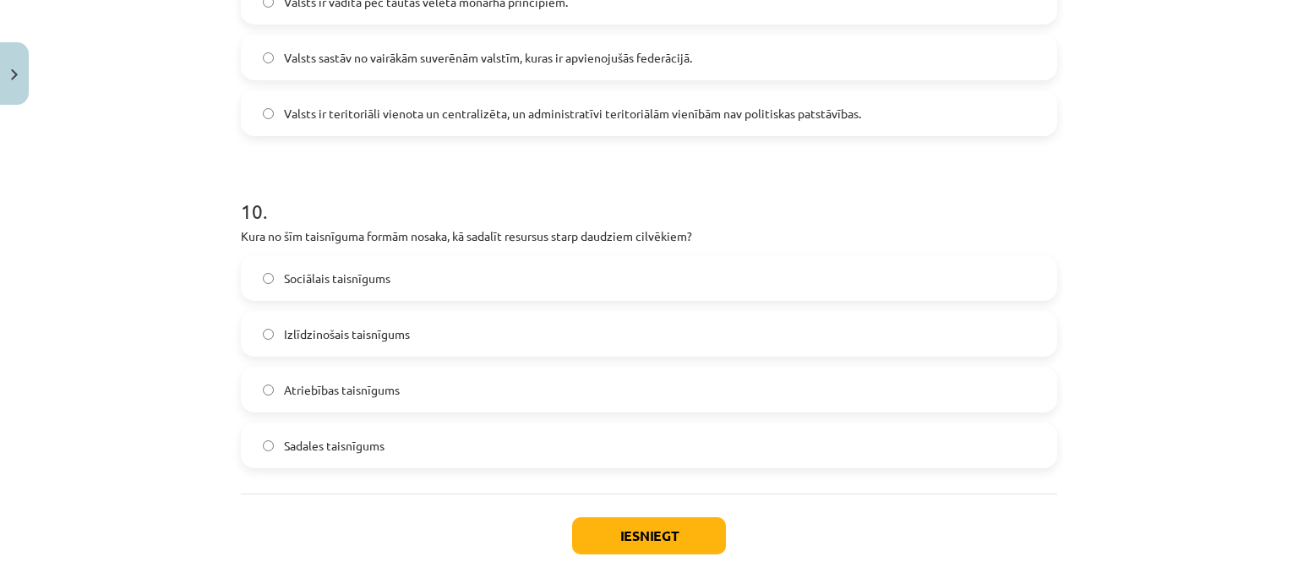
scroll to position [3161, 0]
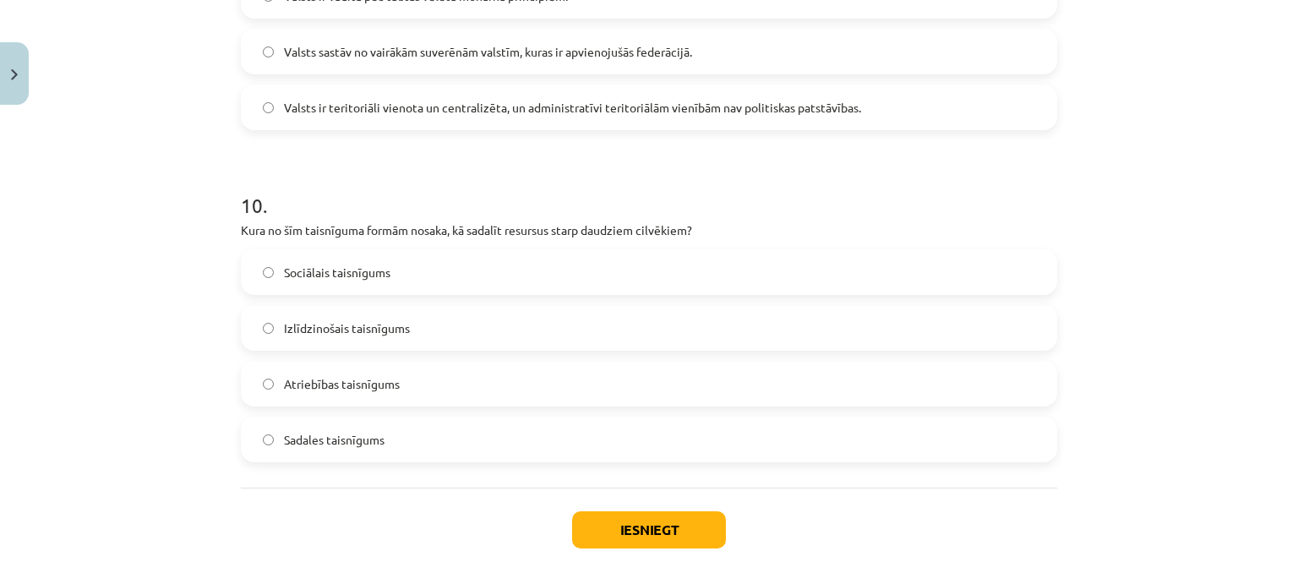
click at [321, 428] on label "Sadales taisnīgums" at bounding box center [649, 439] width 813 height 42
click at [656, 538] on button "Iesniegt" at bounding box center [649, 529] width 154 height 37
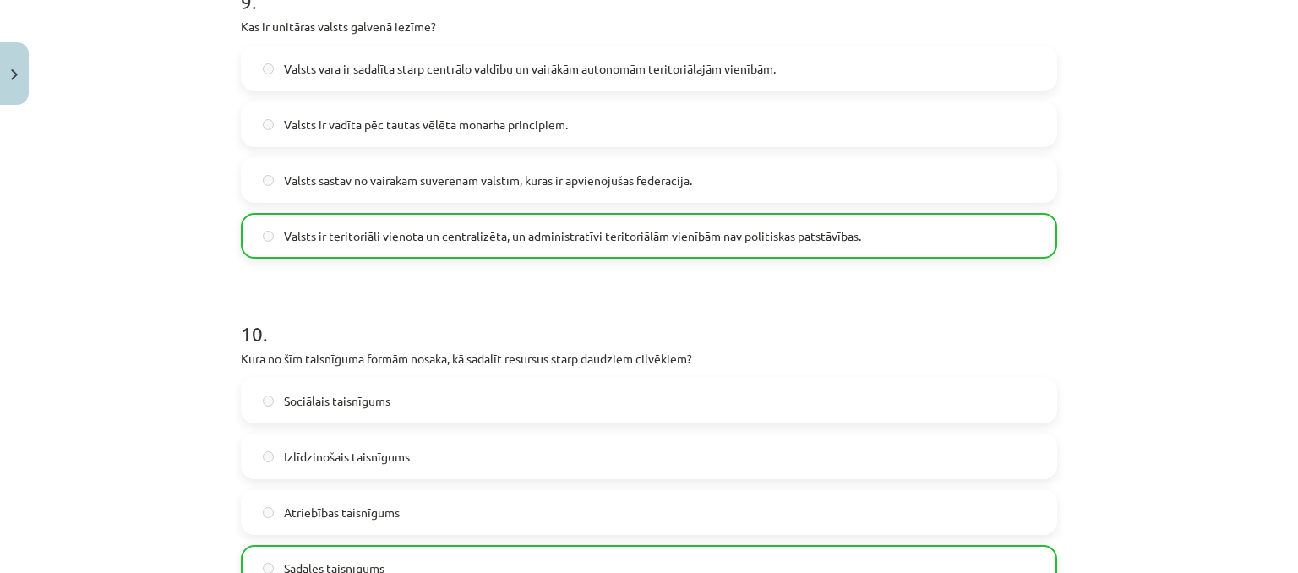
scroll to position [3299, 0]
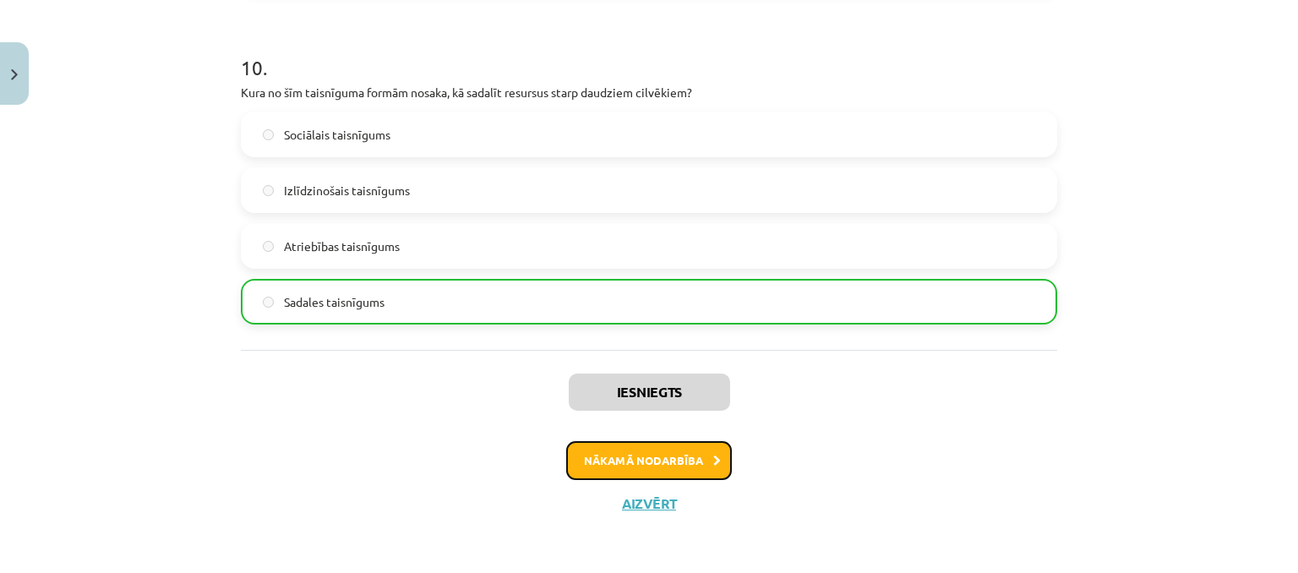
click at [653, 457] on button "Nākamā nodarbība" at bounding box center [649, 460] width 166 height 39
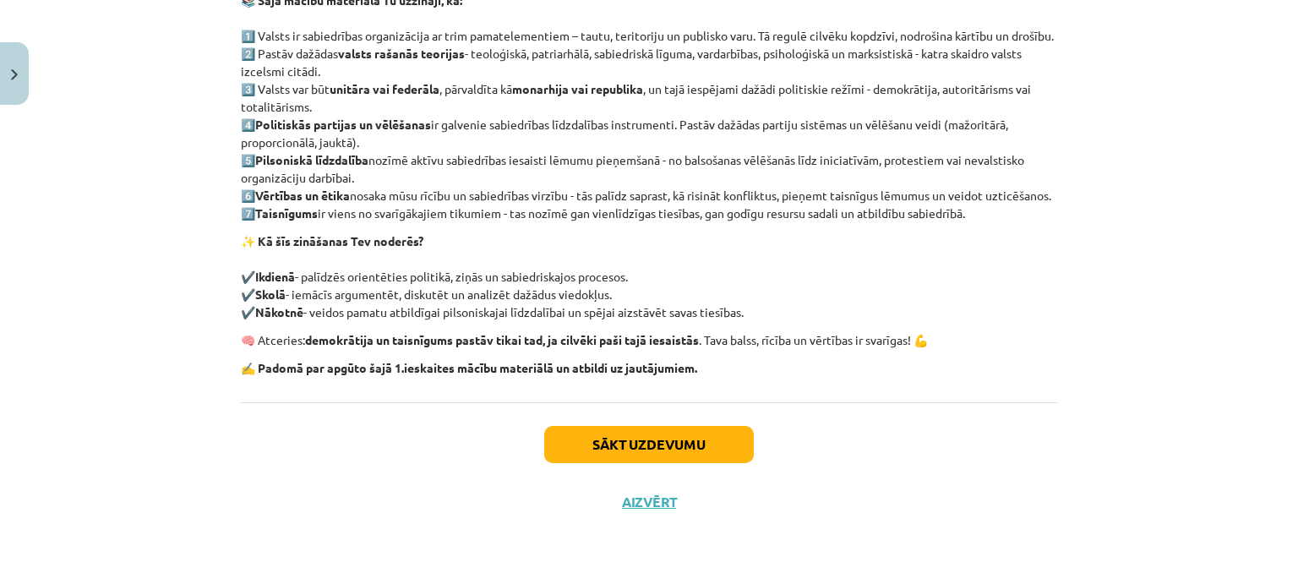
scroll to position [392, 0]
click at [630, 502] on button "Aizvērt" at bounding box center [649, 501] width 64 height 17
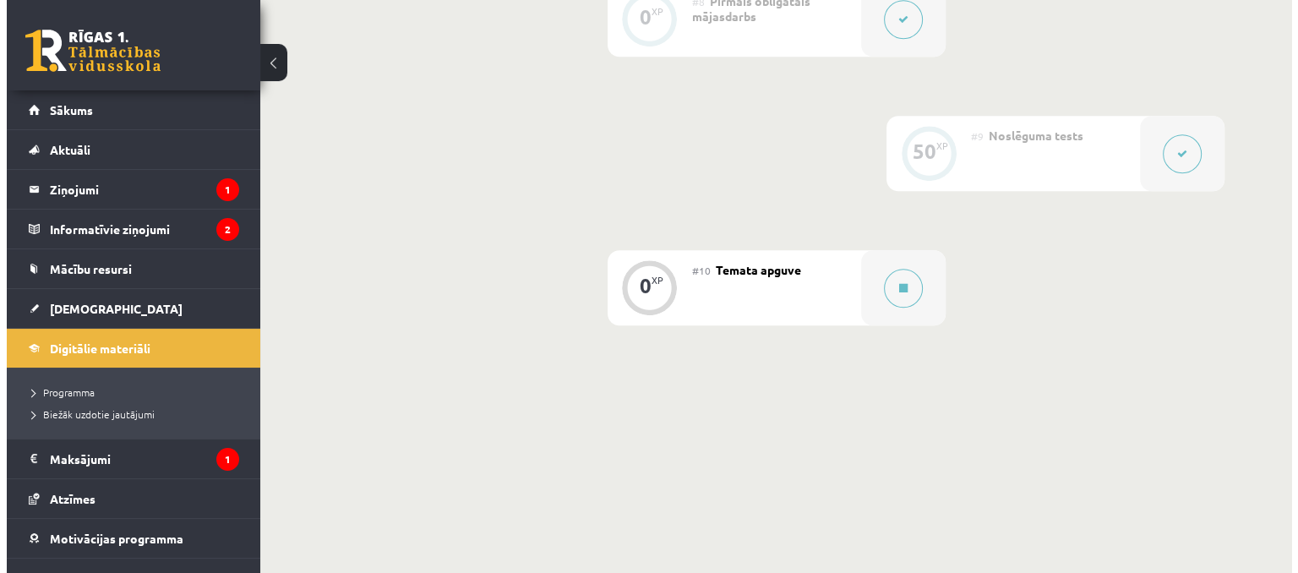
scroll to position [1436, 0]
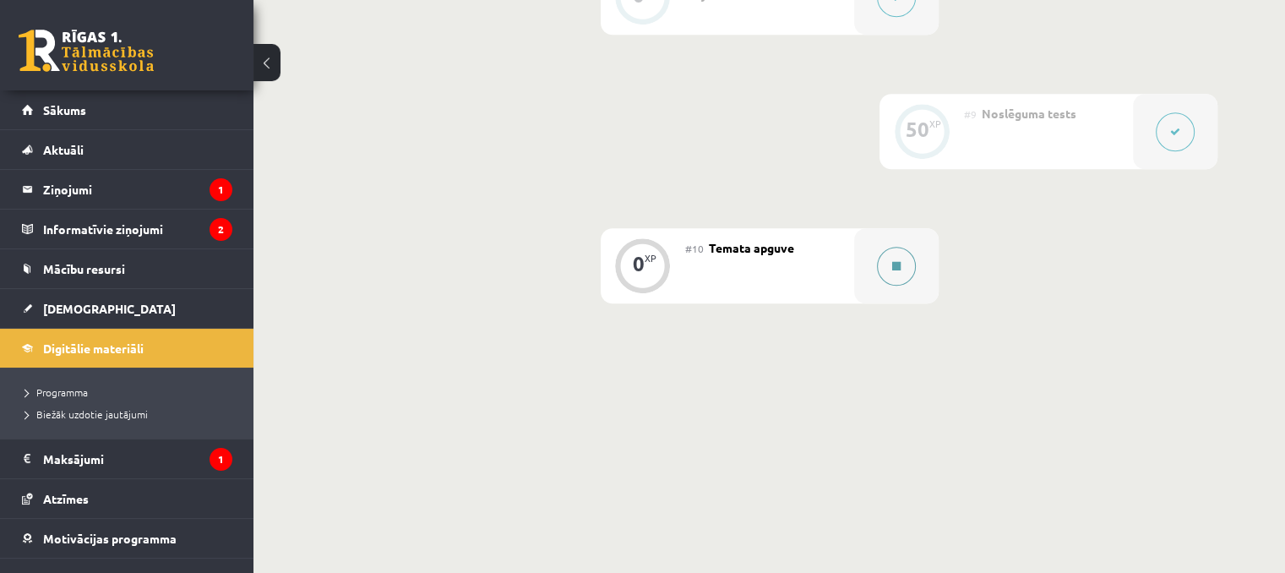
click at [888, 274] on button at bounding box center [896, 266] width 39 height 39
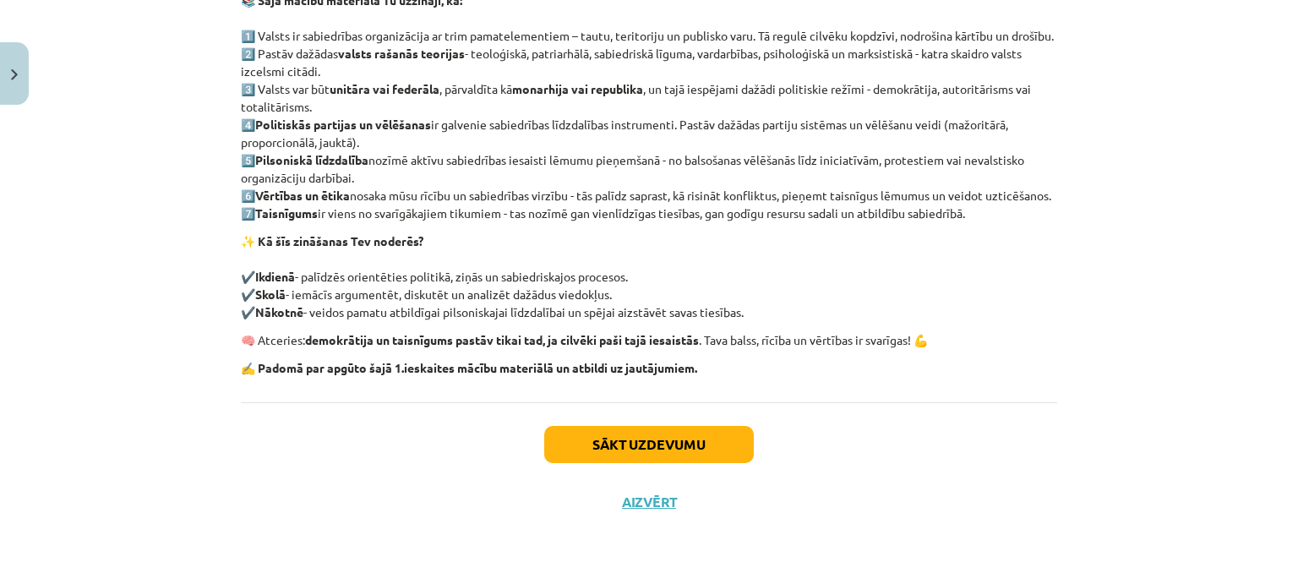
scroll to position [392, 0]
click at [644, 444] on button "Sākt uzdevumu" at bounding box center [649, 444] width 210 height 37
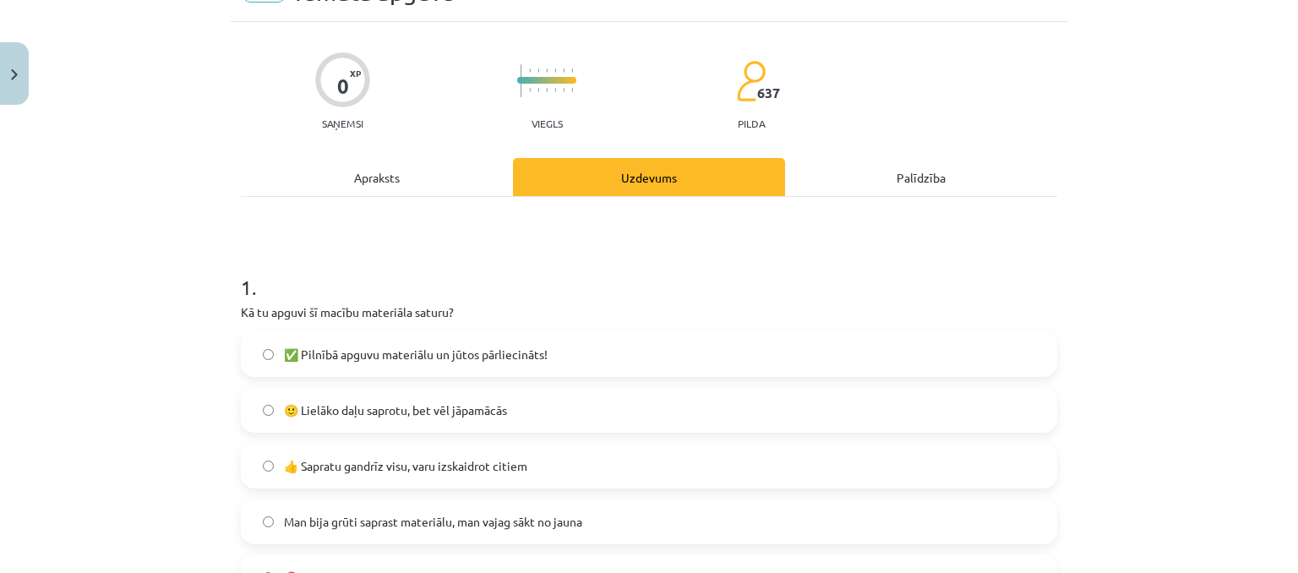
scroll to position [211, 0]
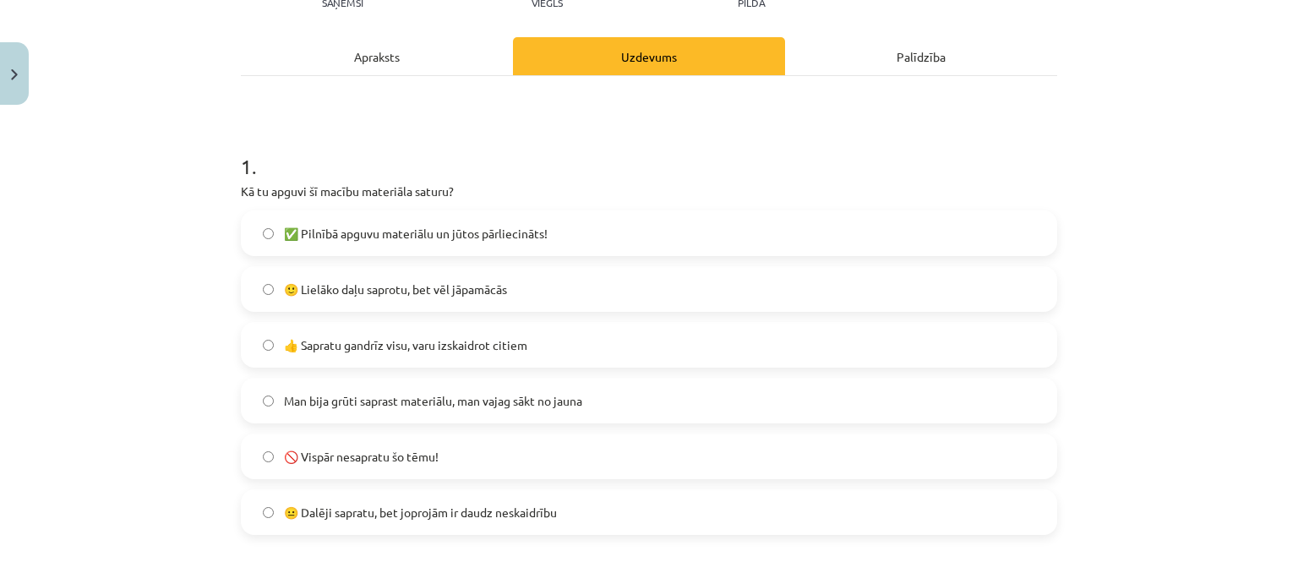
click at [382, 287] on span "🙂 Lielāko daļu saprotu, bet vēl jāpamācās" at bounding box center [395, 290] width 223 height 18
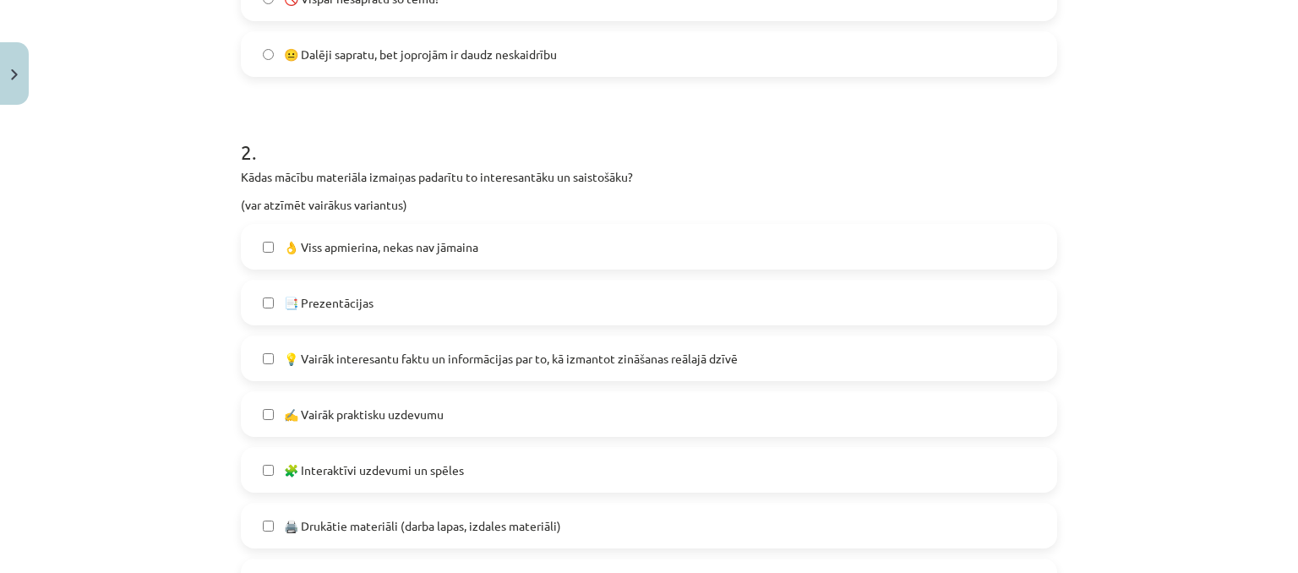
scroll to position [718, 0]
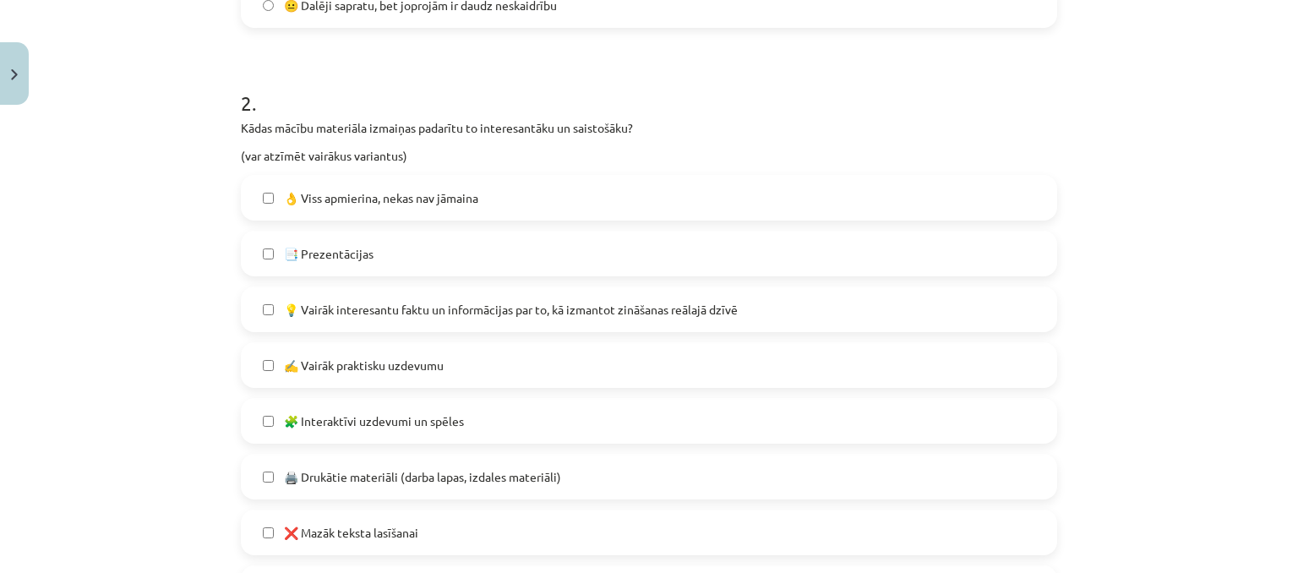
click at [542, 204] on label "👌 Viss apmierina, nekas nav jāmaina" at bounding box center [649, 198] width 813 height 42
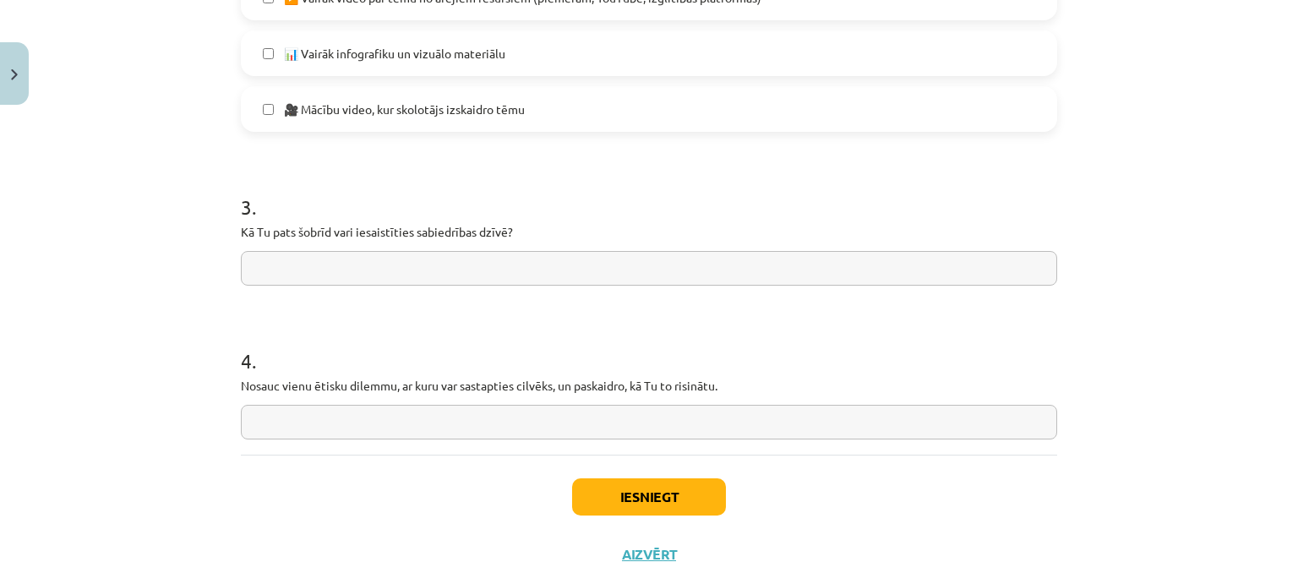
scroll to position [1310, 0]
drag, startPoint x: 240, startPoint y: 236, endPoint x: 289, endPoint y: 241, distance: 49.3
click at [289, 241] on div "3 . Kā Tu pats šobrīd vari iesaistīties sabiedrības dzīvē?" at bounding box center [649, 225] width 816 height 120
click at [220, 237] on div "Mācību tēma: Sociālo zinātņu ii - 12. klases 1. ieskaites mācību materiāls #10 …" at bounding box center [649, 286] width 1298 height 573
drag, startPoint x: 252, startPoint y: 234, endPoint x: 528, endPoint y: 227, distance: 276.4
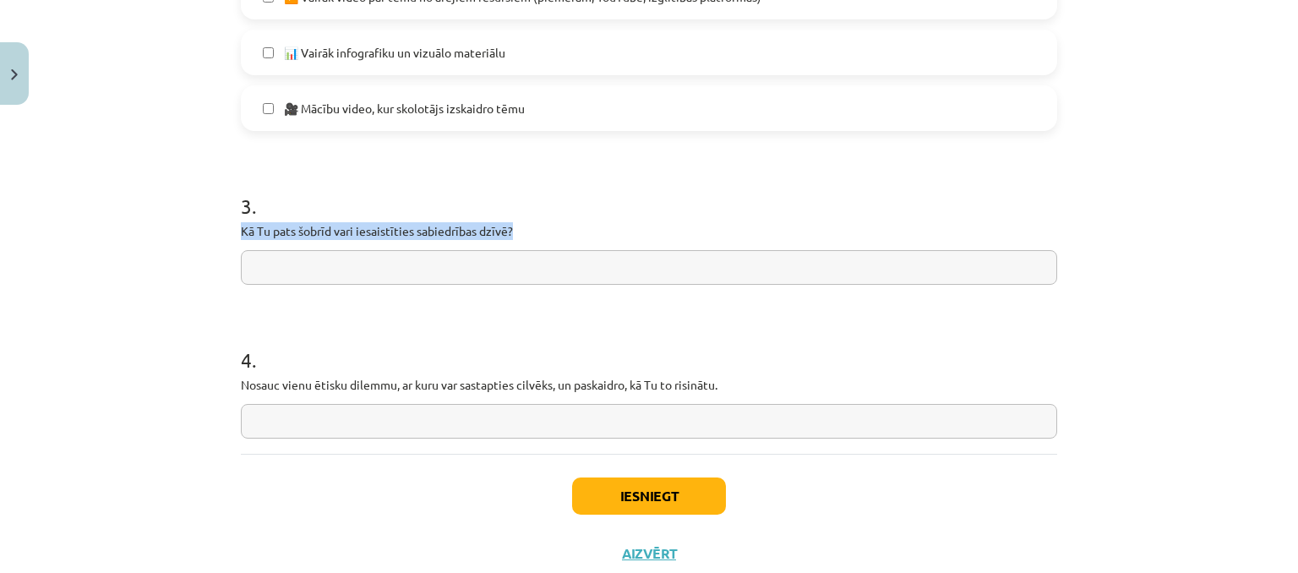
click at [528, 227] on p "Kā Tu pats šobrīd vari iesaistīties sabiedrības dzīvē?" at bounding box center [649, 231] width 816 height 18
copy p "Kā Tu pats šobrīd vari iesaistīties sabiedrības dzīvē?"
click at [571, 207] on h1 "3 ." at bounding box center [649, 191] width 816 height 52
click at [352, 270] on input "text" at bounding box center [649, 267] width 816 height 35
paste input "**********"
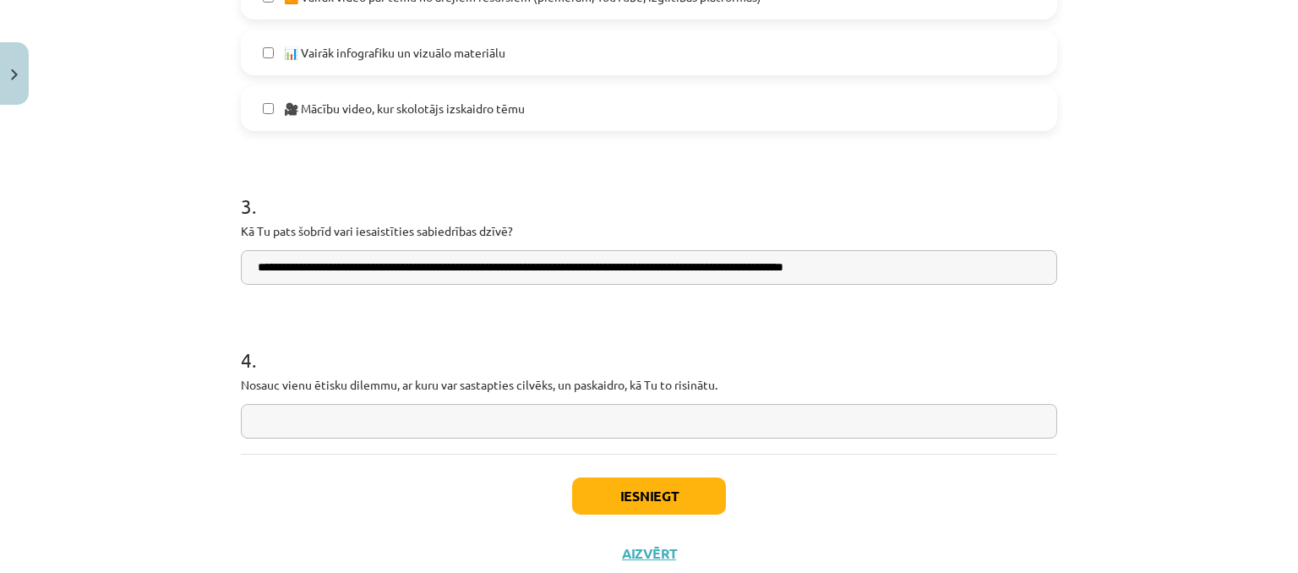
click at [598, 269] on input "**********" at bounding box center [649, 267] width 816 height 35
click at [757, 268] on input "**********" at bounding box center [649, 267] width 816 height 35
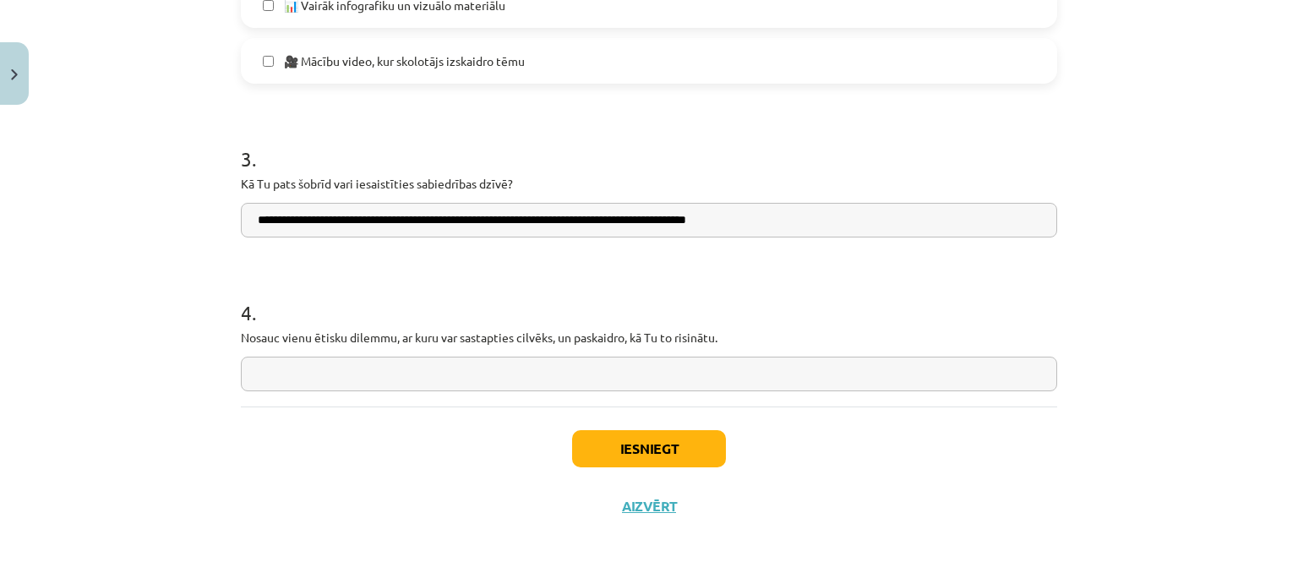
scroll to position [1361, 0]
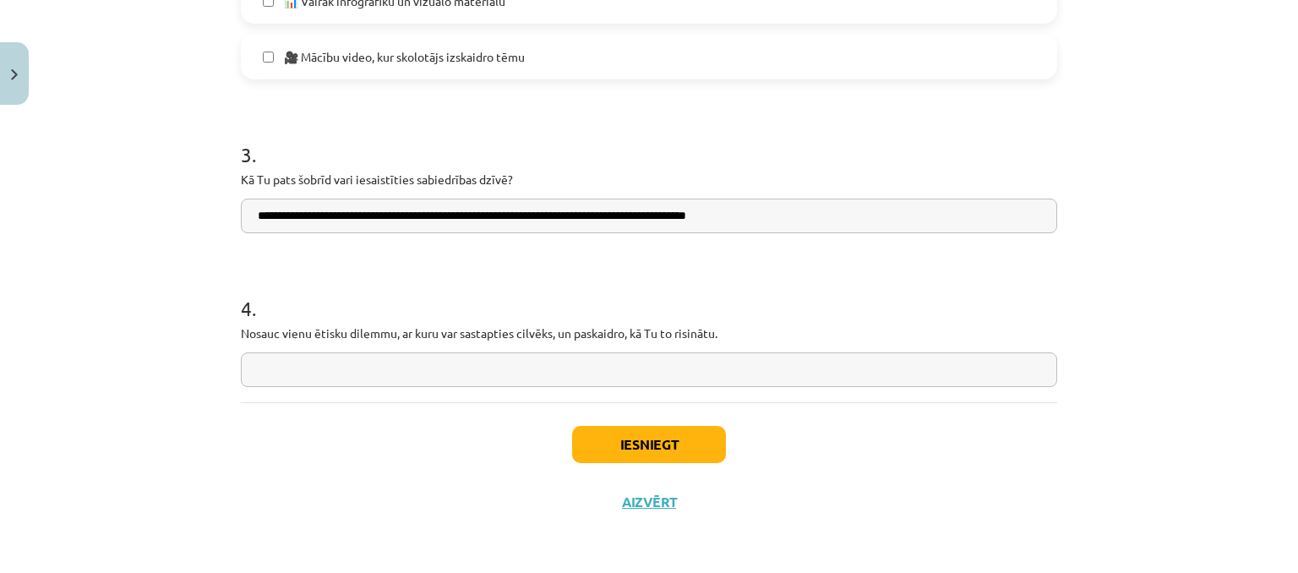
type input "**********"
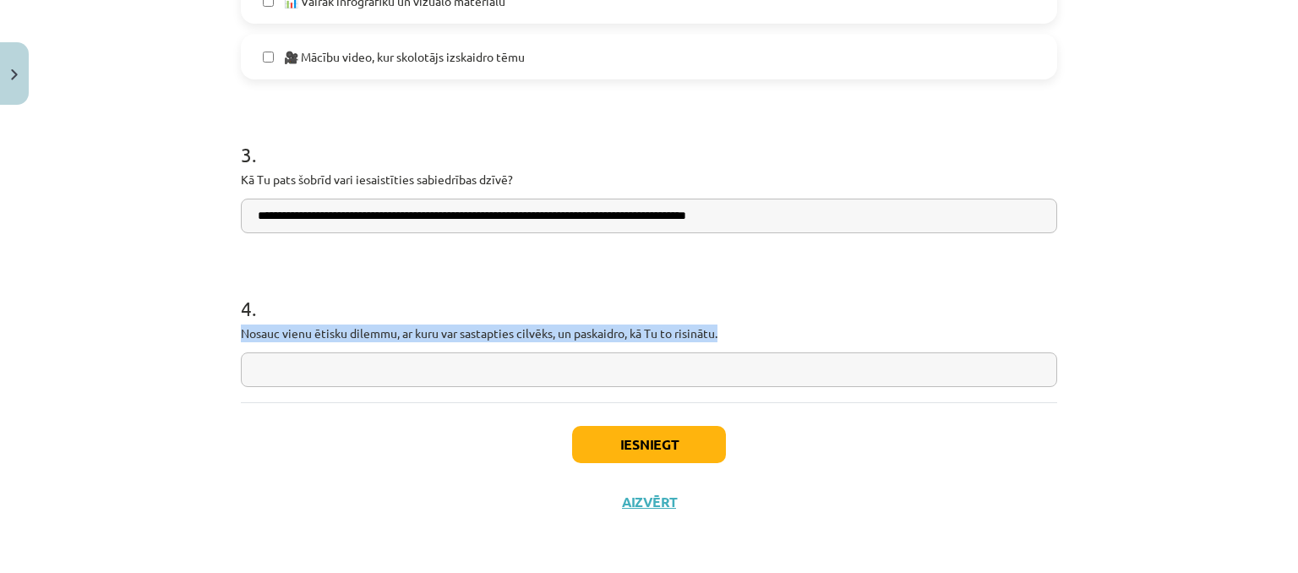
drag, startPoint x: 234, startPoint y: 338, endPoint x: 739, endPoint y: 335, distance: 505.3
click at [739, 335] on p "Nosauc vienu ētisku dilemmu, ar kuru var sastapties cilvēks, un paskaidro, kā T…" at bounding box center [649, 333] width 816 height 18
copy p "Nosauc vienu ētisku dilemmu, ar kuru var sastapties cilvēks, un paskaidro, kā T…"
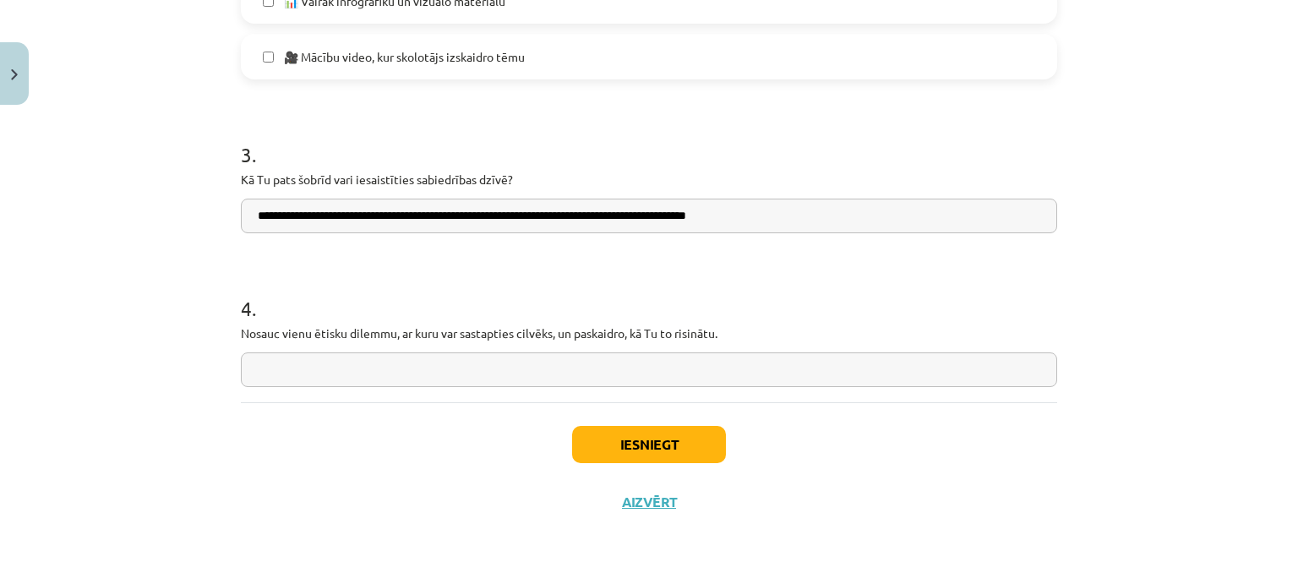
click at [666, 282] on h1 "4 ." at bounding box center [649, 293] width 816 height 52
click at [404, 378] on input "text" at bounding box center [649, 369] width 816 height 35
paste input "**********"
drag, startPoint x: 234, startPoint y: 376, endPoint x: 261, endPoint y: 373, distance: 27.2
click at [261, 373] on input "**********" at bounding box center [649, 369] width 816 height 35
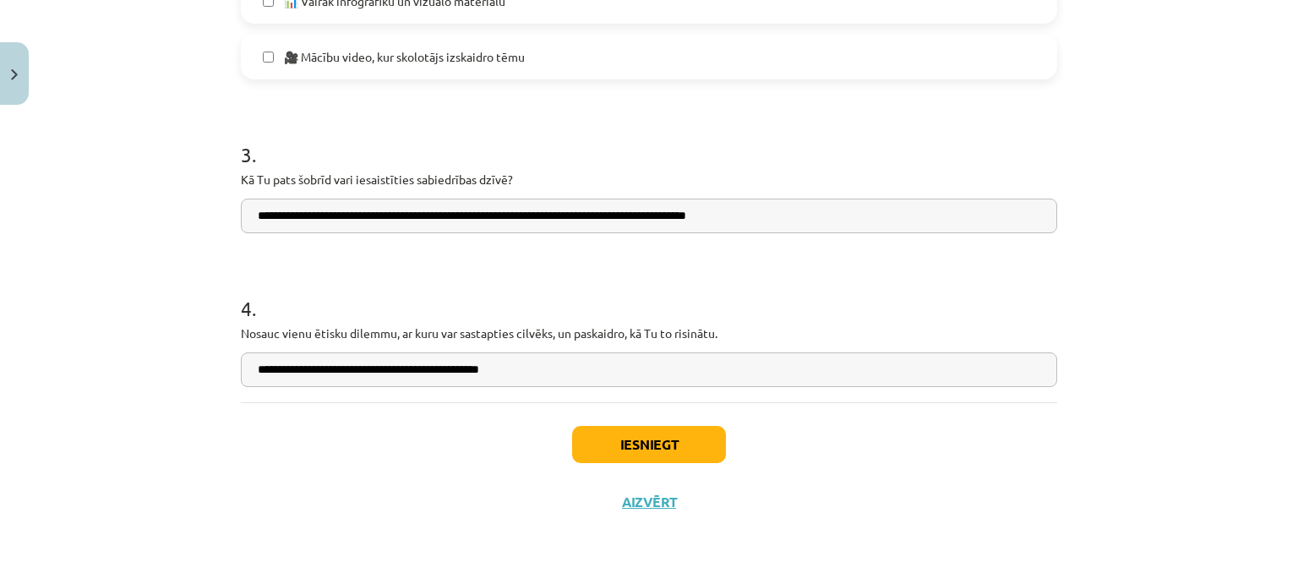
click at [258, 369] on input "**********" at bounding box center [649, 369] width 816 height 35
click at [373, 373] on input "**********" at bounding box center [649, 369] width 816 height 35
type input "**********"
click at [521, 373] on input "**********" at bounding box center [649, 369] width 816 height 35
drag, startPoint x: 510, startPoint y: 373, endPoint x: 237, endPoint y: 385, distance: 272.4
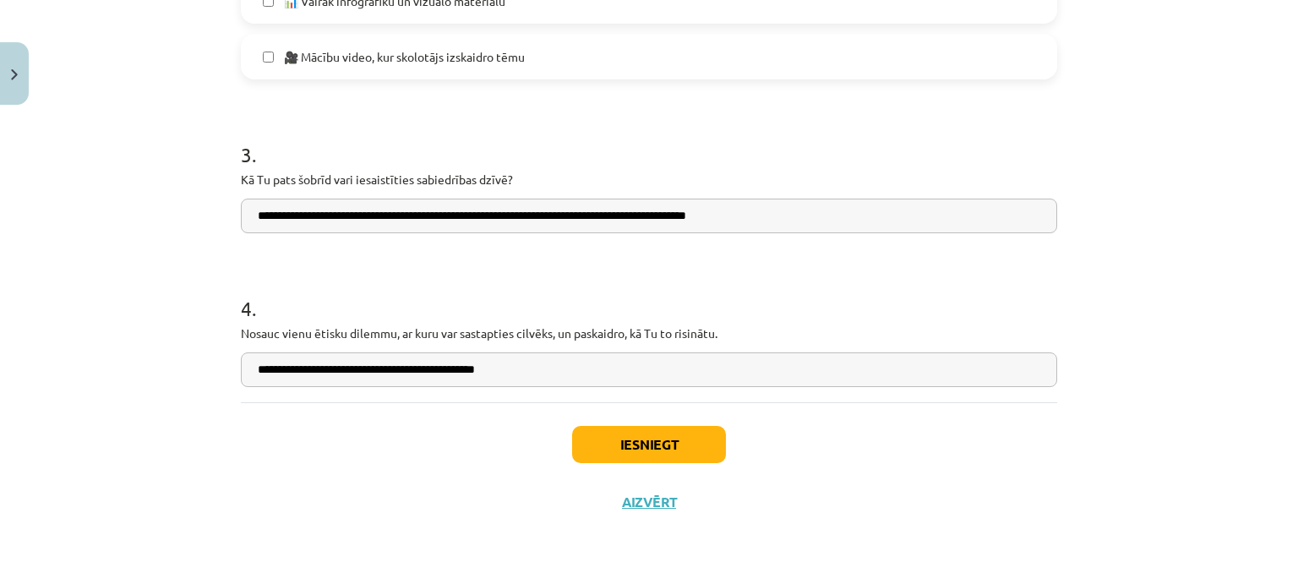
click at [241, 385] on input "**********" at bounding box center [649, 369] width 816 height 35
paste input "**********"
click at [257, 373] on input "**********" at bounding box center [649, 369] width 816 height 35
click at [690, 373] on input "**********" at bounding box center [649, 369] width 816 height 35
paste input "**********"
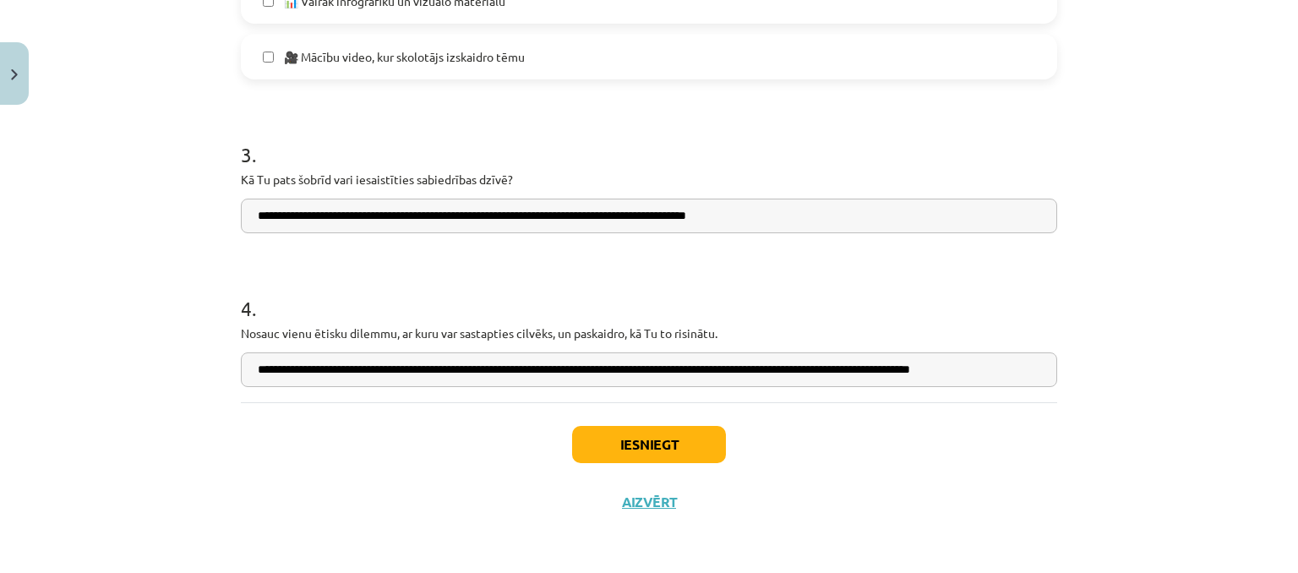
click at [899, 369] on input "**********" at bounding box center [649, 369] width 816 height 35
click at [984, 366] on input "**********" at bounding box center [649, 369] width 816 height 35
click at [886, 368] on input "**********" at bounding box center [649, 369] width 816 height 35
click at [978, 366] on input "**********" at bounding box center [649, 369] width 816 height 35
type input "**********"
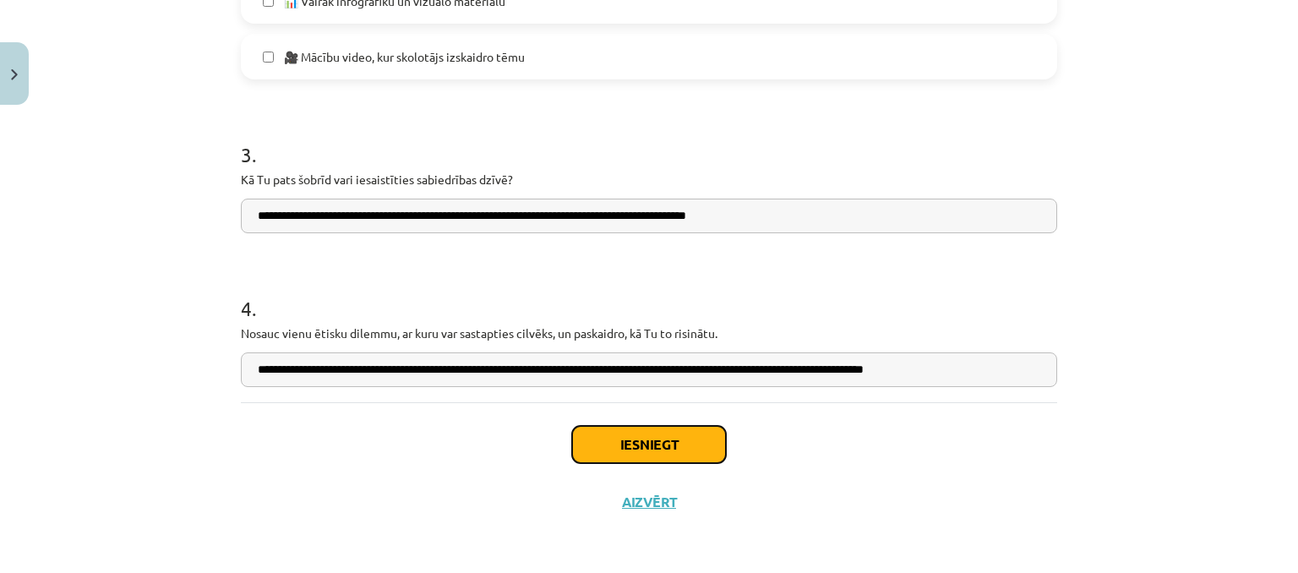
click at [666, 444] on button "Iesniegt" at bounding box center [649, 444] width 154 height 37
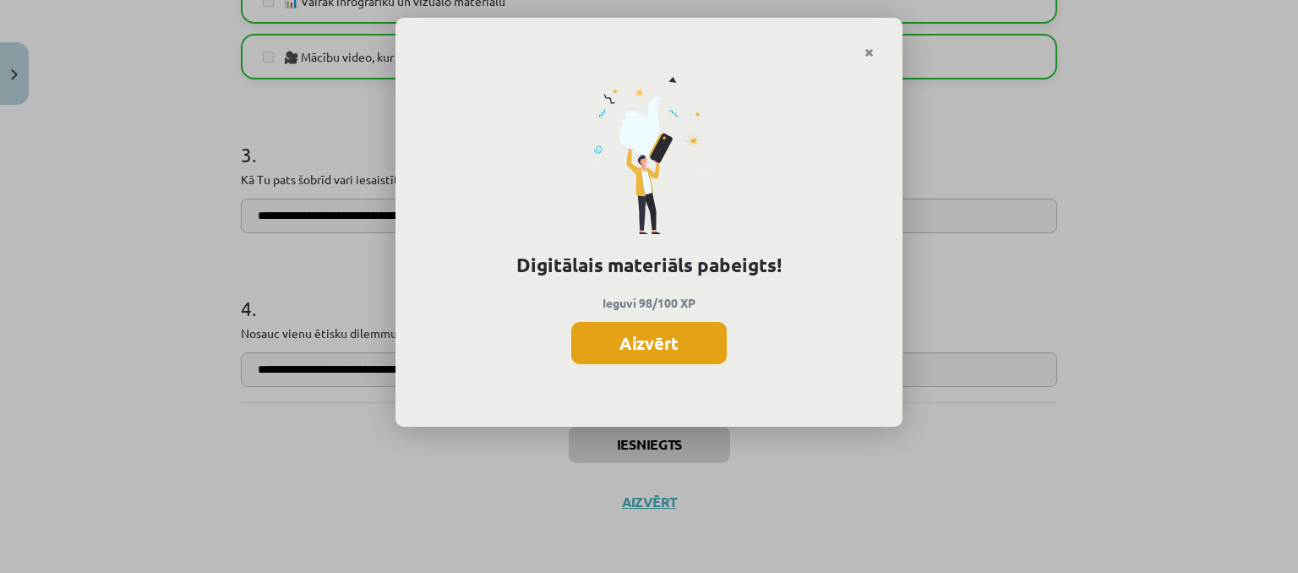
click at [625, 339] on button "Aizvērt" at bounding box center [648, 343] width 155 height 42
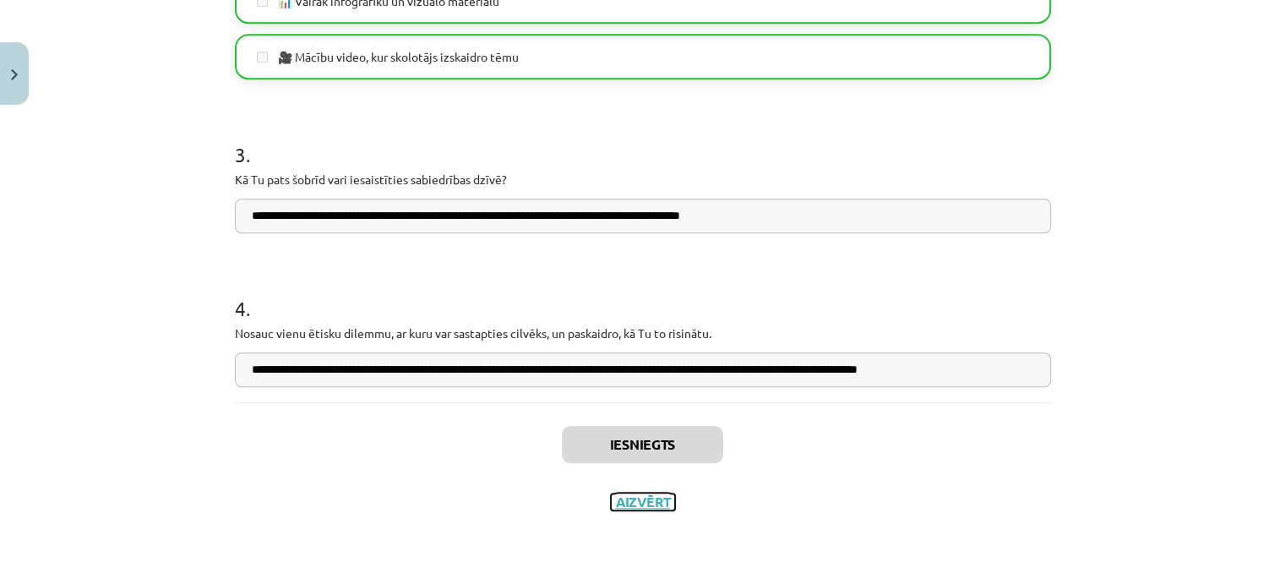
click at [635, 503] on button "Aizvērt" at bounding box center [643, 501] width 64 height 17
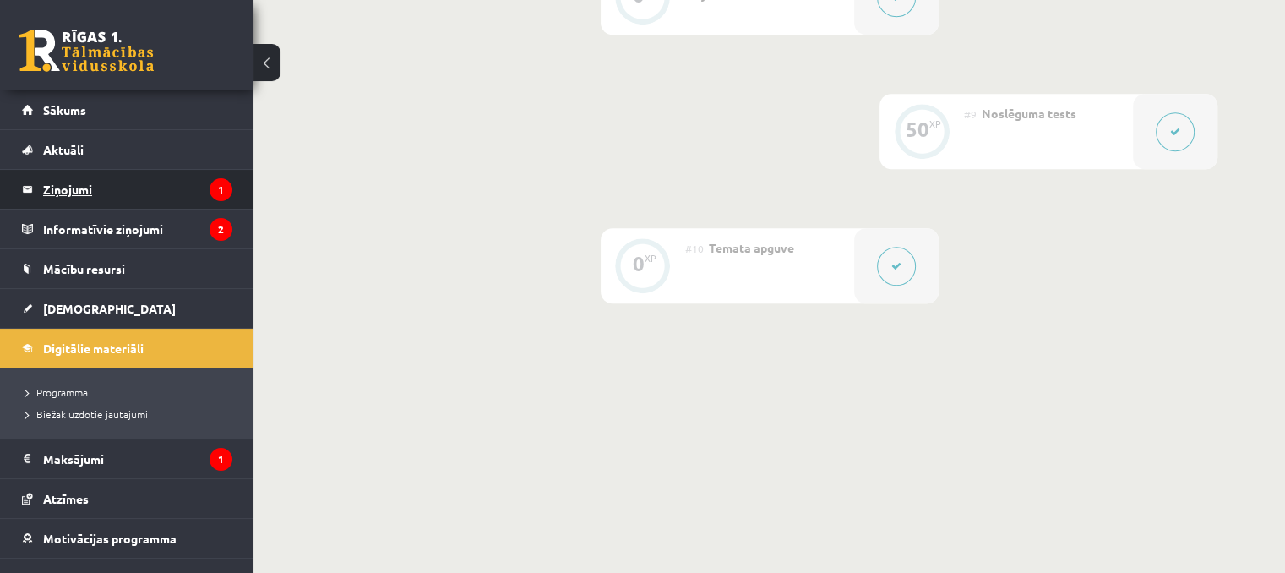
click at [88, 191] on legend "Ziņojumi 1" at bounding box center [137, 189] width 189 height 39
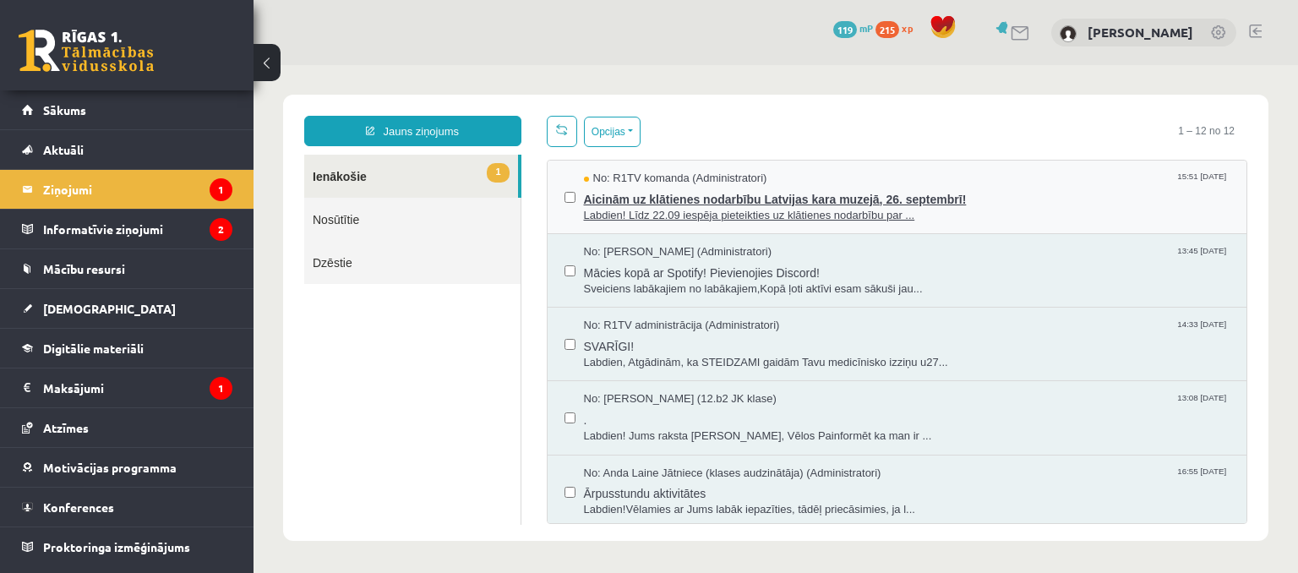
click at [753, 213] on span "Labdien! Līdz 22.09 iespēja pieteikties uz klātienes nodarbību par ..." at bounding box center [907, 216] width 646 height 16
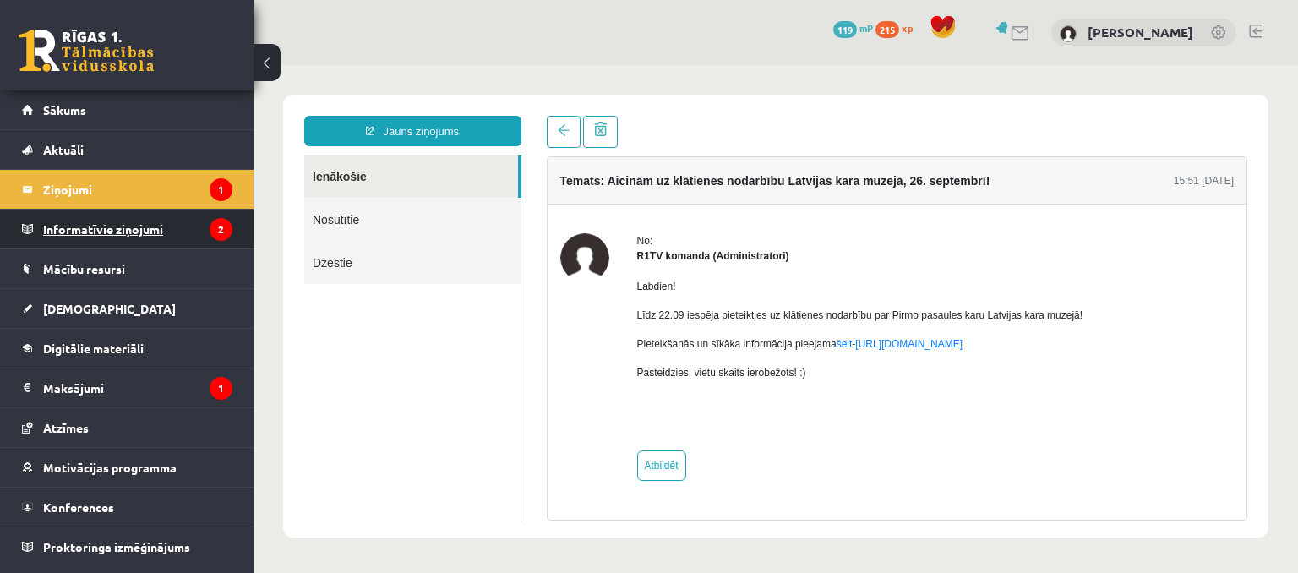
click at [106, 232] on legend "Informatīvie ziņojumi 2" at bounding box center [137, 229] width 189 height 39
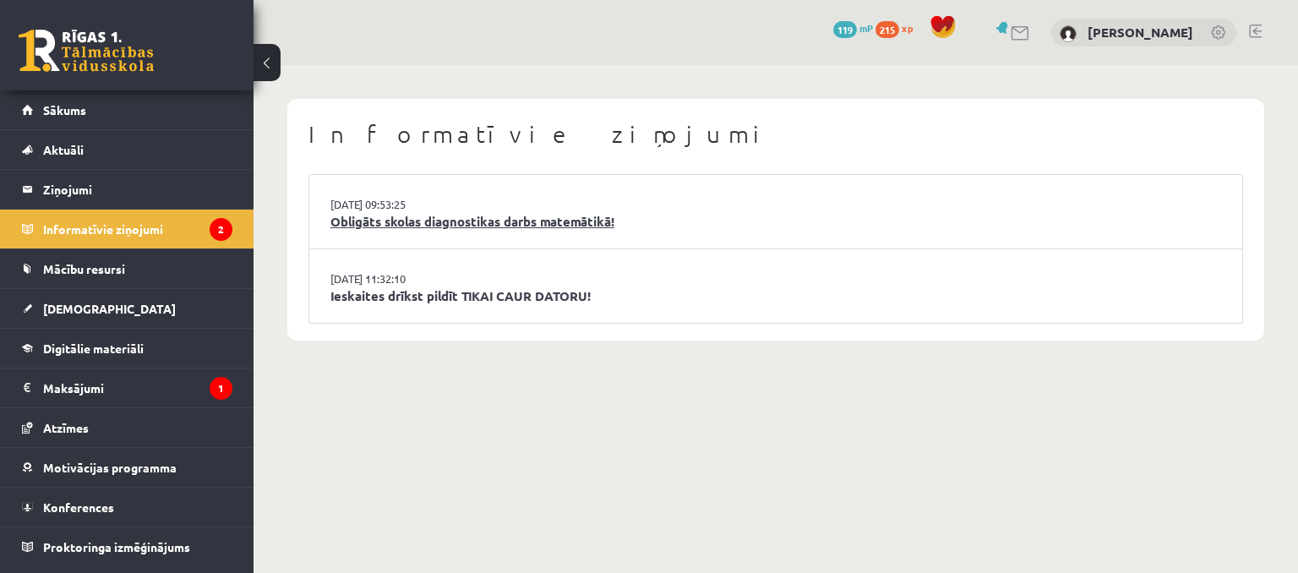
click at [392, 222] on link "Obligāts skolas diagnostikas darbs matemātikā!" at bounding box center [775, 221] width 891 height 19
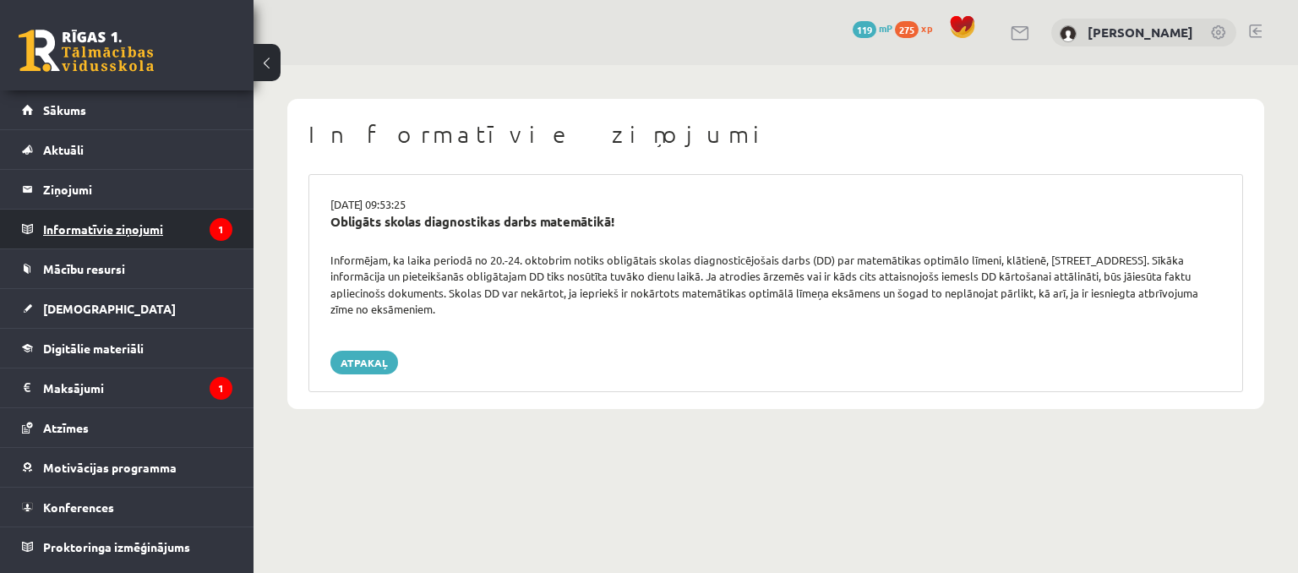
click at [144, 232] on legend "Informatīvie ziņojumi 1" at bounding box center [137, 229] width 189 height 39
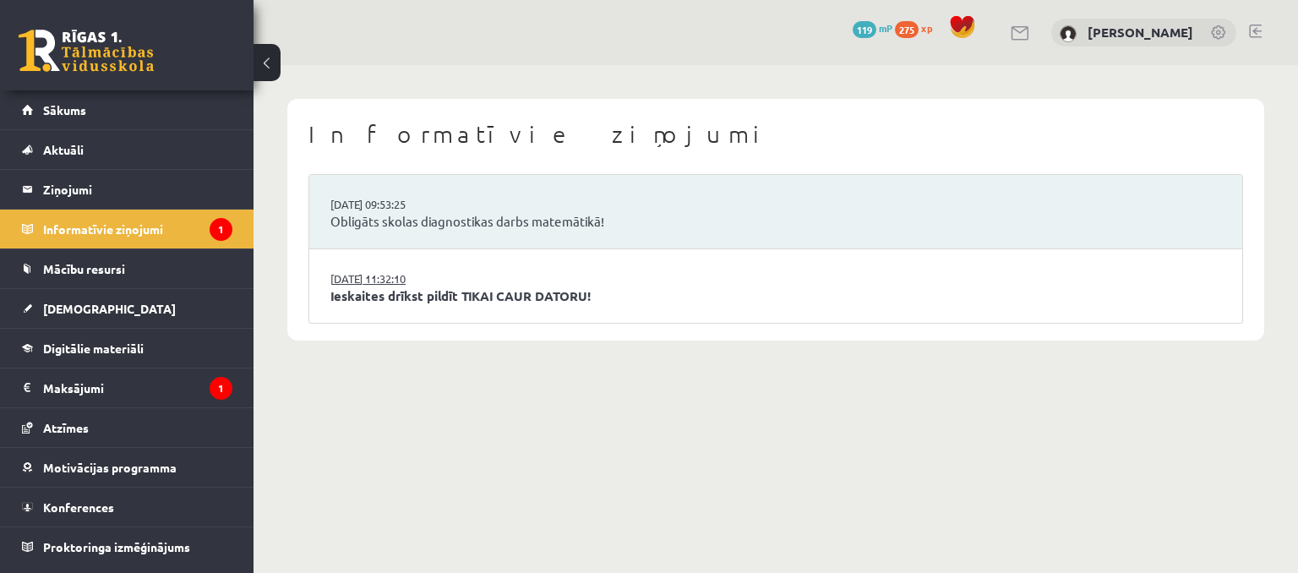
click at [390, 278] on link "[DATE] 11:32:10" at bounding box center [393, 278] width 127 height 17
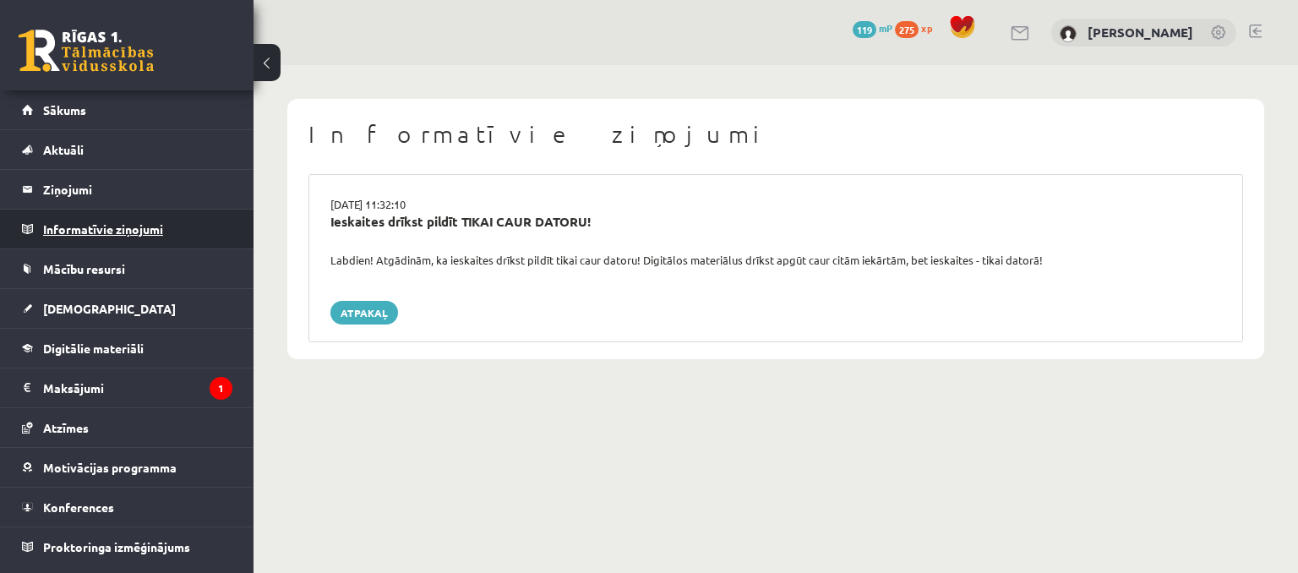
click at [150, 234] on legend "Informatīvie ziņojumi 0" at bounding box center [137, 229] width 189 height 39
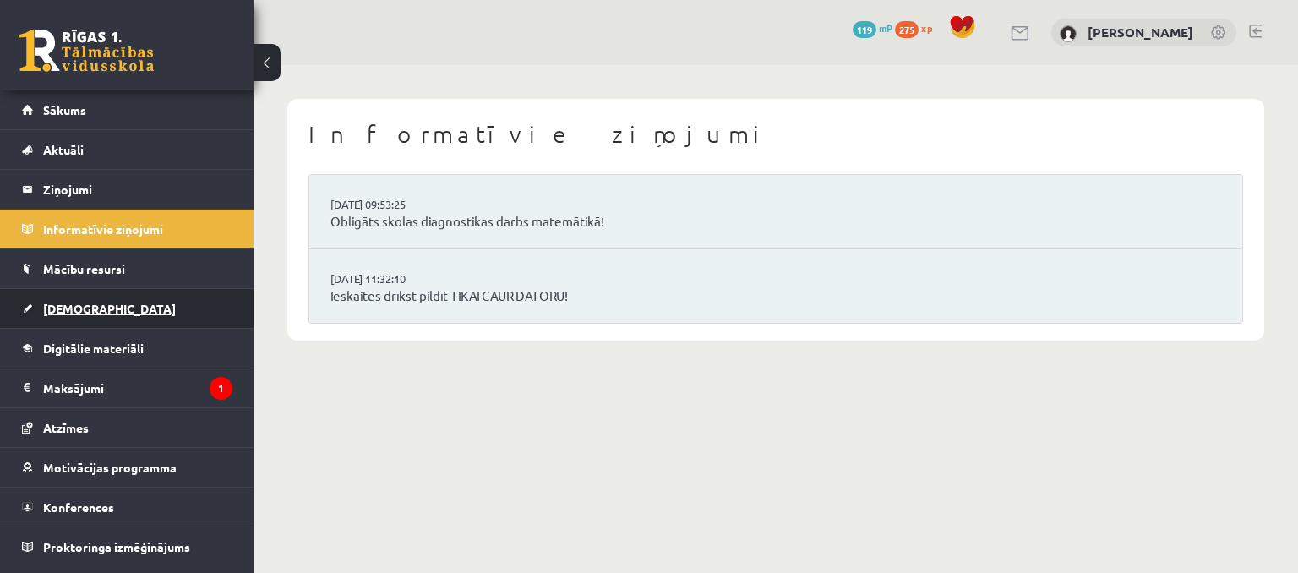
click at [91, 303] on span "[DEMOGRAPHIC_DATA]" at bounding box center [109, 308] width 133 height 15
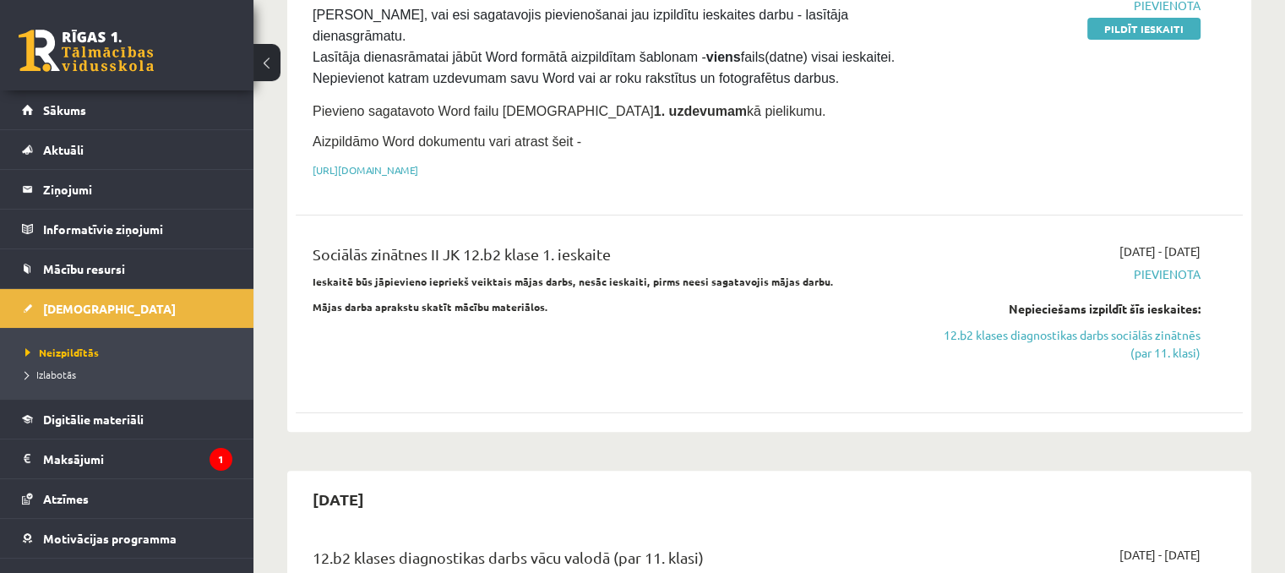
scroll to position [422, 0]
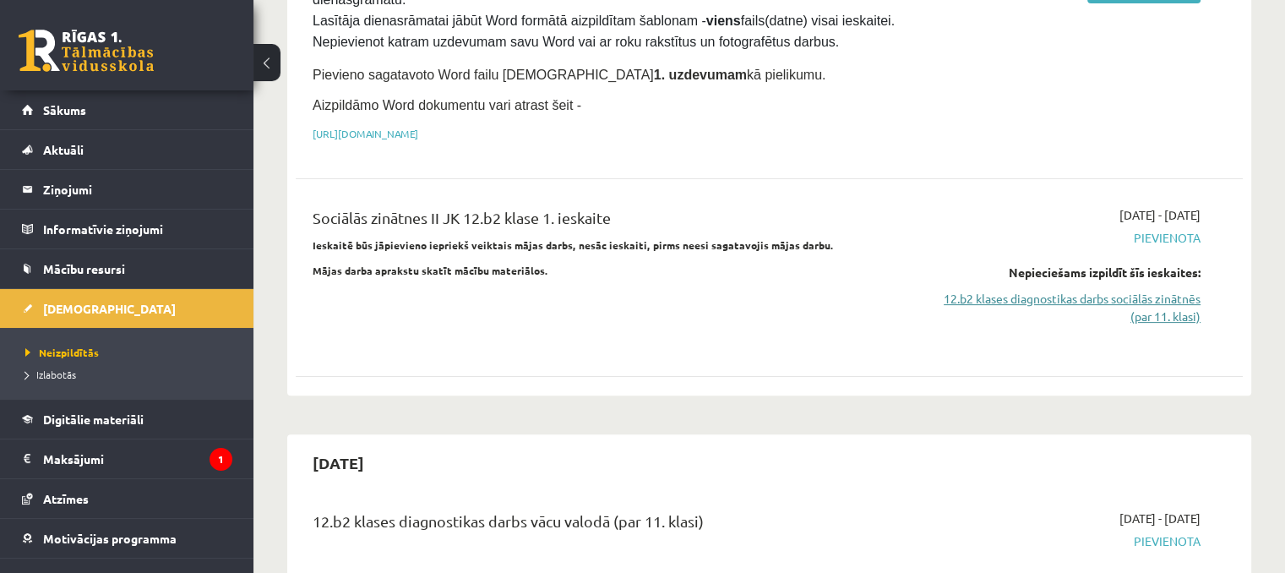
click at [1034, 290] on link "12.b2 klases diagnostikas darbs sociālās zinātnēs (par 11. klasi)" at bounding box center [1061, 307] width 279 height 35
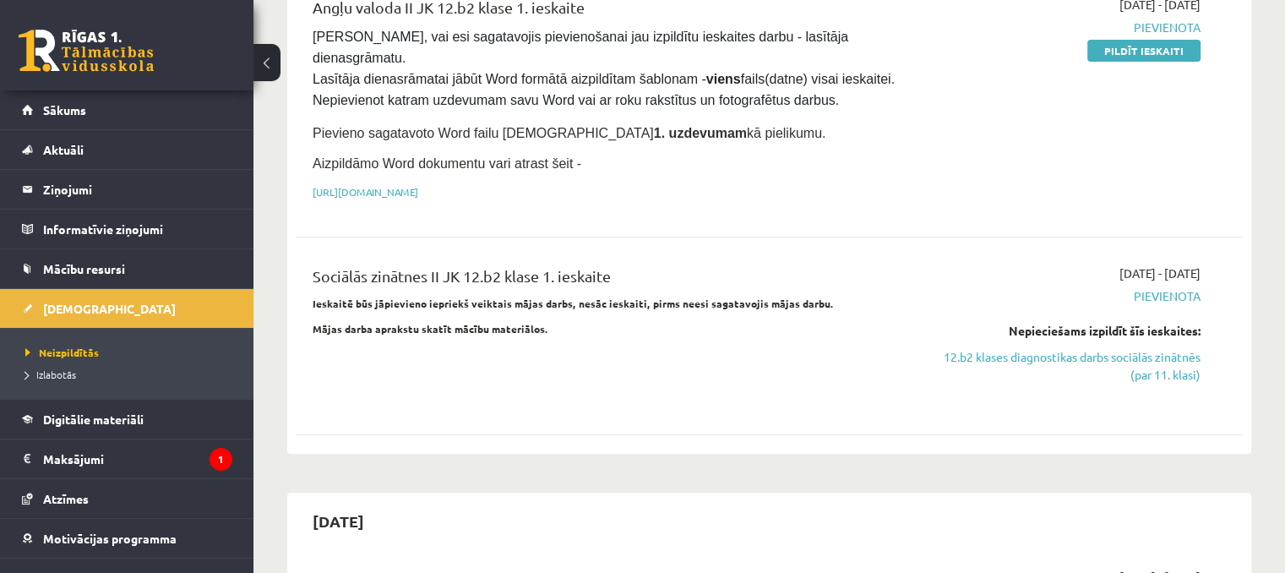
scroll to position [393, 0]
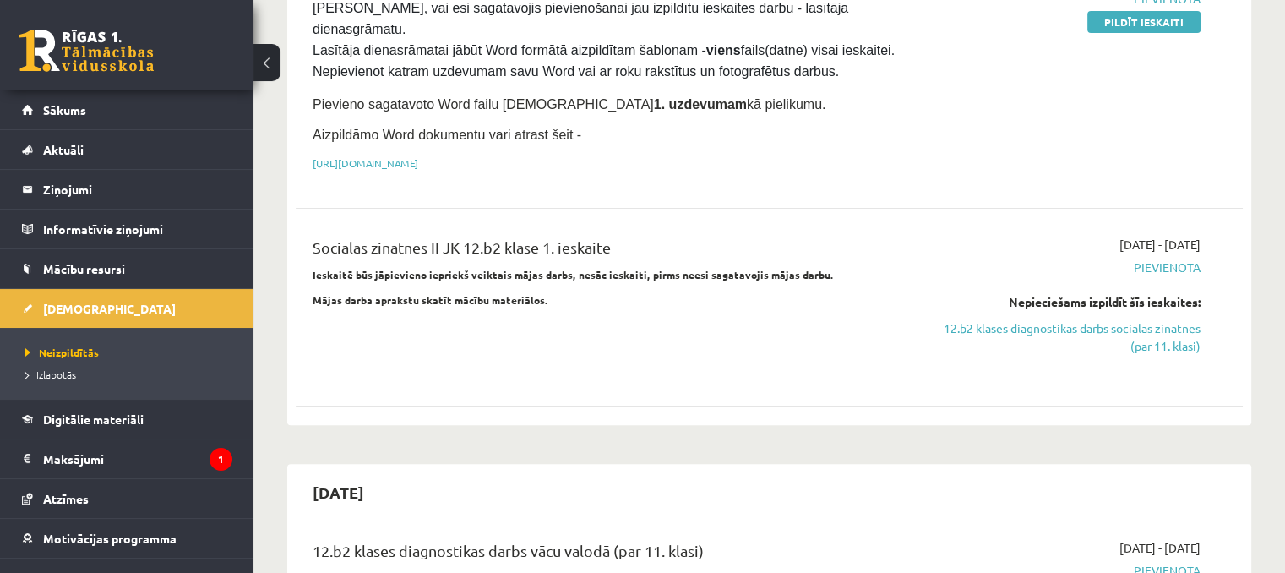
click at [973, 319] on link "12.b2 klases diagnostikas darbs sociālās zinātnēs (par 11. klasi)" at bounding box center [1061, 336] width 279 height 35
click at [1138, 319] on link "12.b2 klases diagnostikas darbs sociālās zinātnēs (par 11. klasi)" at bounding box center [1061, 336] width 279 height 35
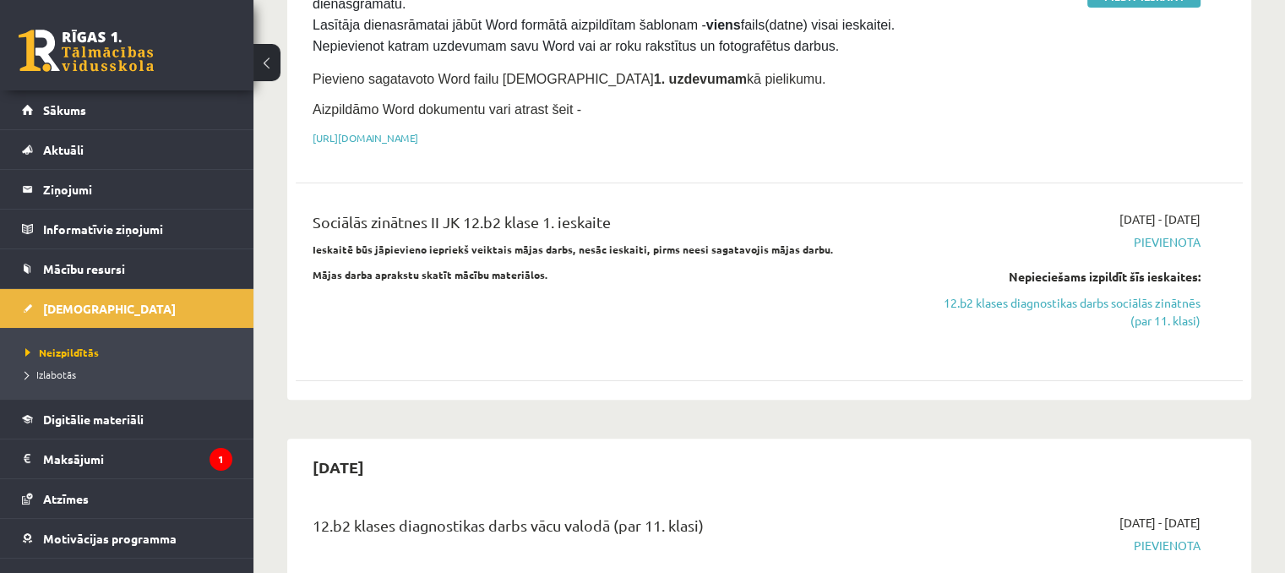
scroll to position [422, 0]
